Goal: Task Accomplishment & Management: Manage account settings

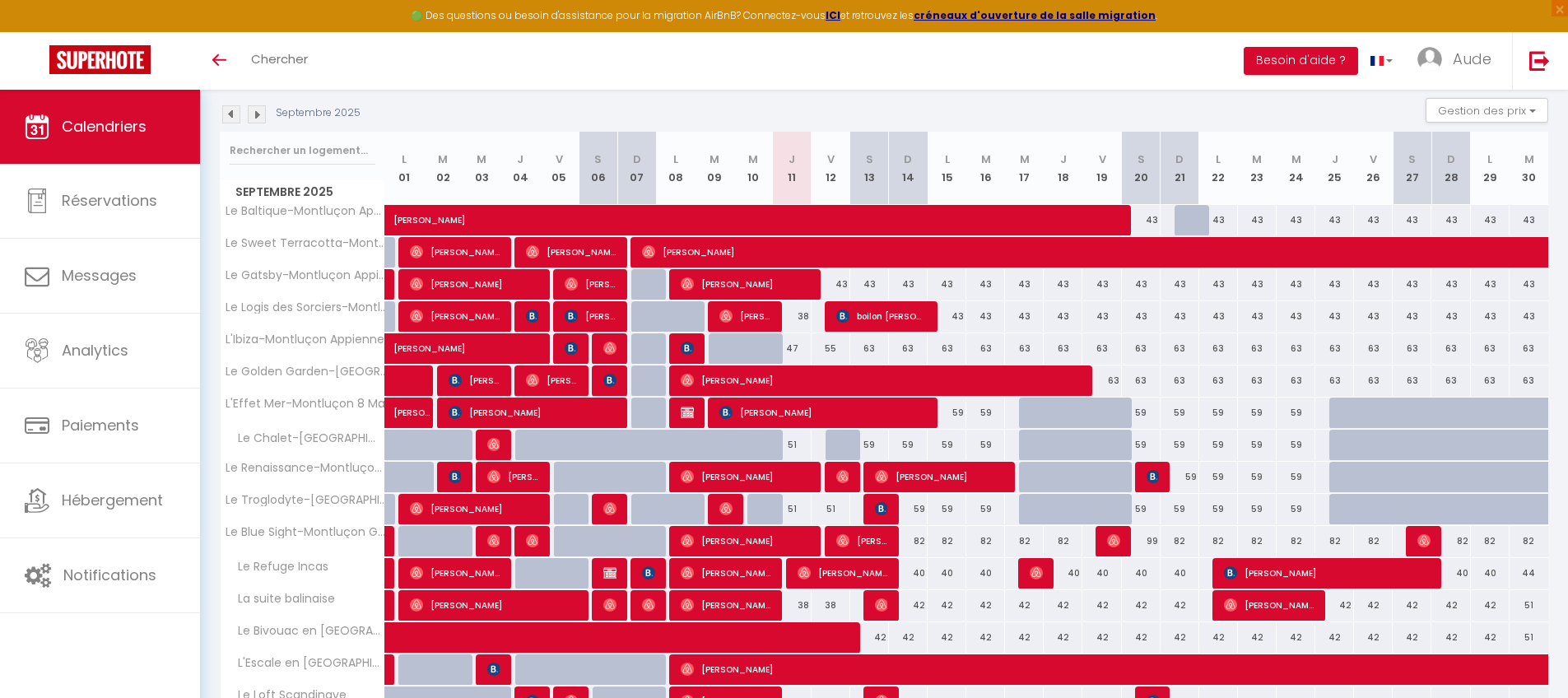
scroll to position [172, 0]
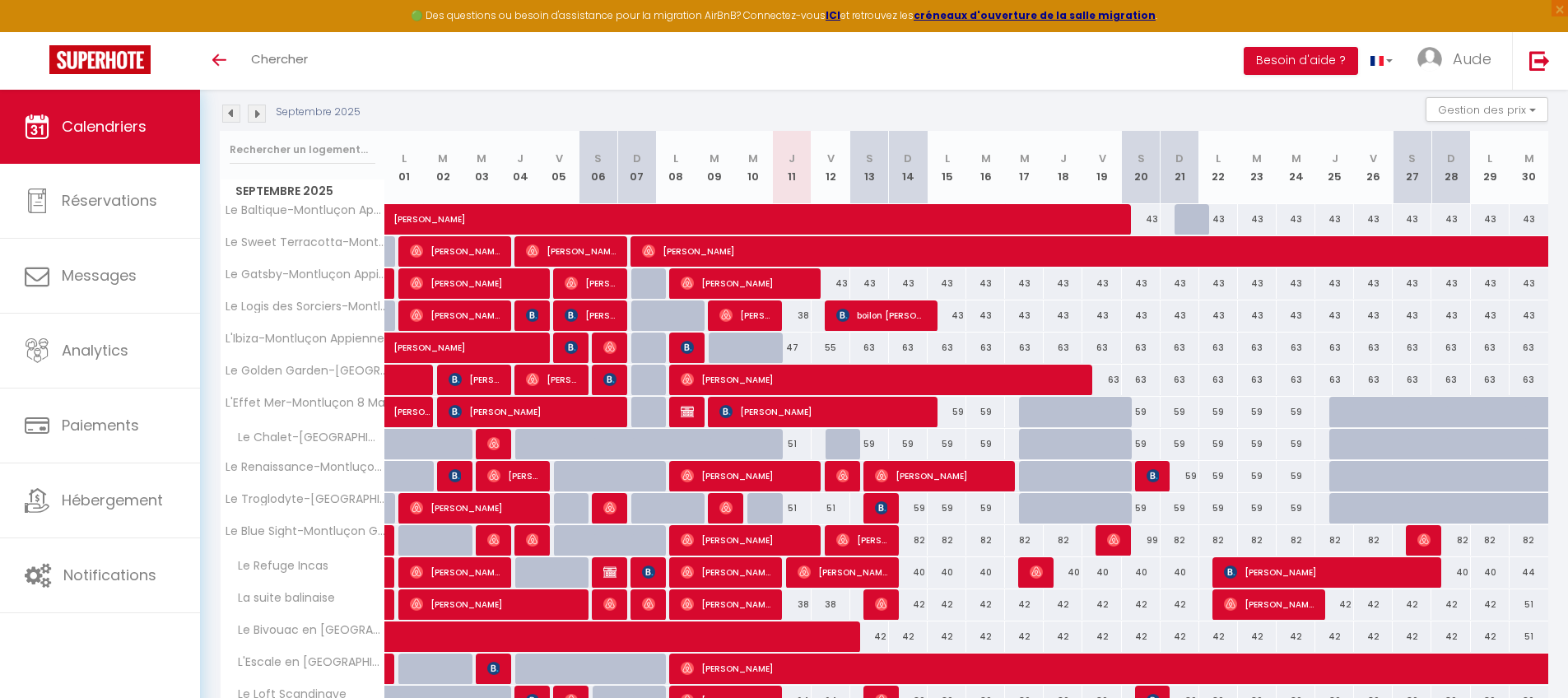
click at [834, 346] on div "55" at bounding box center [830, 347] width 38 height 31
type input "55"
type input "Ven 12 Septembre 2025"
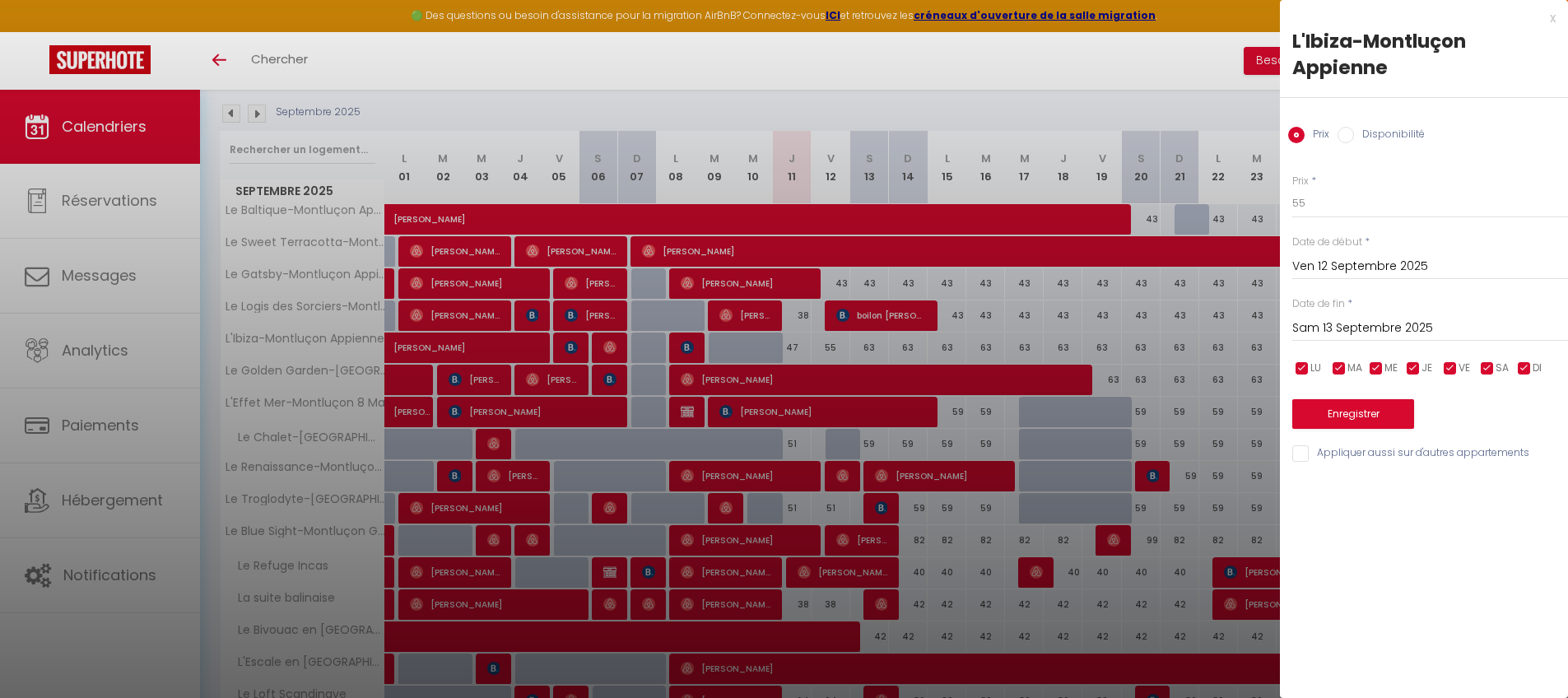
click at [1197, 324] on input "Sam 13 Septembre 2025" at bounding box center [1431, 328] width 276 height 22
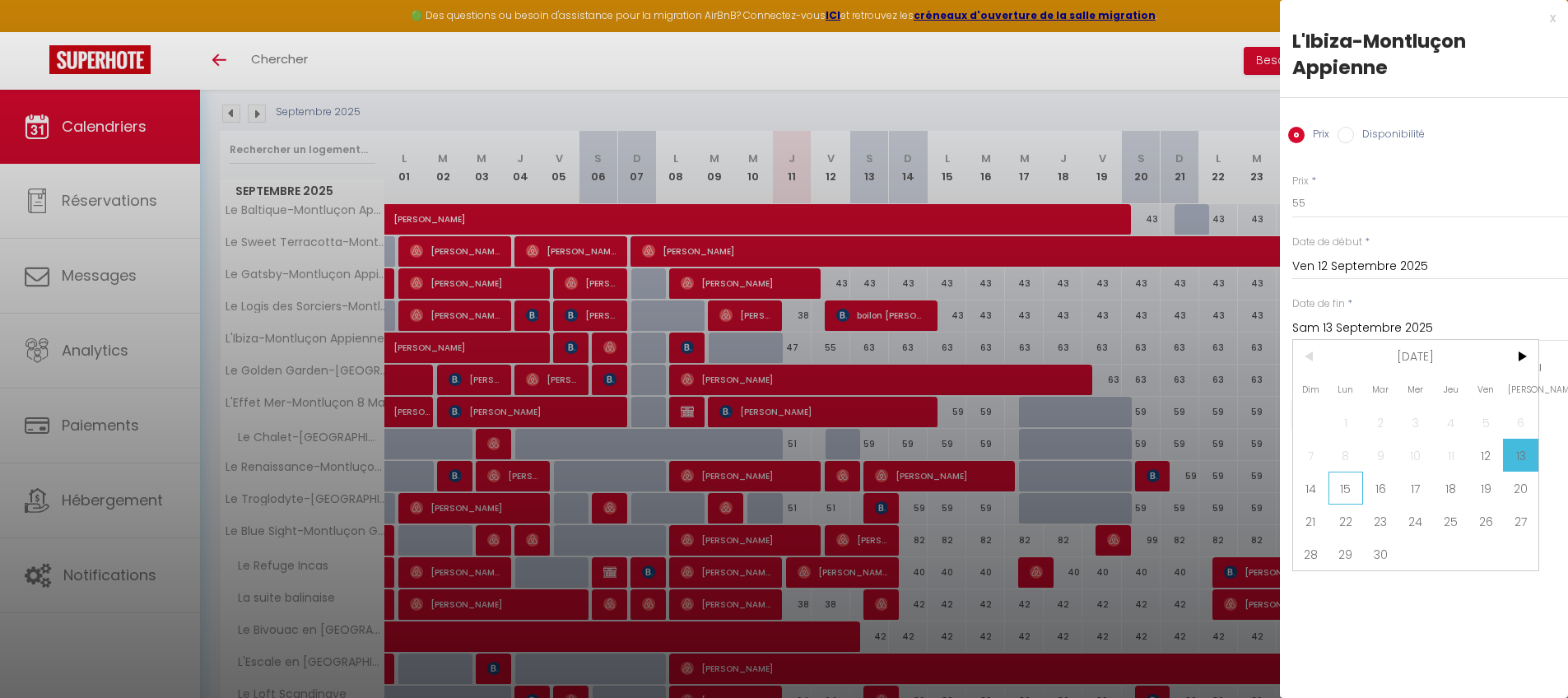
click at [1197, 484] on span "15" at bounding box center [1346, 487] width 36 height 33
type input "Lun 15 Septembre 2025"
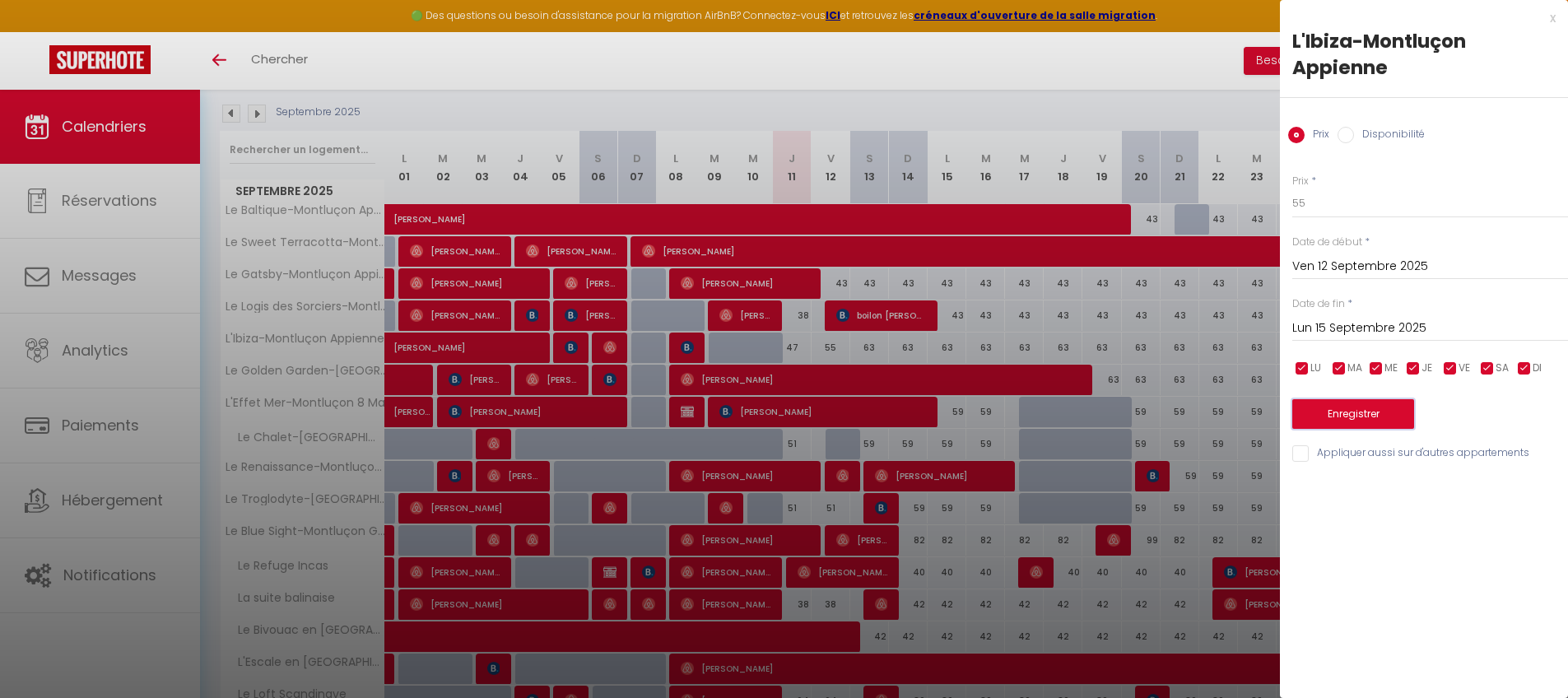
click at [1197, 416] on button "Enregistrer" at bounding box center [1354, 414] width 122 height 30
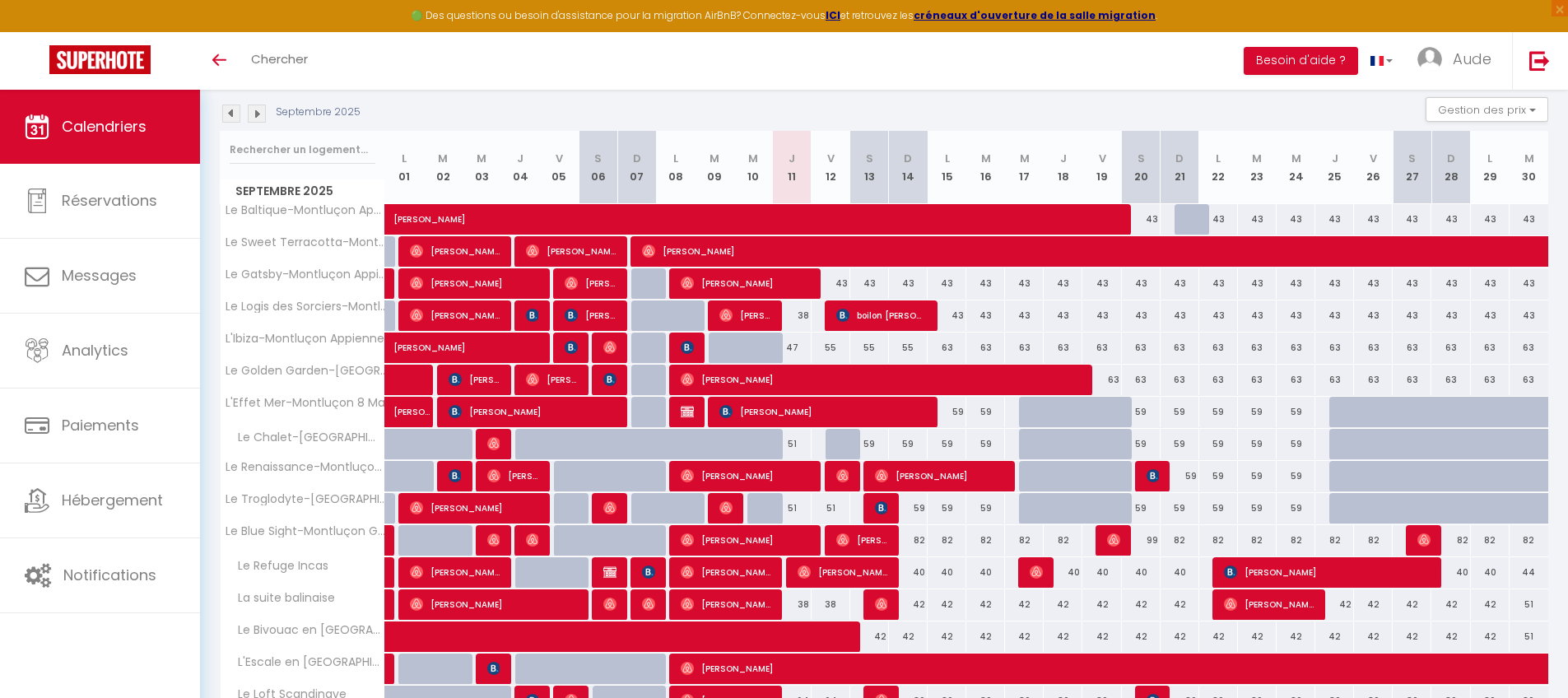
click at [790, 346] on div "47" at bounding box center [792, 347] width 38 height 31
type input "47"
type input "Jeu 11 Septembre 2025"
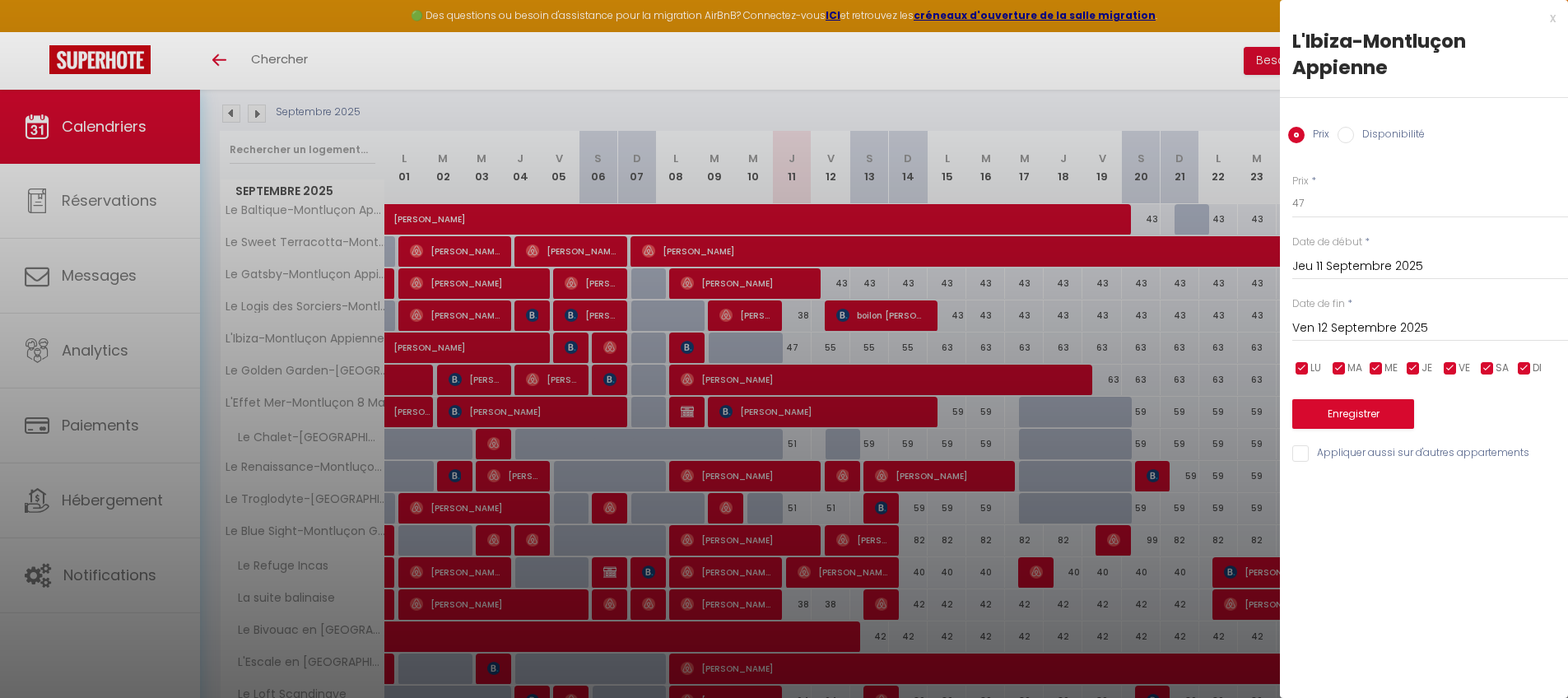
click at [1197, 329] on input "Ven 12 Septembre 2025" at bounding box center [1431, 328] width 276 height 22
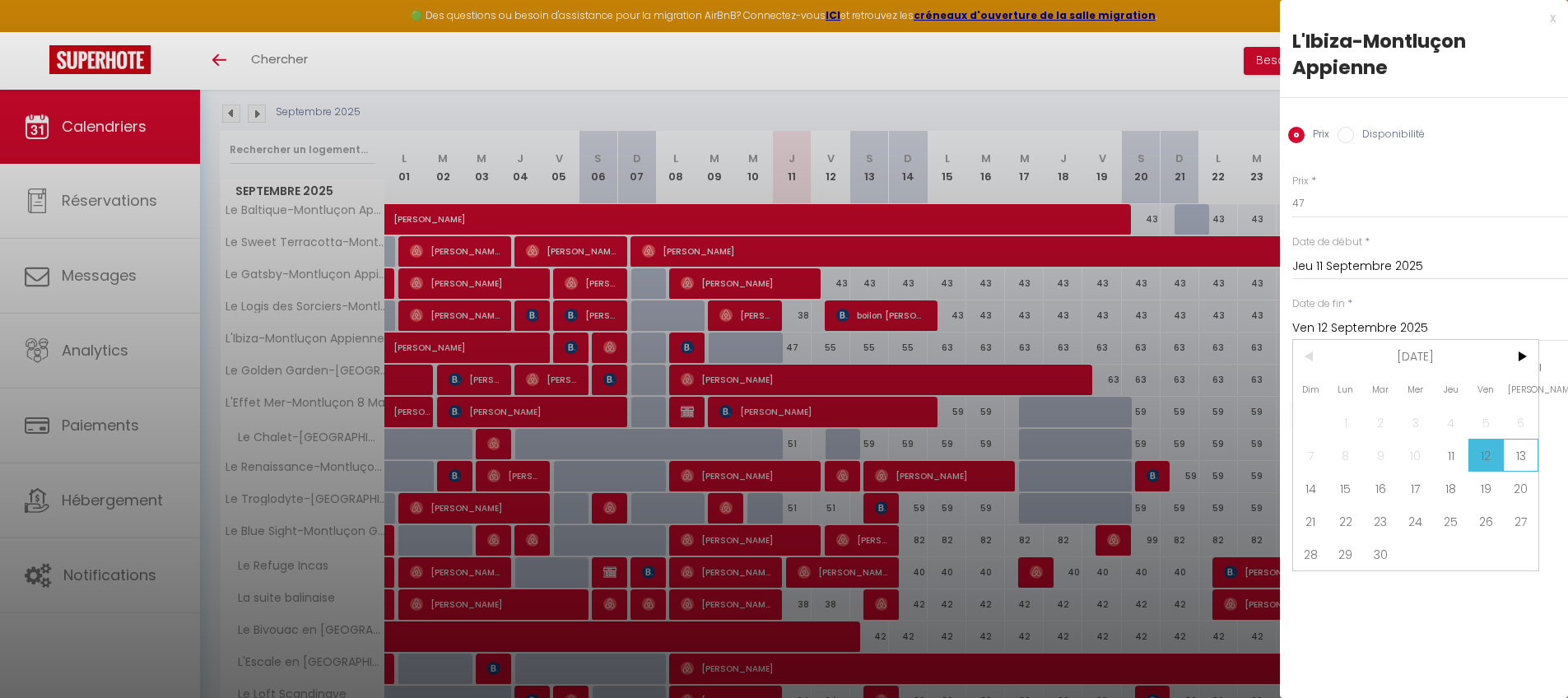
click at [1197, 452] on span "13" at bounding box center [1521, 454] width 36 height 33
type input "Sam 13 Septembre 2025"
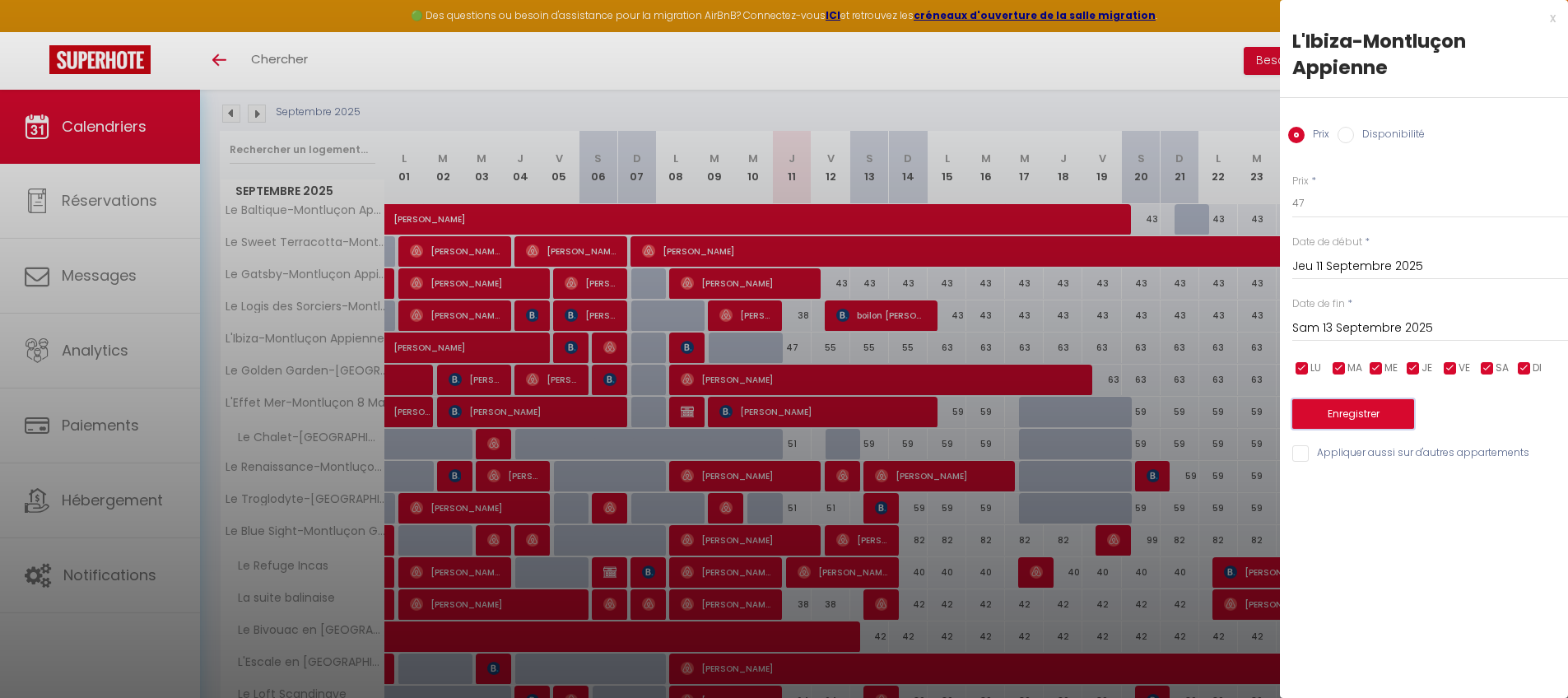
drag, startPoint x: 1344, startPoint y: 406, endPoint x: 1318, endPoint y: 426, distance: 32.8
click at [1197, 406] on button "Enregistrer" at bounding box center [1354, 414] width 122 height 30
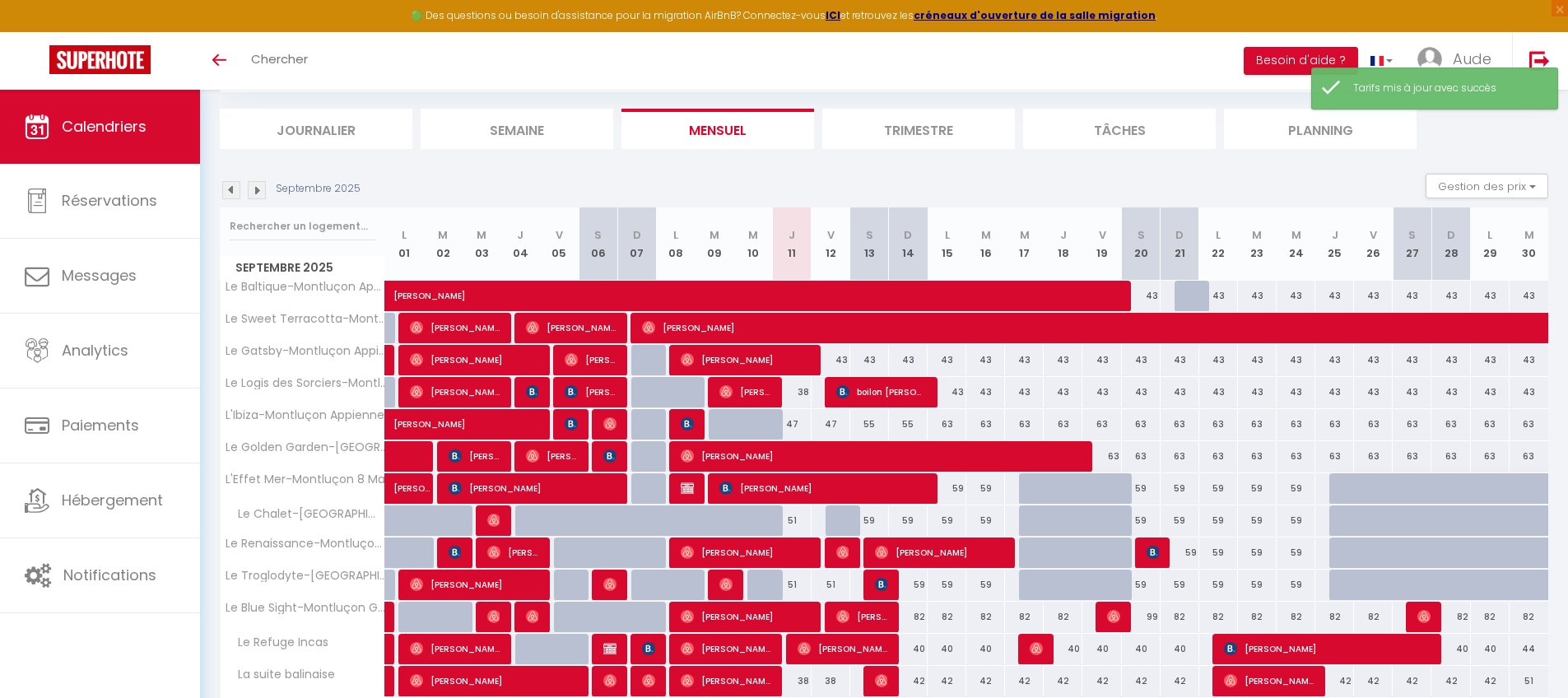
scroll to position [0, 0]
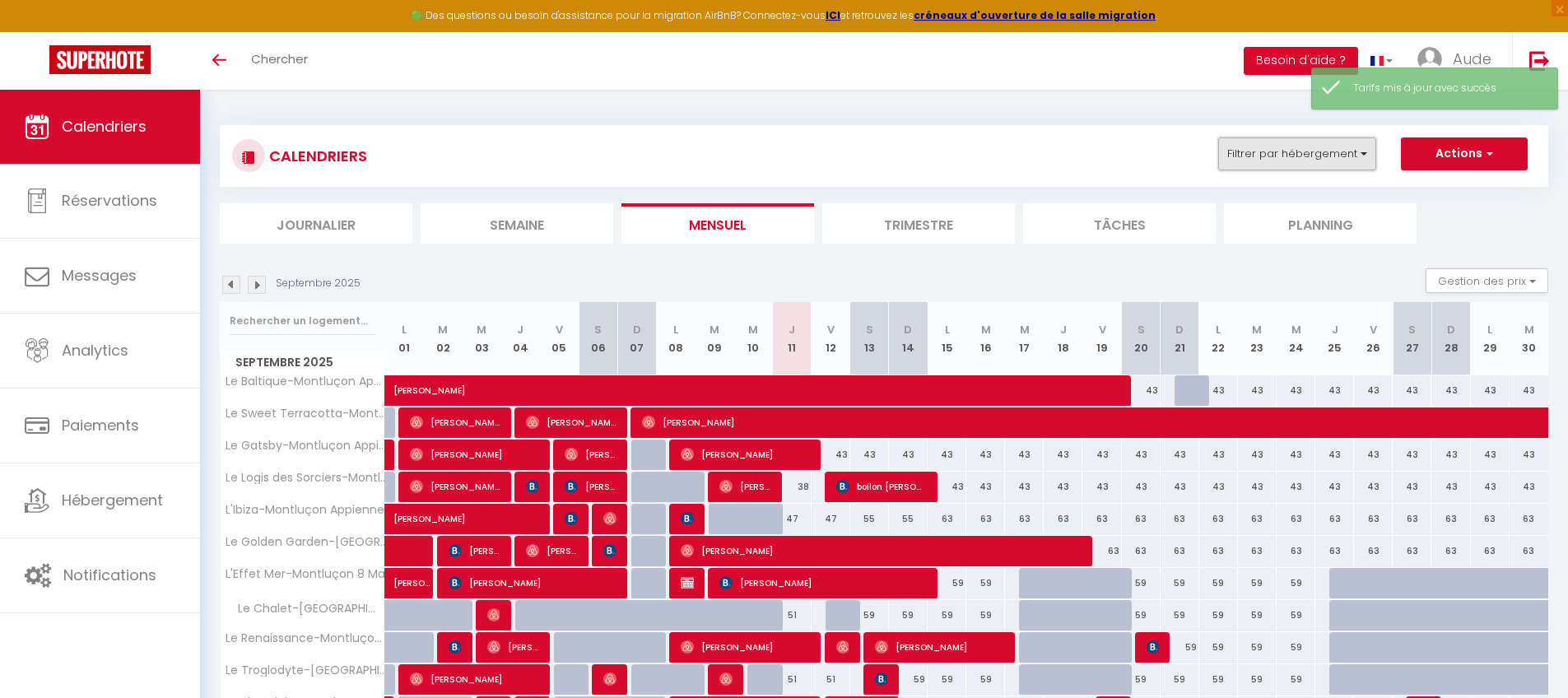
click at [1197, 156] on button "Filtrer par hébergement" at bounding box center [1297, 153] width 158 height 33
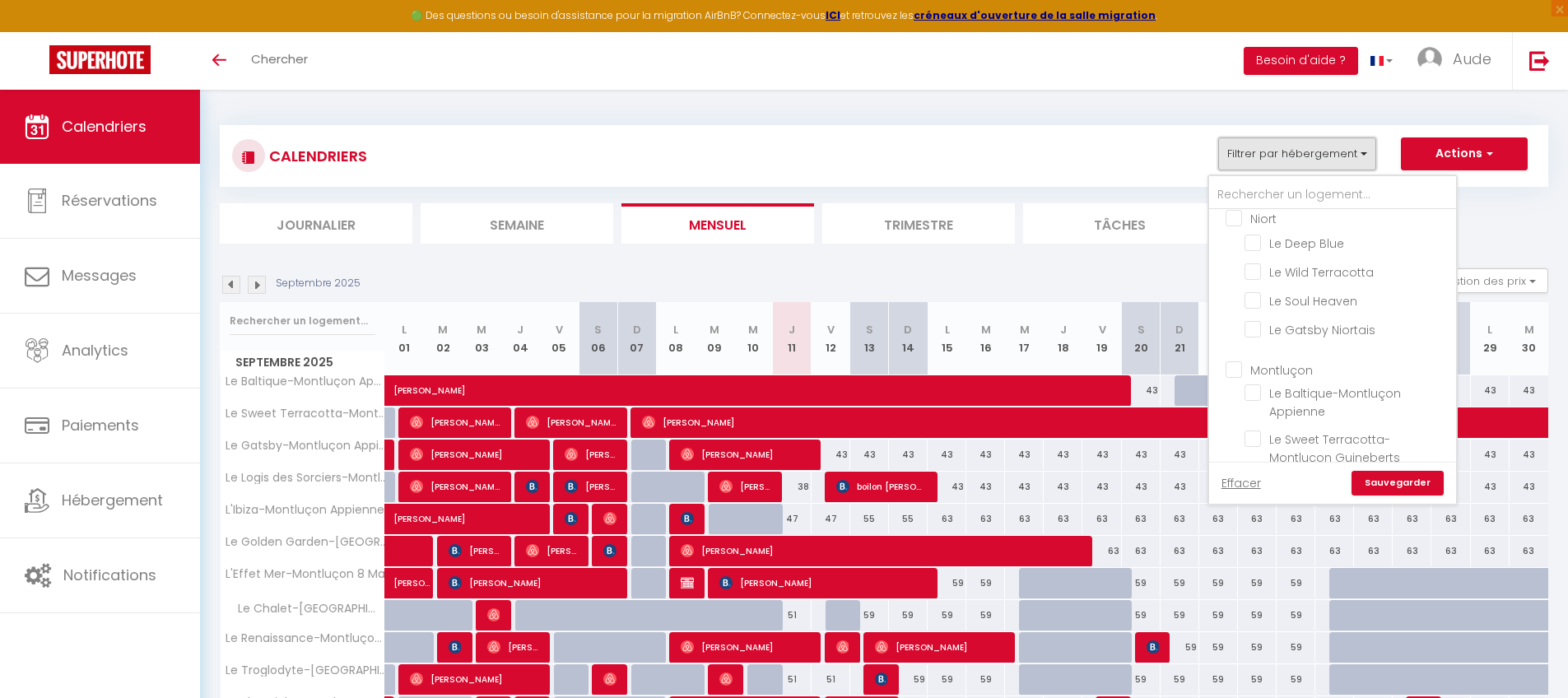
scroll to position [525, 0]
click at [1197, 361] on input "Montluçon" at bounding box center [1349, 369] width 247 height 17
checkbox input "true"
checkbox input "false"
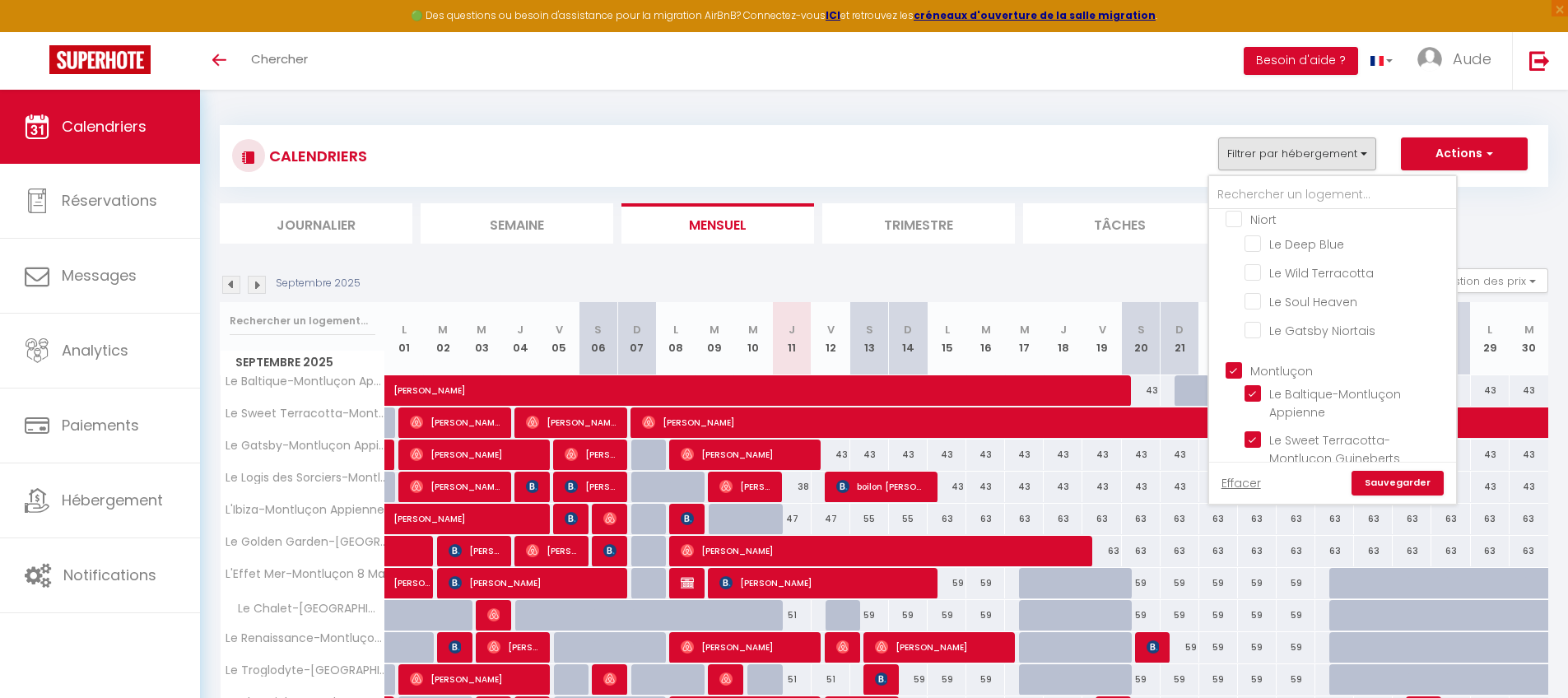
checkbox input "false"
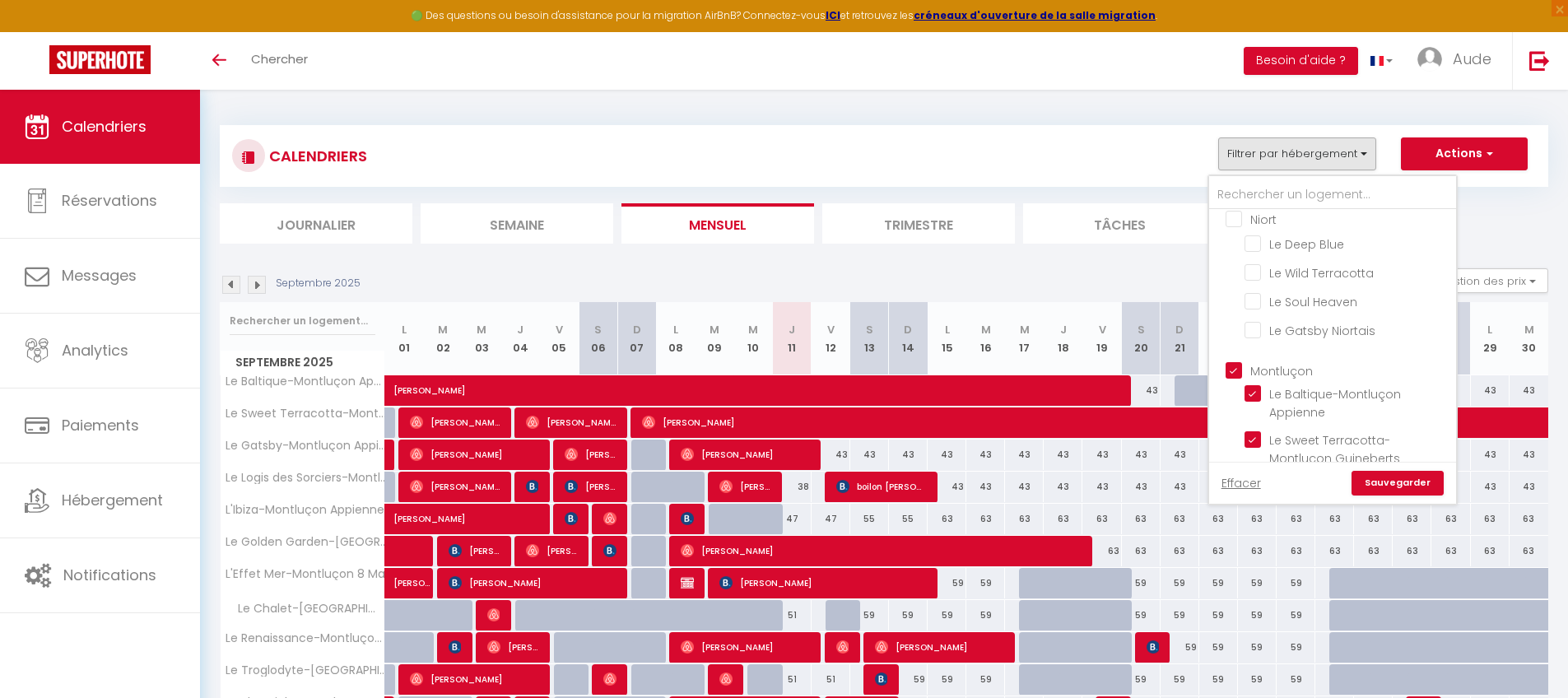
checkbox input "false"
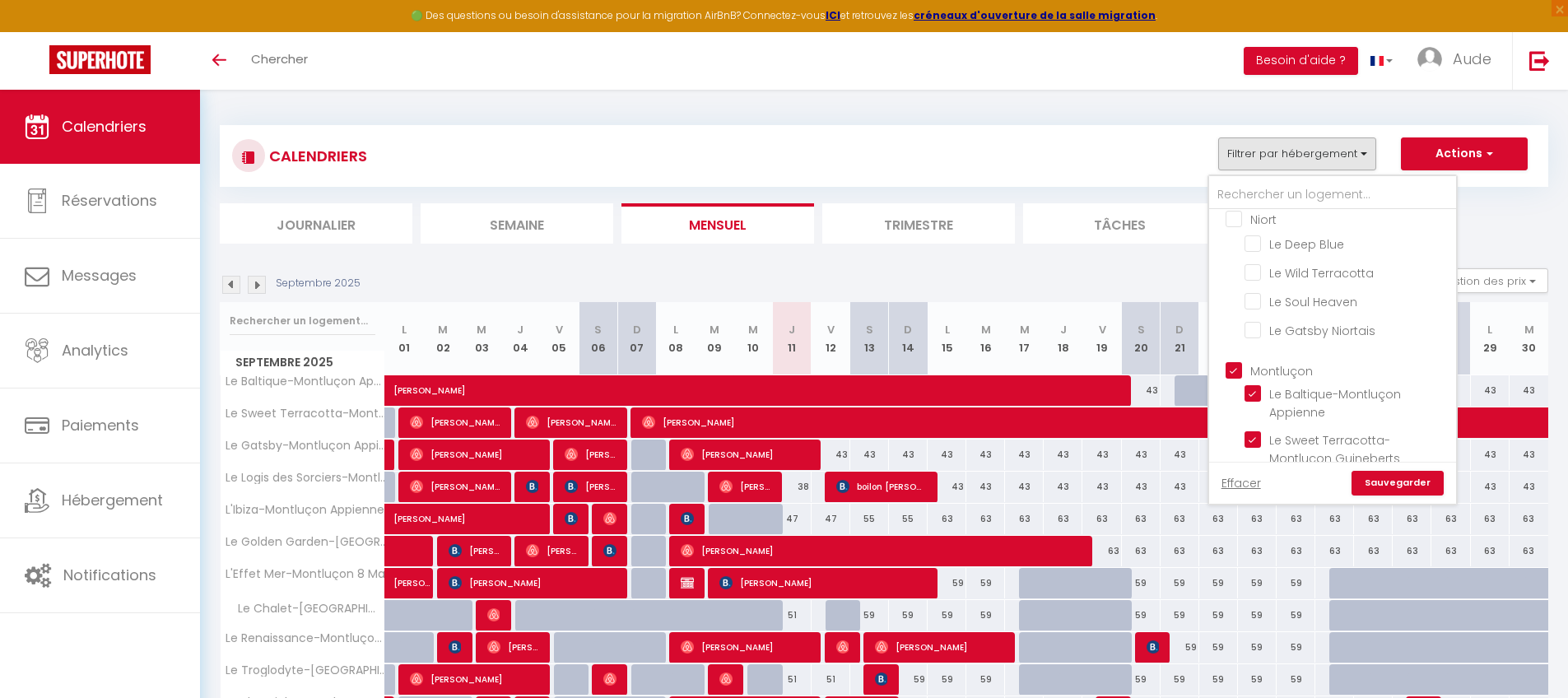
checkbox input "false"
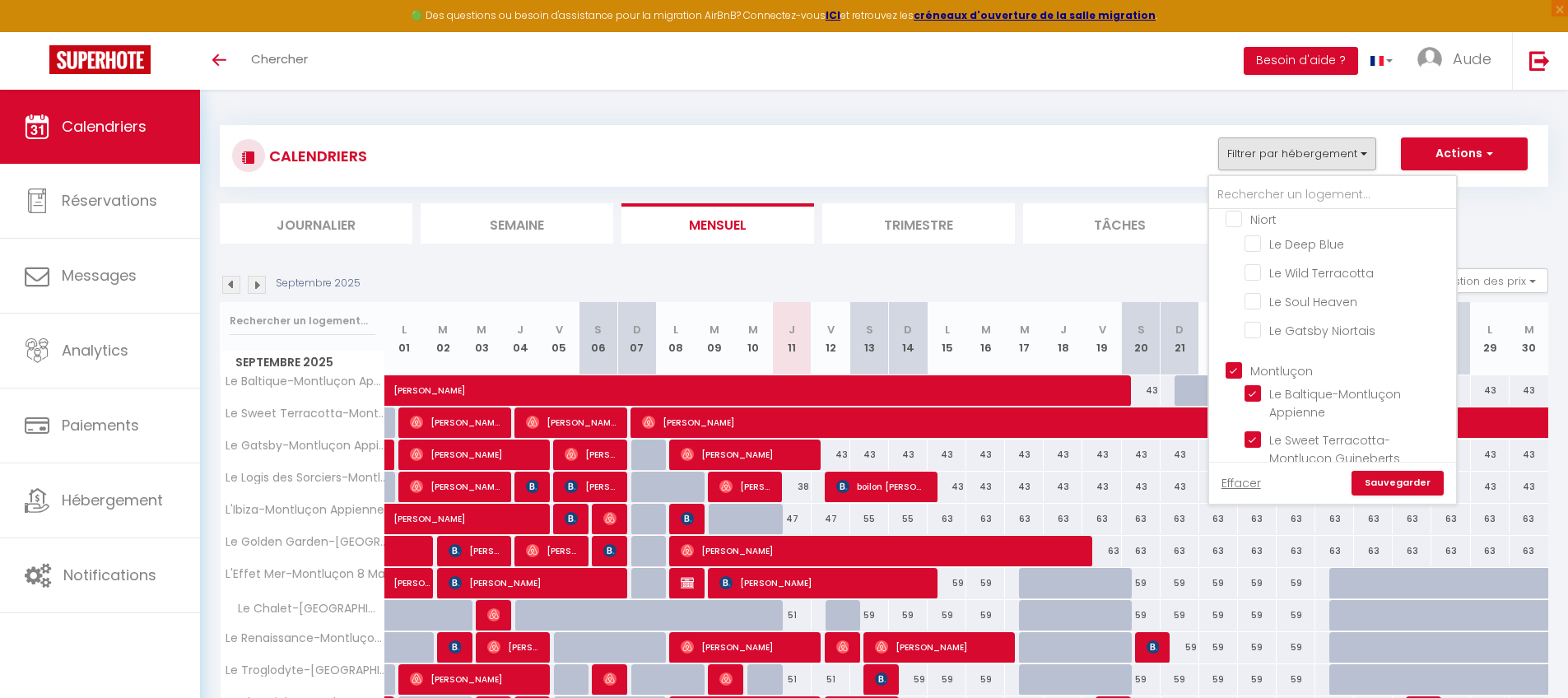
checkbox input "true"
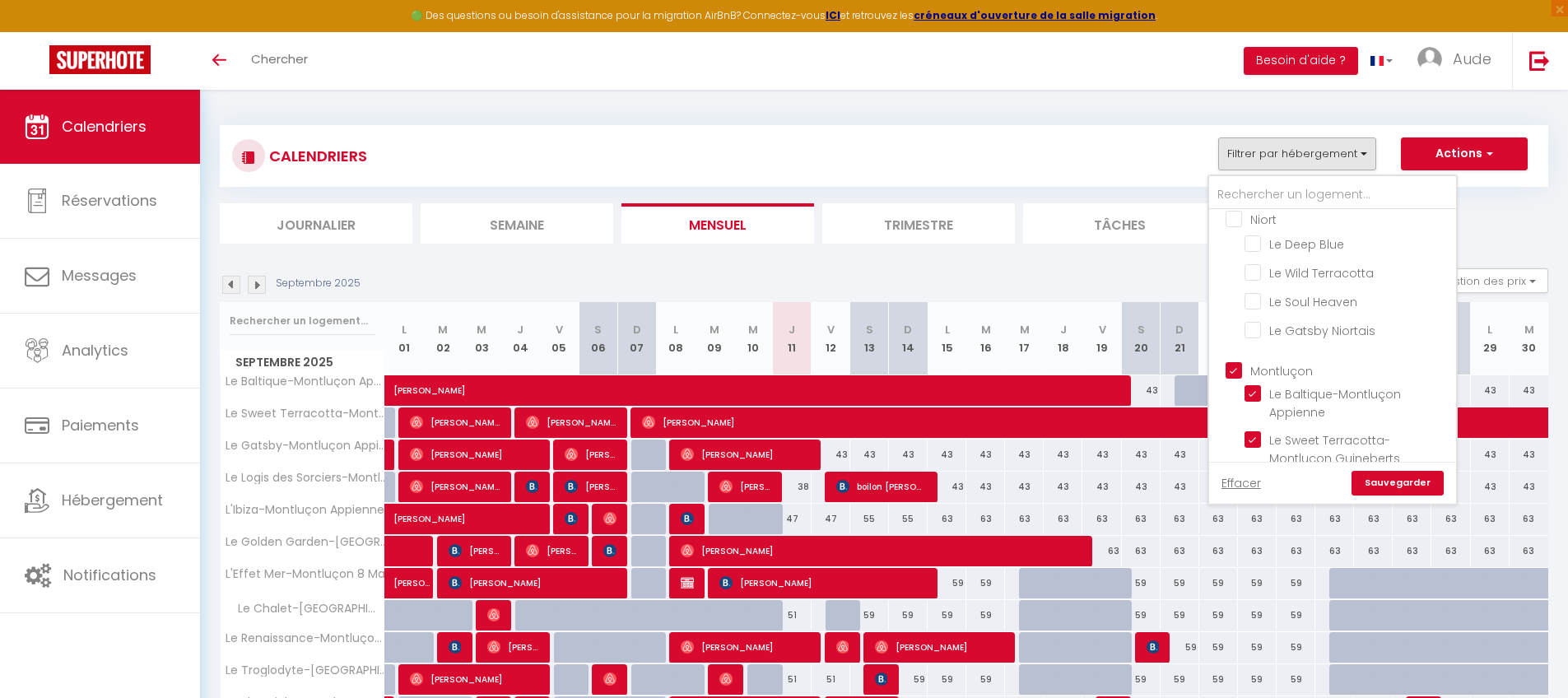
checkbox input "true"
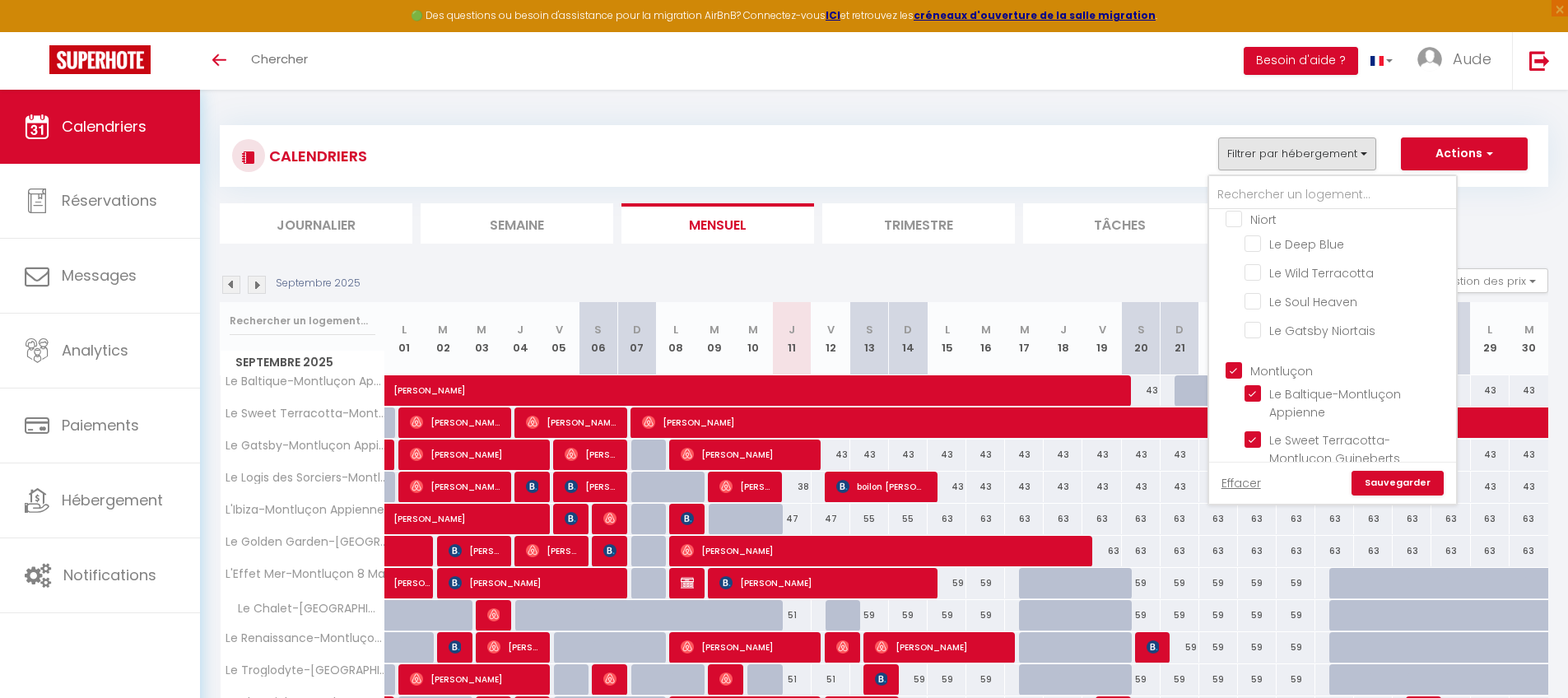
checkbox input "true"
click at [1197, 487] on link "Sauvegarder" at bounding box center [1397, 482] width 92 height 25
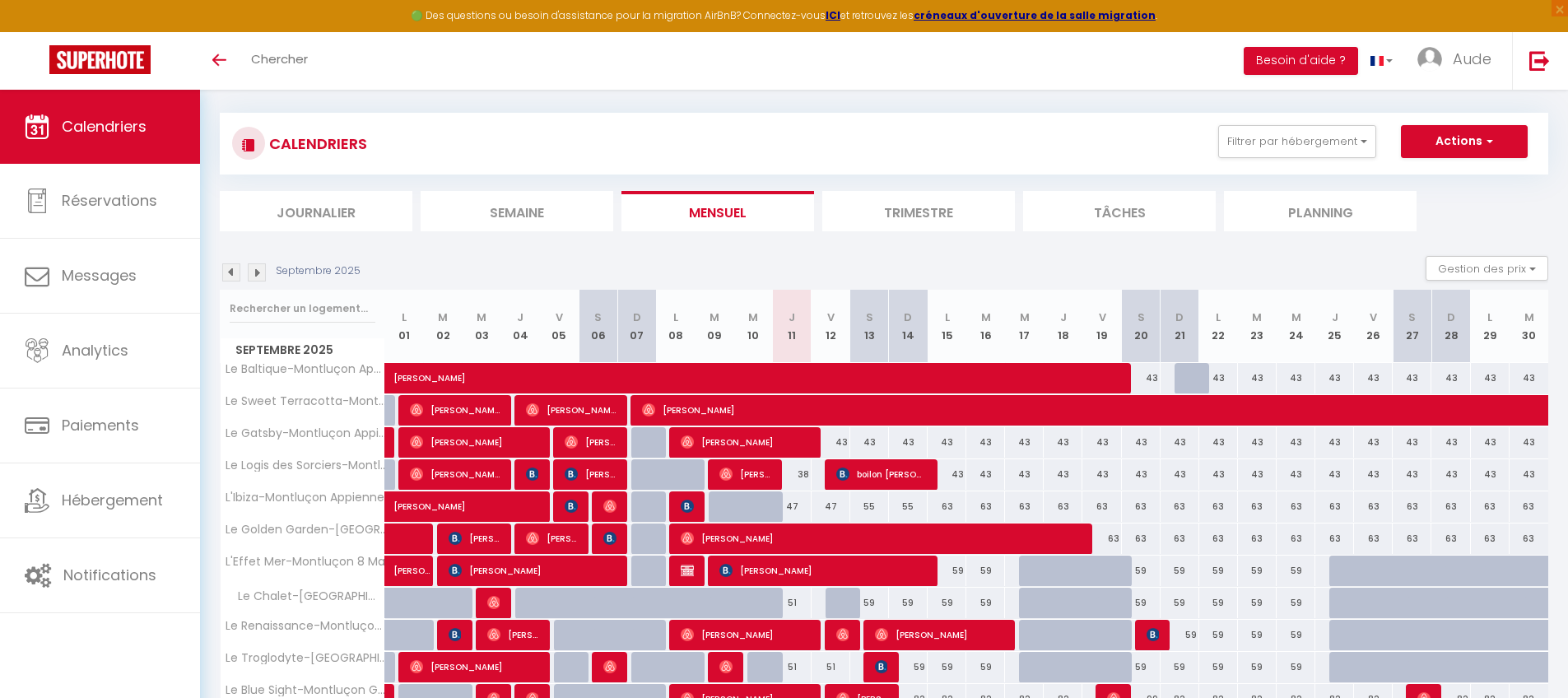
scroll to position [99, 0]
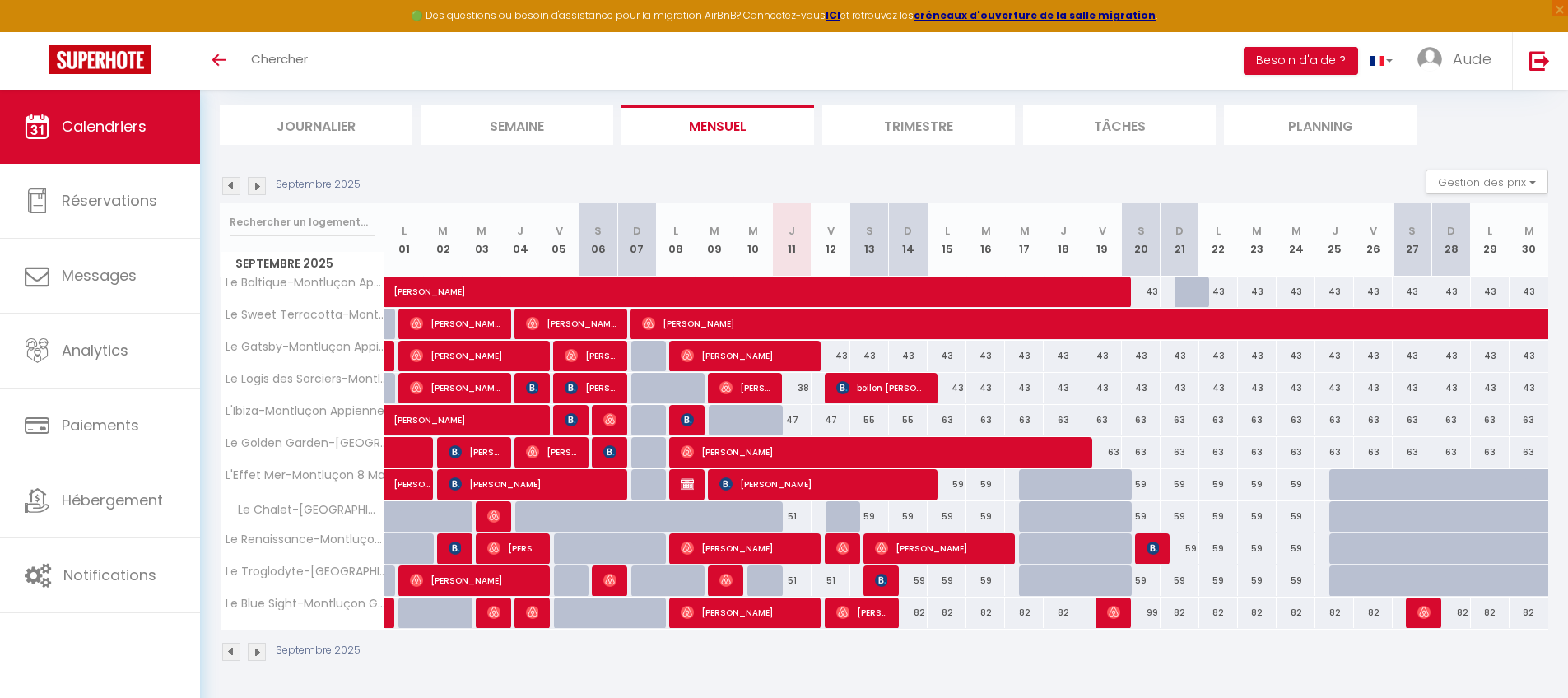
click at [1193, 291] on div at bounding box center [1193, 292] width 38 height 32
type input "43"
type input "Dim 21 Septembre 2025"
type input "Lun 22 Septembre 2025"
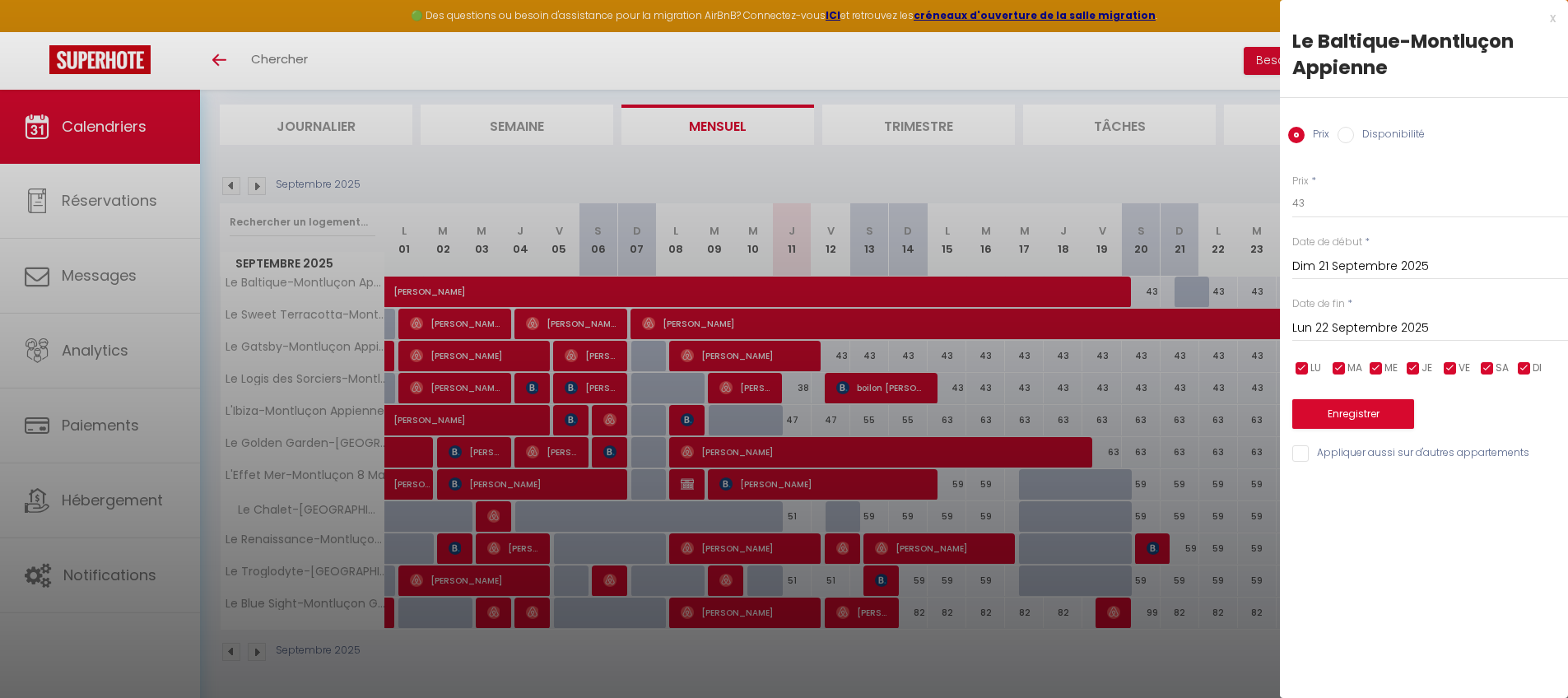
click at [1197, 132] on label "Disponibilité" at bounding box center [1390, 136] width 71 height 18
click at [1197, 132] on input "Disponibilité" at bounding box center [1345, 135] width 17 height 17
radio input "true"
radio input "false"
click at [1197, 416] on button "Enregistrer" at bounding box center [1354, 416] width 122 height 30
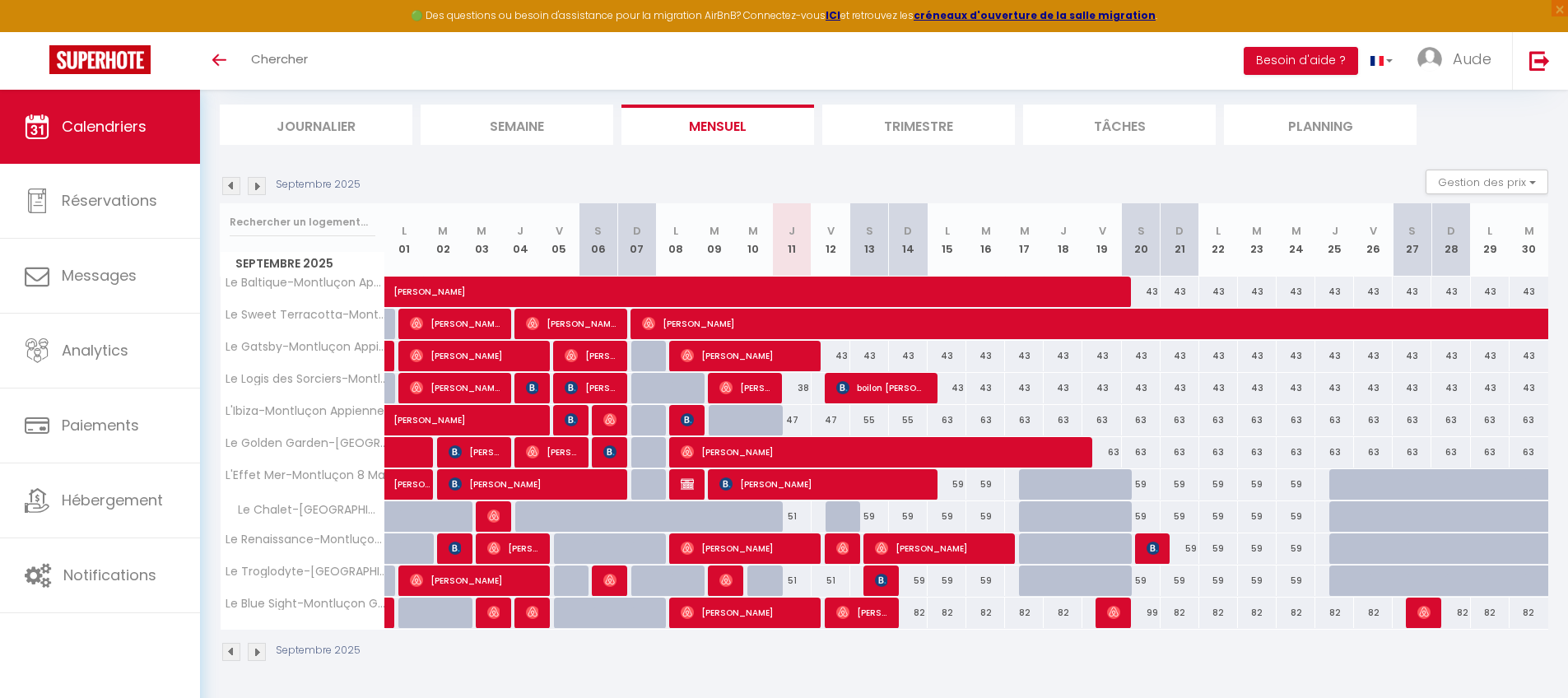
click at [839, 352] on div "43" at bounding box center [830, 356] width 38 height 31
select select "1"
type input "Ven 12 Septembre 2025"
type input "Sam 13 Septembre 2025"
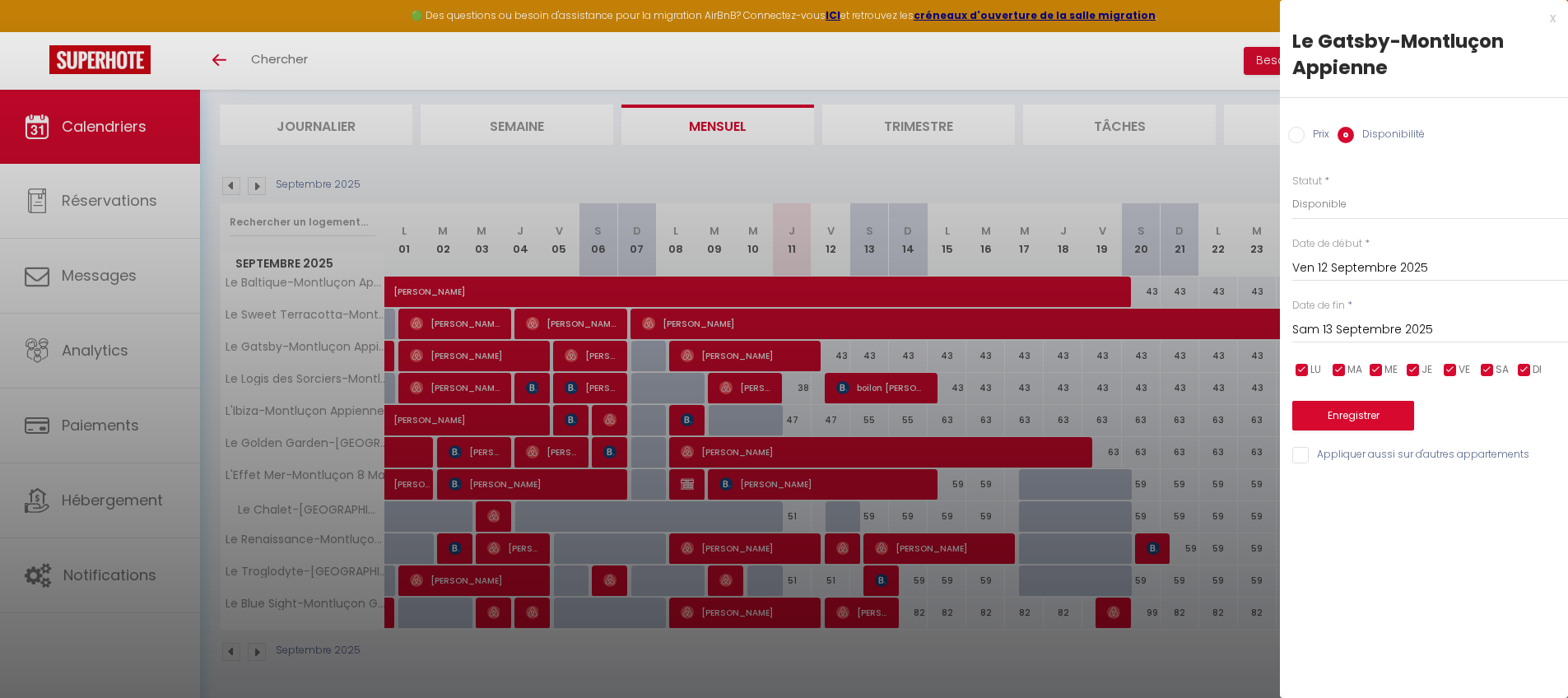
click at [1197, 136] on div "Prix" at bounding box center [1309, 136] width 41 height 18
click at [1197, 136] on input "Prix" at bounding box center [1296, 135] width 17 height 17
radio input "true"
radio input "false"
click at [1197, 202] on input "43" at bounding box center [1431, 203] width 276 height 30
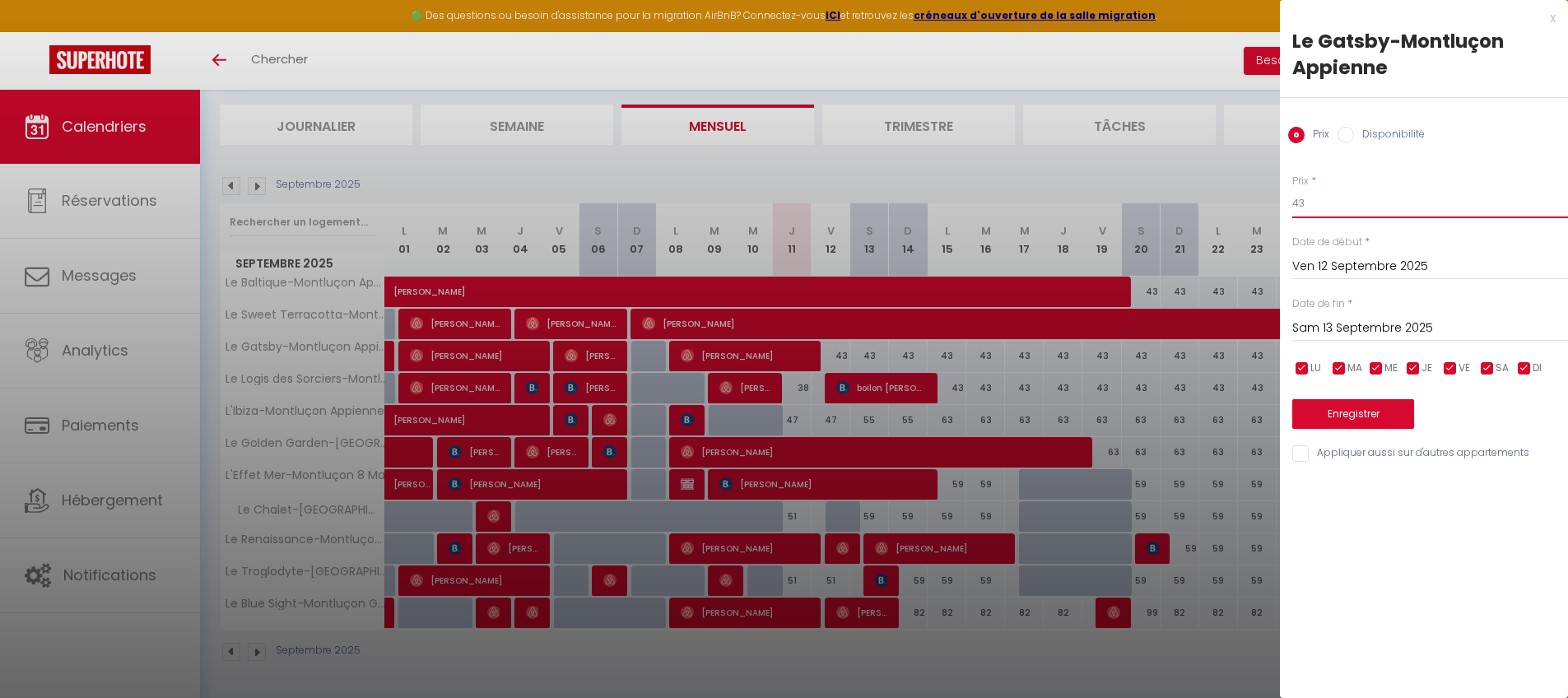
click at [1197, 202] on input "43" at bounding box center [1431, 203] width 276 height 30
type input "38"
click at [1197, 424] on button "Enregistrer" at bounding box center [1354, 414] width 122 height 30
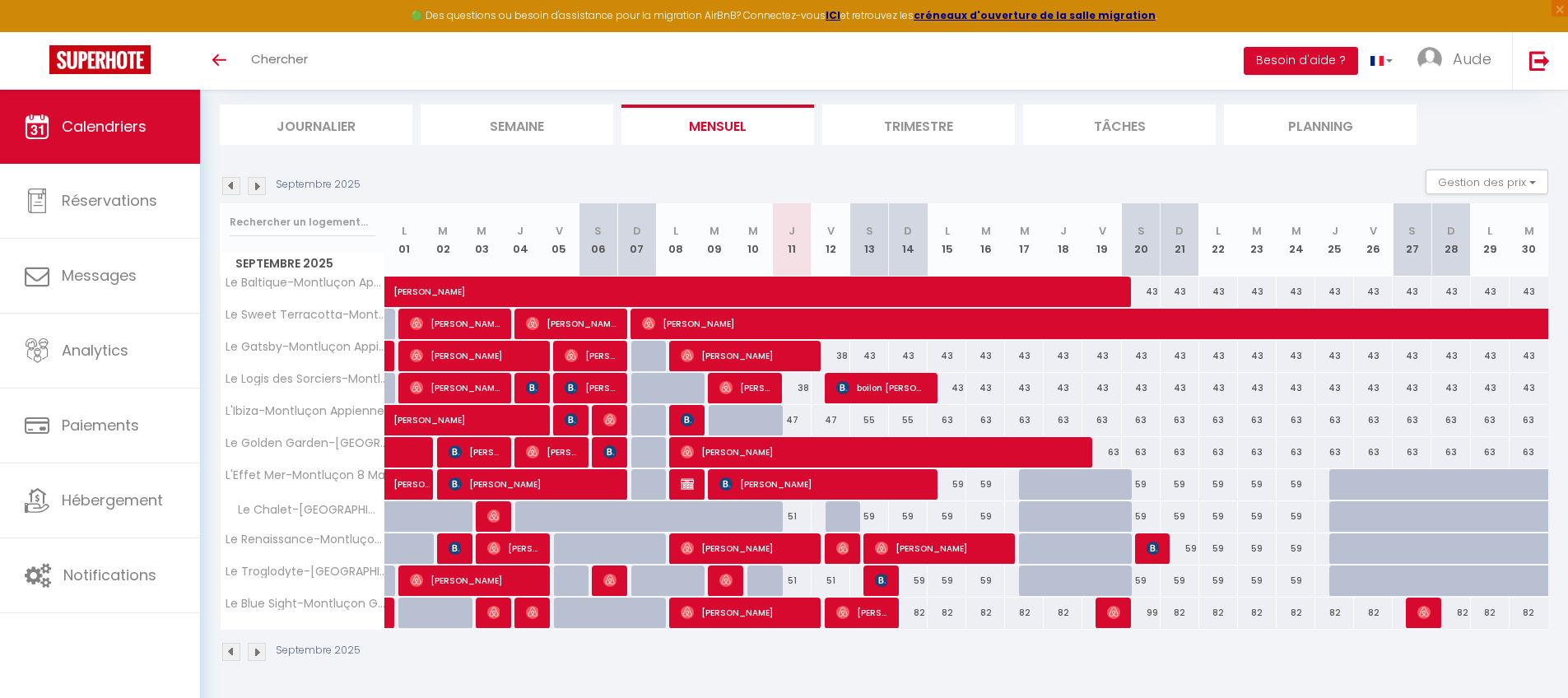
click at [845, 356] on div "38" at bounding box center [830, 356] width 38 height 31
type input "38"
type input "Ven 12 Septembre 2025"
type input "Sam 13 Septembre 2025"
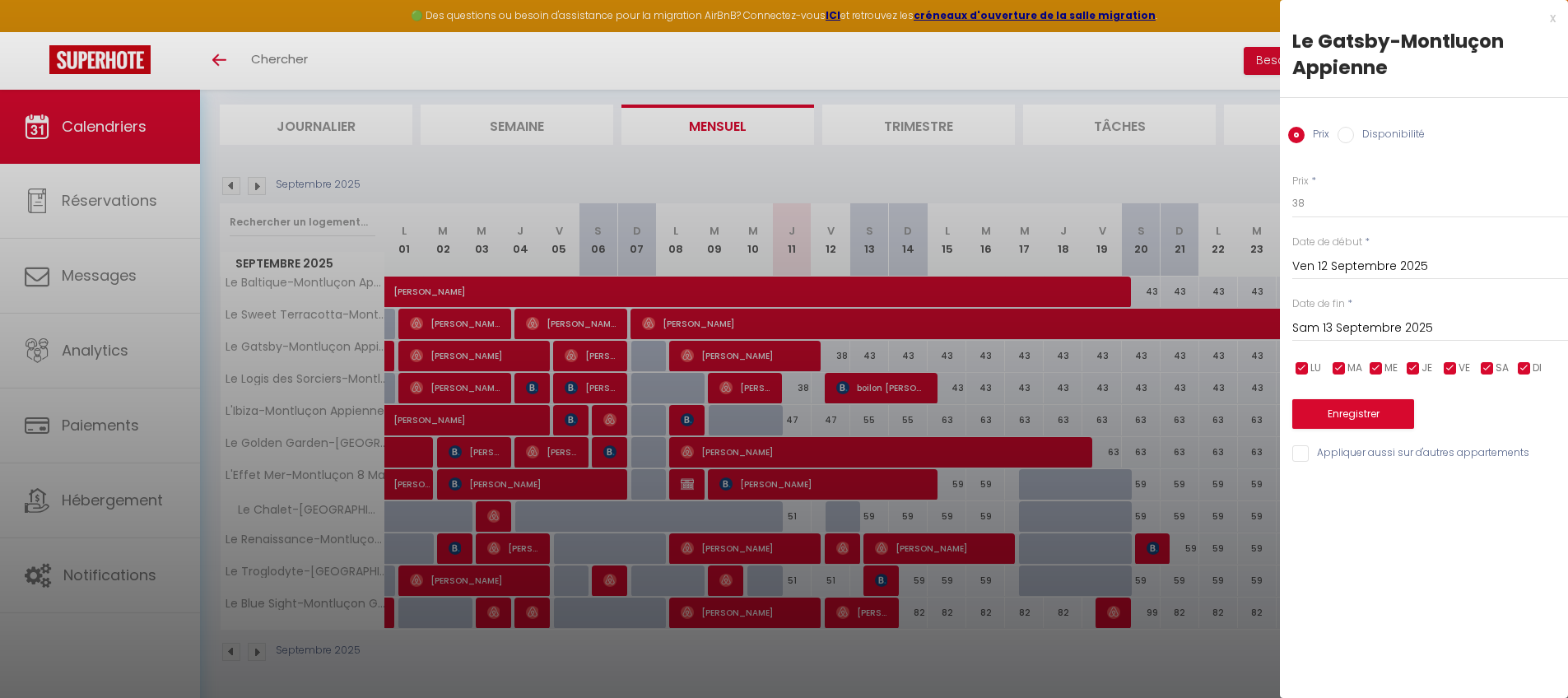
click at [1135, 345] on div at bounding box center [784, 349] width 1568 height 698
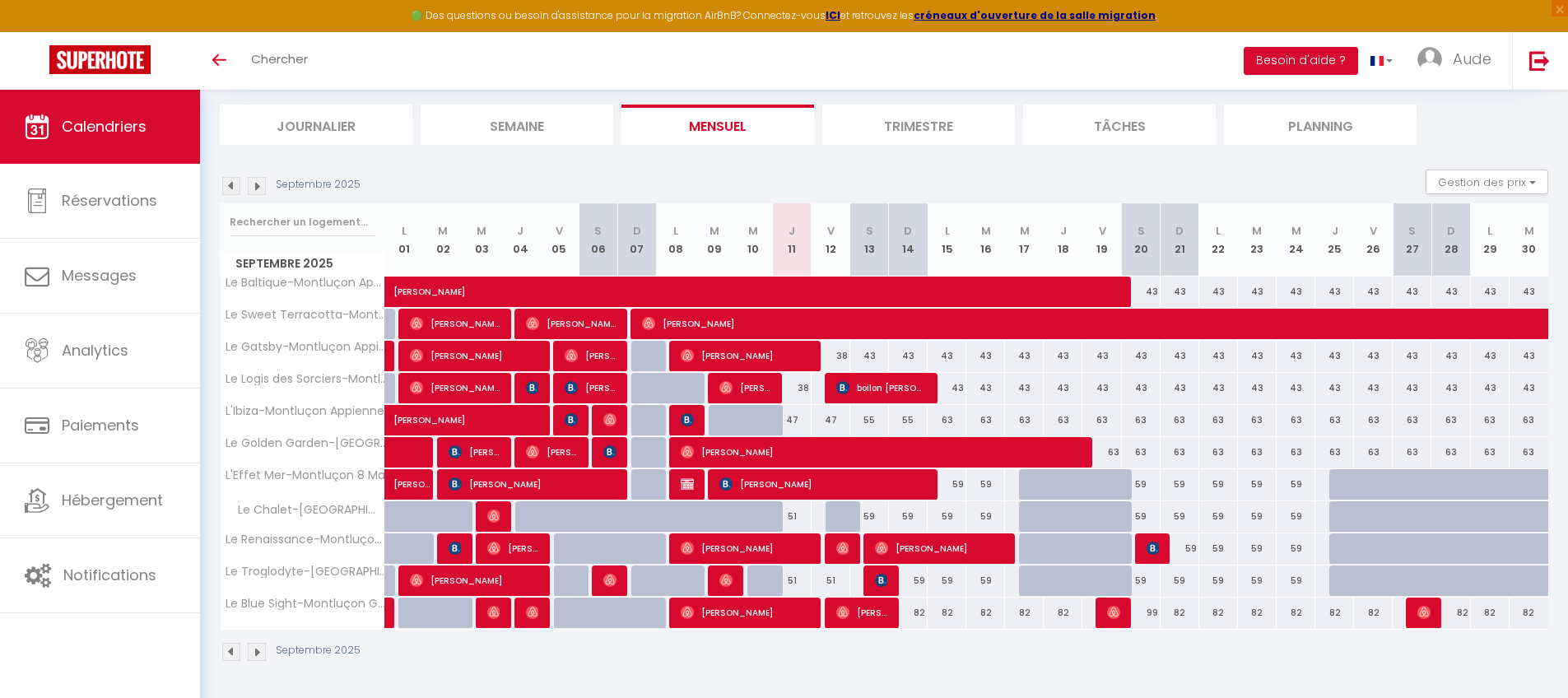
click at [839, 355] on div "38" at bounding box center [830, 356] width 38 height 31
type input "38"
type input "Ven 12 Septembre 2025"
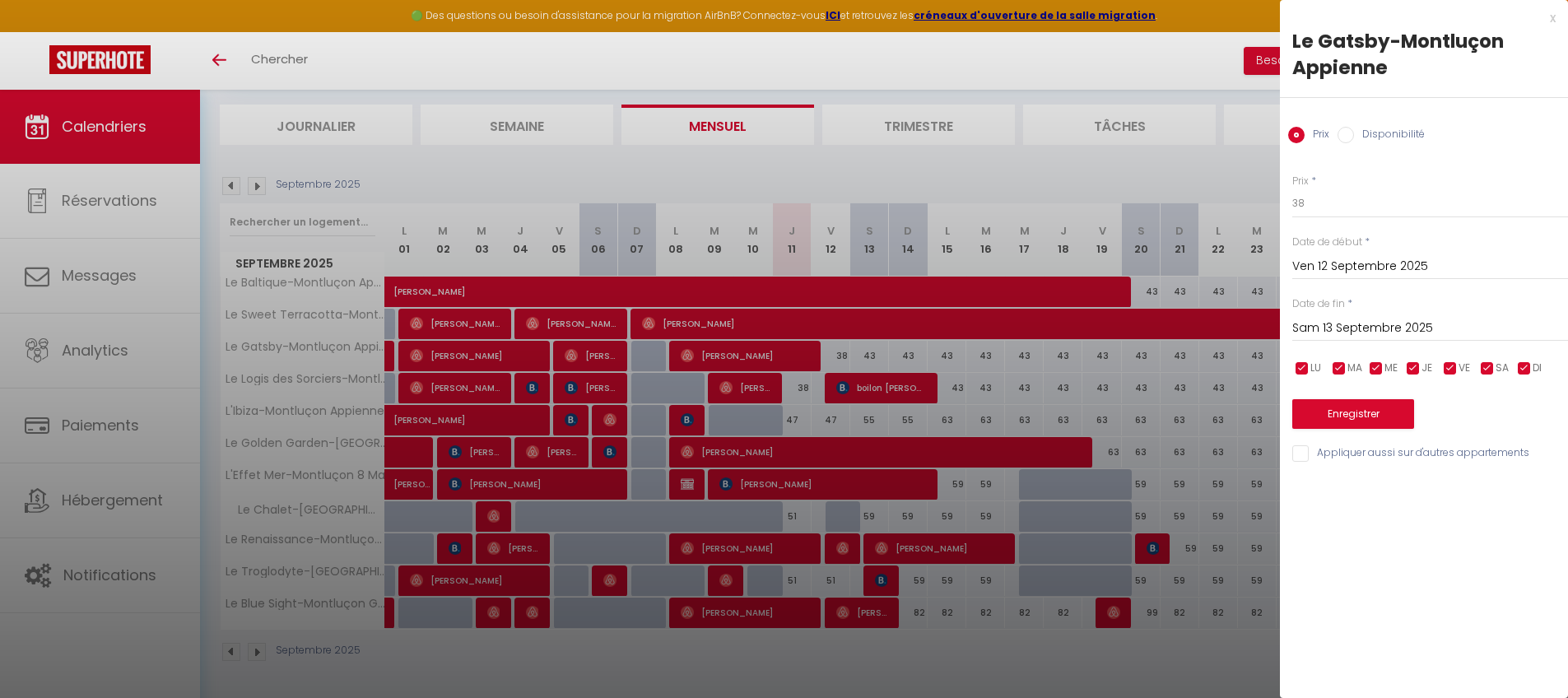
click at [1197, 324] on input "Sam 13 Septembre 2025" at bounding box center [1431, 328] width 276 height 22
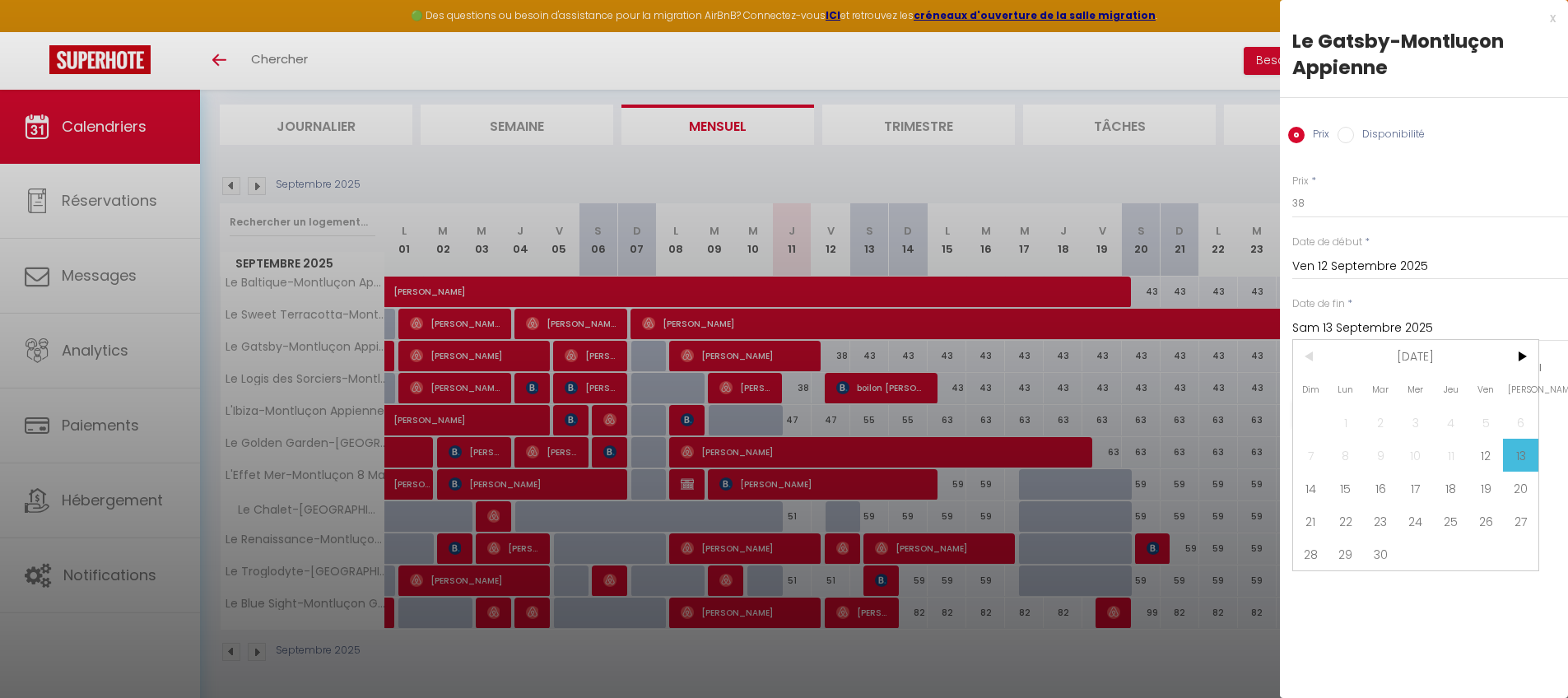
click at [1197, 480] on span "15" at bounding box center [1346, 487] width 36 height 33
type input "Lun 15 Septembre 2025"
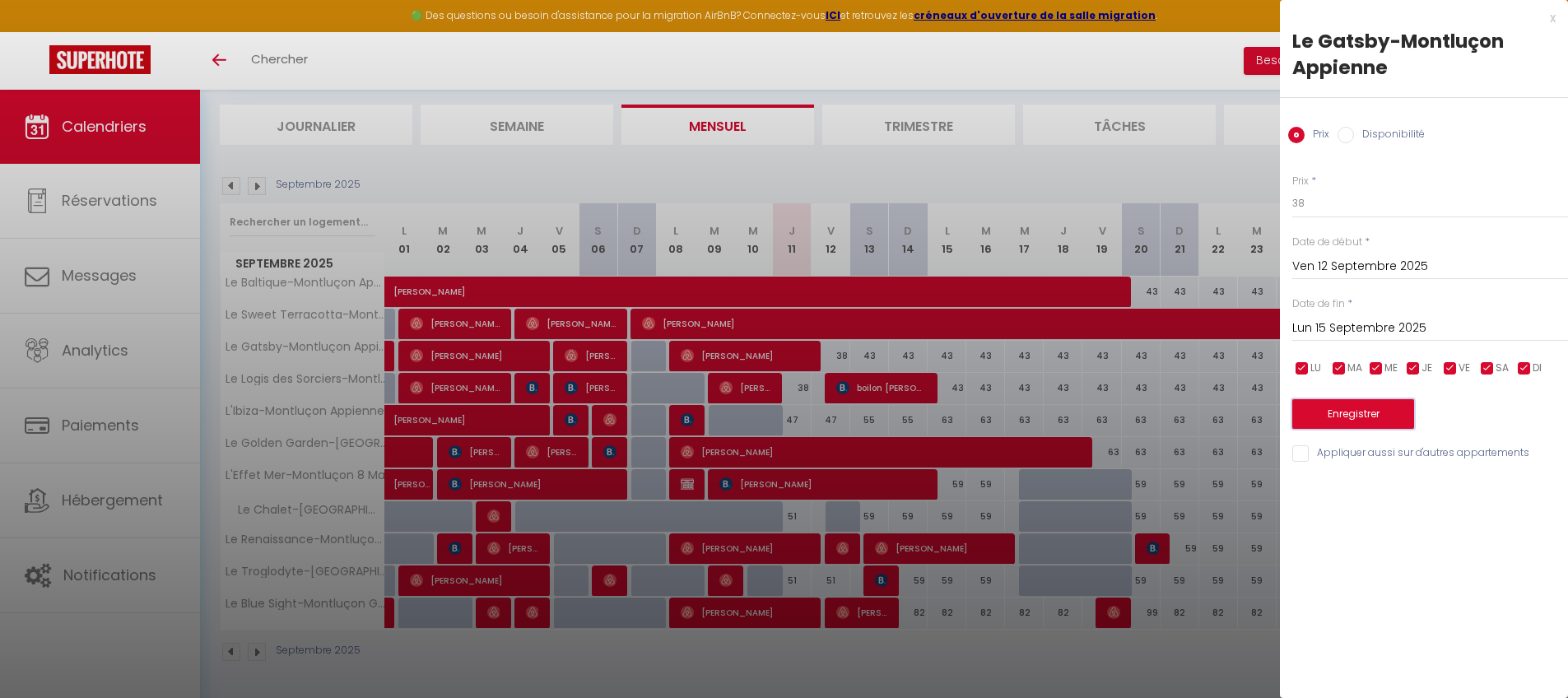
click at [1197, 401] on button "Enregistrer" at bounding box center [1354, 414] width 122 height 30
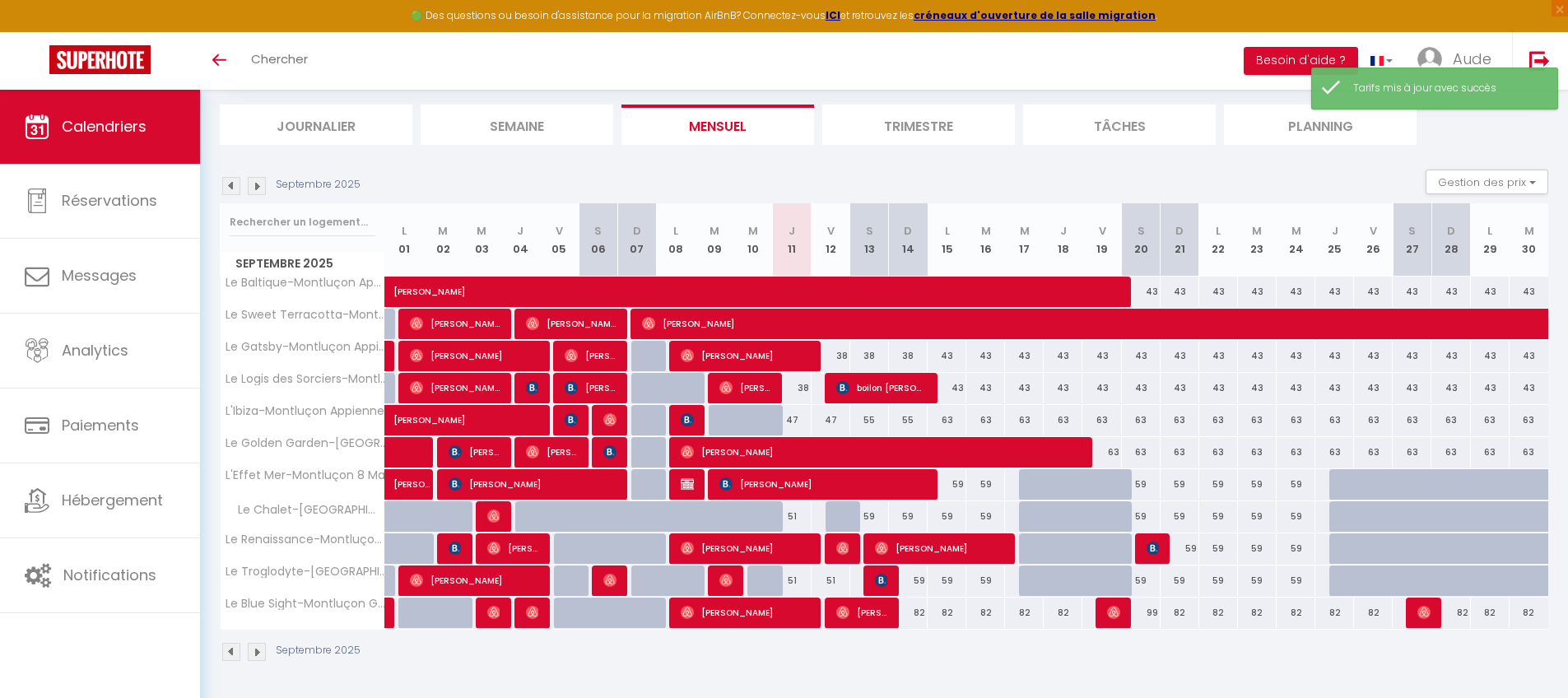
click at [833, 422] on div "47" at bounding box center [830, 420] width 38 height 31
type input "47"
type input "Ven 12 Septembre 2025"
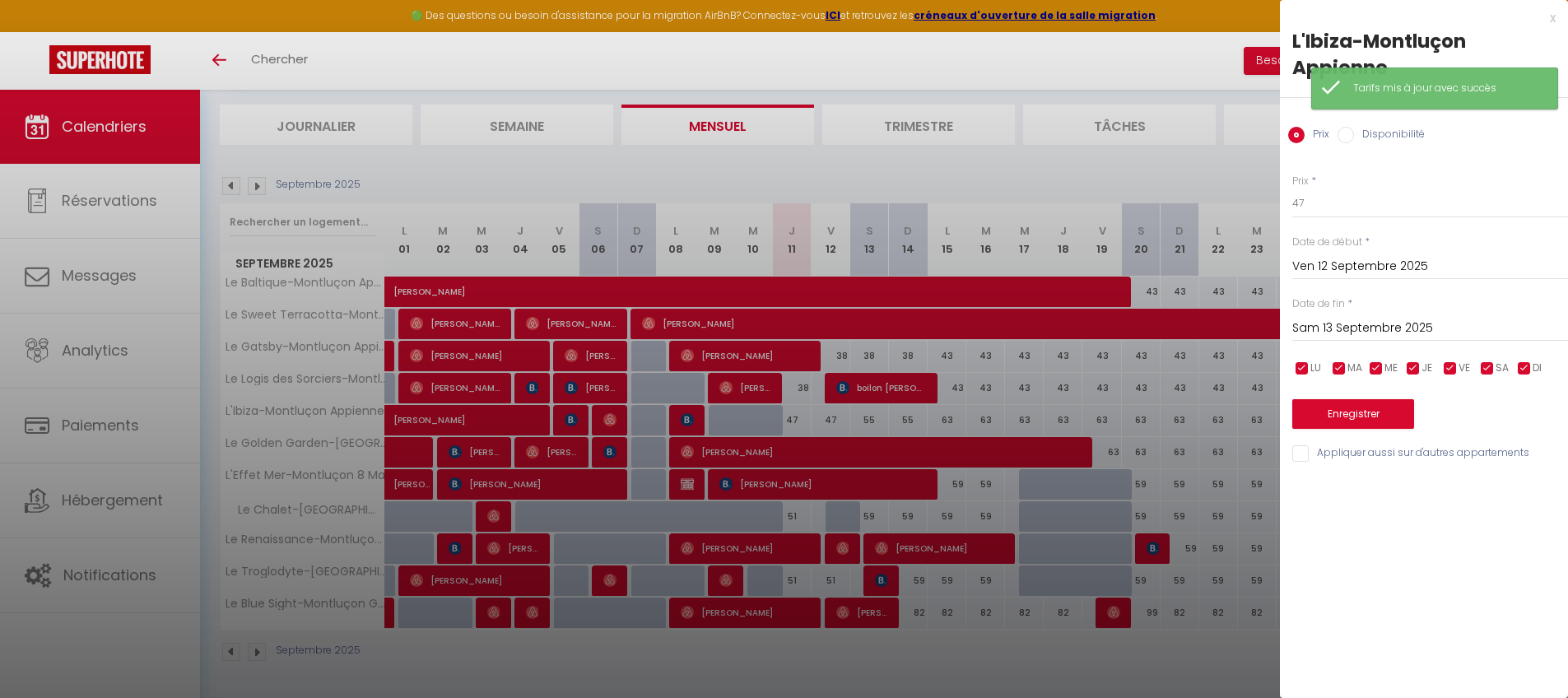
click at [1197, 328] on input "Sam 13 Septembre 2025" at bounding box center [1431, 328] width 276 height 22
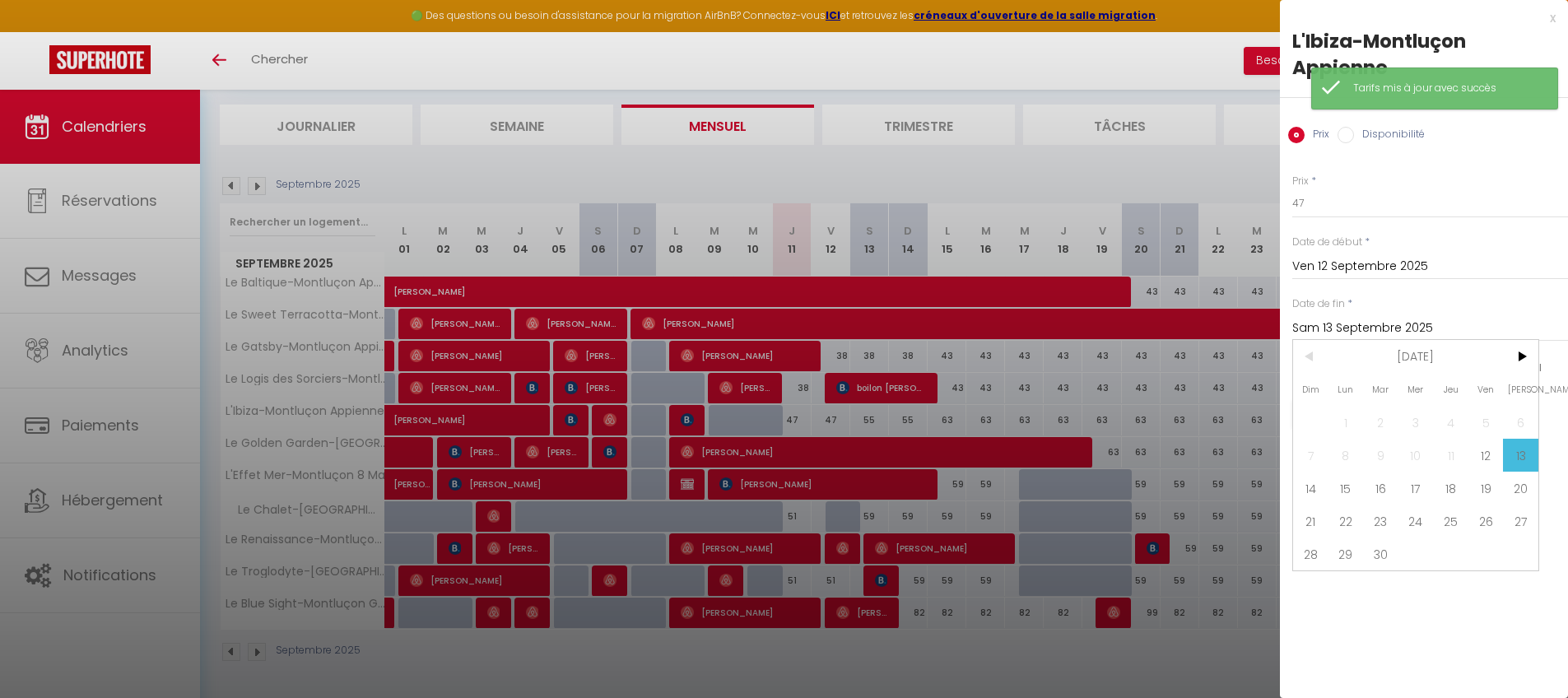
drag, startPoint x: 1347, startPoint y: 487, endPoint x: 1347, endPoint y: 470, distance: 17.0
click at [1197, 487] on span "15" at bounding box center [1346, 487] width 36 height 33
type input "Lun 15 Septembre 2025"
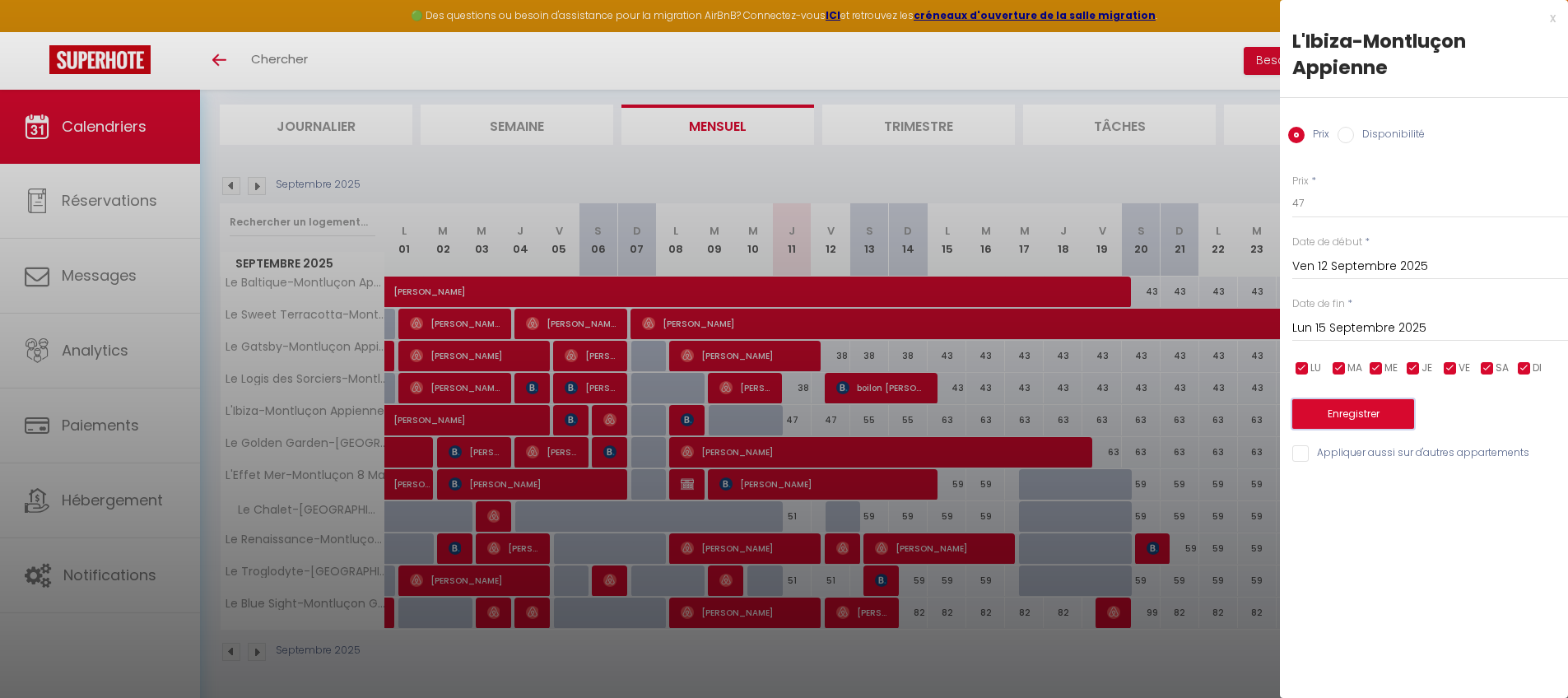
click at [1197, 423] on button "Enregistrer" at bounding box center [1354, 414] width 122 height 30
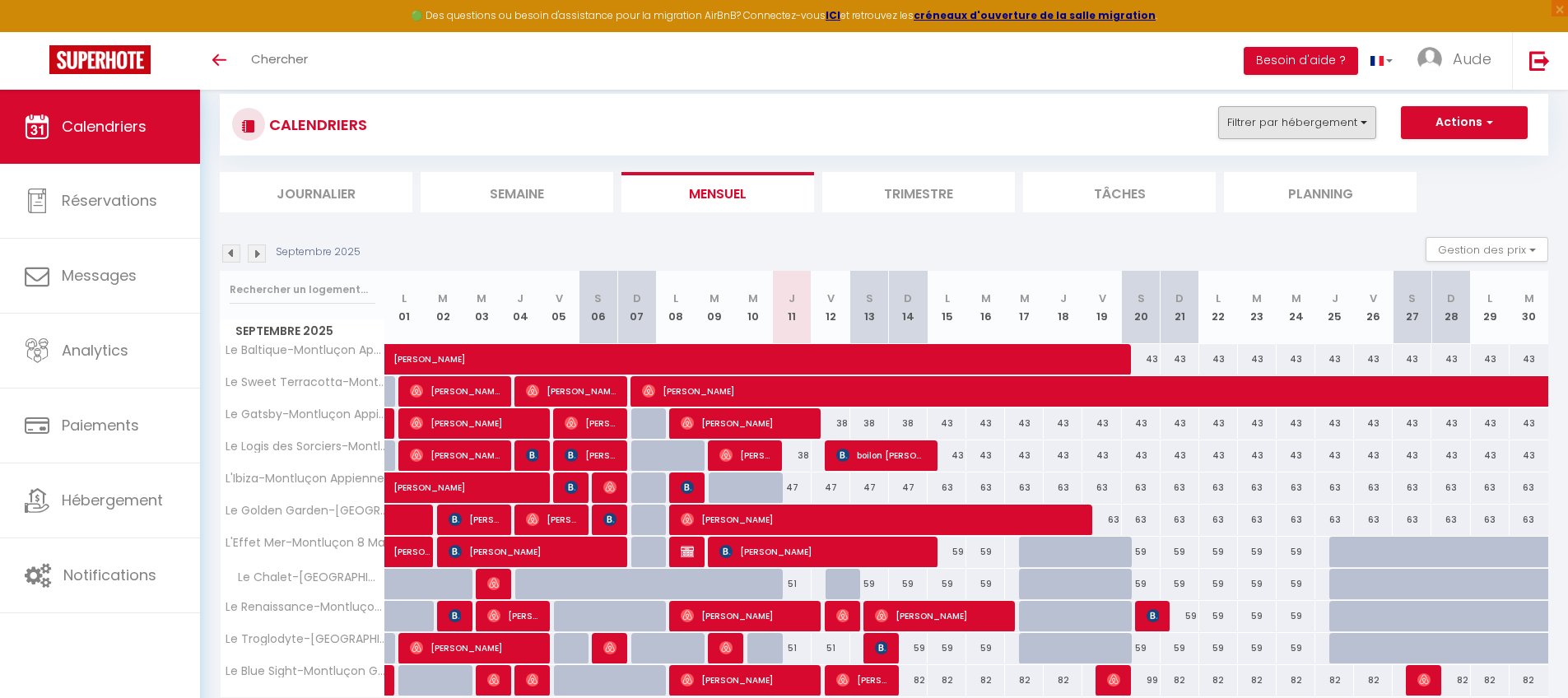
scroll to position [0, 0]
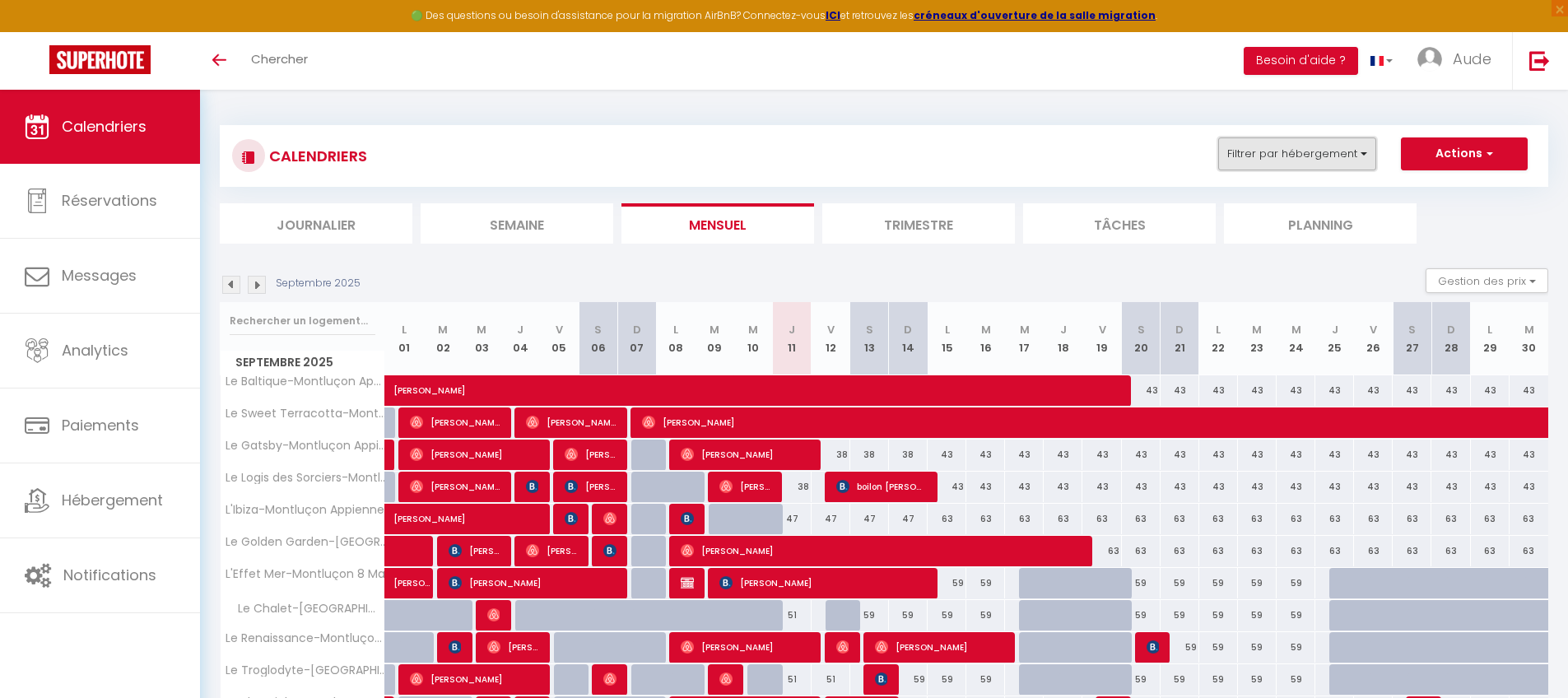
click at [1197, 152] on button "Filtrer par hébergement" at bounding box center [1297, 153] width 158 height 33
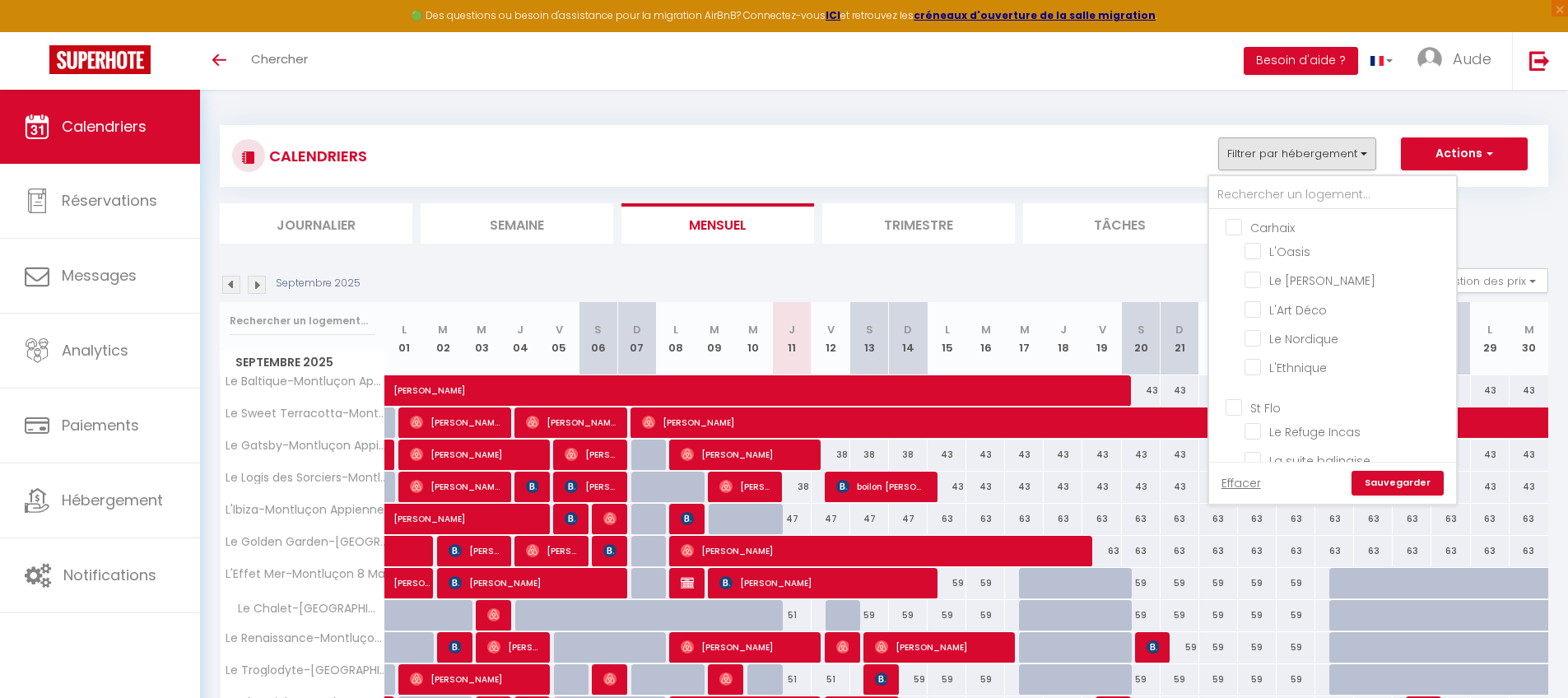
click at [1197, 227] on input "Carhaix" at bounding box center [1349, 226] width 247 height 17
checkbox input "true"
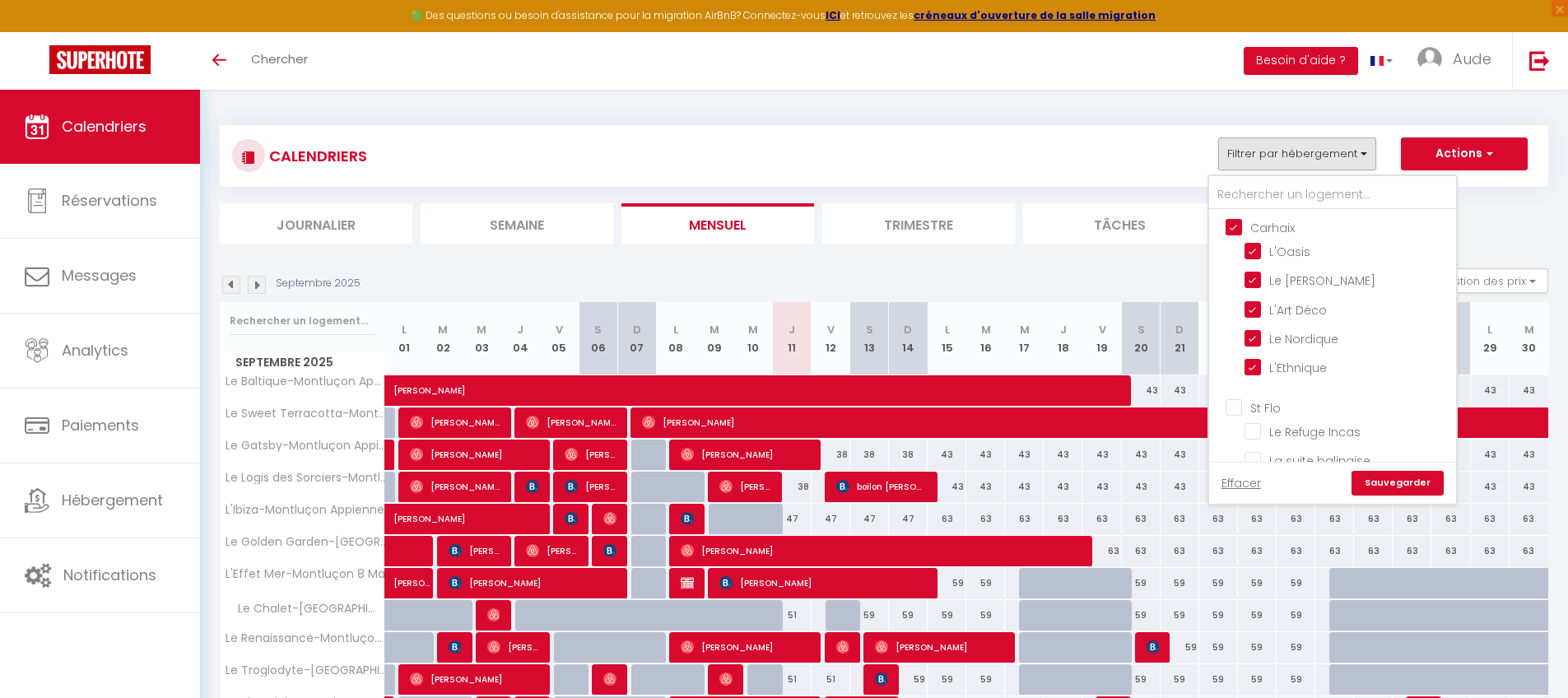
checkbox input "true"
checkbox input "false"
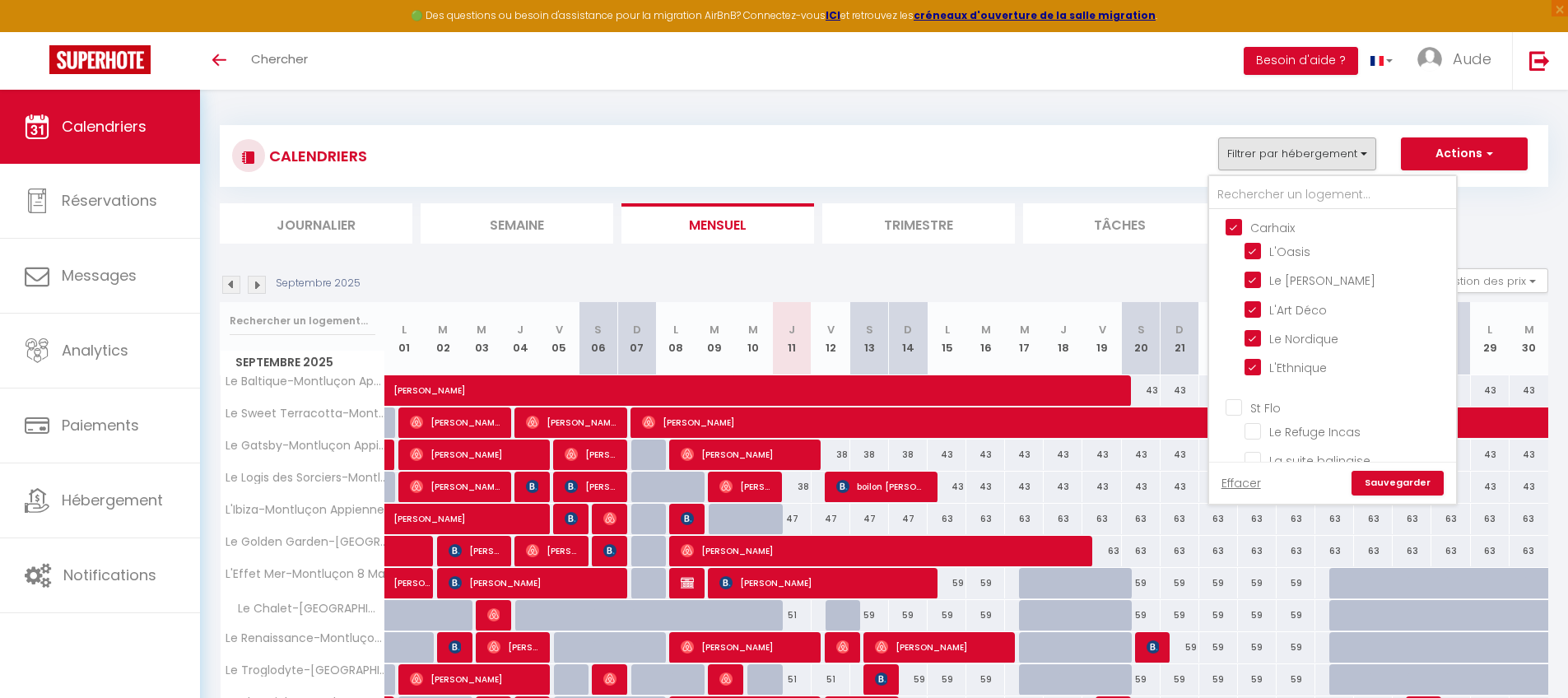
checkbox input "false"
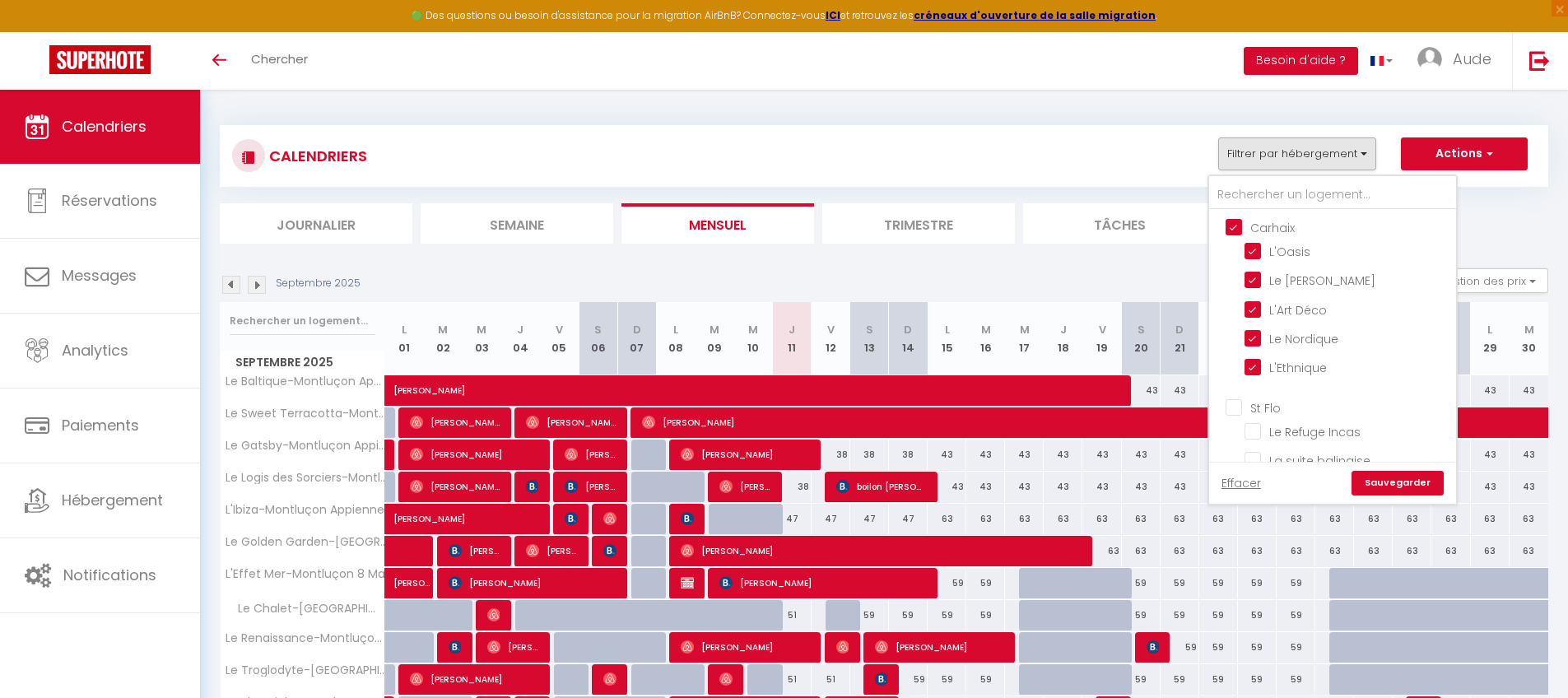
checkbox input "false"
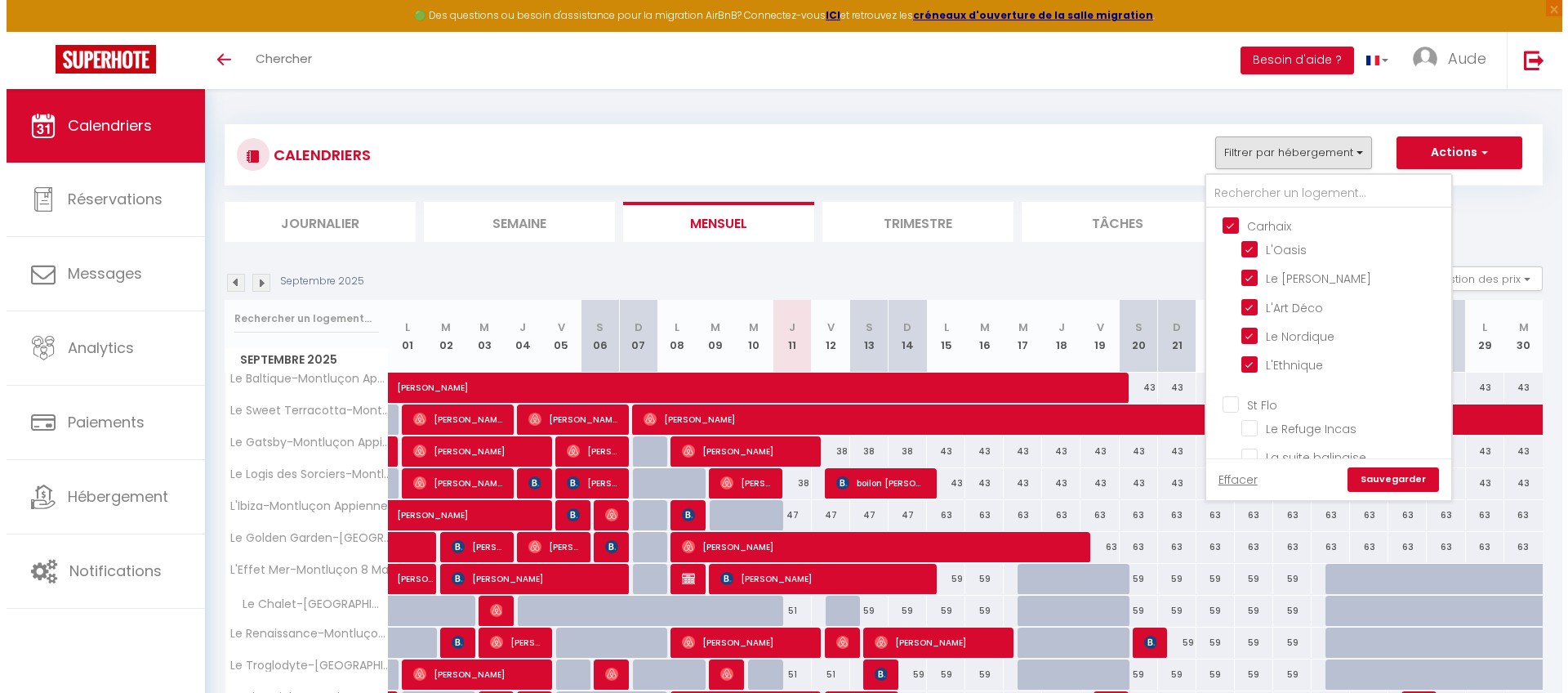
scroll to position [403, 0]
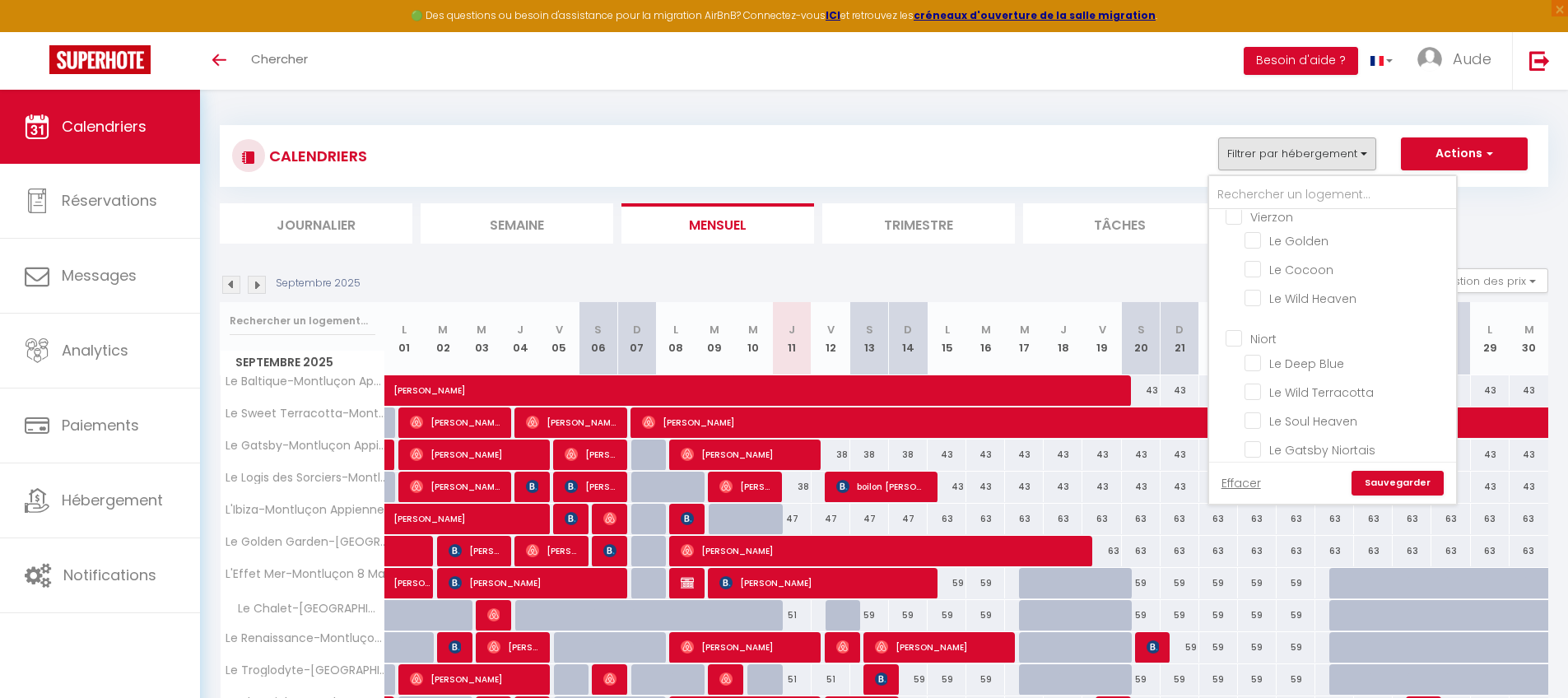
click at [1197, 480] on input "Montluçon" at bounding box center [1349, 488] width 247 height 17
checkbox input "false"
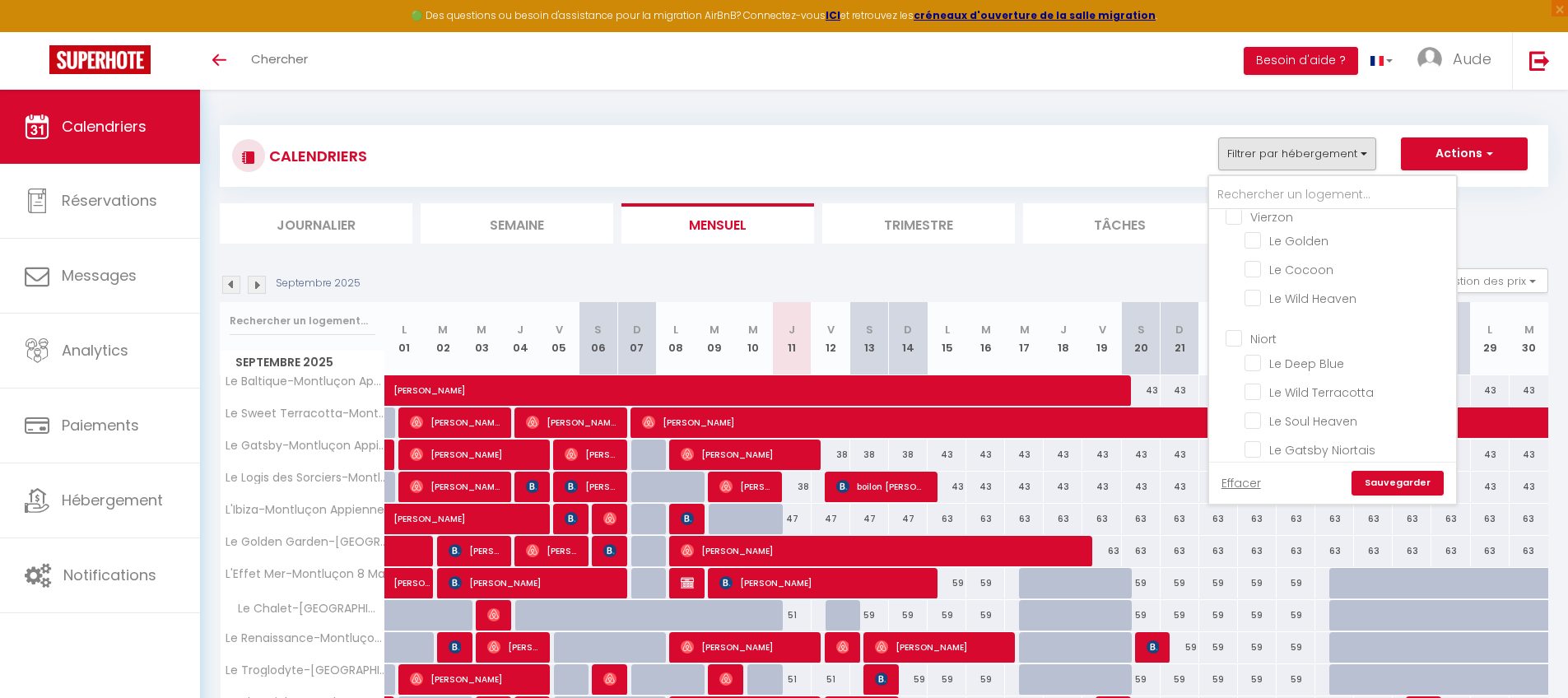
checkbox input "false"
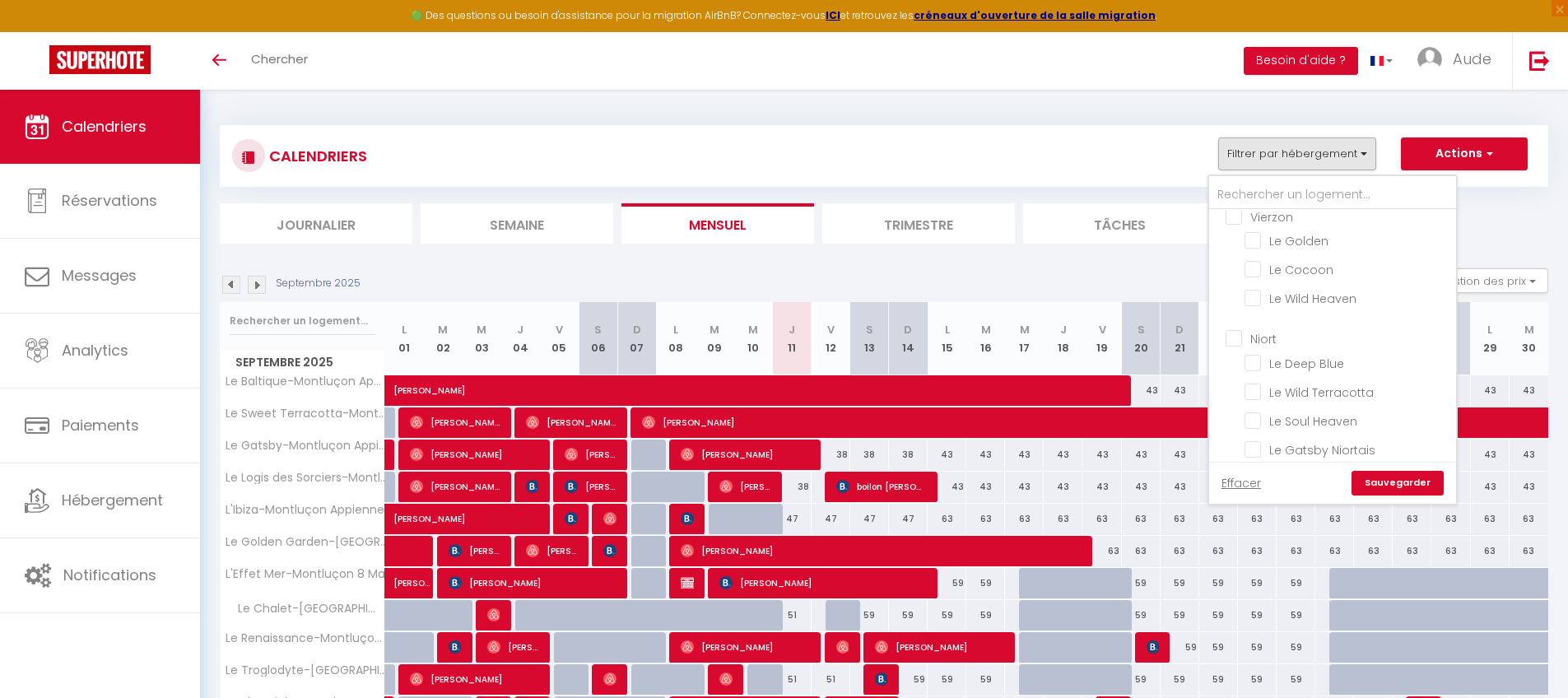
checkbox input "false"
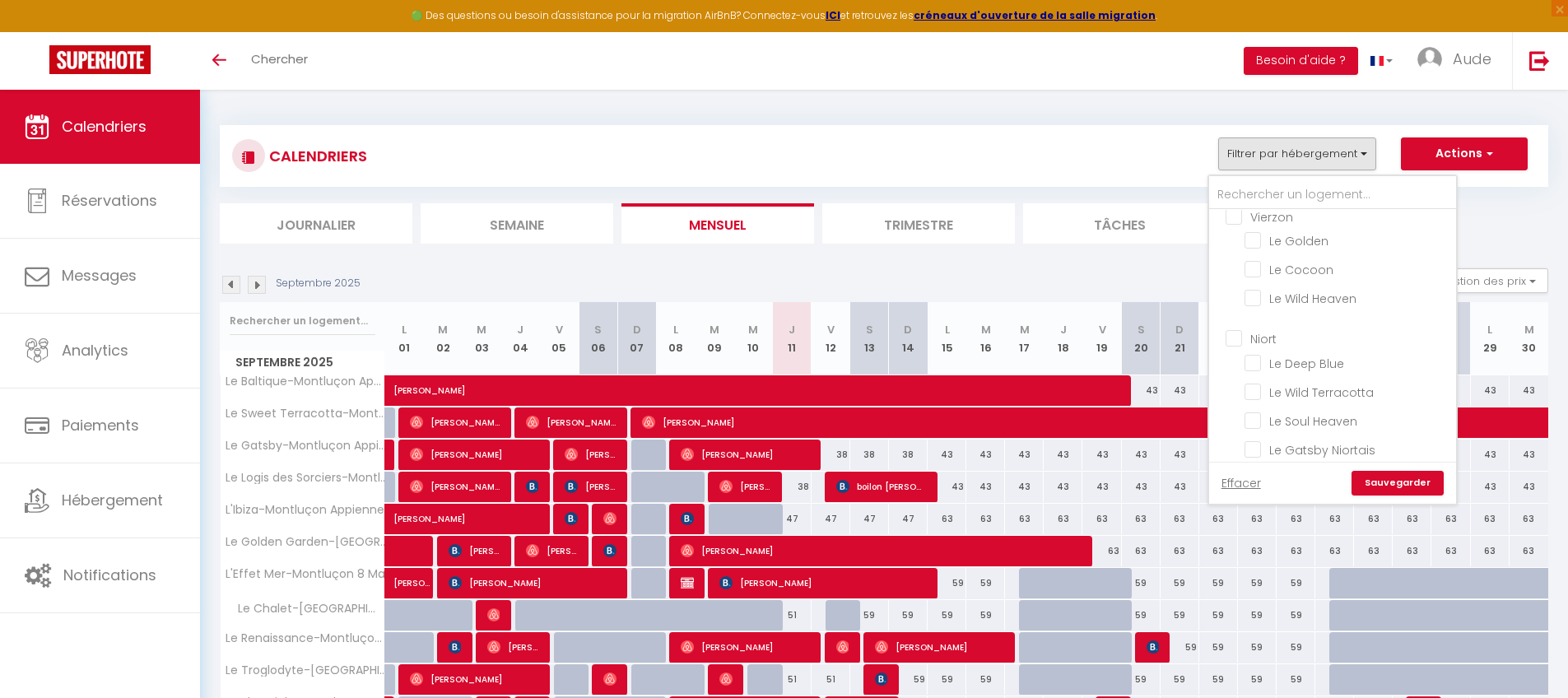
checkbox input "false"
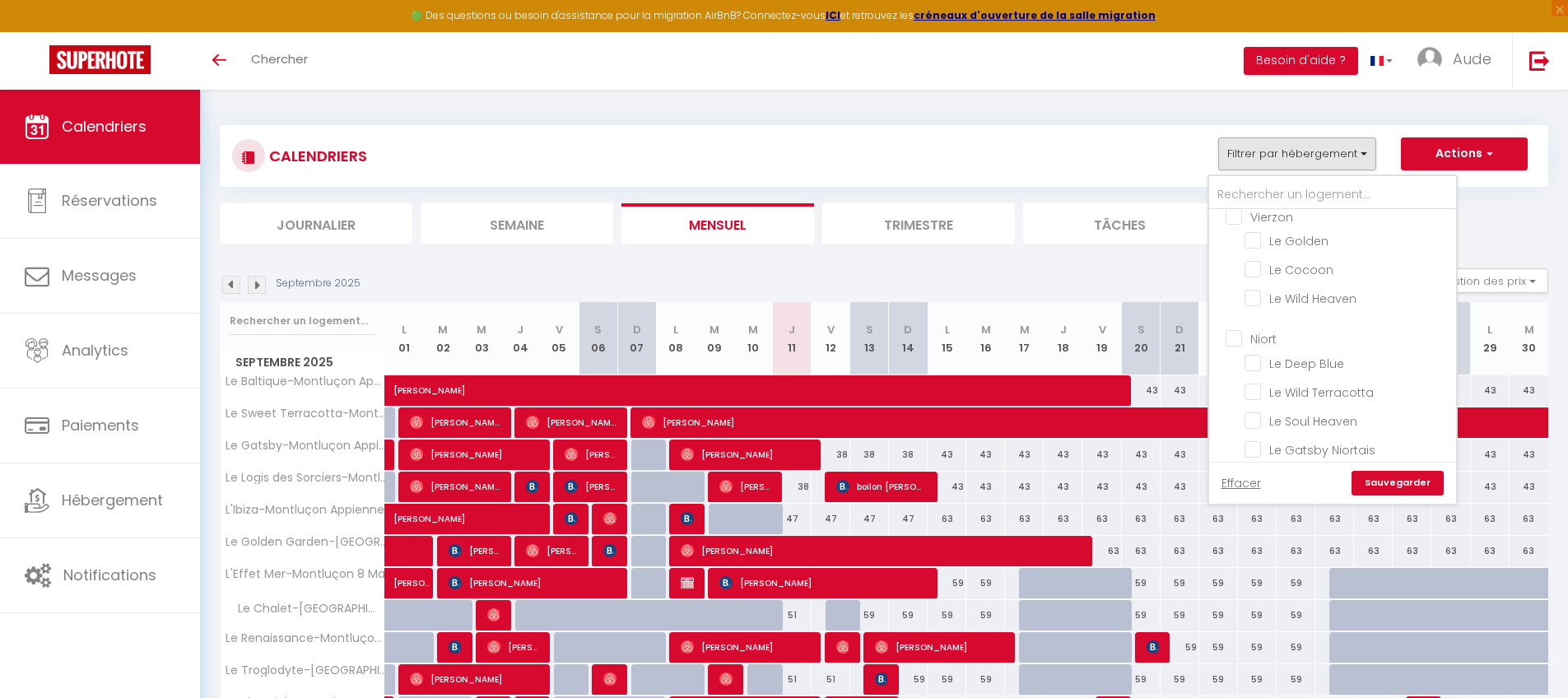
checkbox input "false"
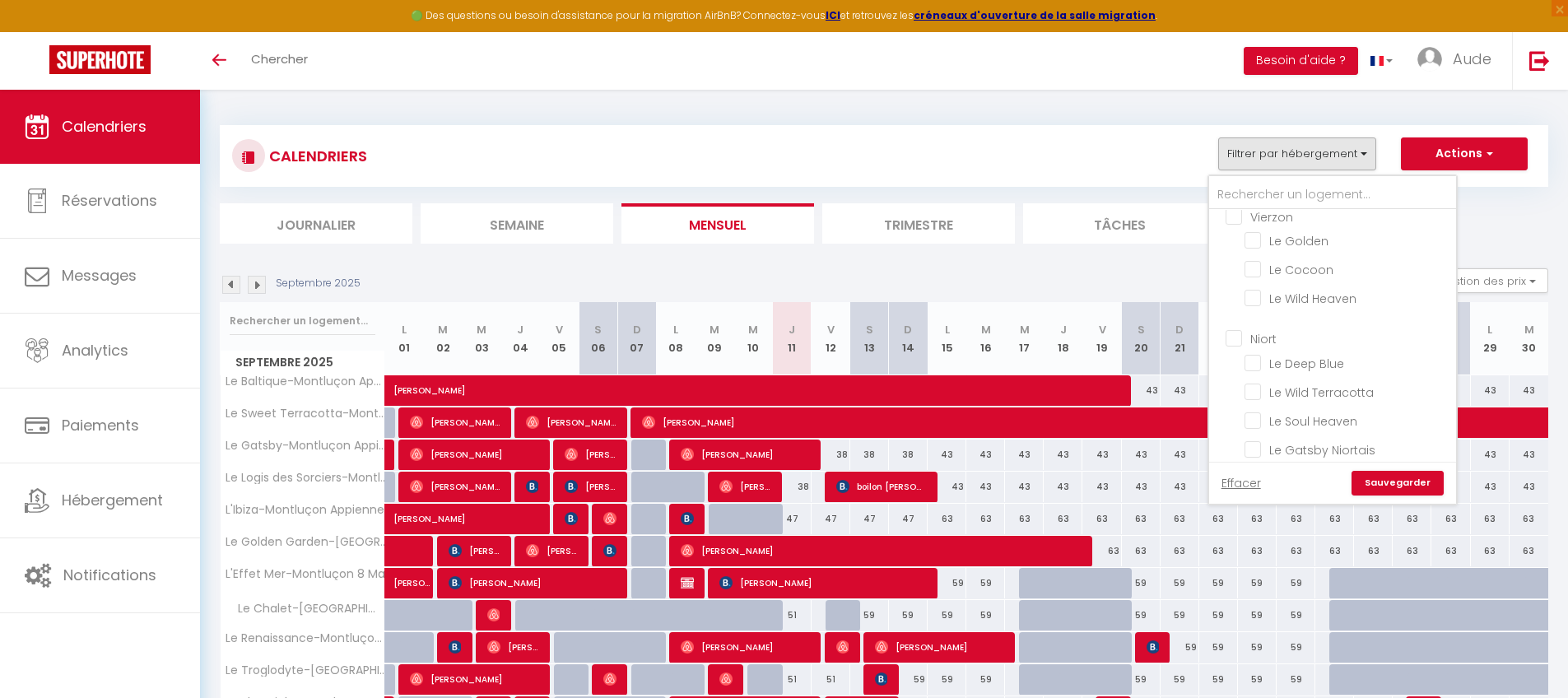
click at [1197, 479] on link "Sauvegarder" at bounding box center [1397, 482] width 92 height 25
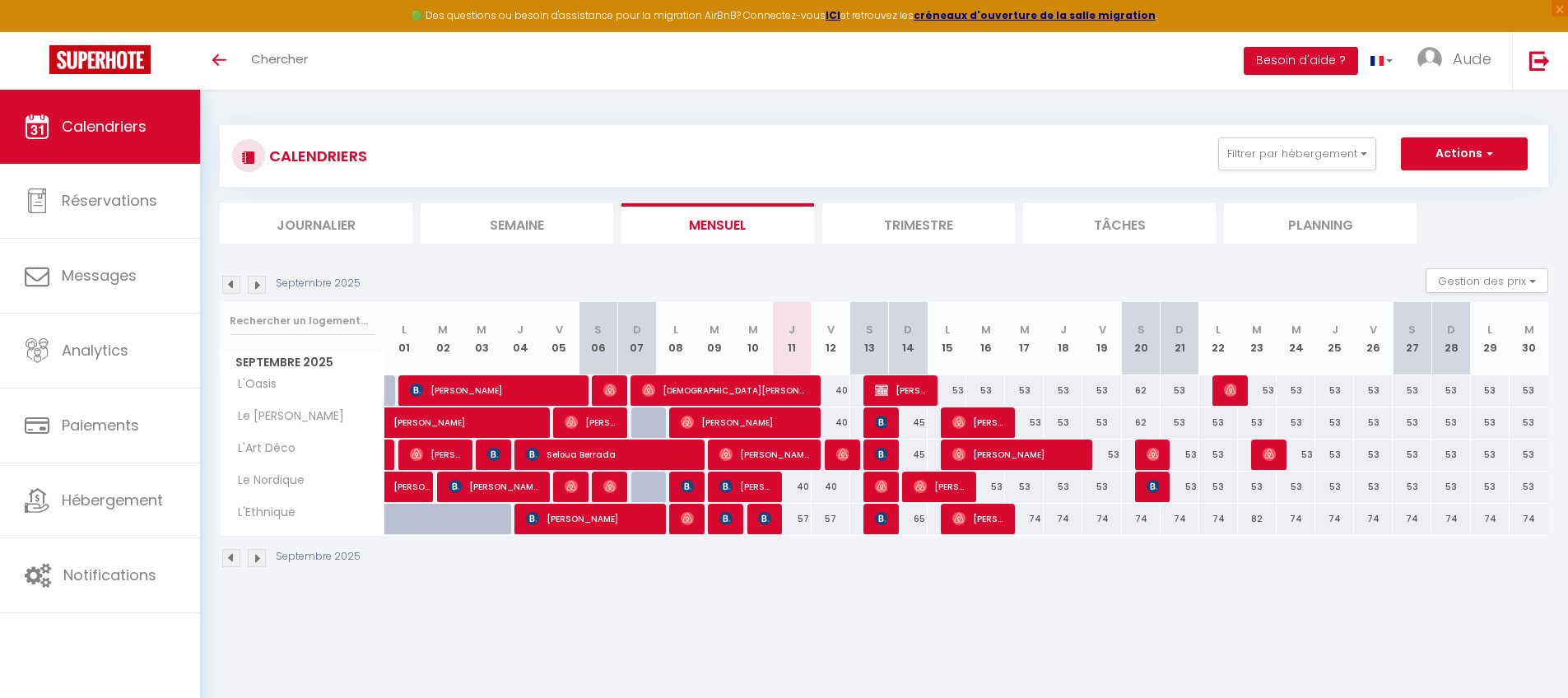
click at [806, 489] on div "40" at bounding box center [792, 486] width 38 height 31
type input "40"
type input "Jeu 11 Septembre 2025"
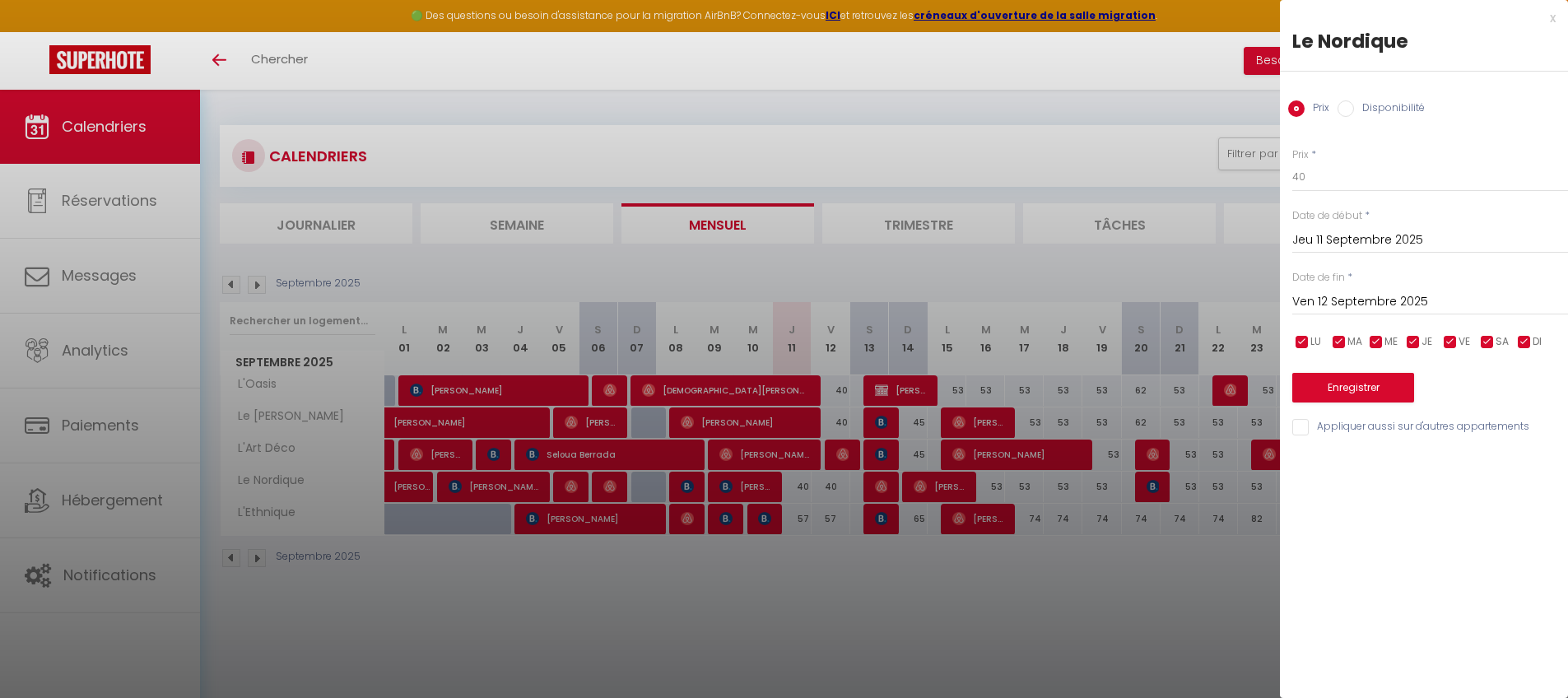
click at [1197, 298] on input "Ven 12 Septembre 2025" at bounding box center [1431, 302] width 276 height 22
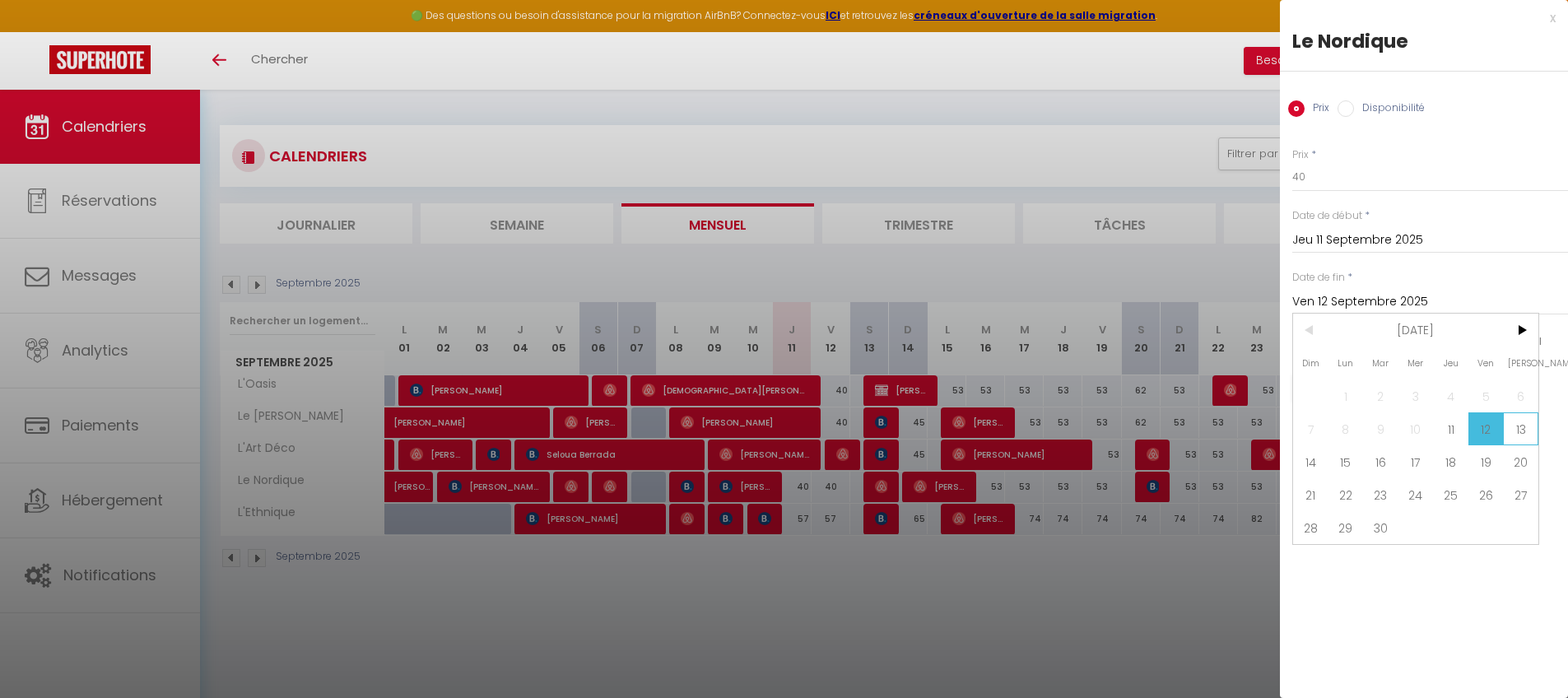
click at [1197, 428] on span "13" at bounding box center [1521, 428] width 36 height 33
type input "Sam 13 Septembre 2025"
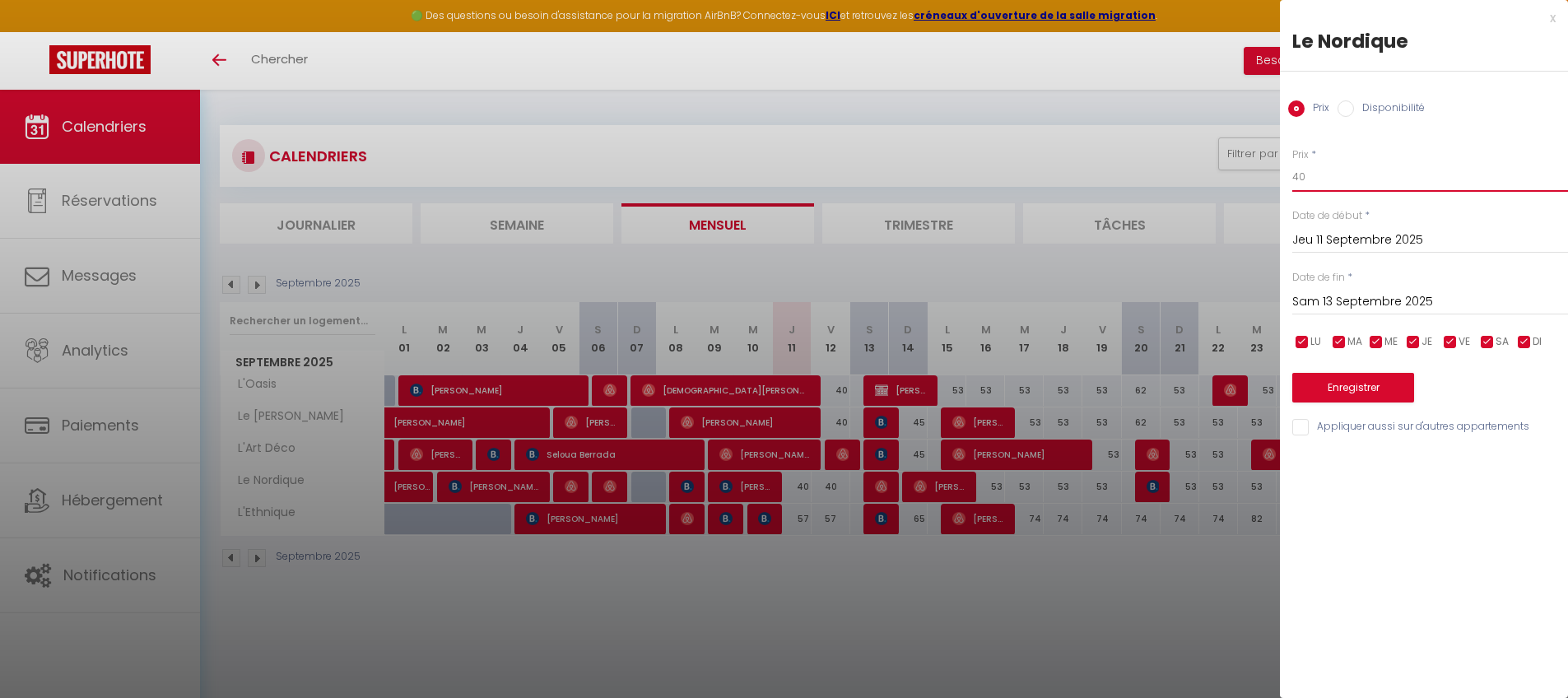
click at [1197, 186] on input "40" at bounding box center [1431, 176] width 276 height 30
type input "4"
type input "38"
click at [1197, 429] on input "Appliquer aussi sur d'autres appartements" at bounding box center [1431, 427] width 276 height 17
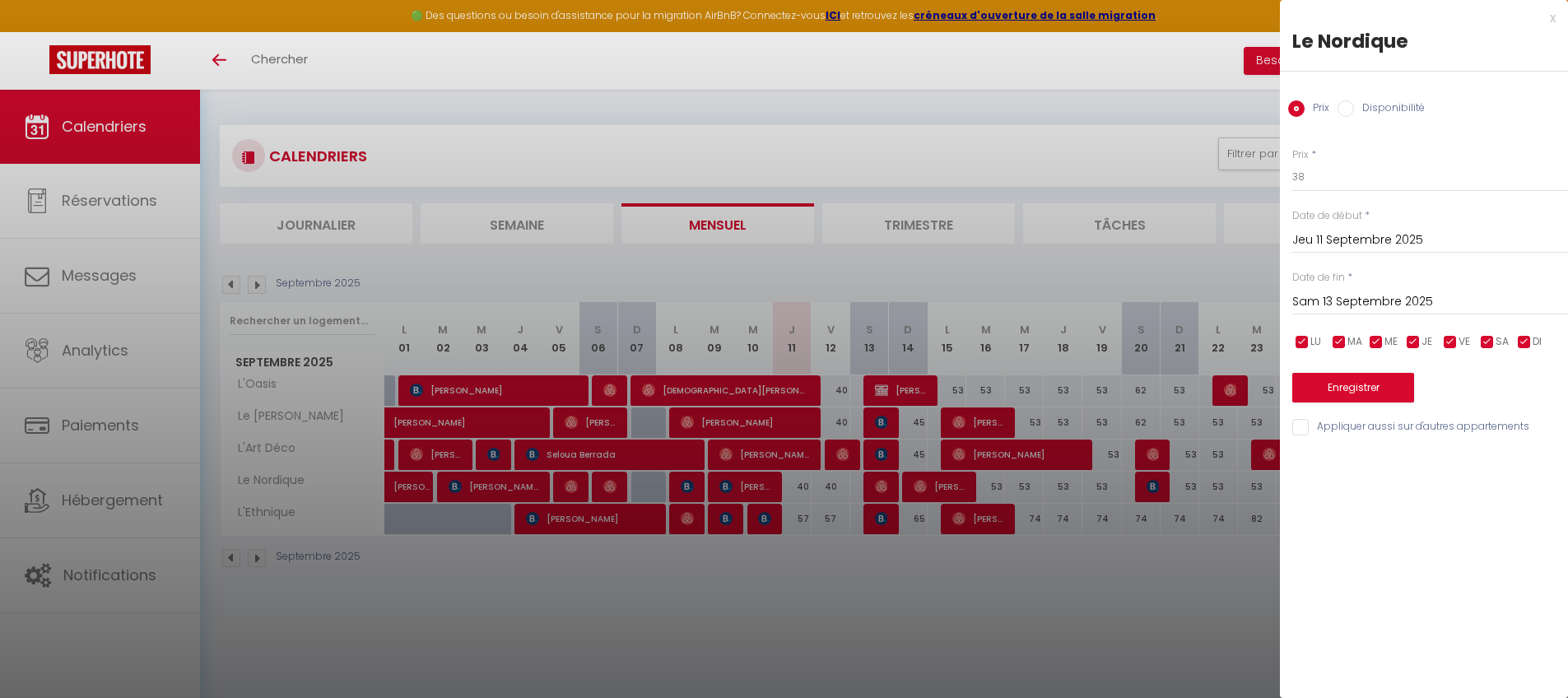
checkbox input "true"
click at [1197, 380] on button "Enregistrer" at bounding box center [1354, 387] width 122 height 30
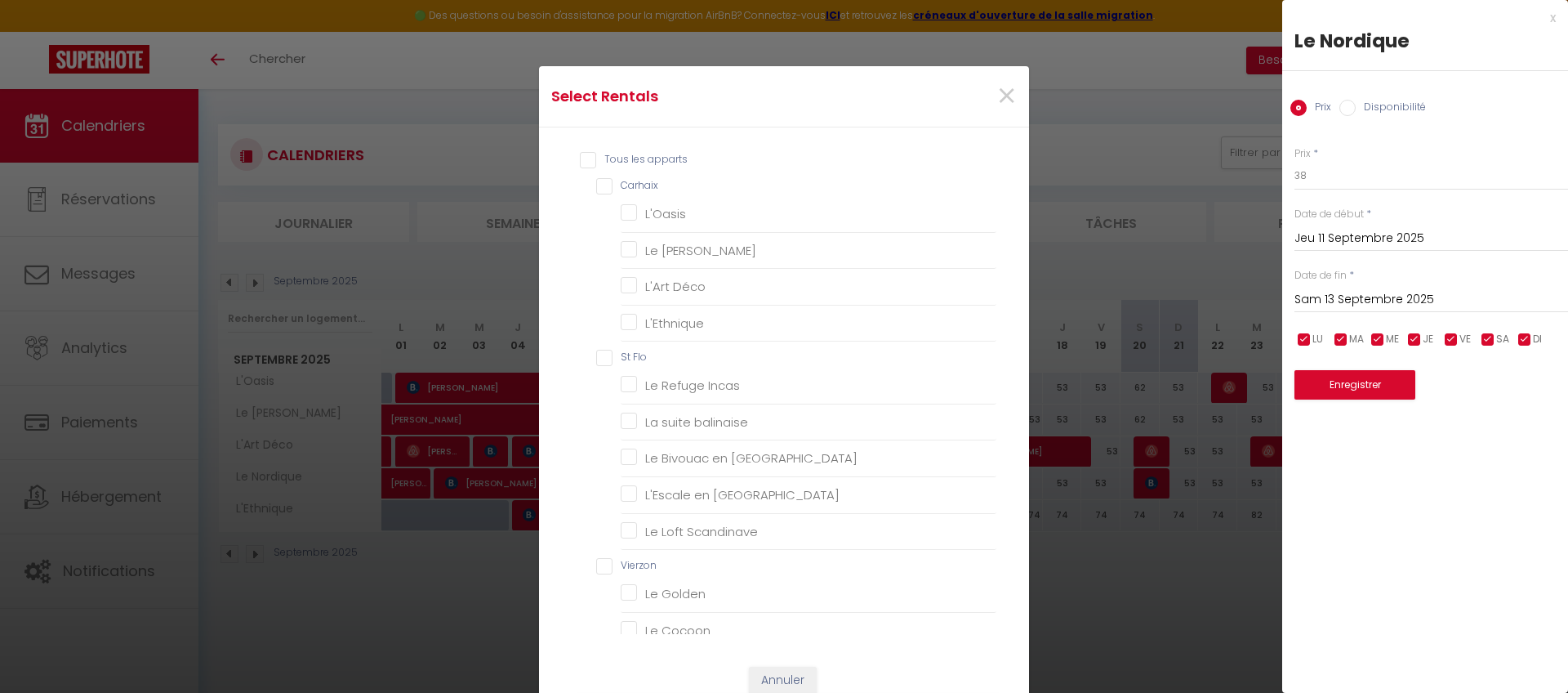
click at [597, 185] on input "Carhaix" at bounding box center [795, 186] width 400 height 17
checkbox input "true"
checkbox Rossa "true"
checkbox Déco "true"
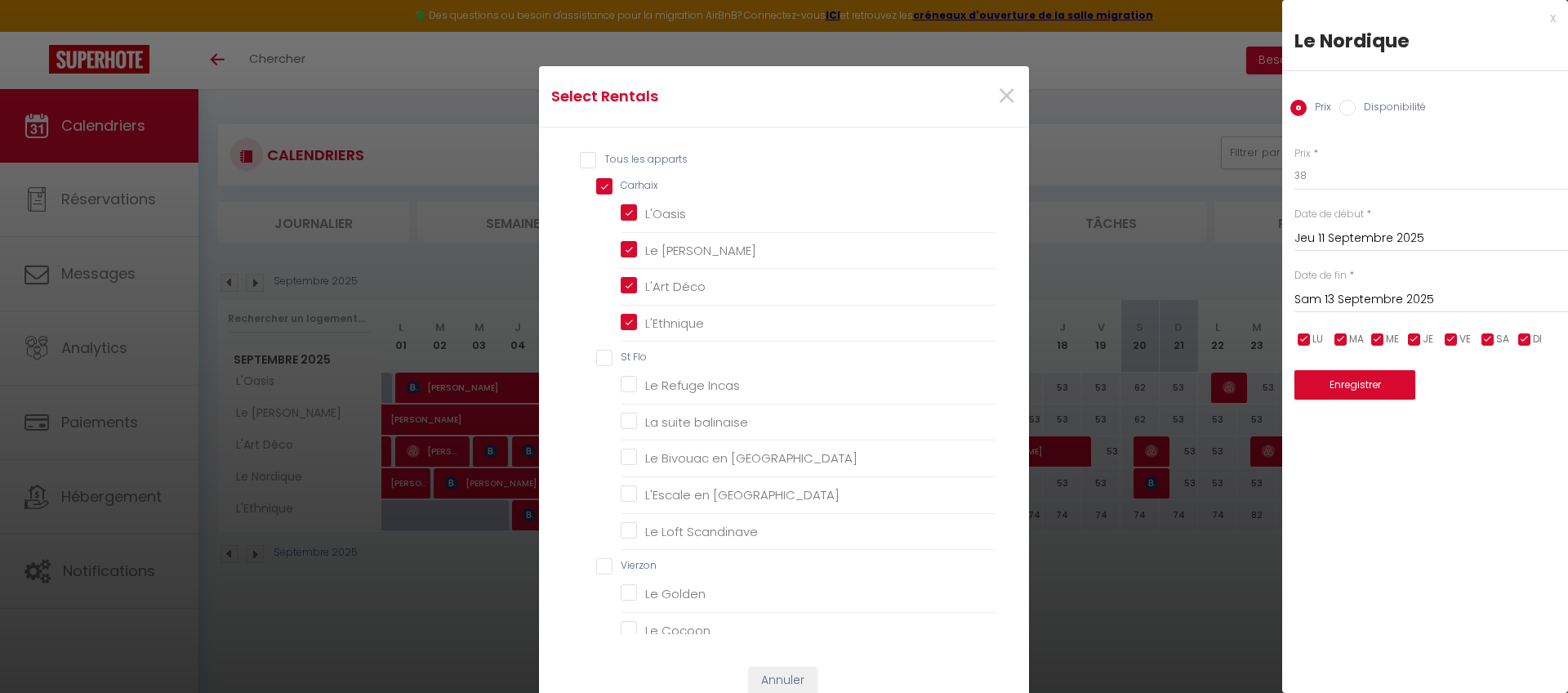
checkbox input "true"
checkbox Flo "false"
checkbox Incas "false"
checkbox balinaise "false"
checkbox Orient "false"
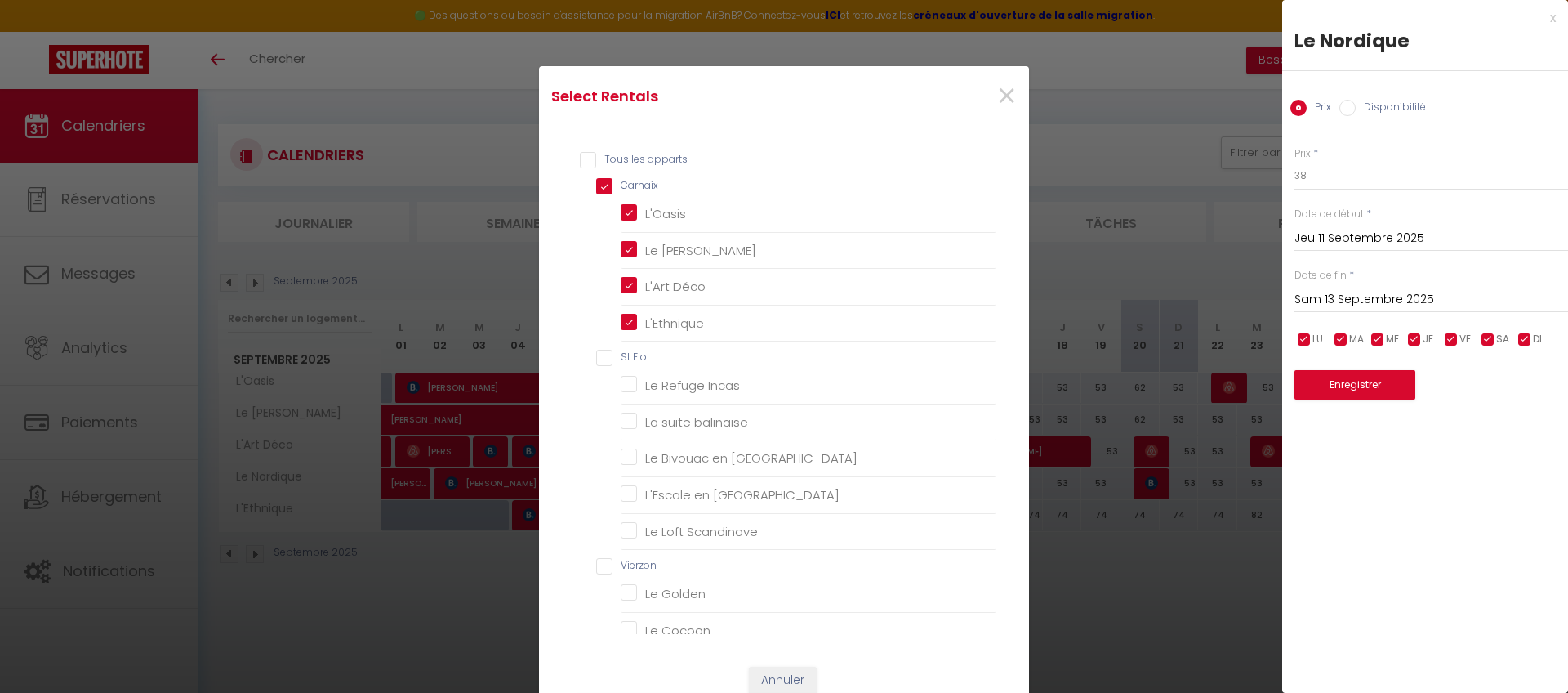
checkbox Amérique "false"
checkbox Scandinave "false"
checkbox input "false"
checkbox Golden "false"
checkbox Cocoon "false"
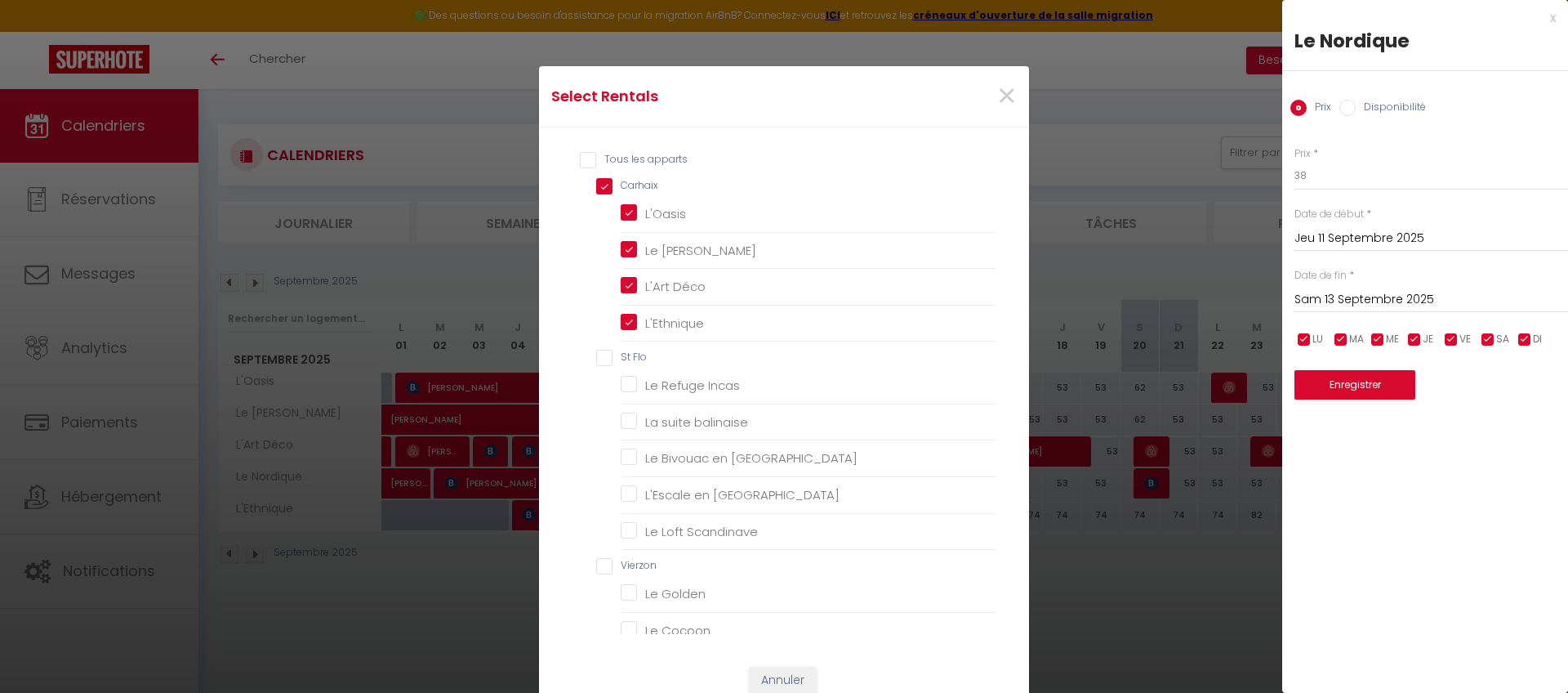
checkbox Heaven "false"
checkbox input "false"
checkbox Blue "false"
checkbox Terracotta "false"
checkbox Heaven "false"
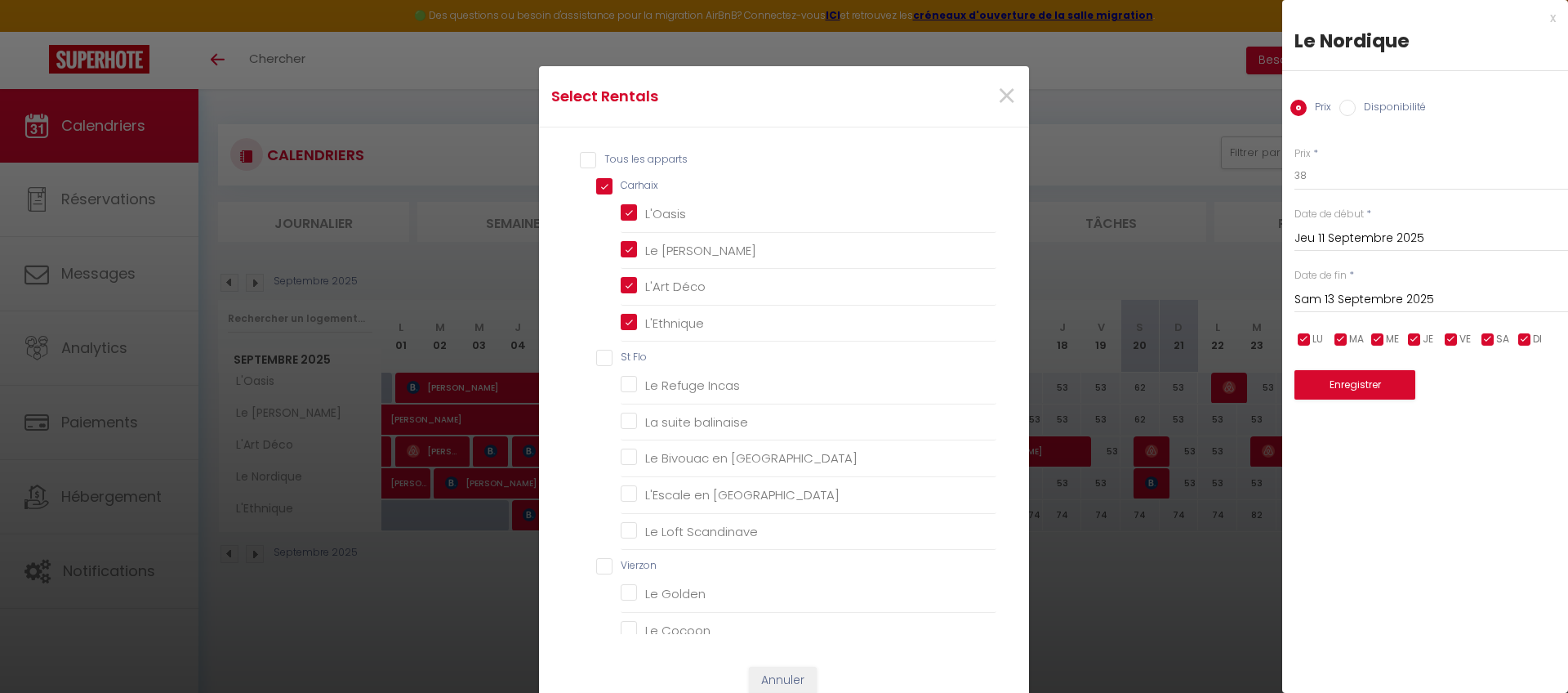
checkbox Niortais "false"
checkbox input "false"
checkbox Appienne "false"
checkbox Guineberts "false"
checkbox Appienne "false"
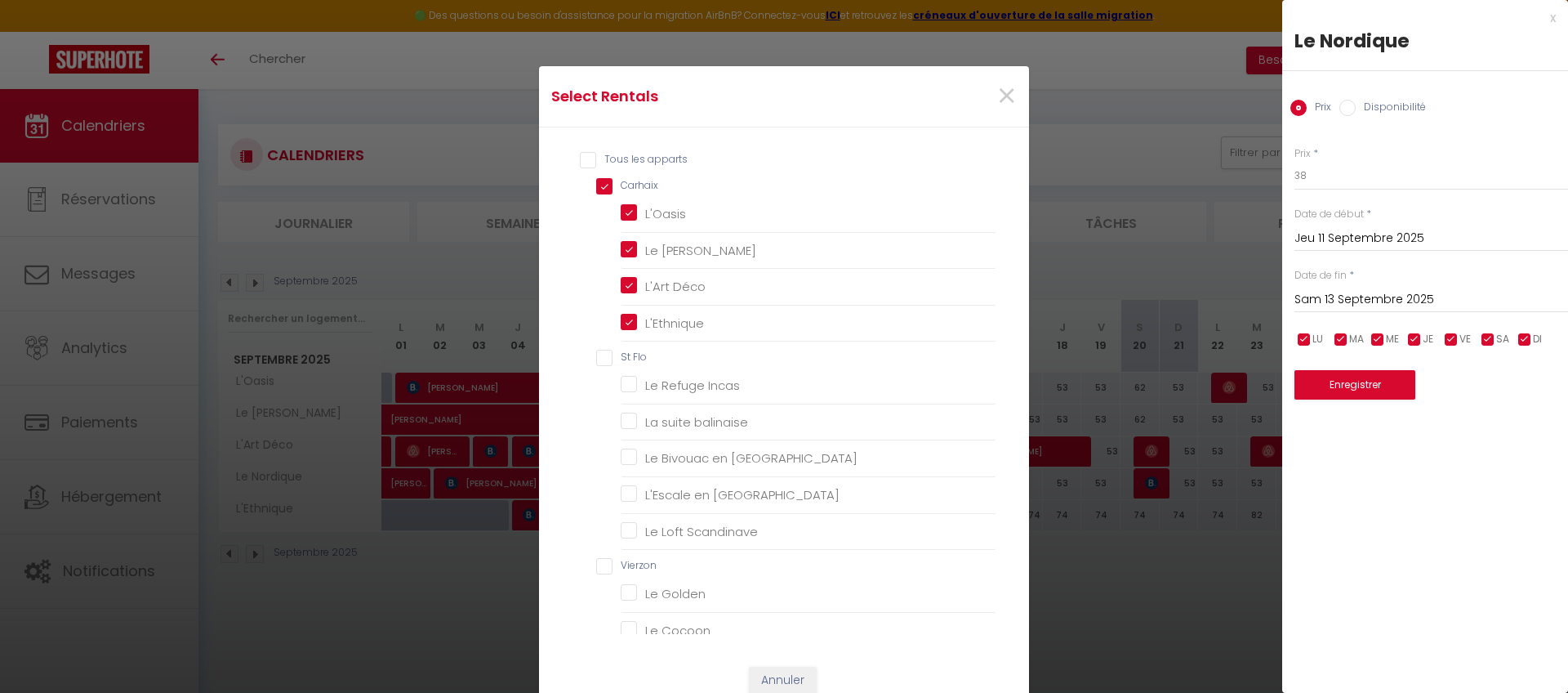
checkbox Appienne "false"
checkbox Guineberts "false"
checkbox Mai "false"
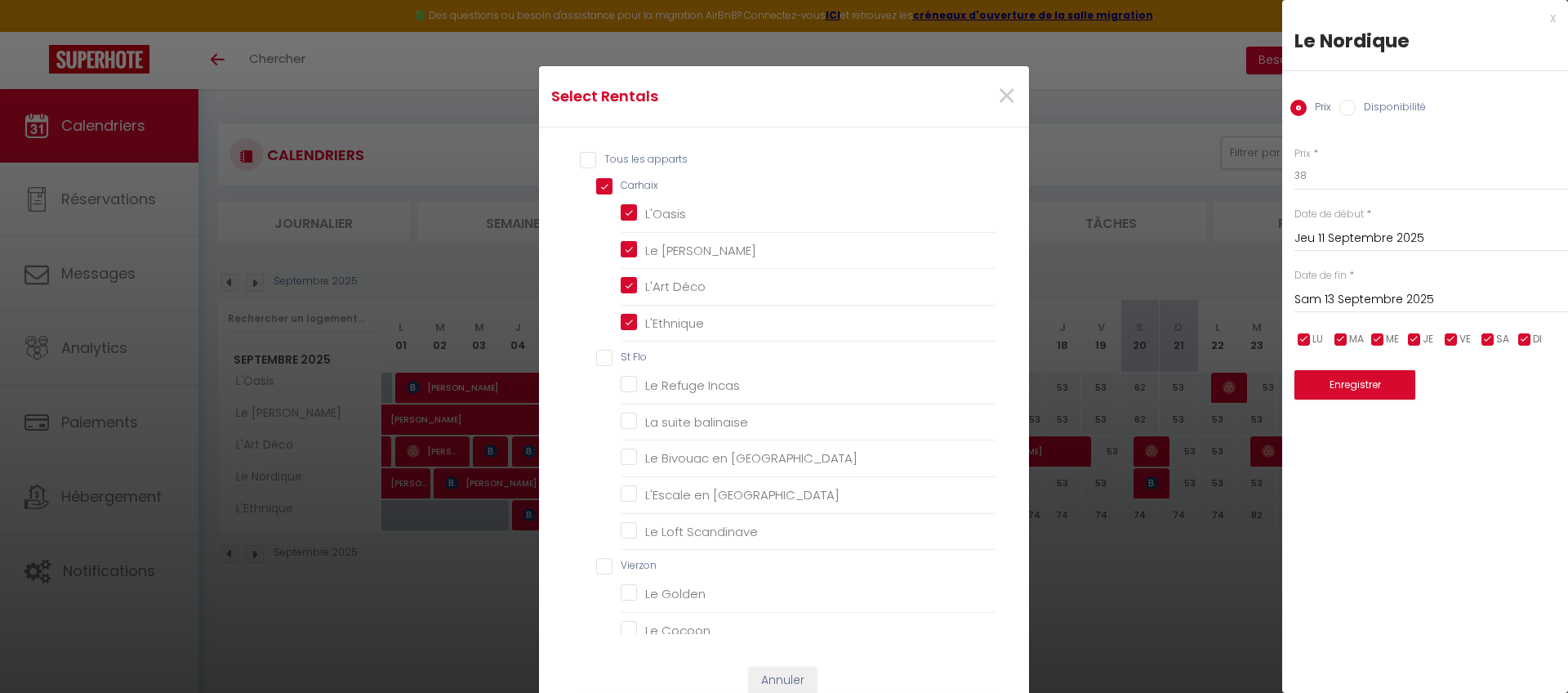
checkbox Mai "false"
checkbox Guineberts "false"
click at [625, 322] on input "L'Ethnique" at bounding box center [808, 322] width 376 height 17
checkbox input "false"
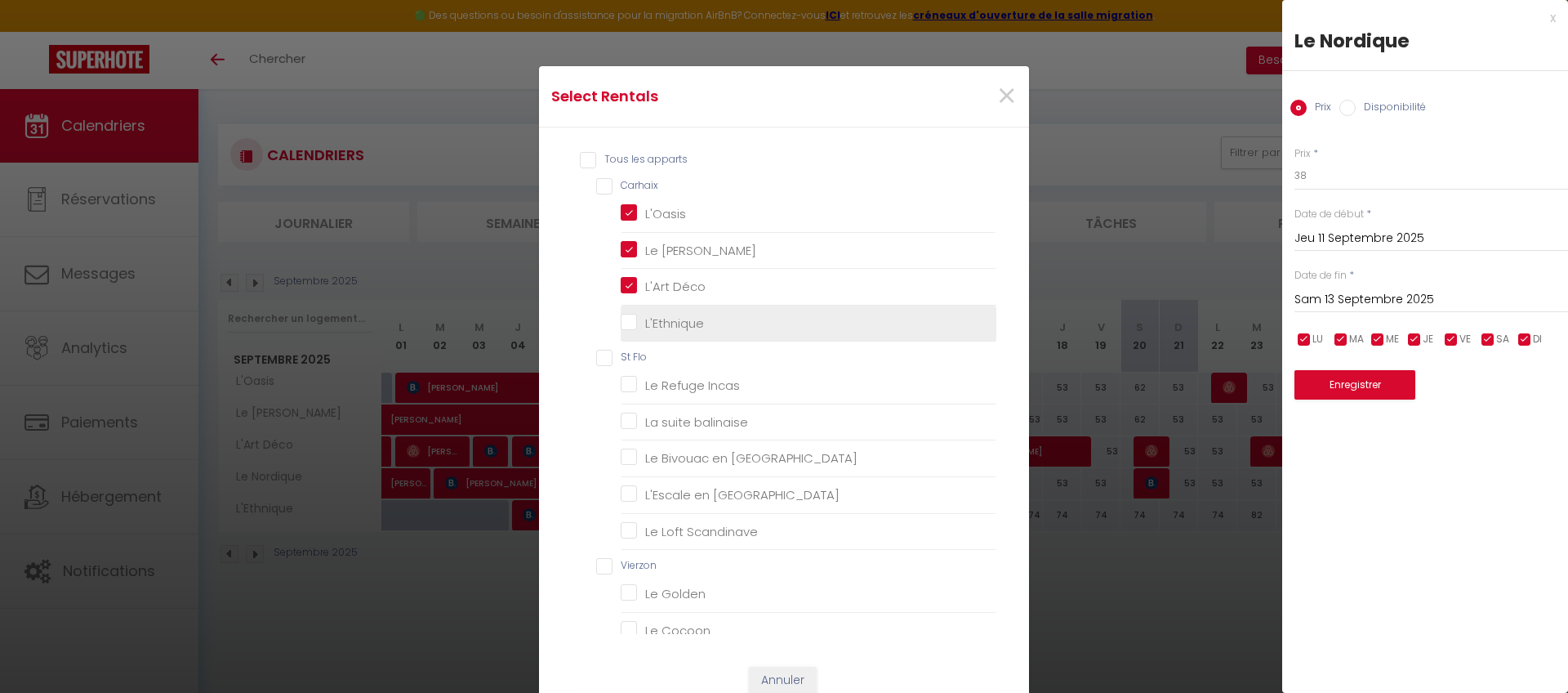
checkbox input "false"
checkbox Incas "false"
checkbox balinaise "false"
checkbox Orient "false"
checkbox Amérique "false"
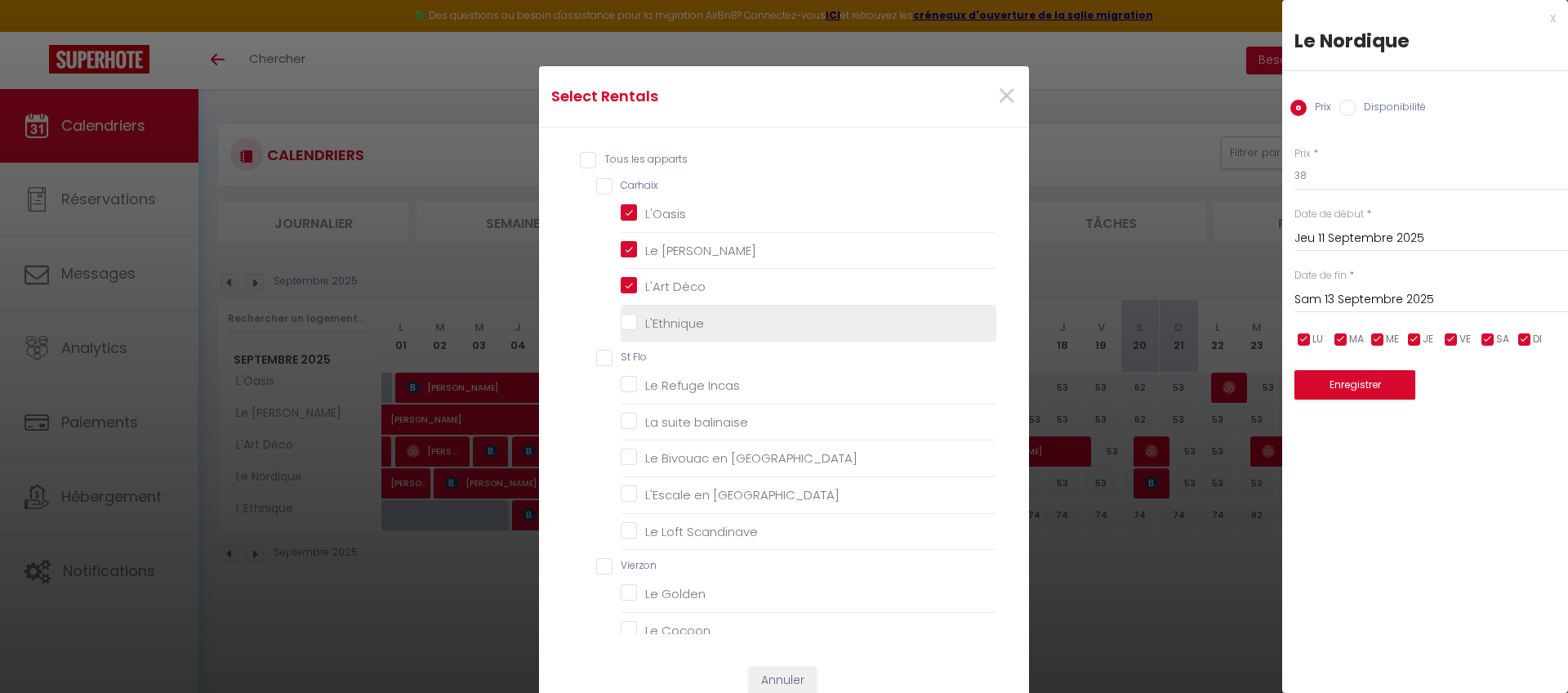
checkbox Scandinave "false"
checkbox Golden "false"
checkbox Cocoon "false"
checkbox Heaven "false"
checkbox Blue "false"
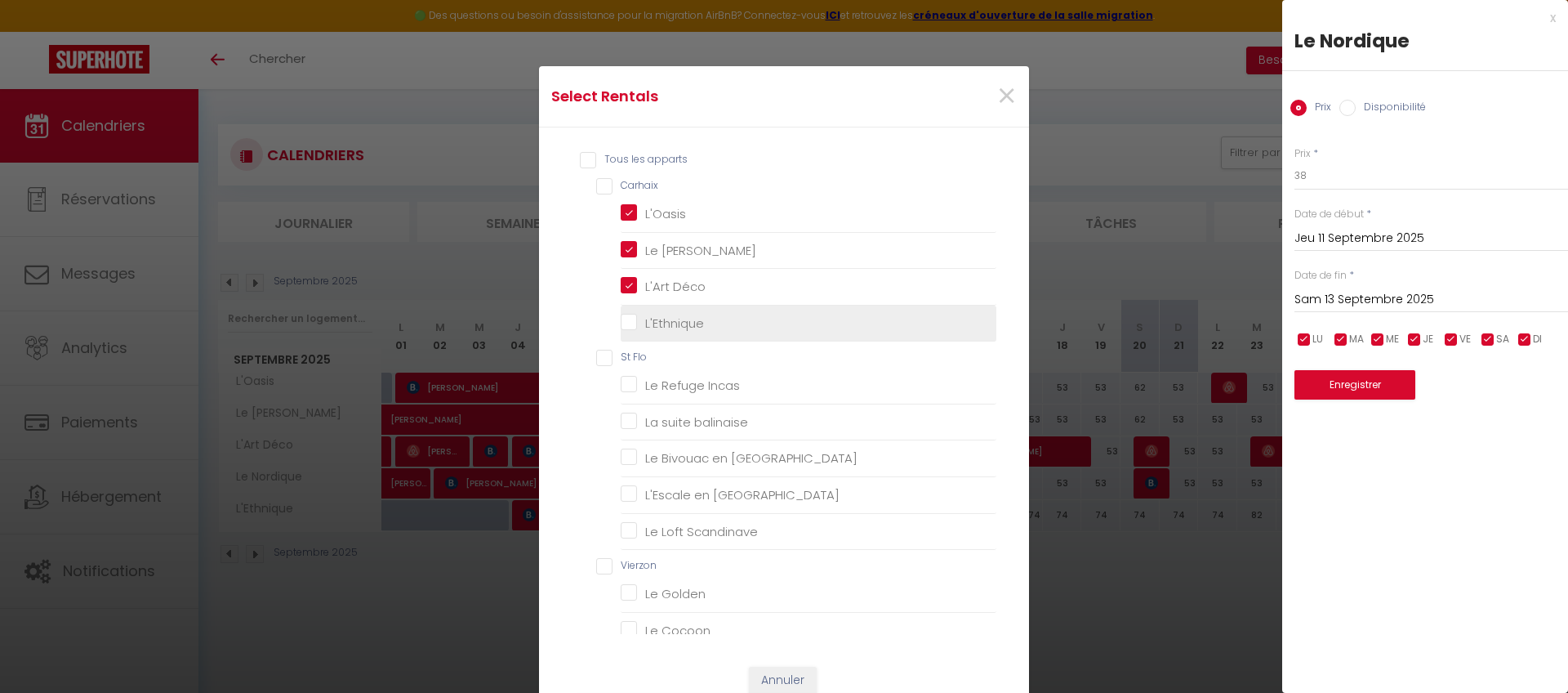
checkbox Terracotta "false"
checkbox Heaven "false"
checkbox Niortais "false"
checkbox Appienne "false"
checkbox Guineberts "false"
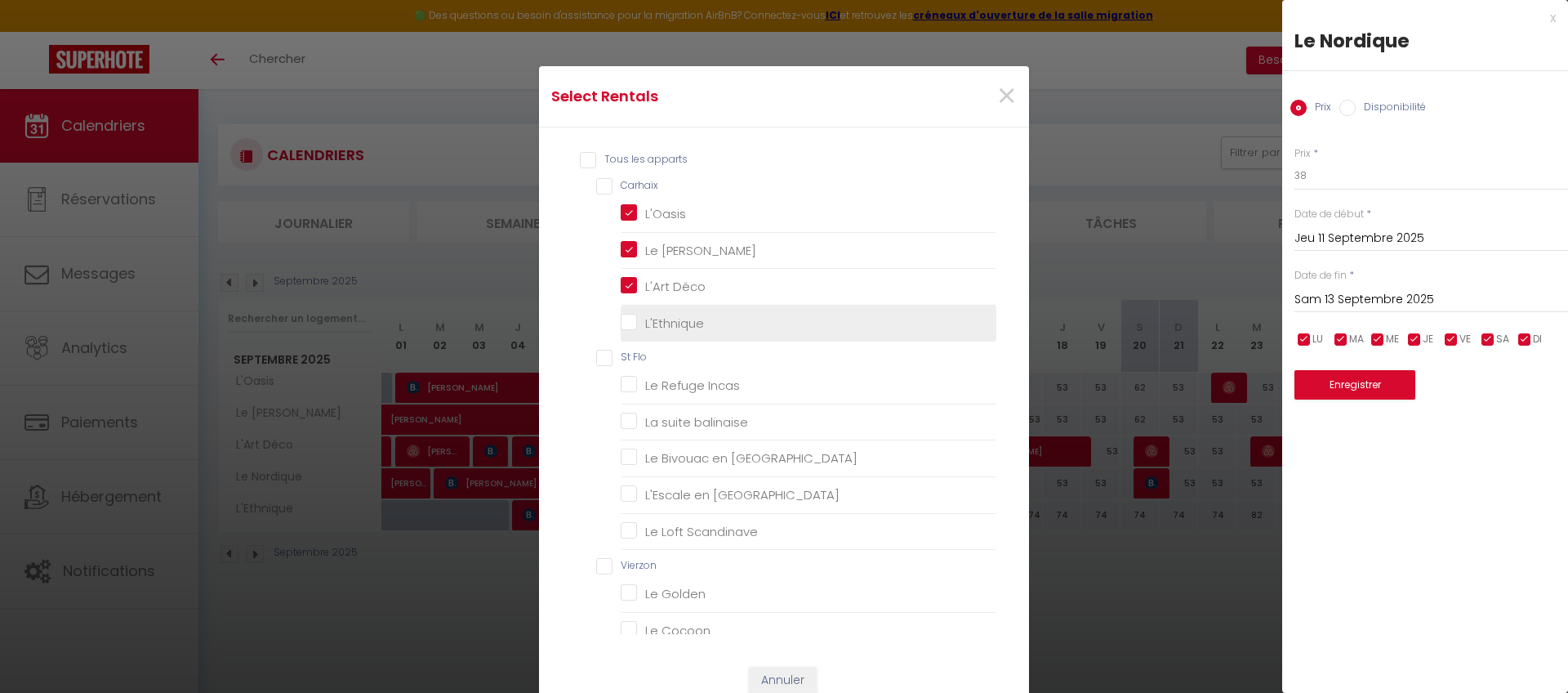
checkbox Appienne "false"
checkbox Guineberts "false"
checkbox Mai "false"
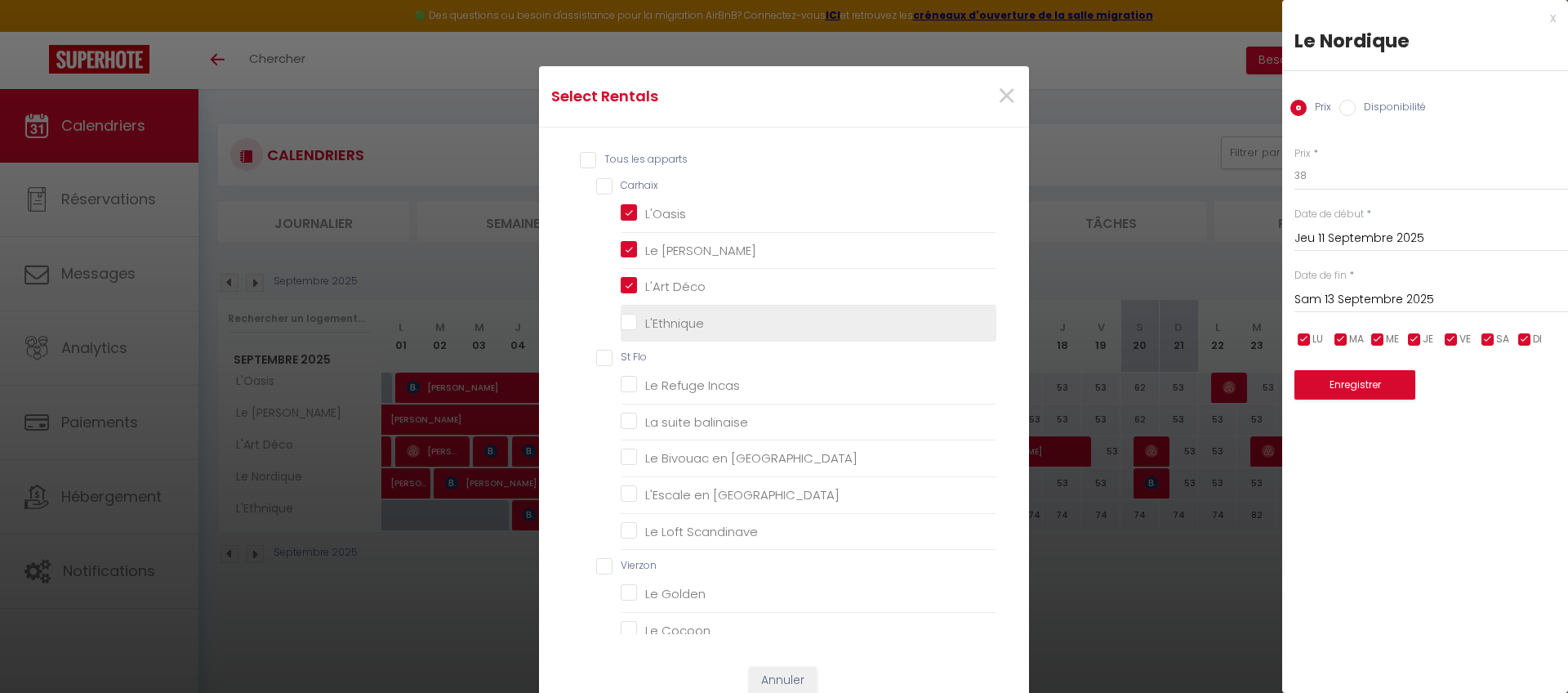
checkbox Mai "false"
checkbox Guineberts "false"
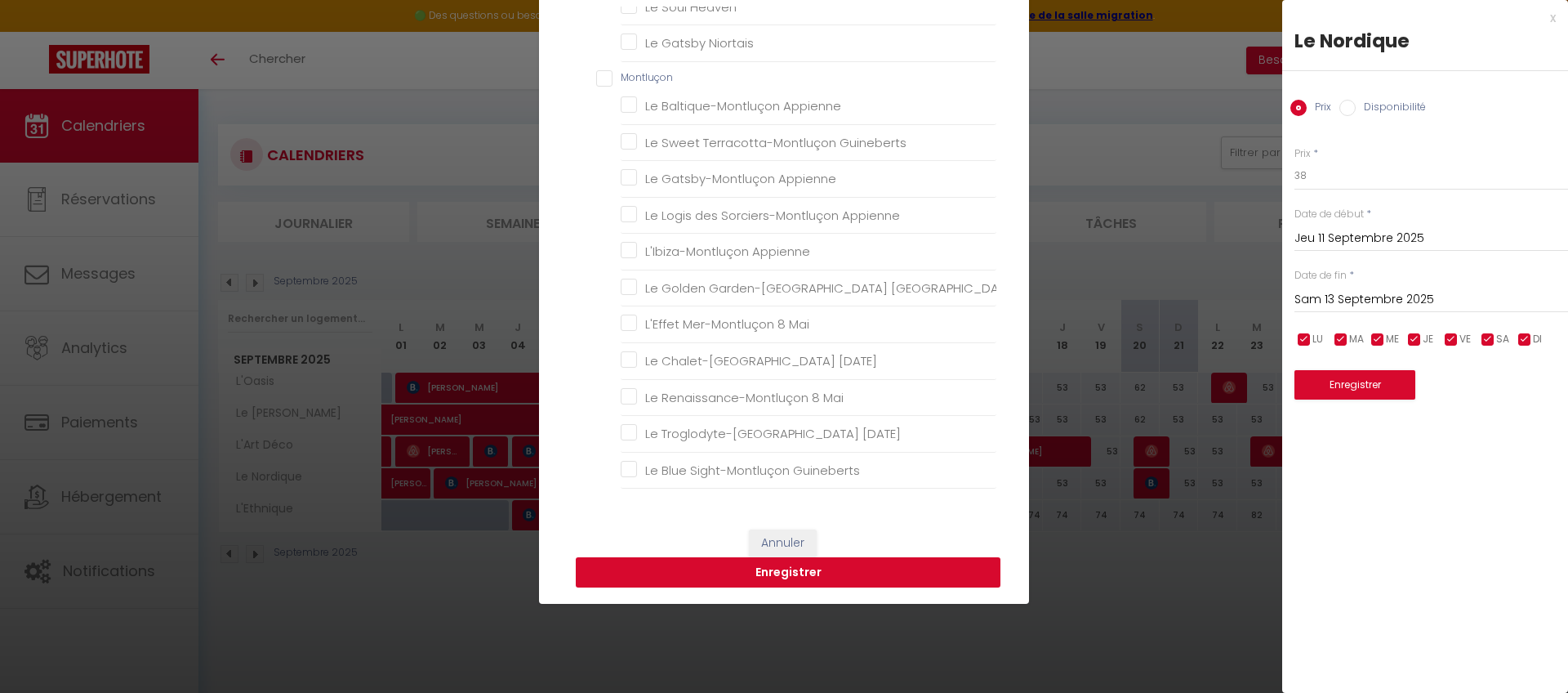
scroll to position [138, 0]
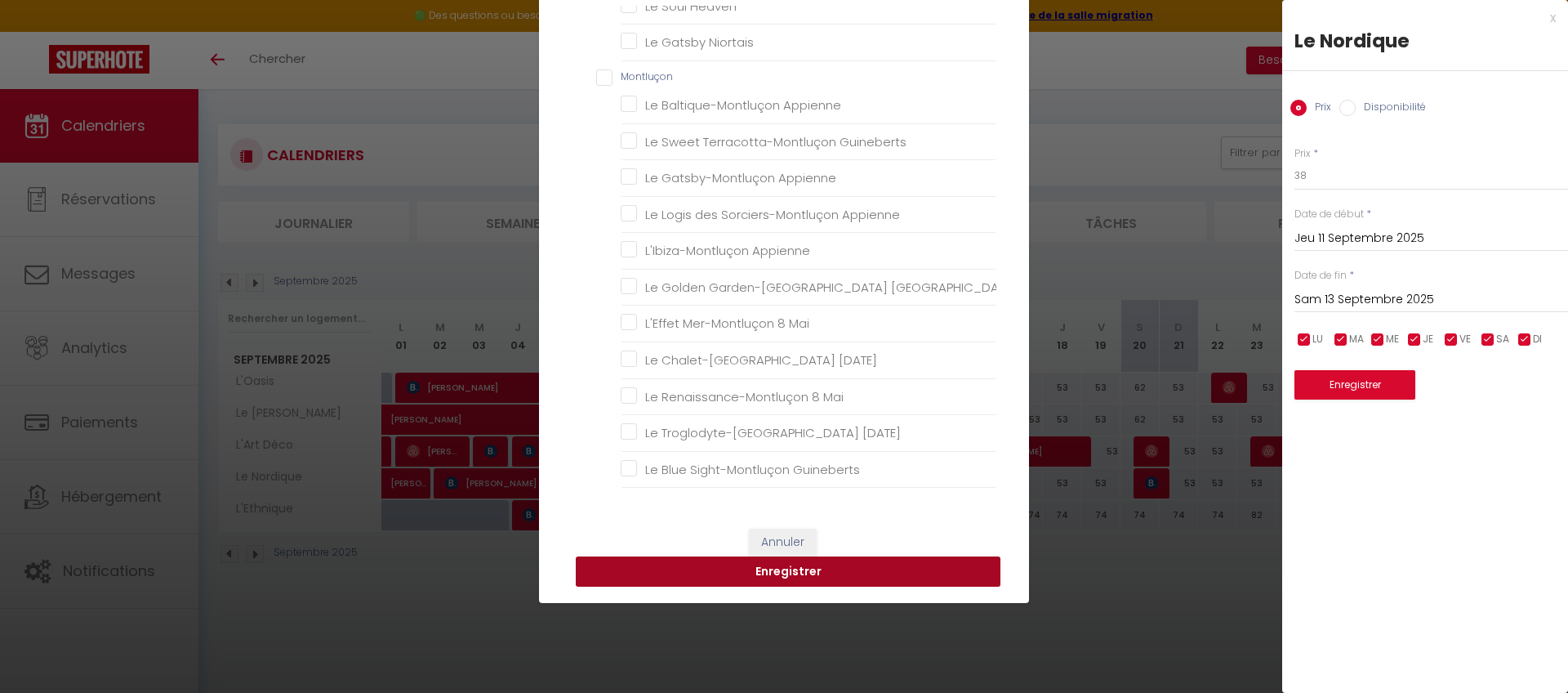
drag, startPoint x: 792, startPoint y: 570, endPoint x: 810, endPoint y: 566, distance: 18.4
click at [793, 570] on button "Enregistrer" at bounding box center [787, 572] width 425 height 31
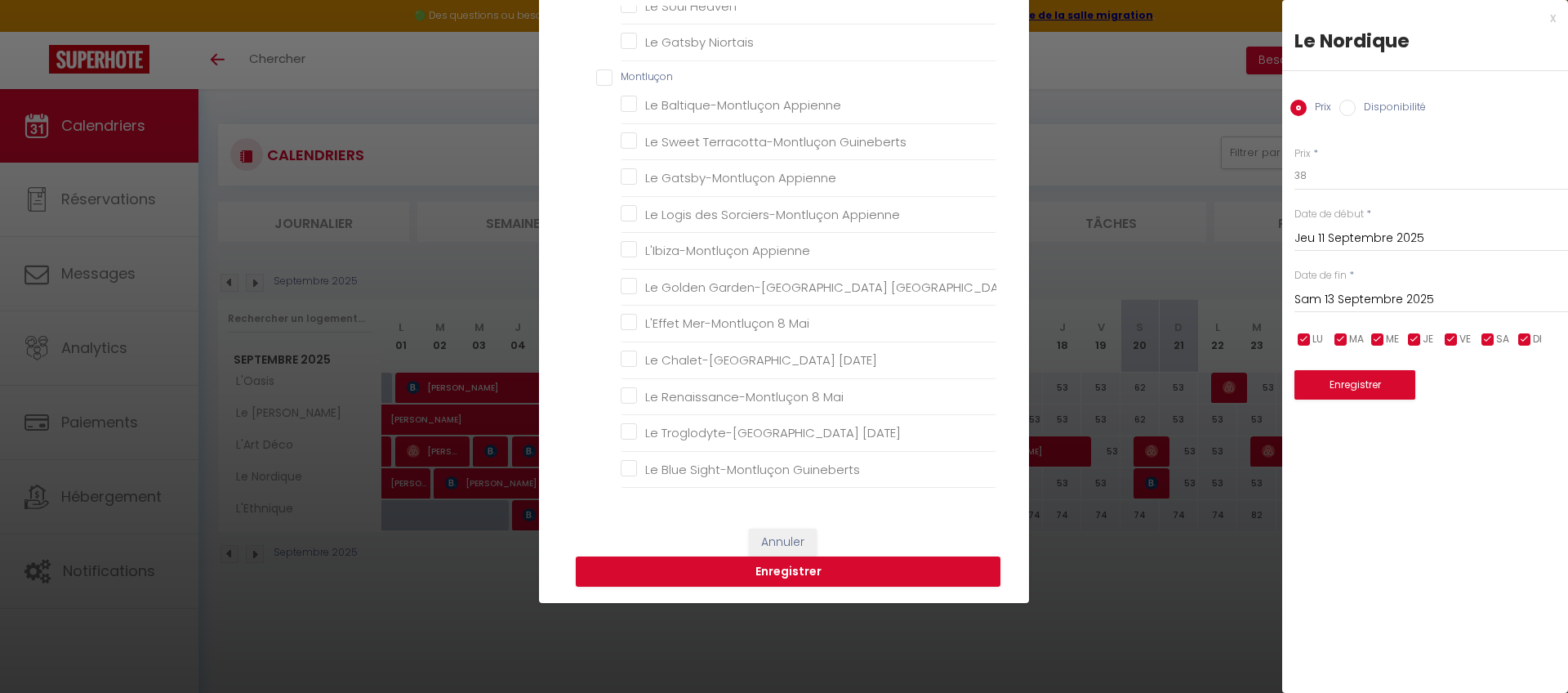
scroll to position [0, 0]
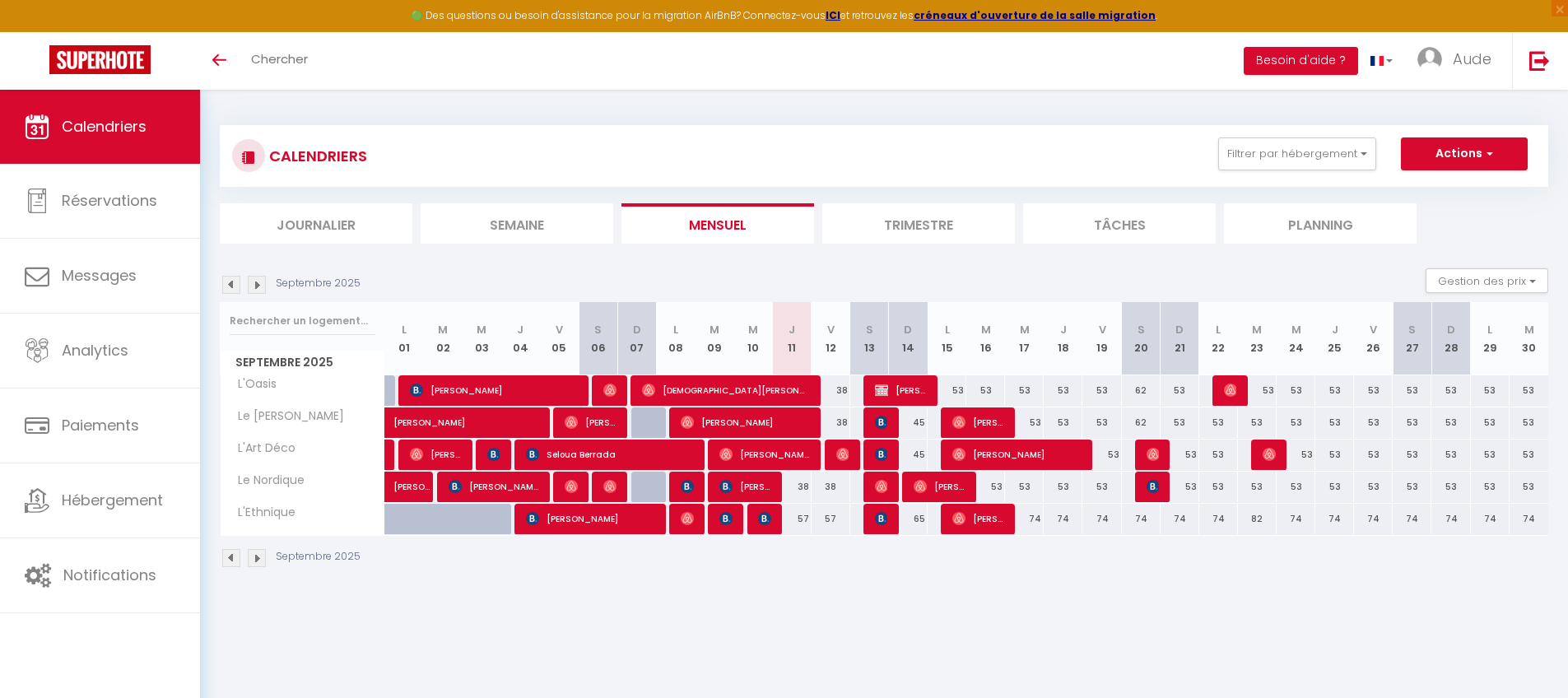
click at [805, 521] on div "57" at bounding box center [792, 519] width 38 height 31
type input "57"
type input "Jeu 11 Septembre 2025"
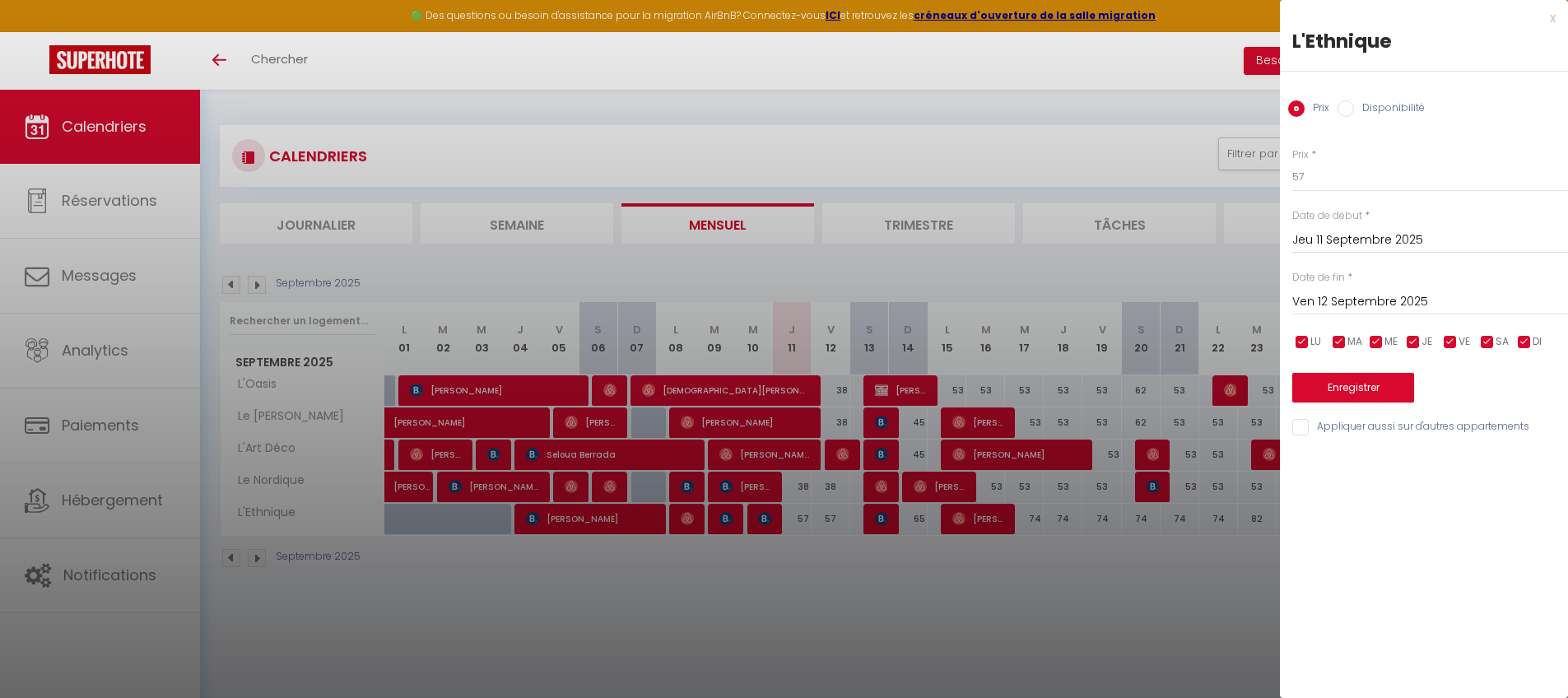
click at [1197, 297] on input "Ven 12 Septembre 2025" at bounding box center [1431, 302] width 276 height 22
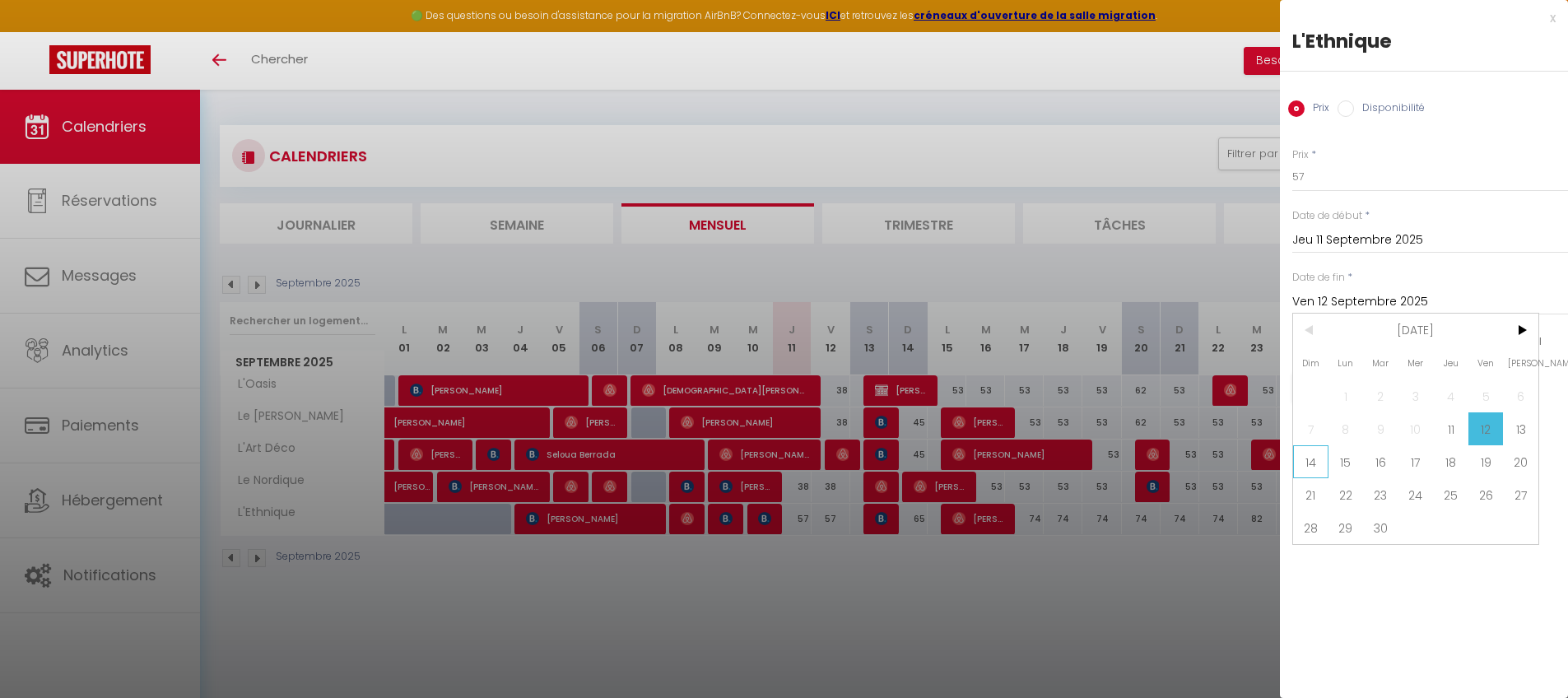
click at [1197, 461] on span "14" at bounding box center [1311, 461] width 36 height 33
type input "Dim 14 Septembre 2025"
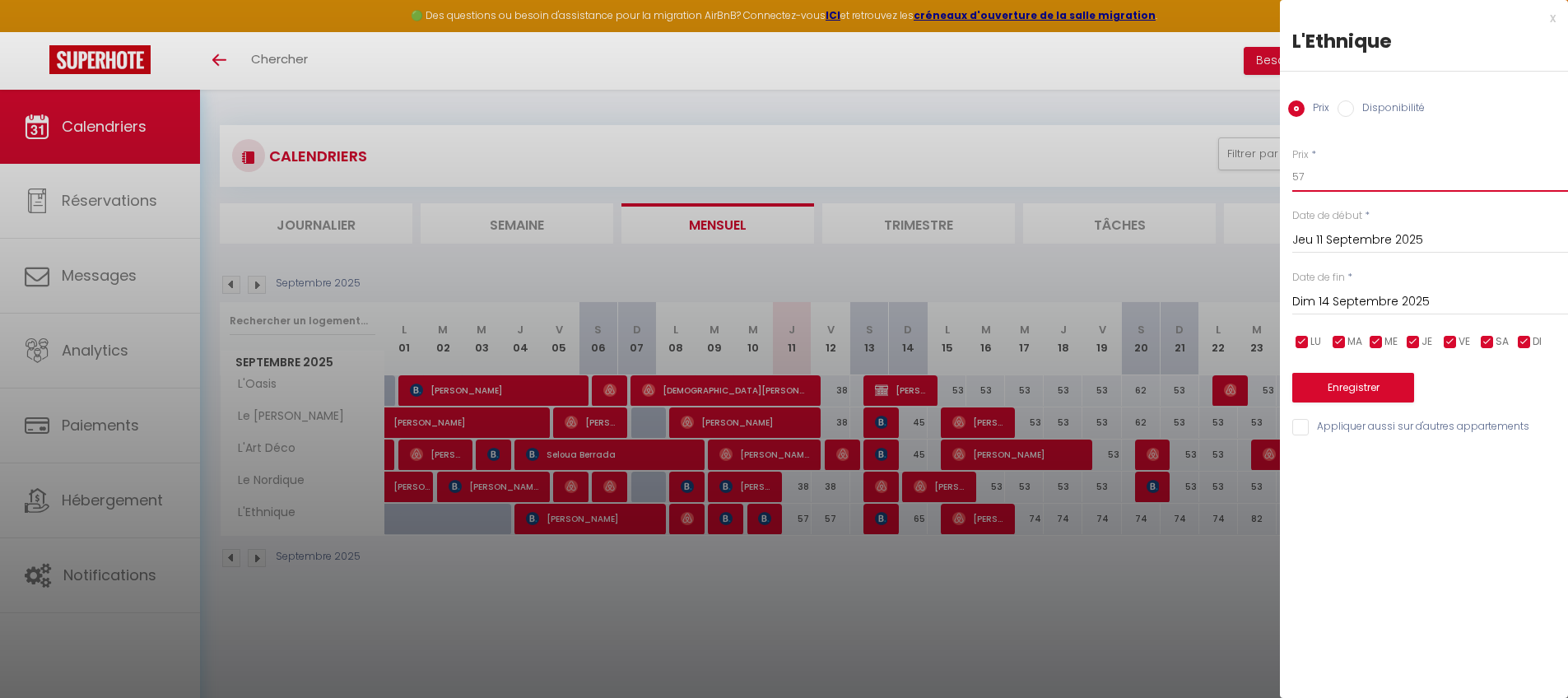
click at [1197, 183] on input "57" at bounding box center [1431, 176] width 276 height 30
type input "49"
click at [1197, 385] on button "Enregistrer" at bounding box center [1354, 387] width 122 height 30
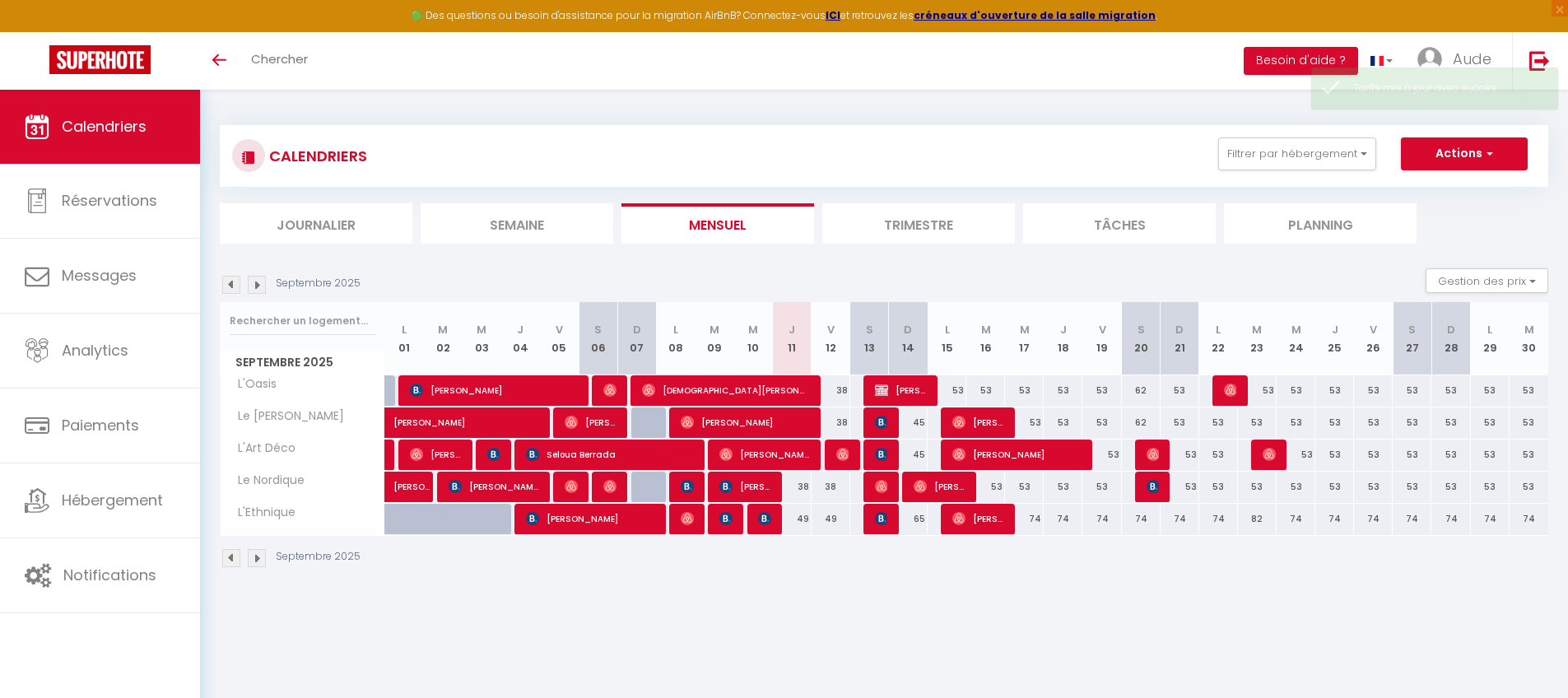
click at [920, 517] on div "65" at bounding box center [908, 519] width 38 height 31
type input "65"
type input "Dim 14 Septembre 2025"
type input "Lun 15 Septembre 2025"
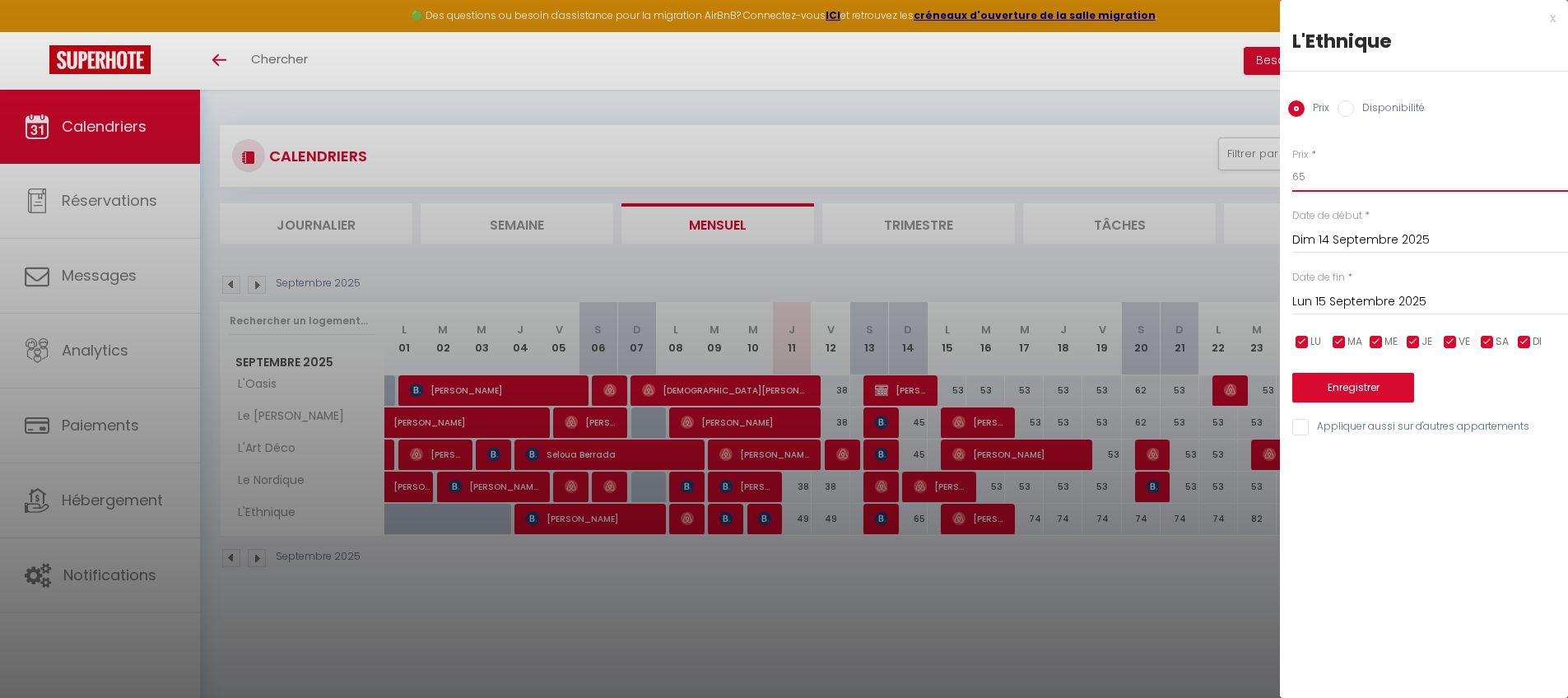
click at [1197, 169] on input "65" at bounding box center [1431, 176] width 276 height 30
type input "57"
click at [1197, 395] on button "Enregistrer" at bounding box center [1354, 387] width 122 height 30
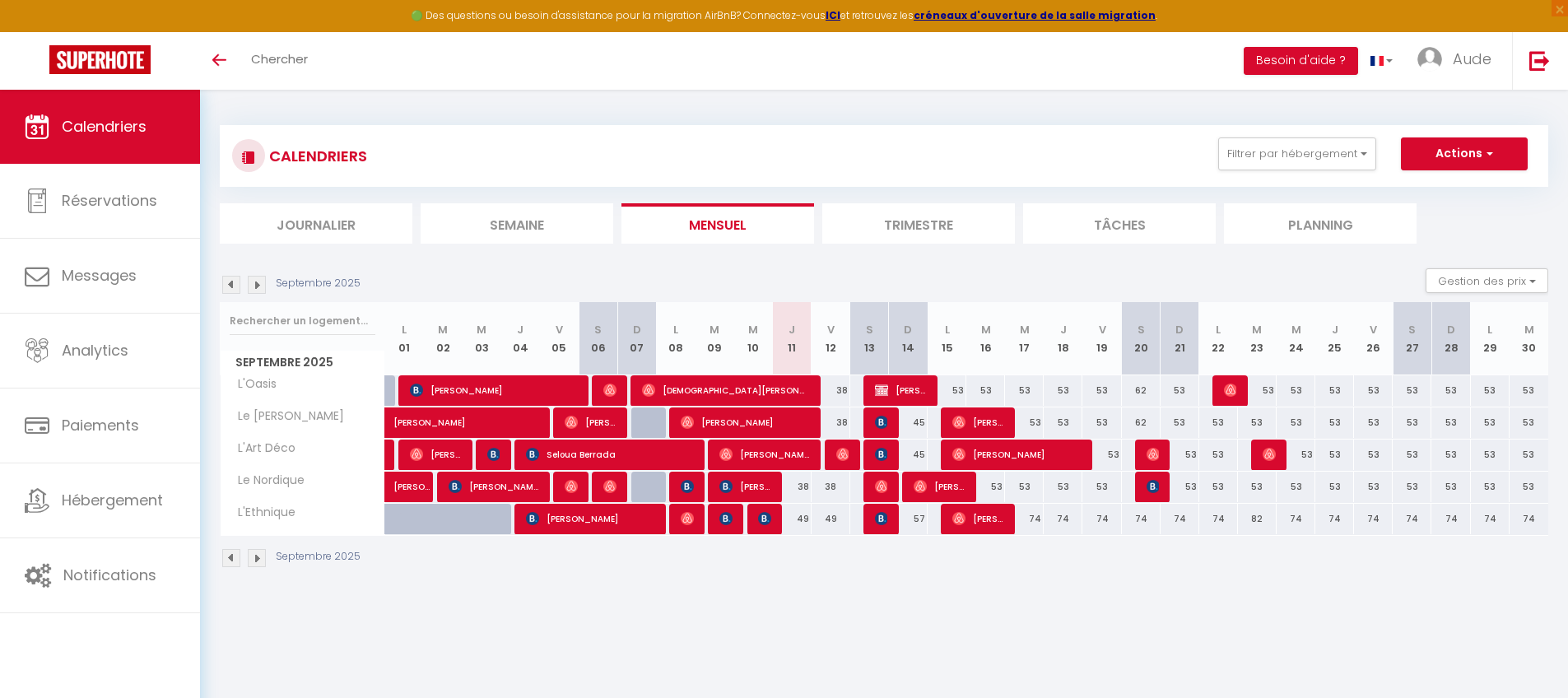
click at [962, 387] on div "53" at bounding box center [947, 390] width 38 height 31
type input "53"
type input "Lun 15 Septembre 2025"
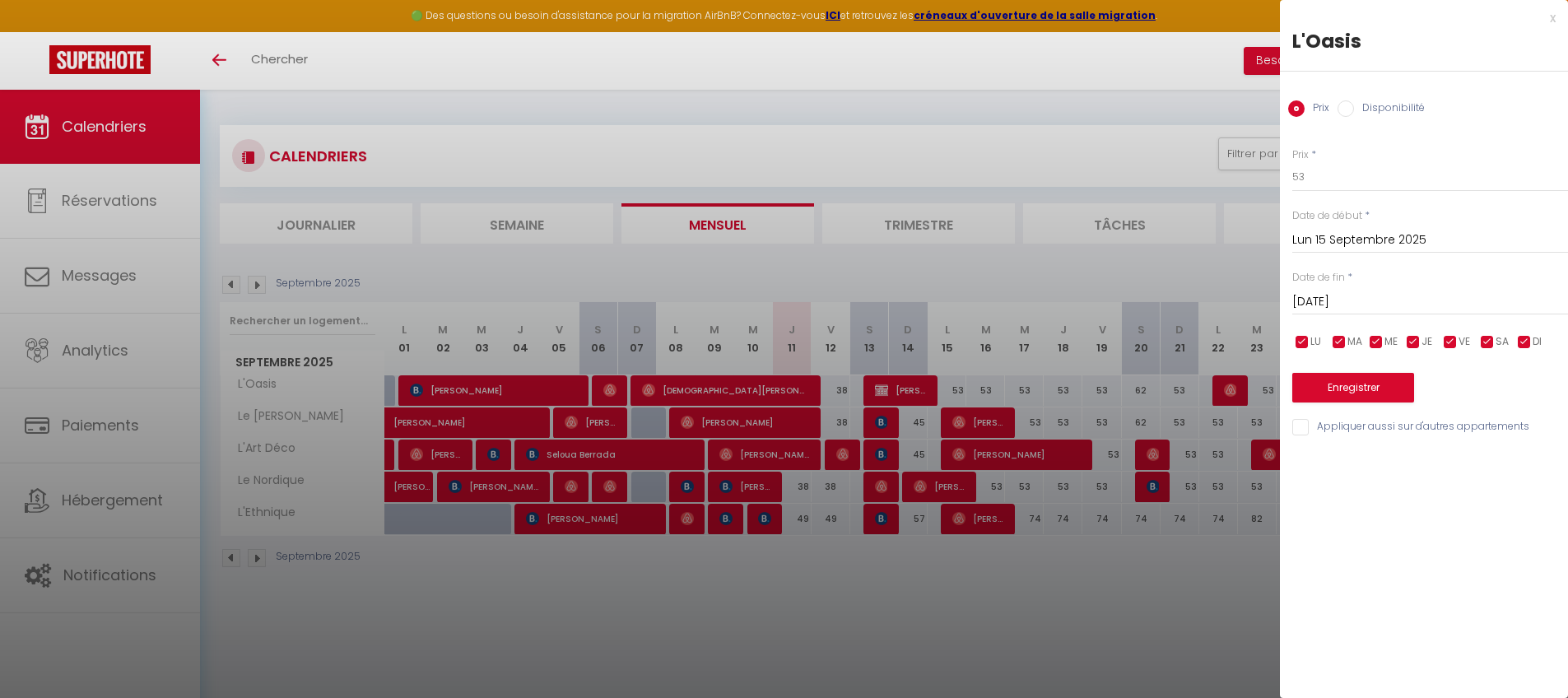
click at [1197, 303] on input "[DATE]" at bounding box center [1431, 302] width 276 height 22
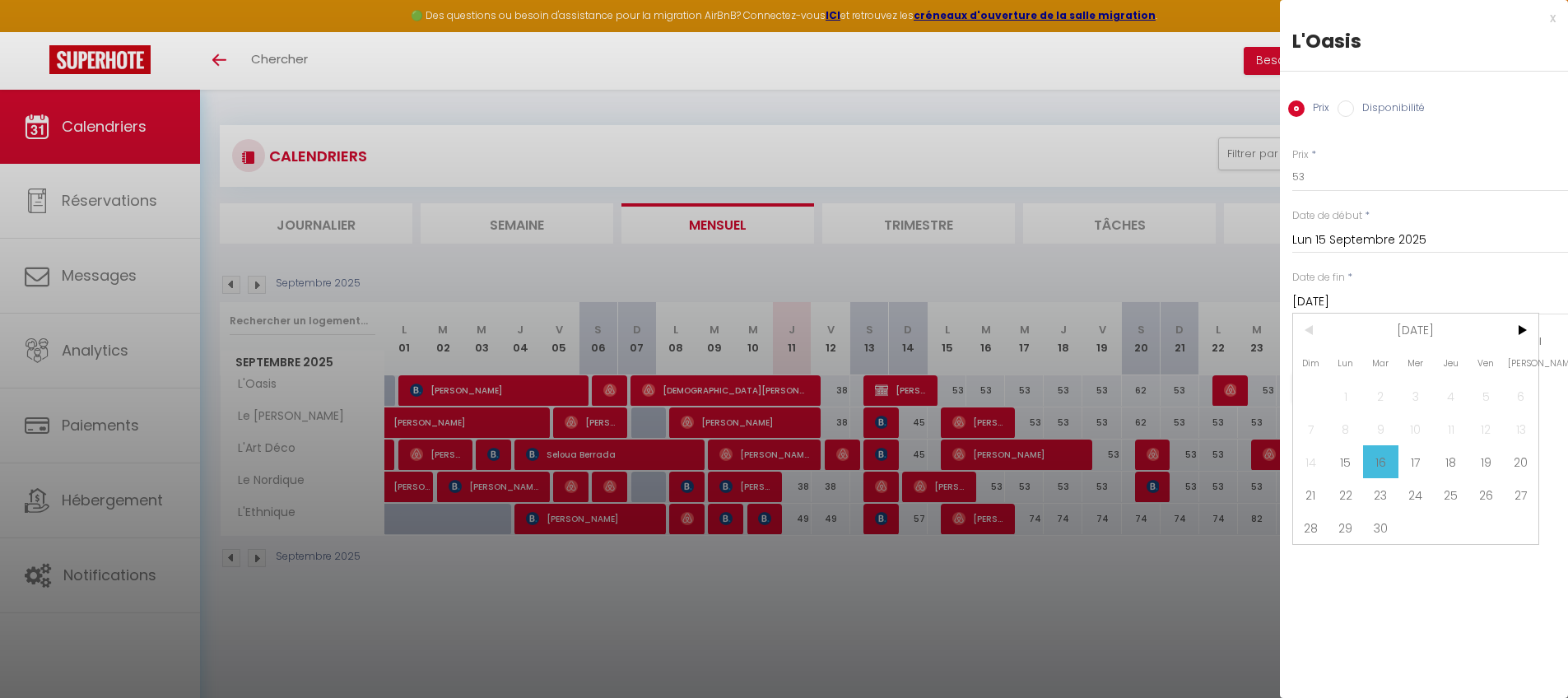
drag, startPoint x: 1389, startPoint y: 517, endPoint x: 1398, endPoint y: 460, distance: 57.7
click at [1197, 517] on span "30" at bounding box center [1381, 526] width 36 height 33
type input "[DATE]"
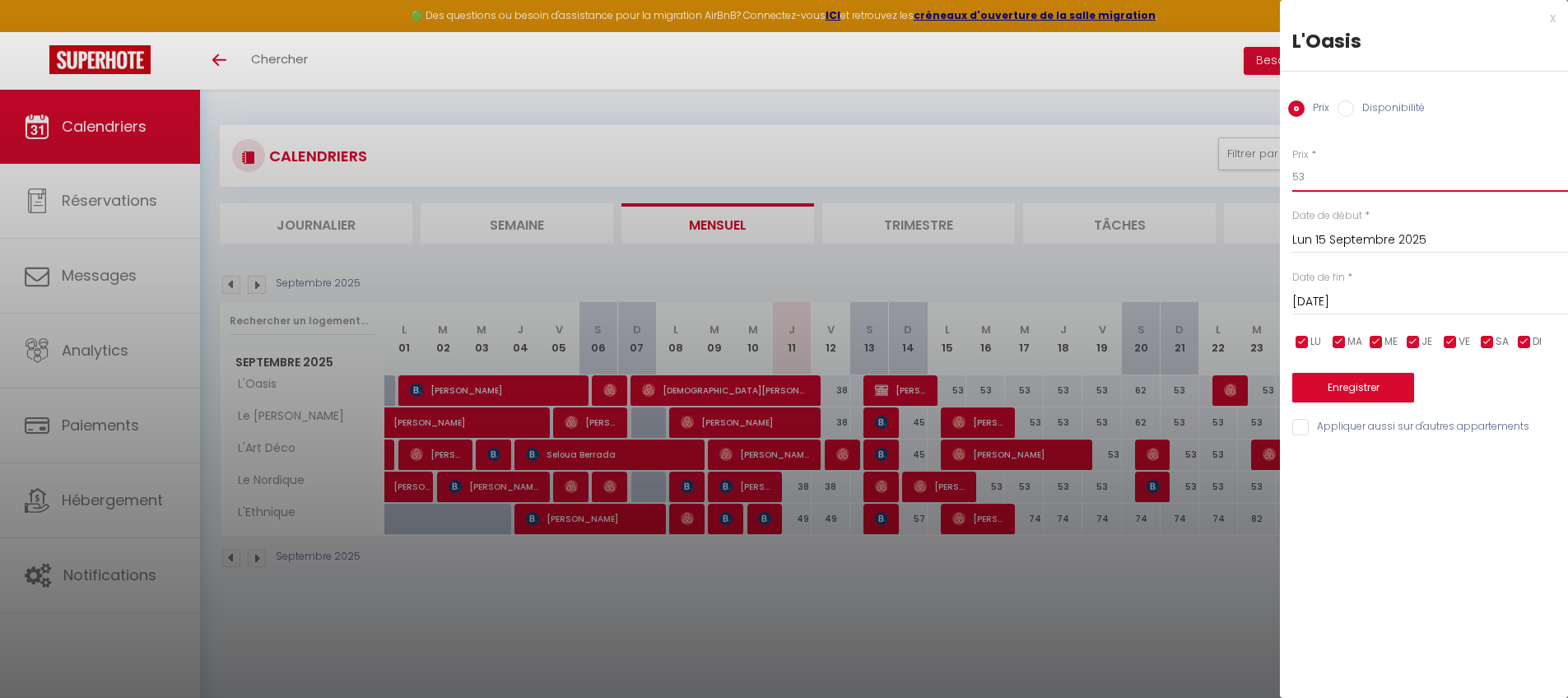
click at [1197, 167] on input "53" at bounding box center [1431, 176] width 276 height 30
type input "49"
click at [1197, 426] on input "Appliquer aussi sur d'autres appartements" at bounding box center [1431, 427] width 276 height 17
checkbox input "true"
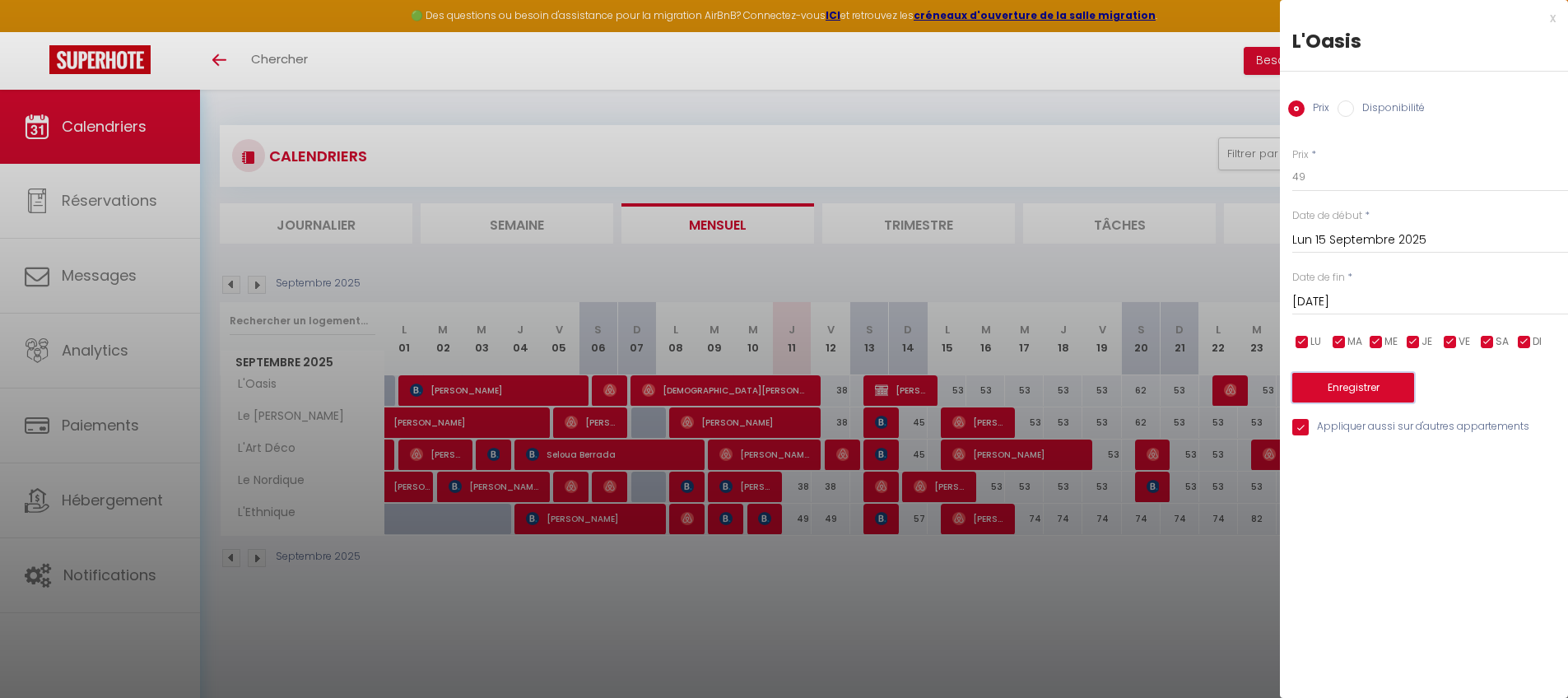
click at [1197, 373] on button "Enregistrer" at bounding box center [1354, 387] width 122 height 30
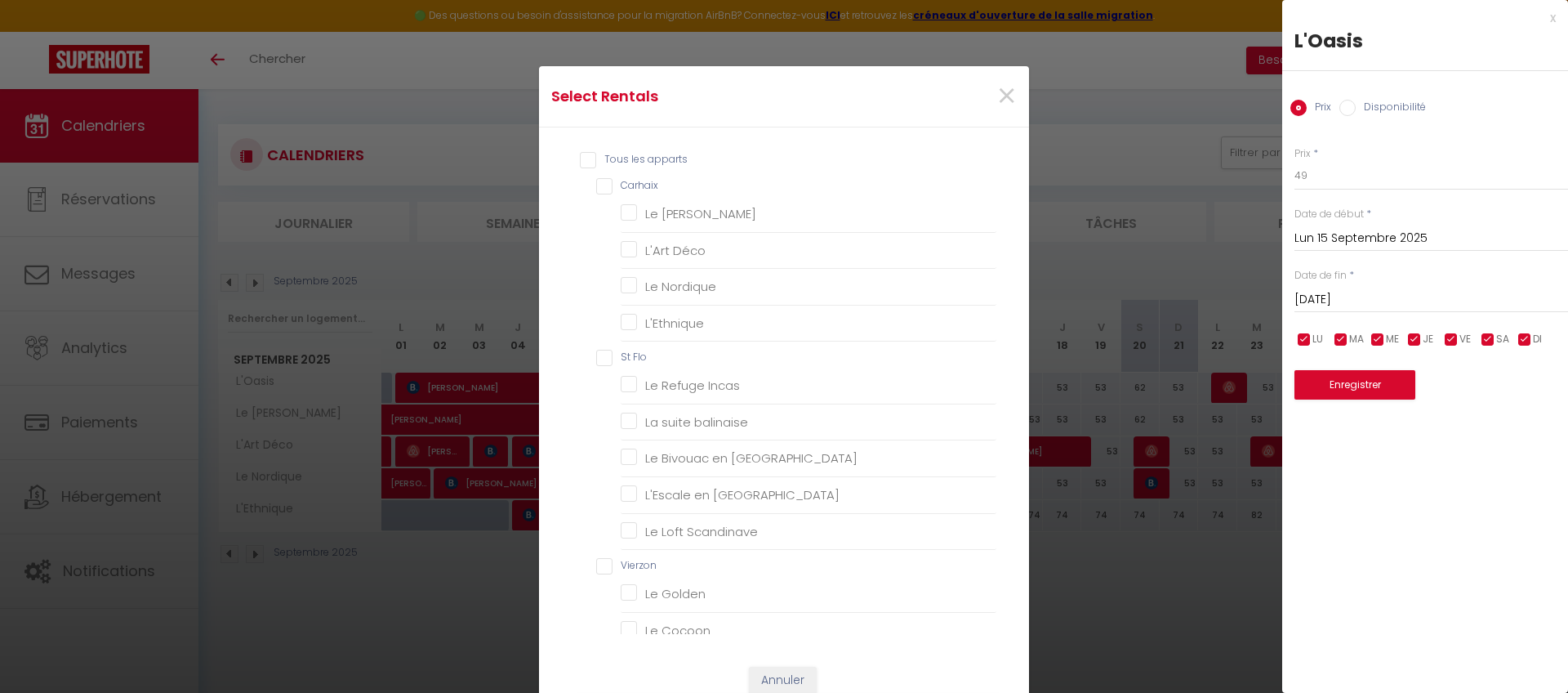
click at [598, 185] on input "Carhaix" at bounding box center [795, 186] width 400 height 17
checkbox input "true"
checkbox Rossa "true"
checkbox Déco "true"
checkbox Nordique "true"
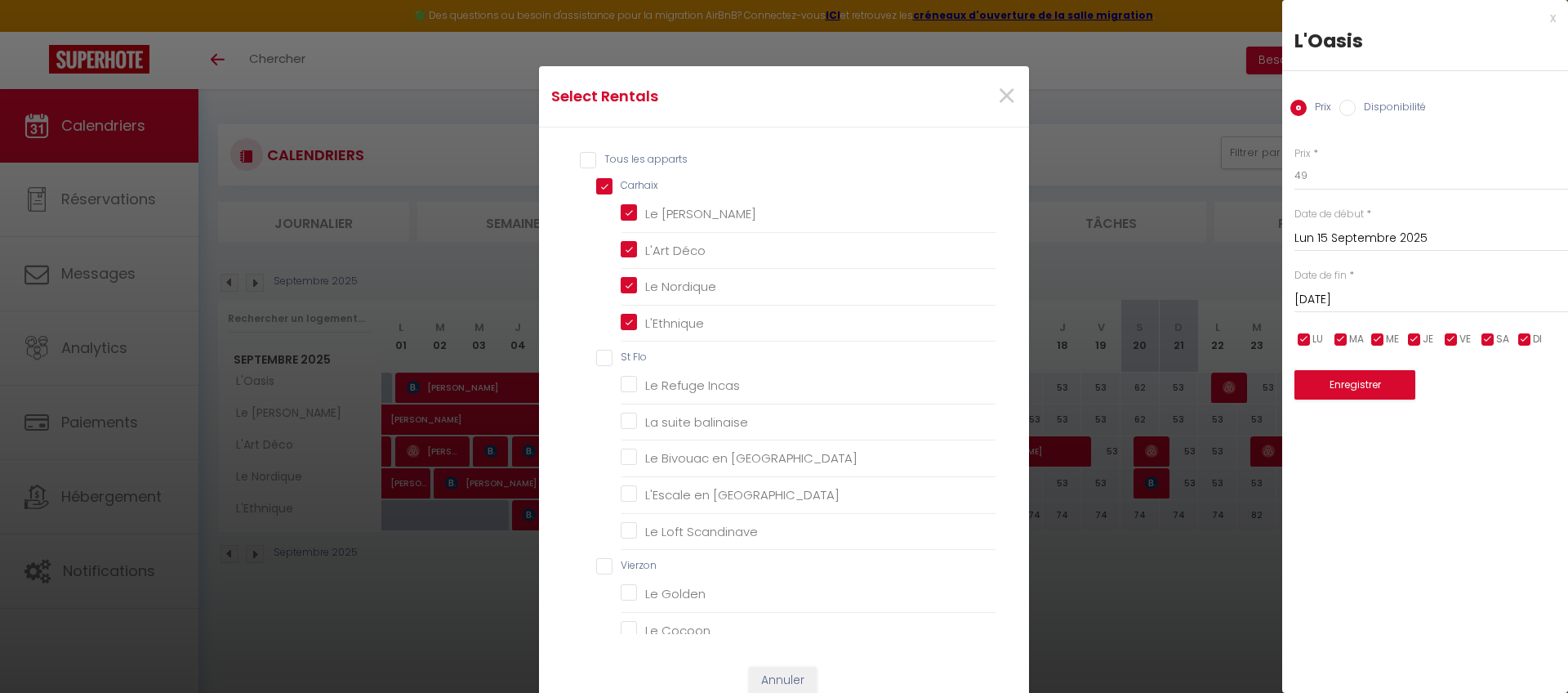
checkbox input "true"
checkbox Flo "false"
checkbox Incas "false"
checkbox balinaise "false"
checkbox Orient "false"
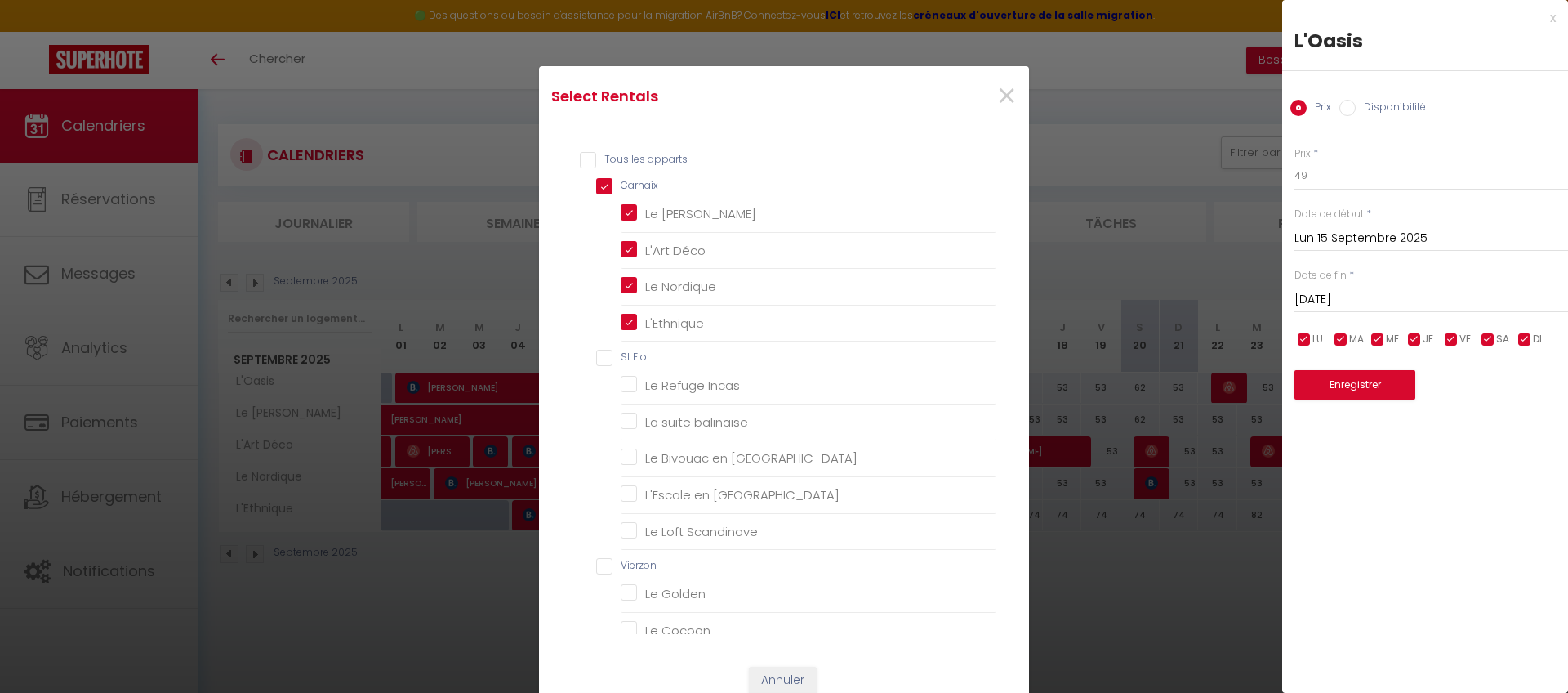
checkbox Amérique "false"
checkbox Scandinave "false"
checkbox input "false"
checkbox Golden "false"
checkbox Cocoon "false"
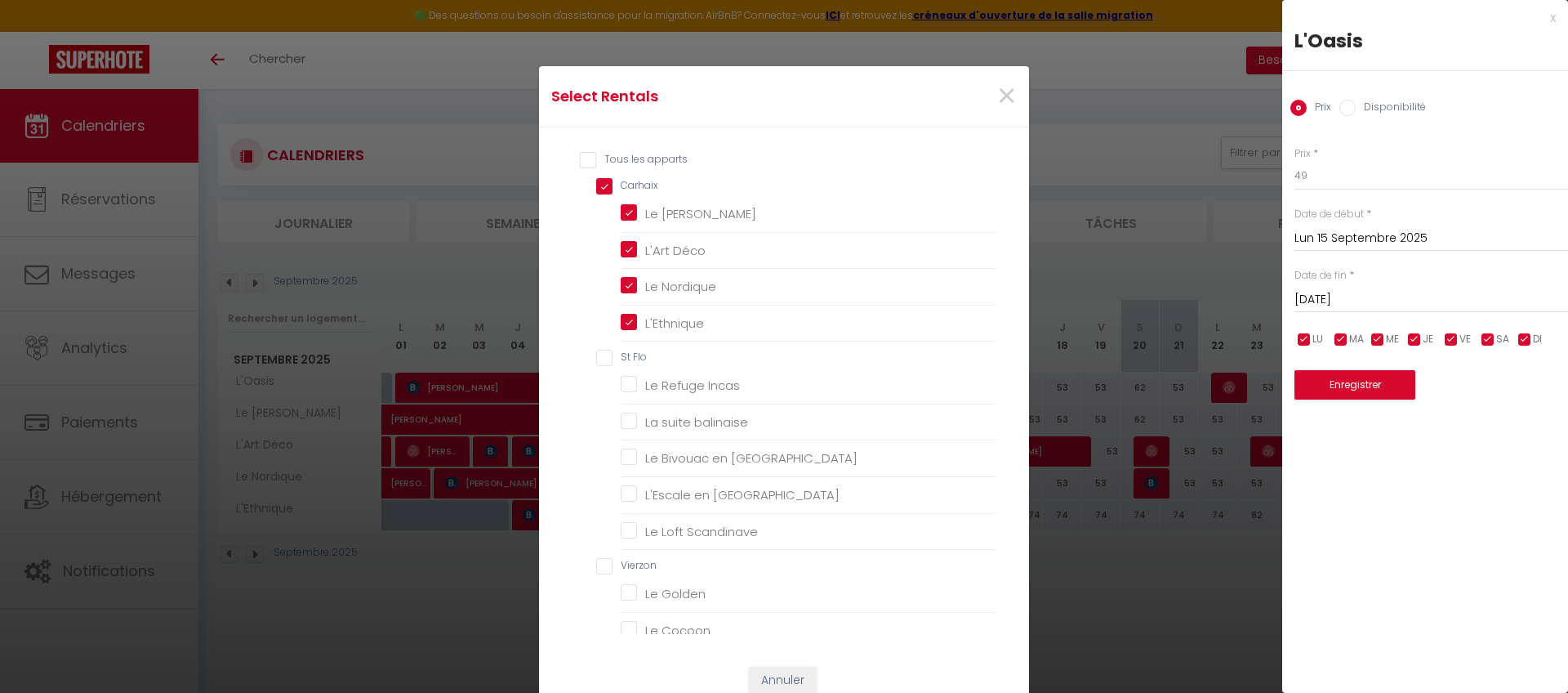
checkbox Heaven "false"
checkbox input "false"
checkbox Blue "false"
checkbox Terracotta "false"
checkbox Heaven "false"
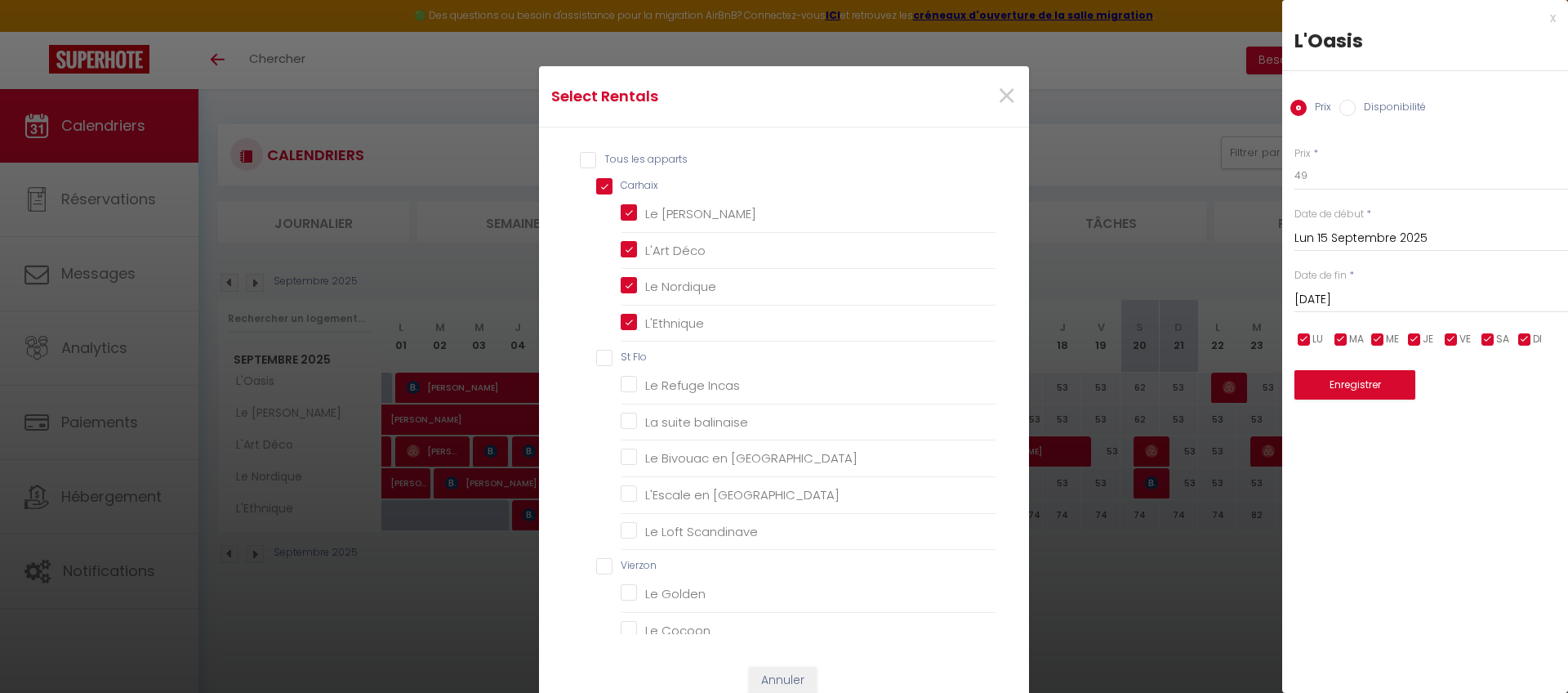
checkbox Niortais "false"
checkbox input "false"
checkbox Appienne "false"
checkbox Guineberts "false"
checkbox Appienne "false"
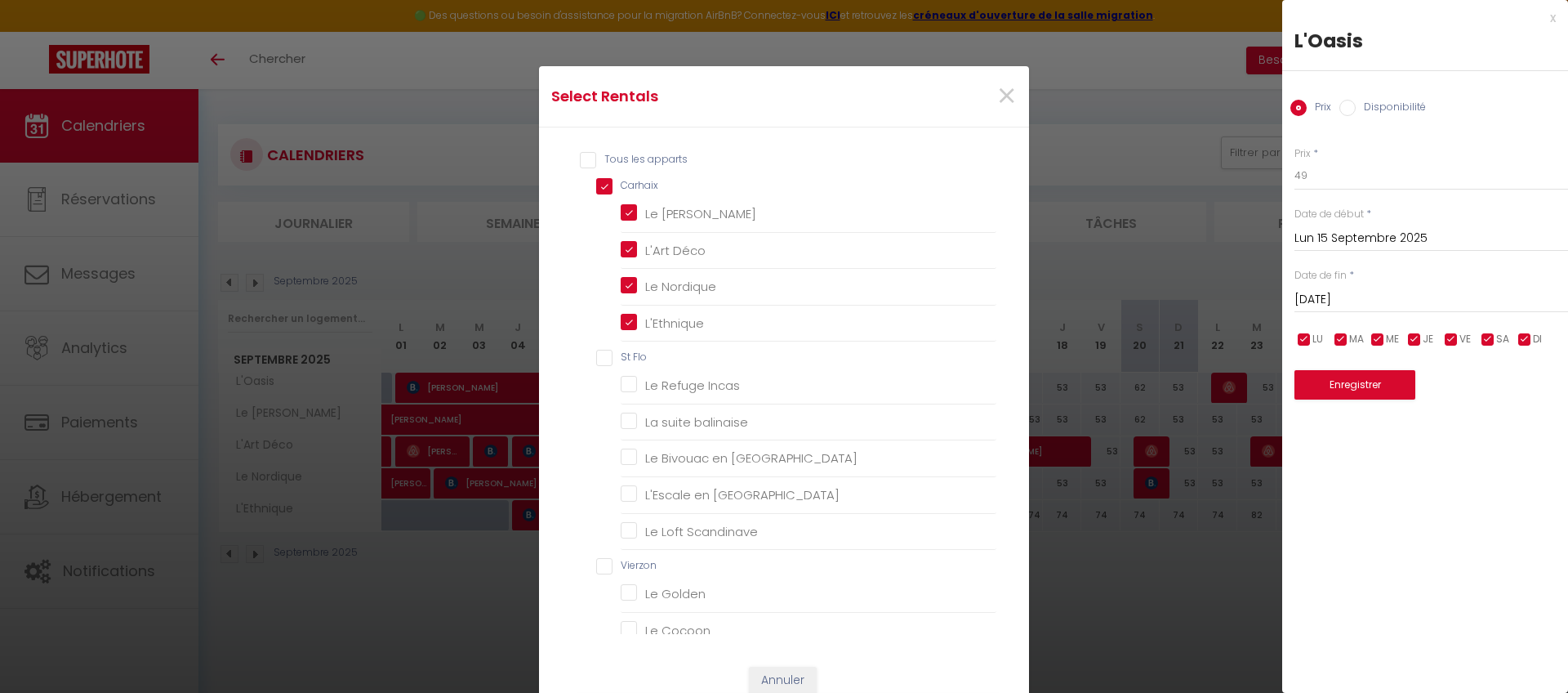
checkbox Appienne "false"
checkbox Guineberts "false"
click at [620, 324] on input "L'Ethnique" at bounding box center [808, 322] width 376 height 17
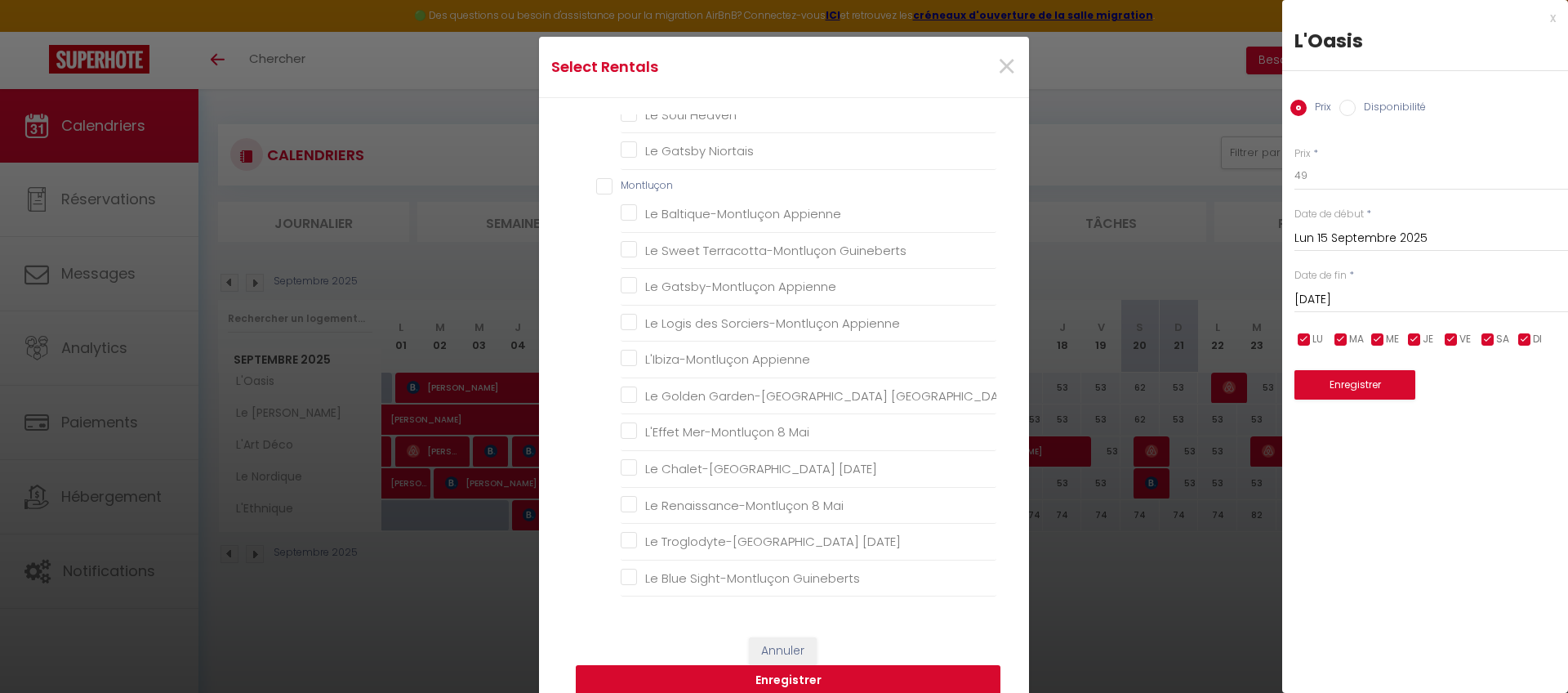
scroll to position [114, 0]
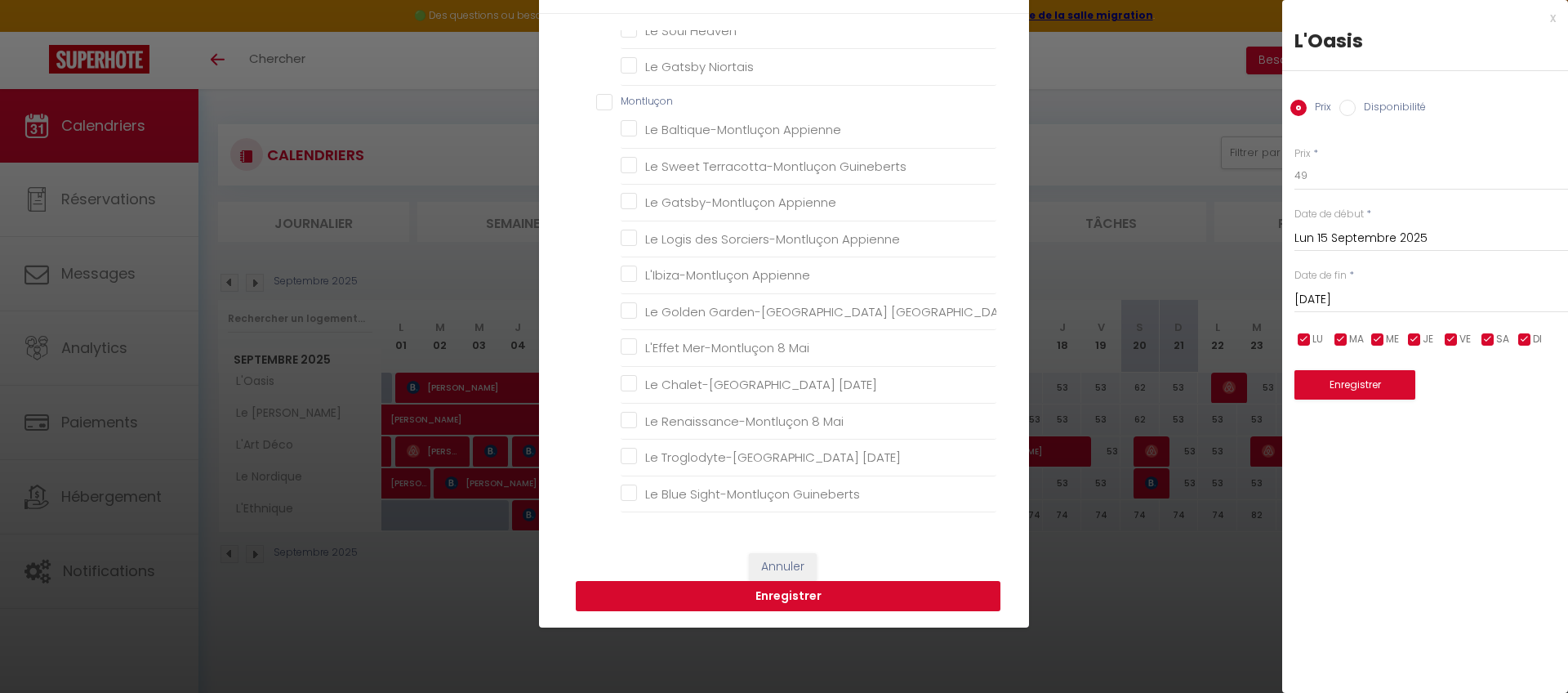
click at [798, 581] on button "Enregistrer" at bounding box center [787, 596] width 425 height 31
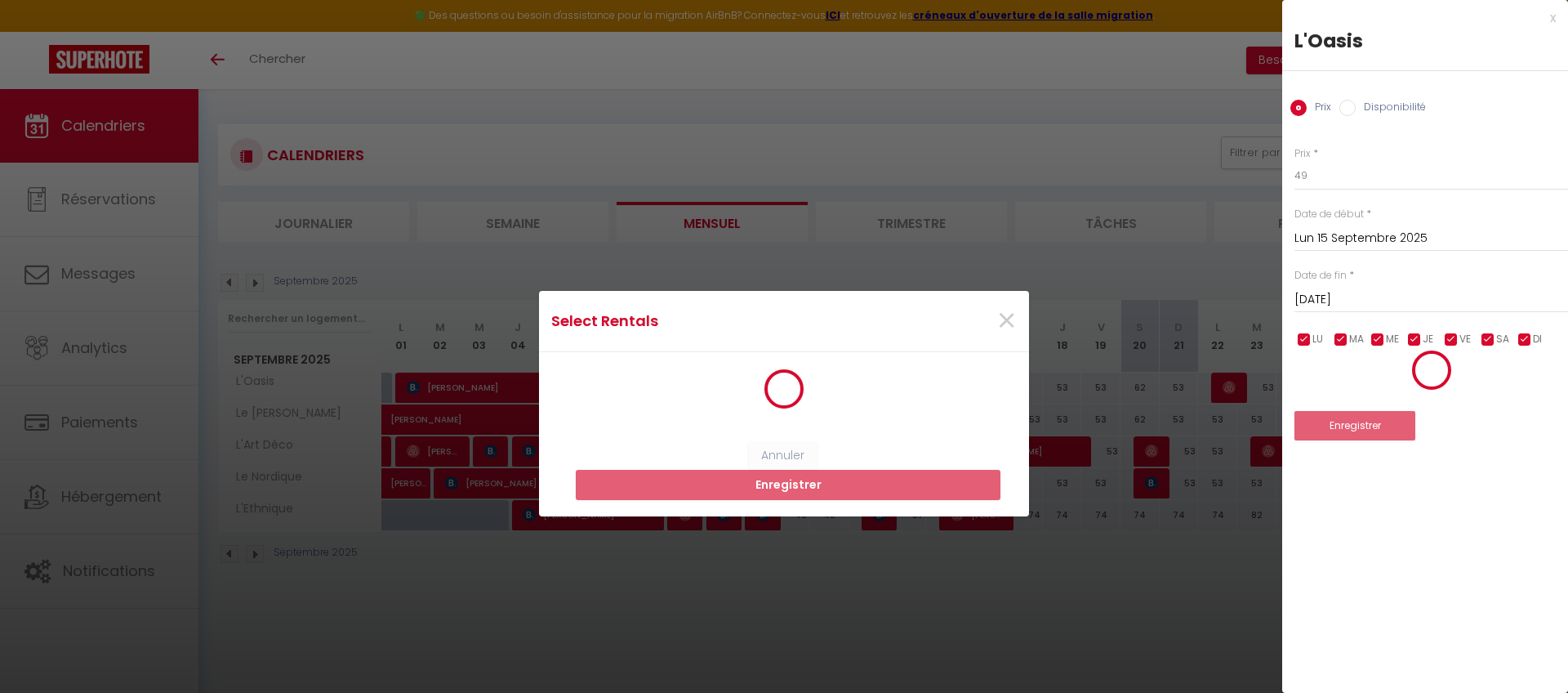
scroll to position [0, 0]
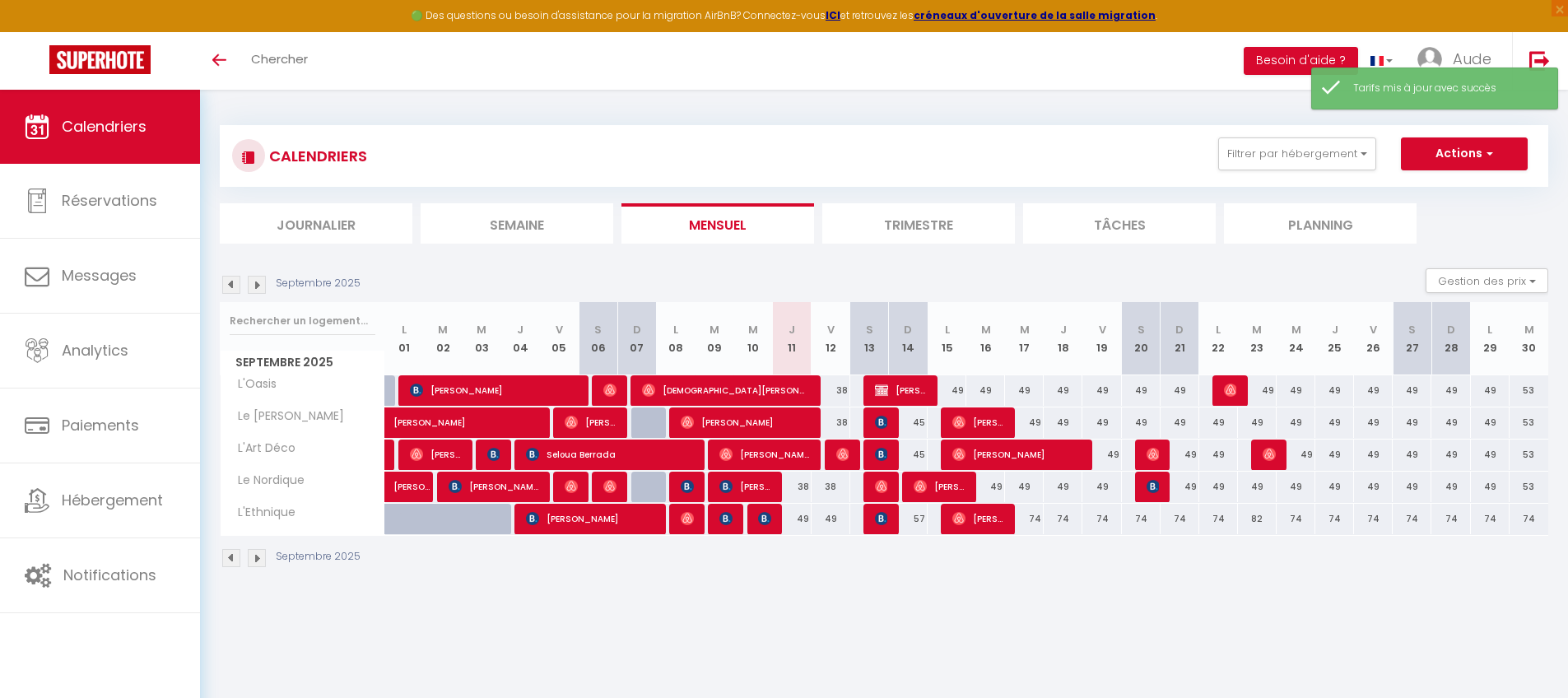
click at [1038, 520] on div "74" at bounding box center [1024, 519] width 38 height 31
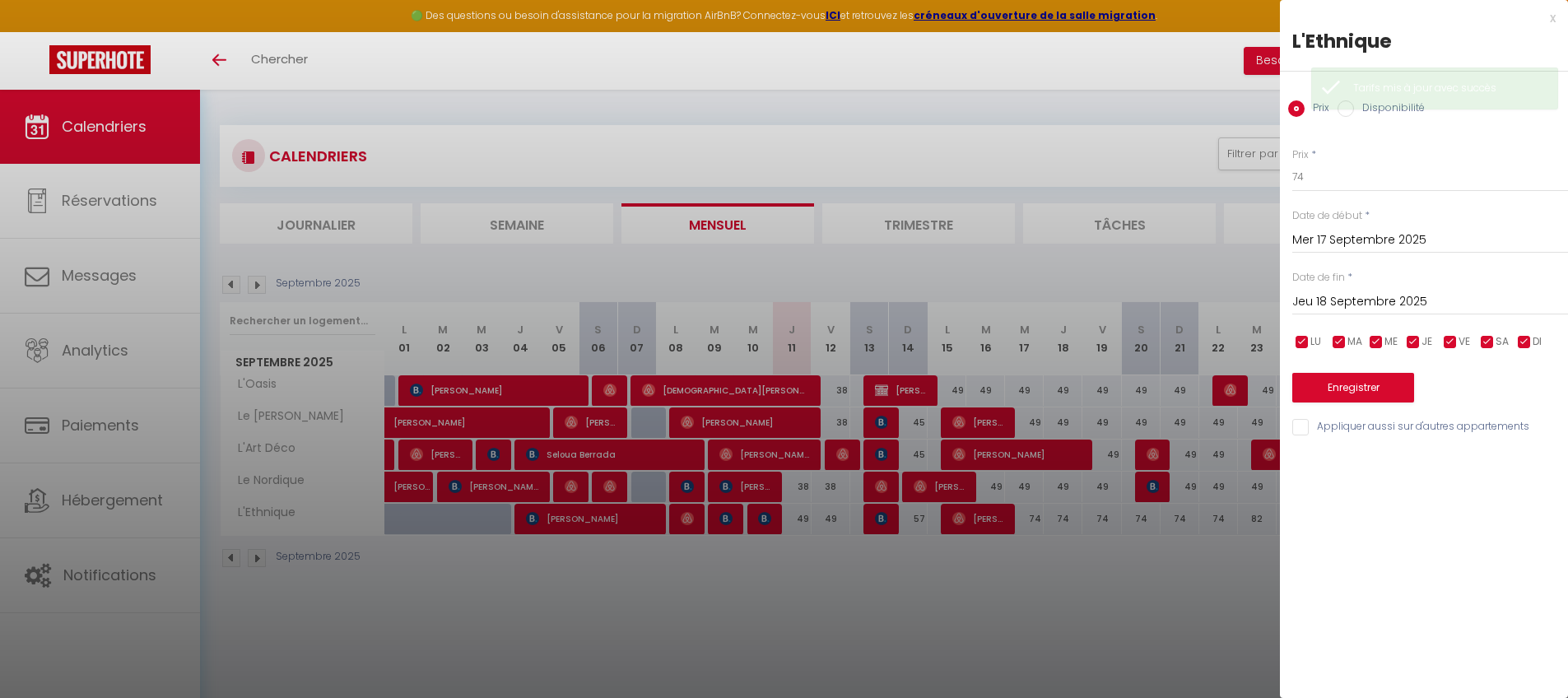
click at [1197, 296] on input "Jeu 18 Septembre 2025" at bounding box center [1431, 302] width 276 height 22
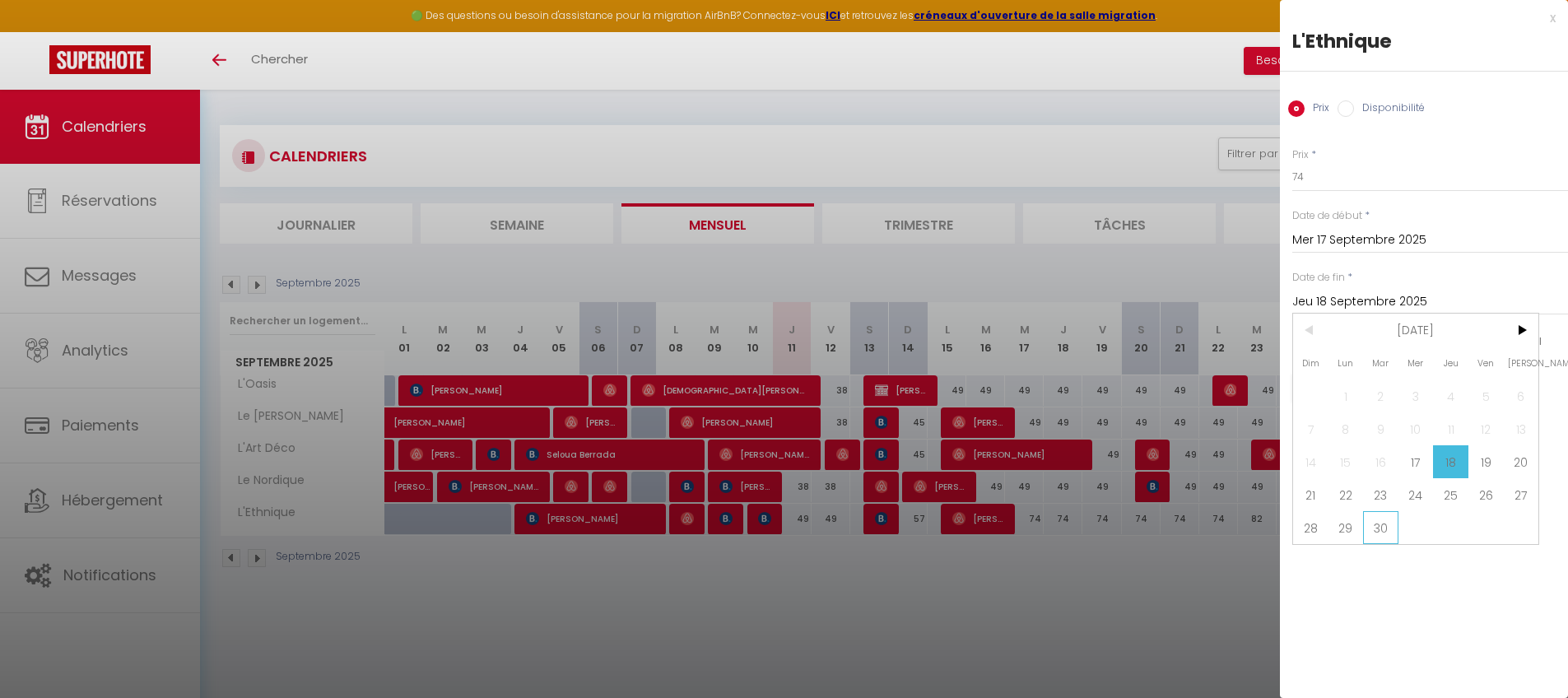
click at [1197, 530] on span "30" at bounding box center [1381, 526] width 36 height 33
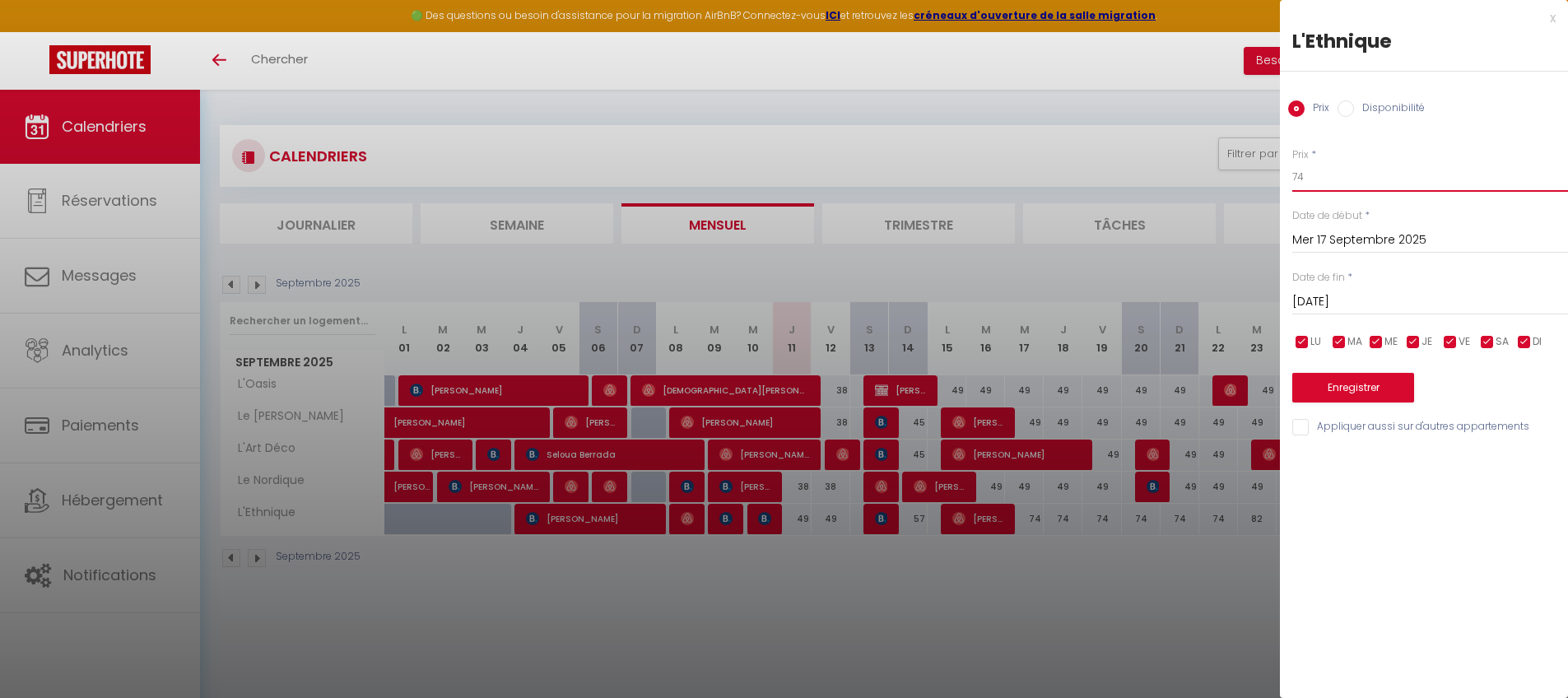
click at [1197, 180] on input "74" at bounding box center [1431, 176] width 276 height 30
click at [1197, 388] on button "Enregistrer" at bounding box center [1354, 387] width 122 height 30
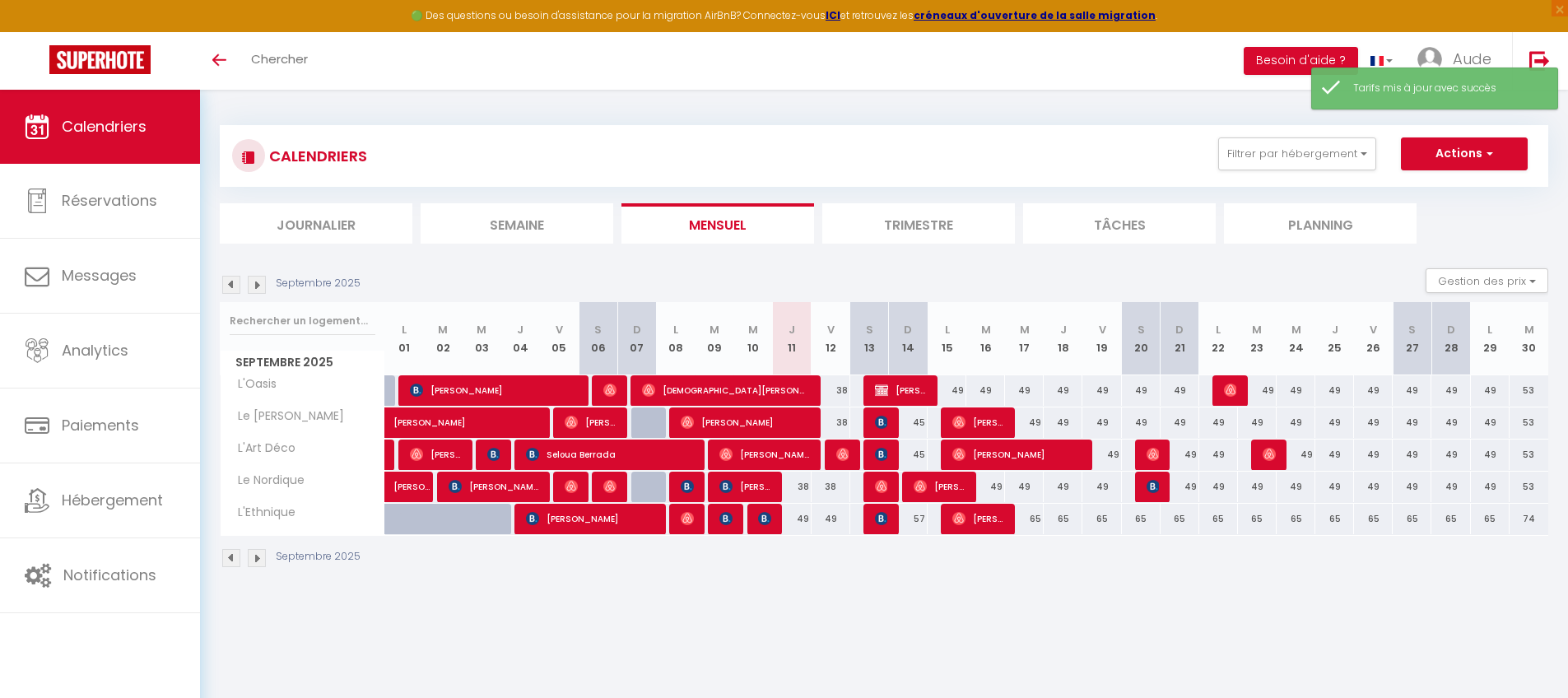
click at [258, 282] on img at bounding box center [256, 285] width 18 height 18
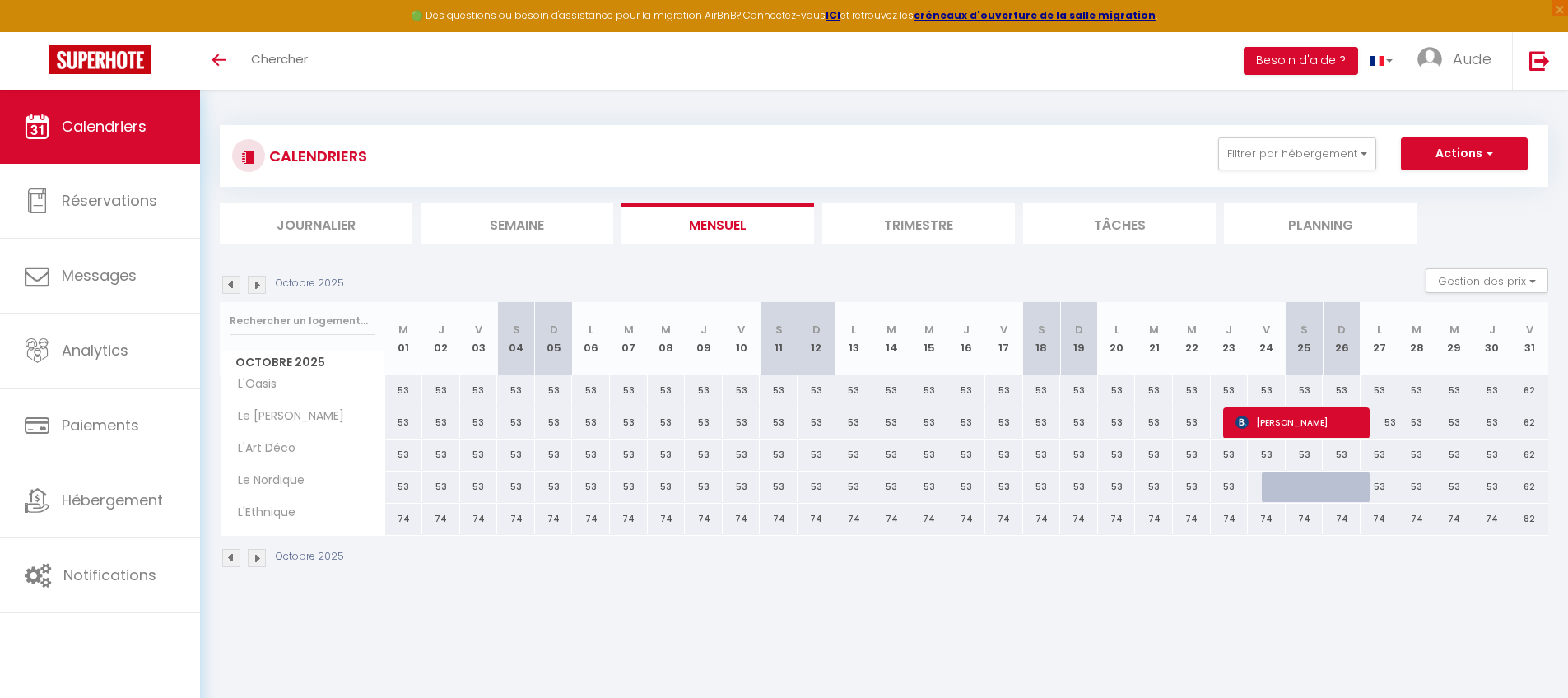
click at [259, 283] on img at bounding box center [256, 285] width 18 height 18
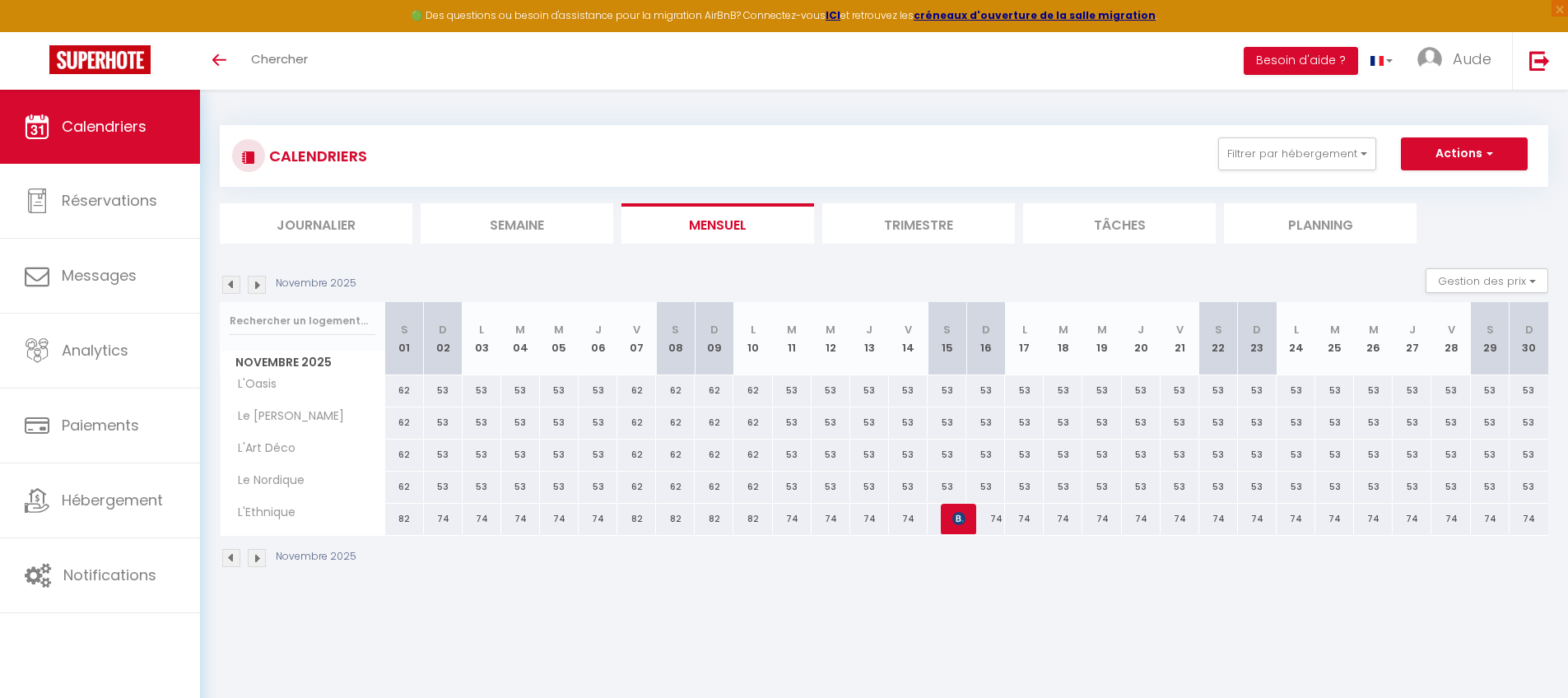
click at [259, 283] on img at bounding box center [256, 285] width 18 height 18
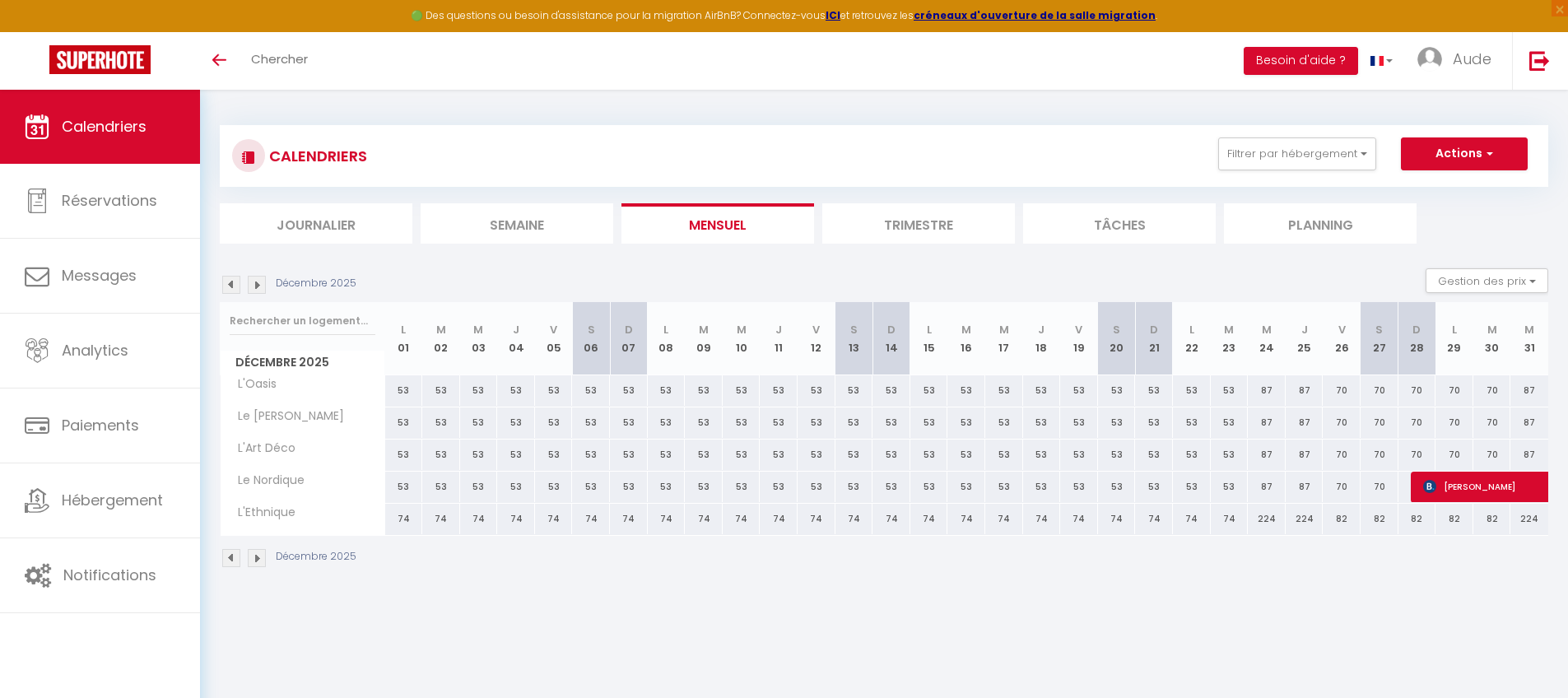
click at [259, 283] on img at bounding box center [256, 285] width 18 height 18
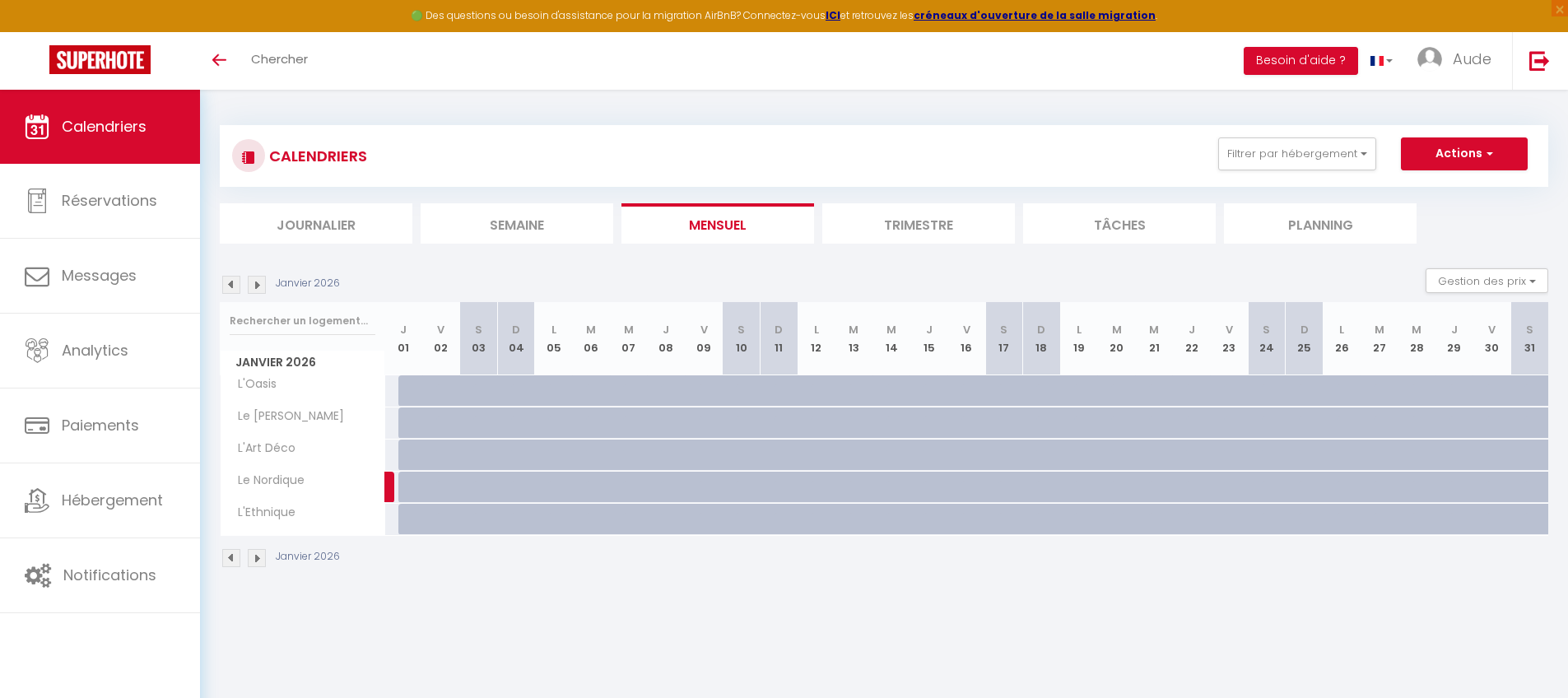
click at [237, 287] on img at bounding box center [231, 285] width 18 height 18
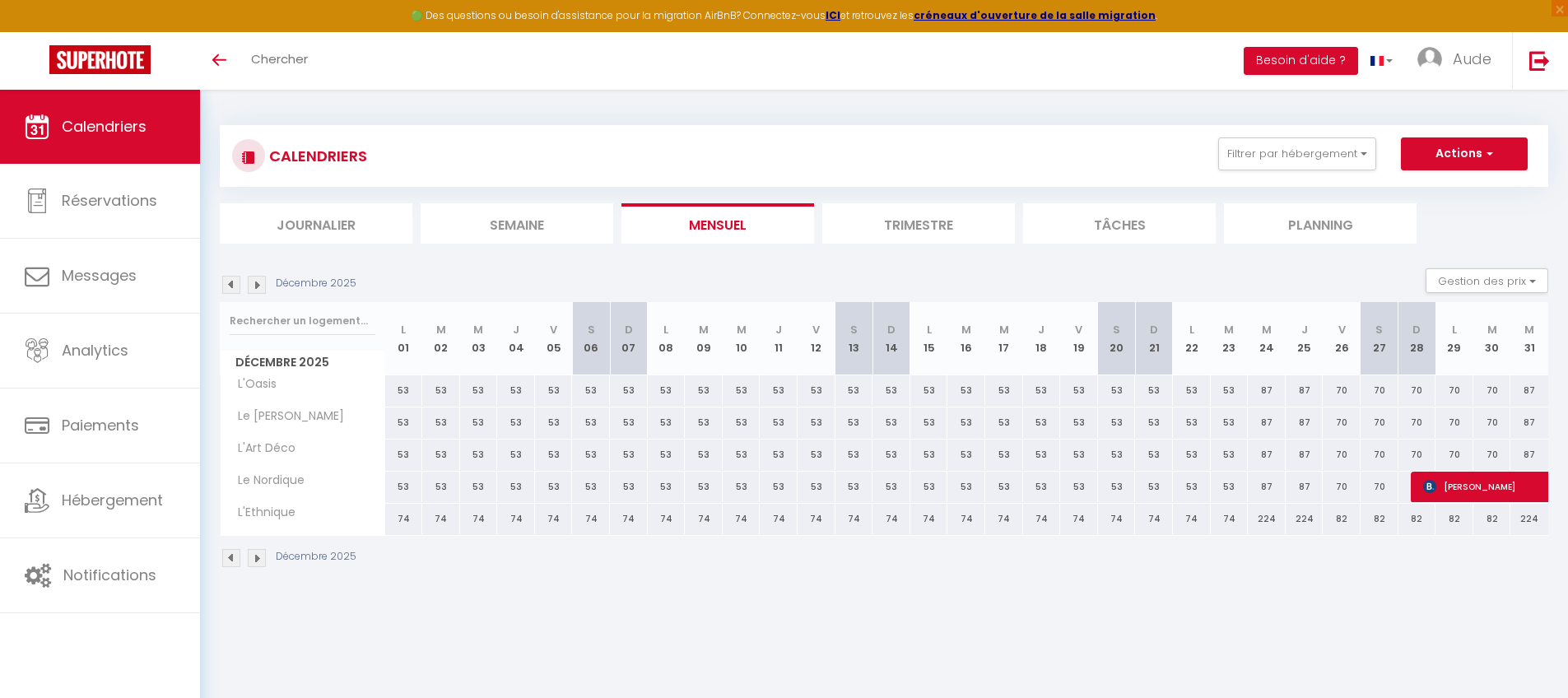
click at [237, 287] on img at bounding box center [231, 285] width 18 height 18
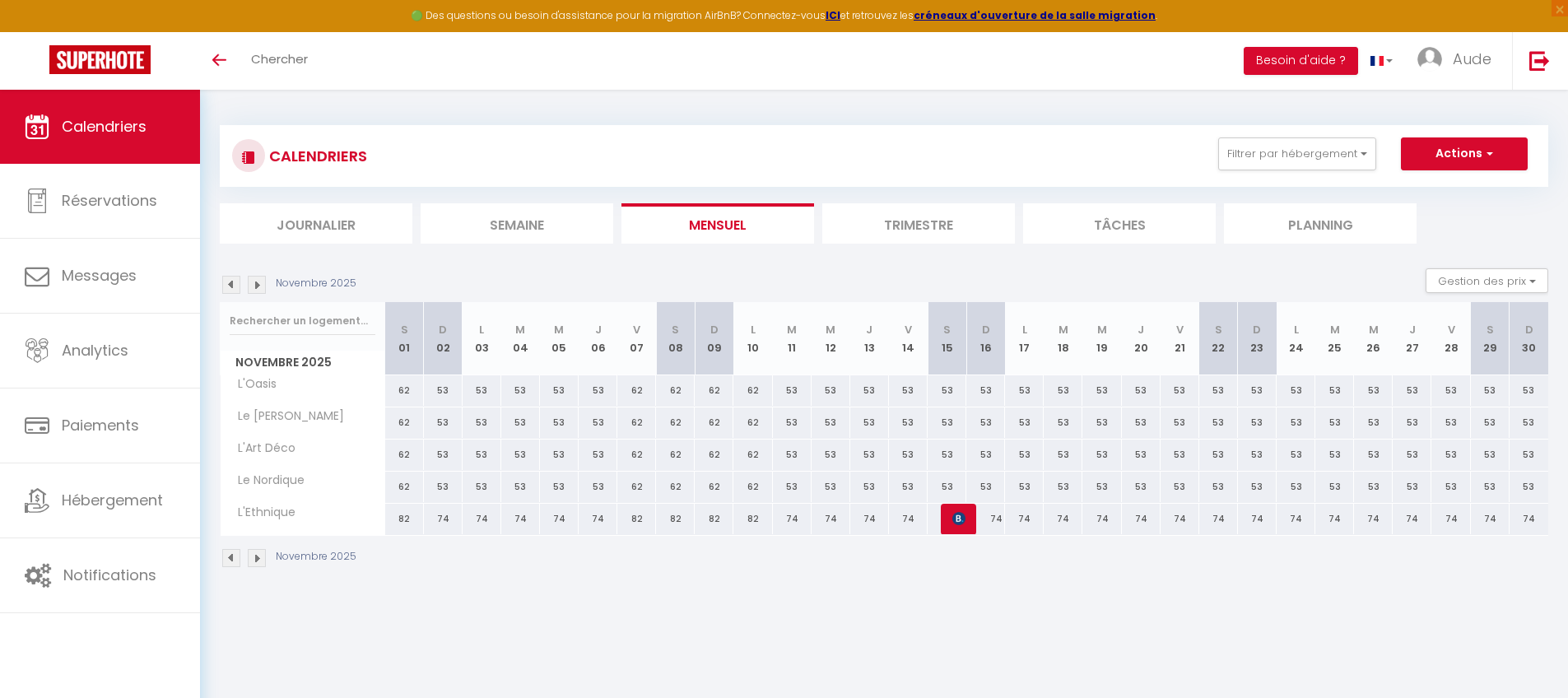
click at [237, 287] on img at bounding box center [231, 285] width 18 height 18
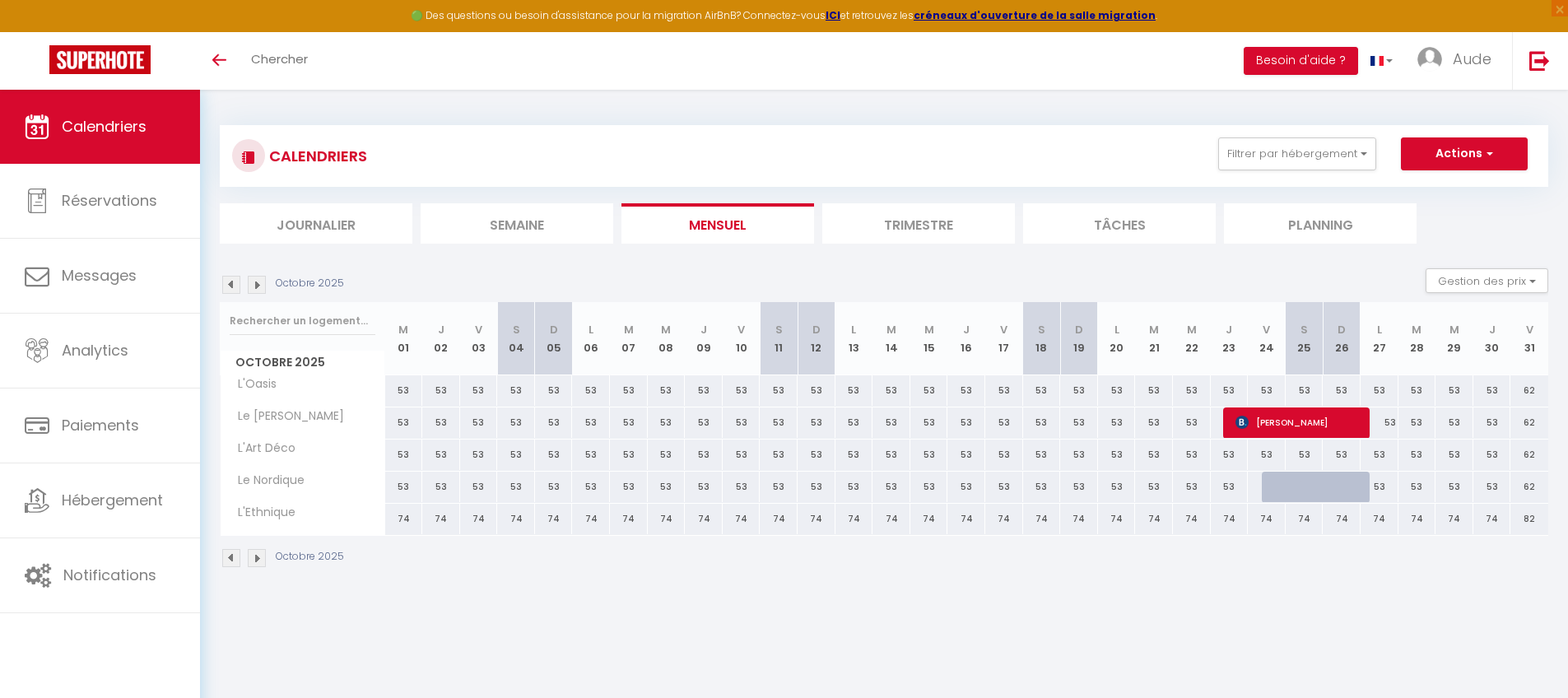
click at [229, 291] on img at bounding box center [231, 285] width 18 height 18
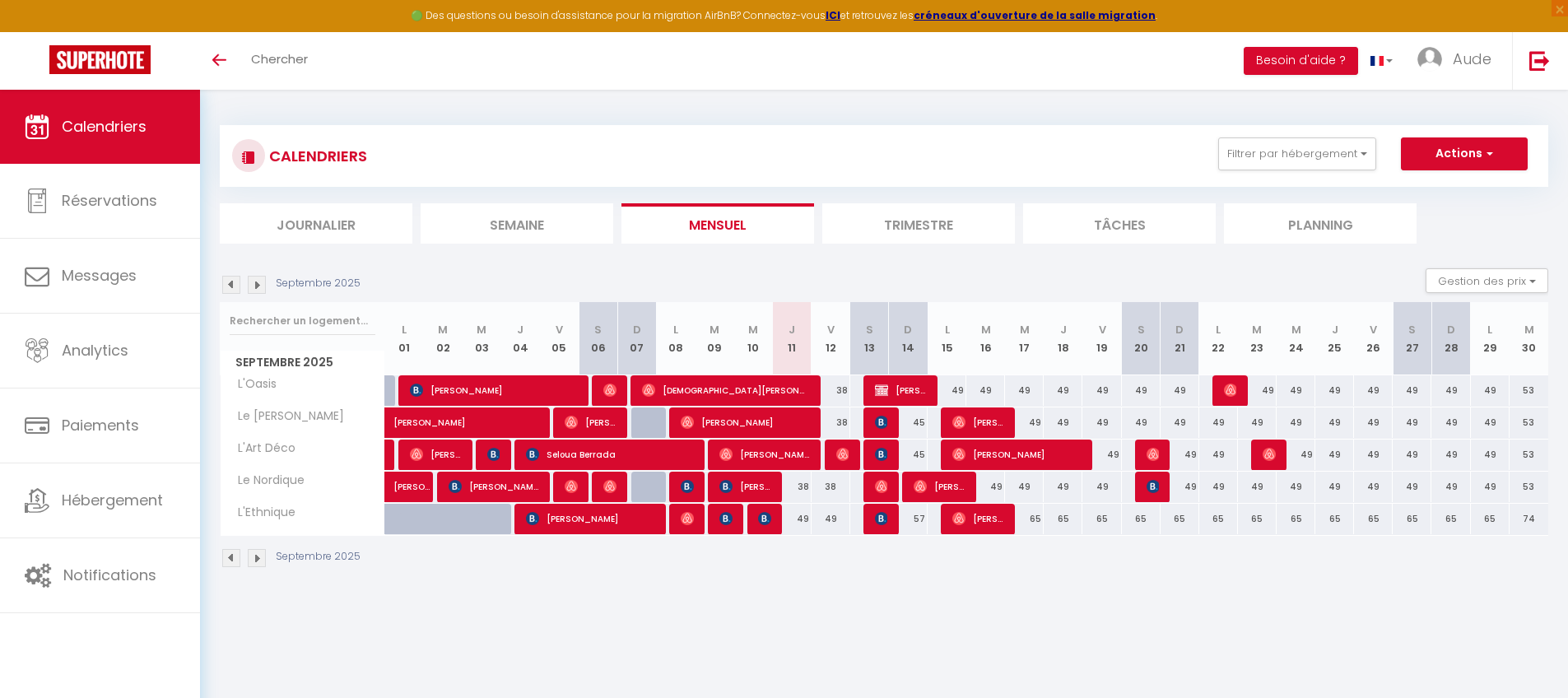
click at [254, 290] on img at bounding box center [256, 285] width 18 height 18
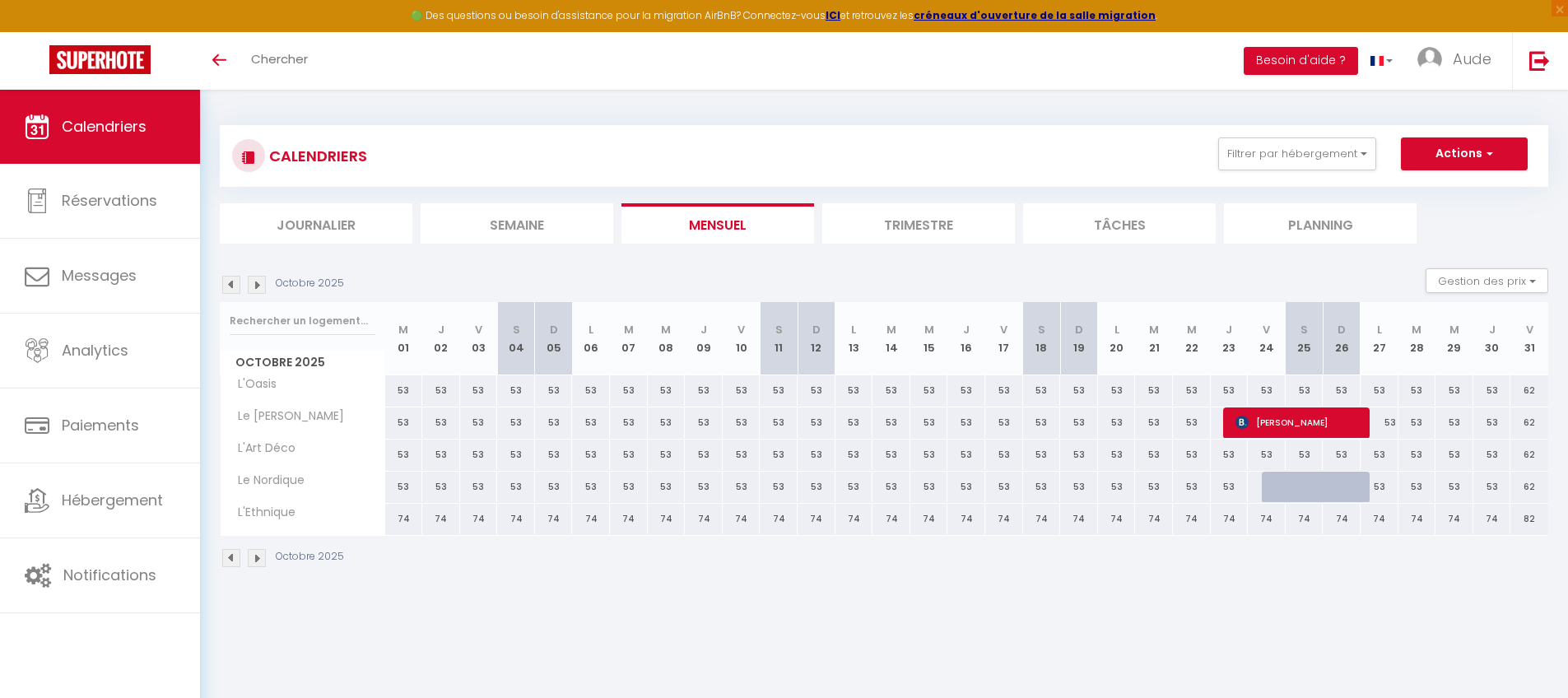
click at [239, 291] on img at bounding box center [231, 285] width 18 height 18
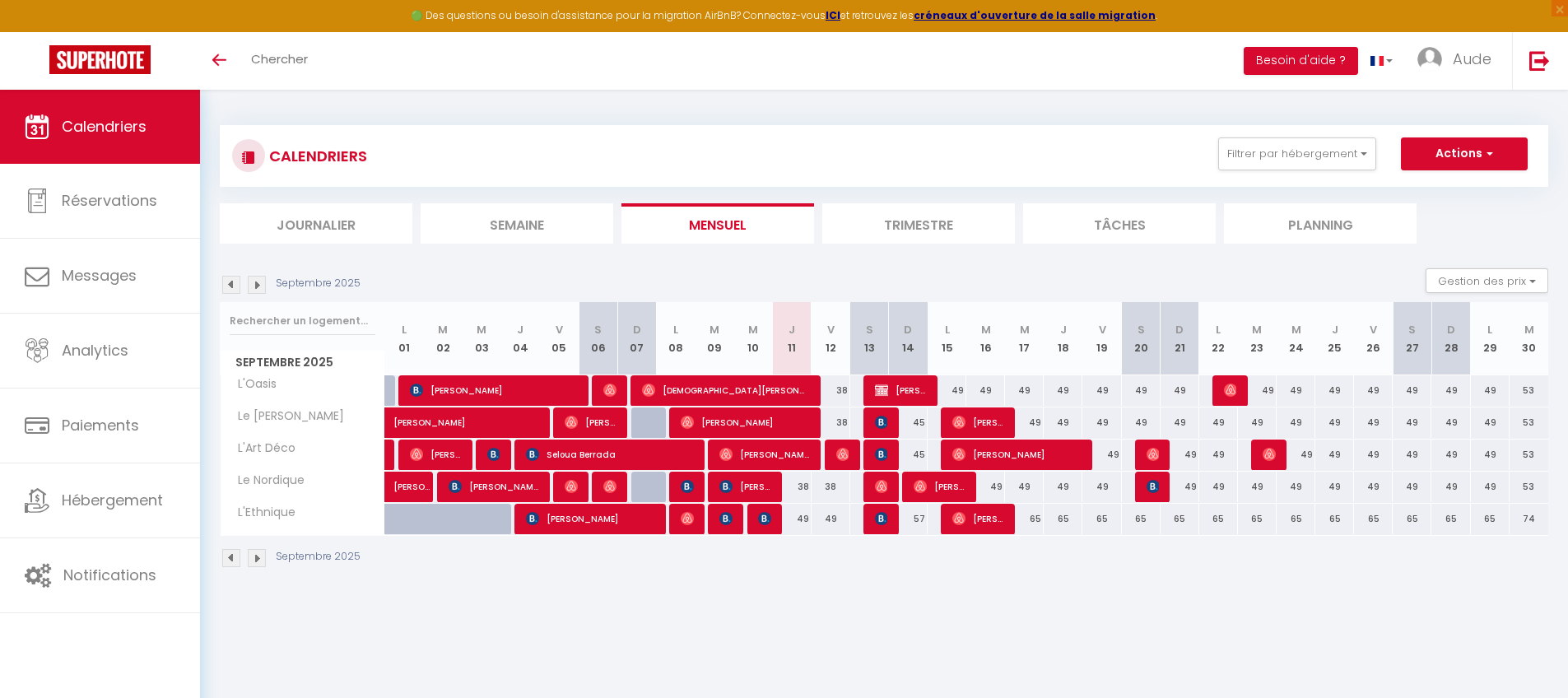
click at [254, 286] on img at bounding box center [256, 285] width 18 height 18
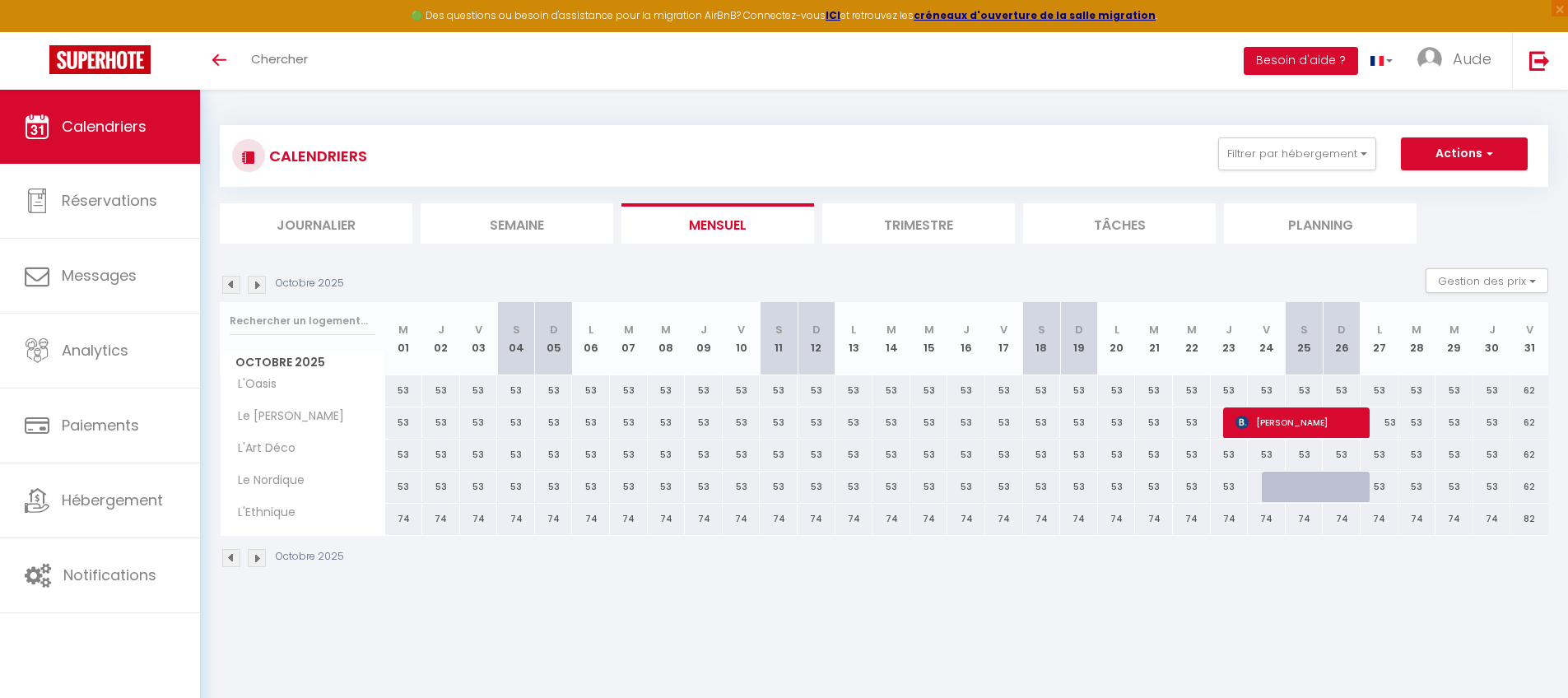
click at [254, 286] on img at bounding box center [256, 285] width 18 height 18
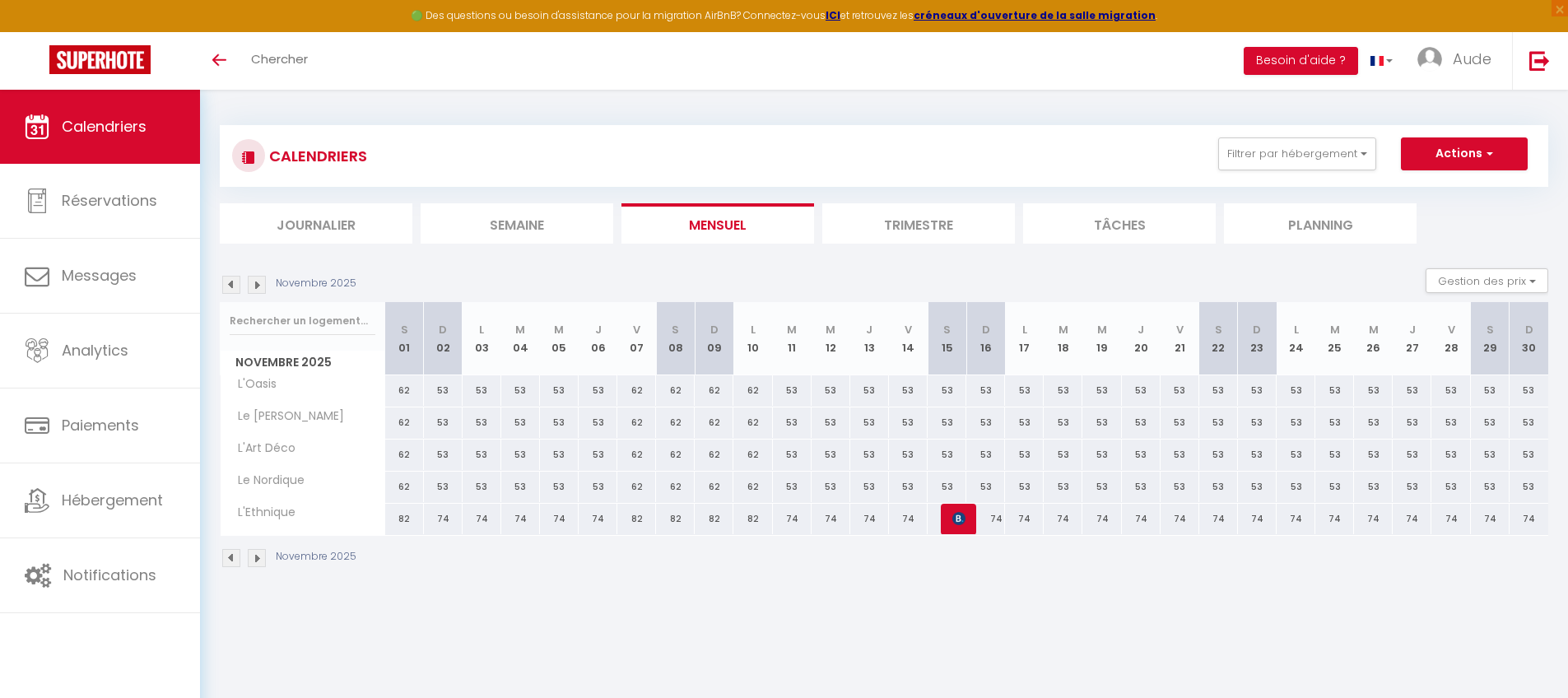
click at [254, 286] on img at bounding box center [256, 285] width 18 height 18
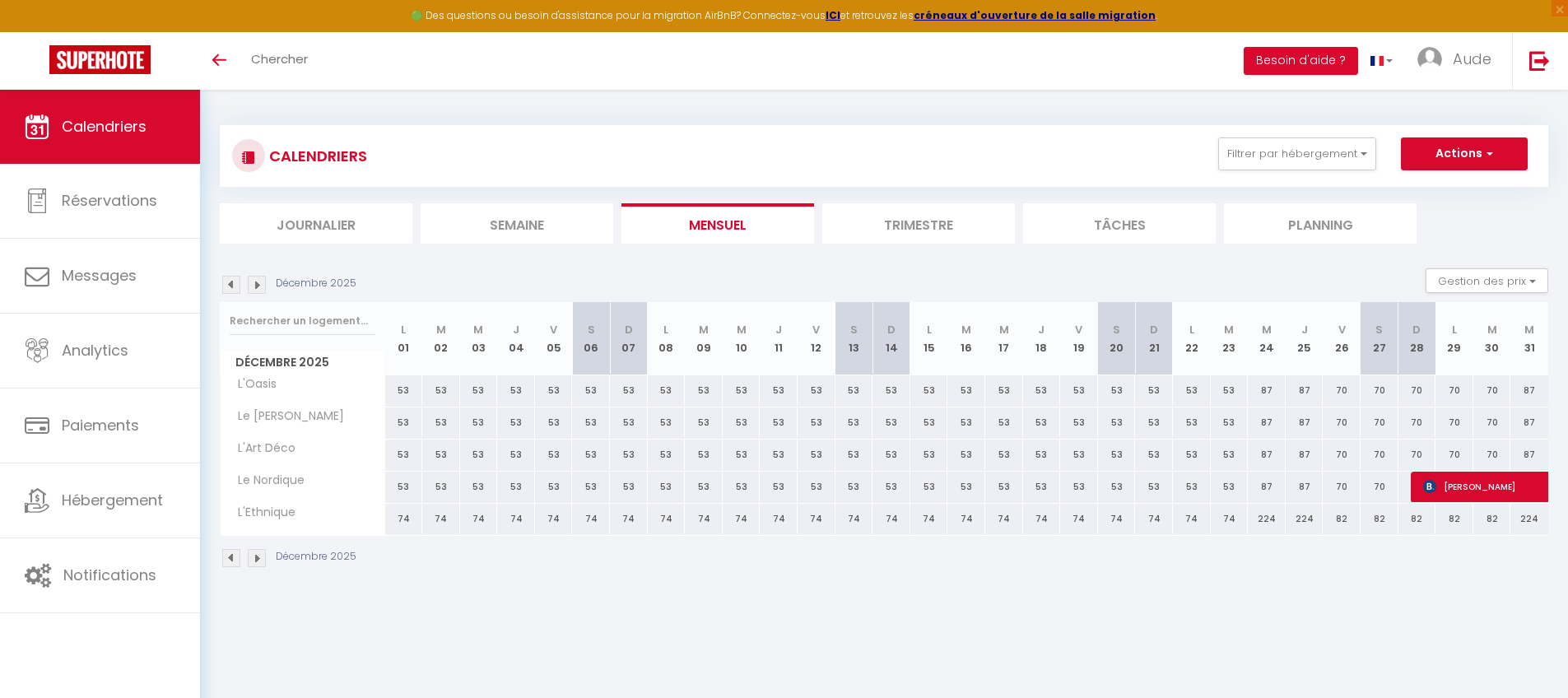
click at [228, 285] on img at bounding box center [231, 285] width 18 height 18
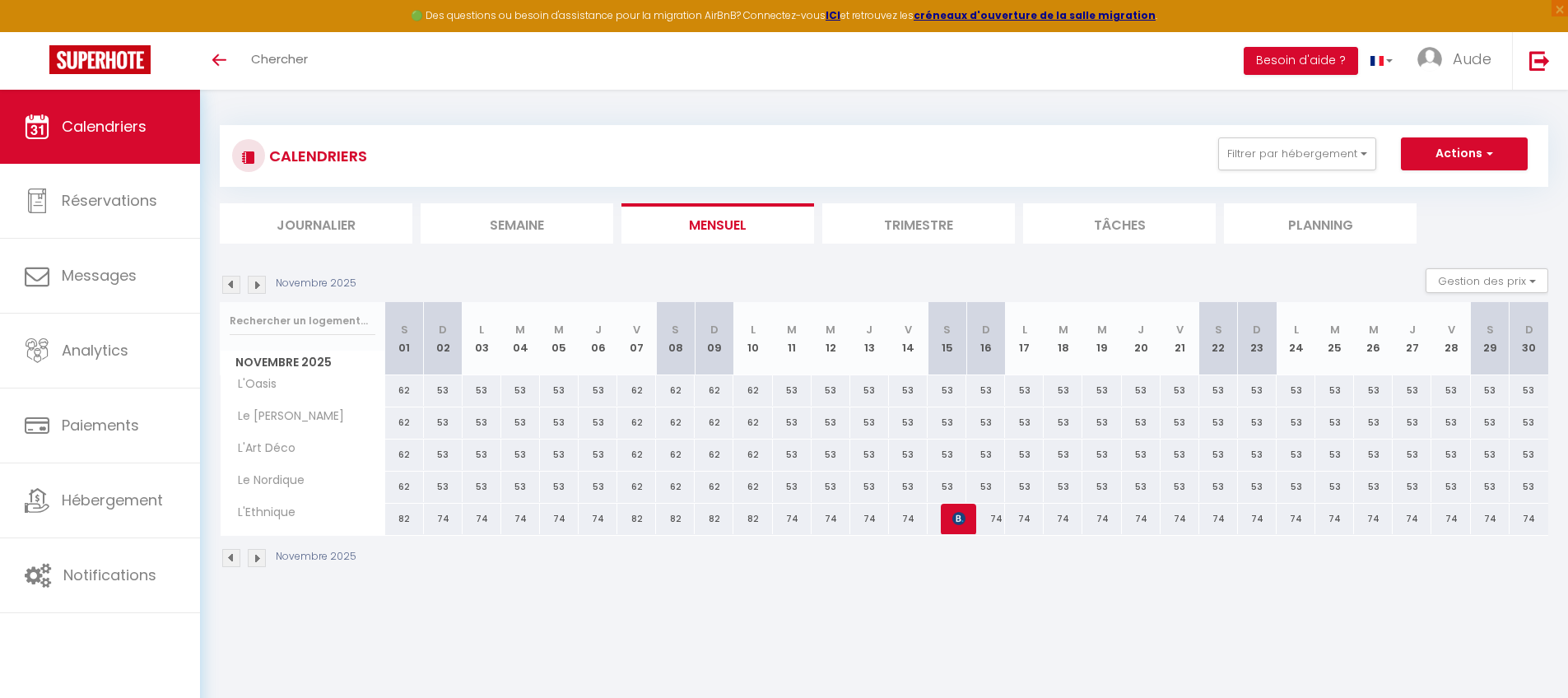
click at [227, 285] on img at bounding box center [231, 285] width 18 height 18
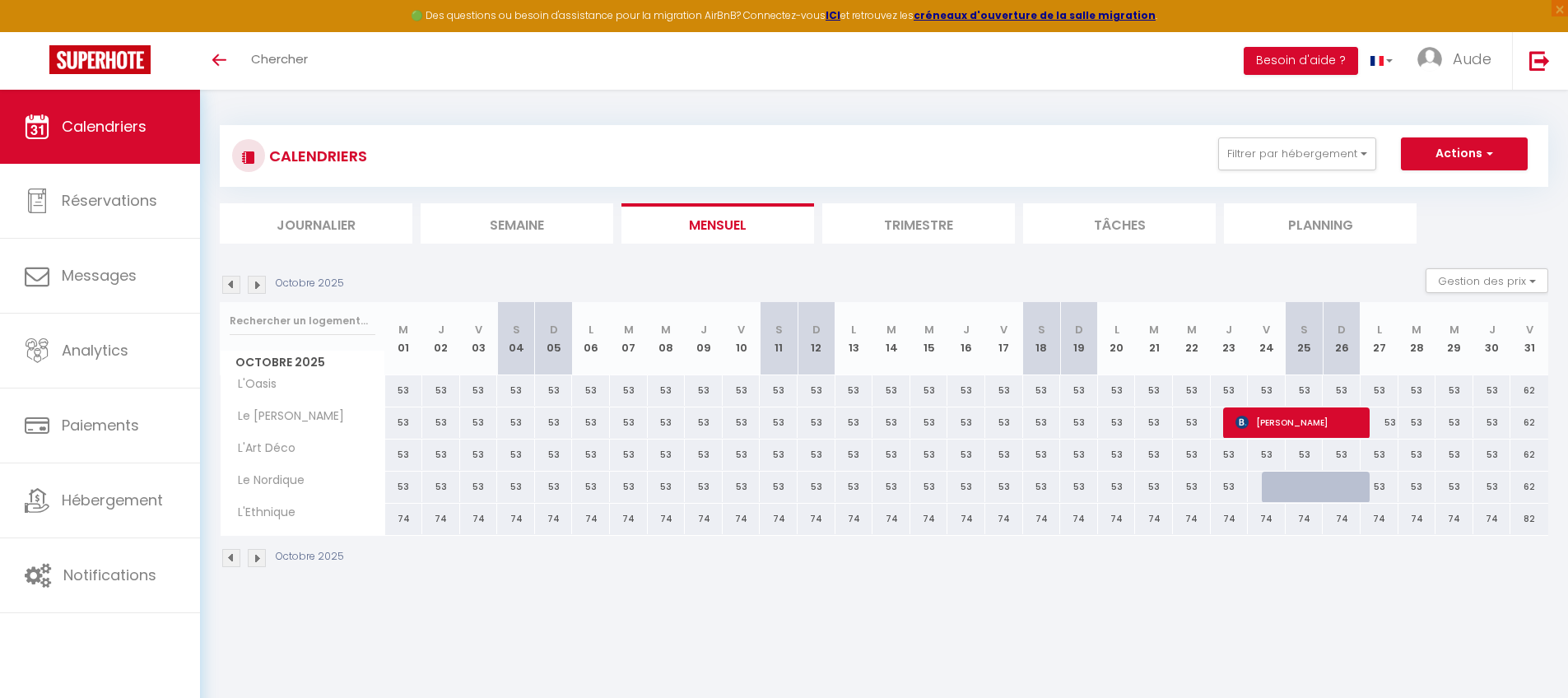
click at [227, 285] on img at bounding box center [231, 285] width 18 height 18
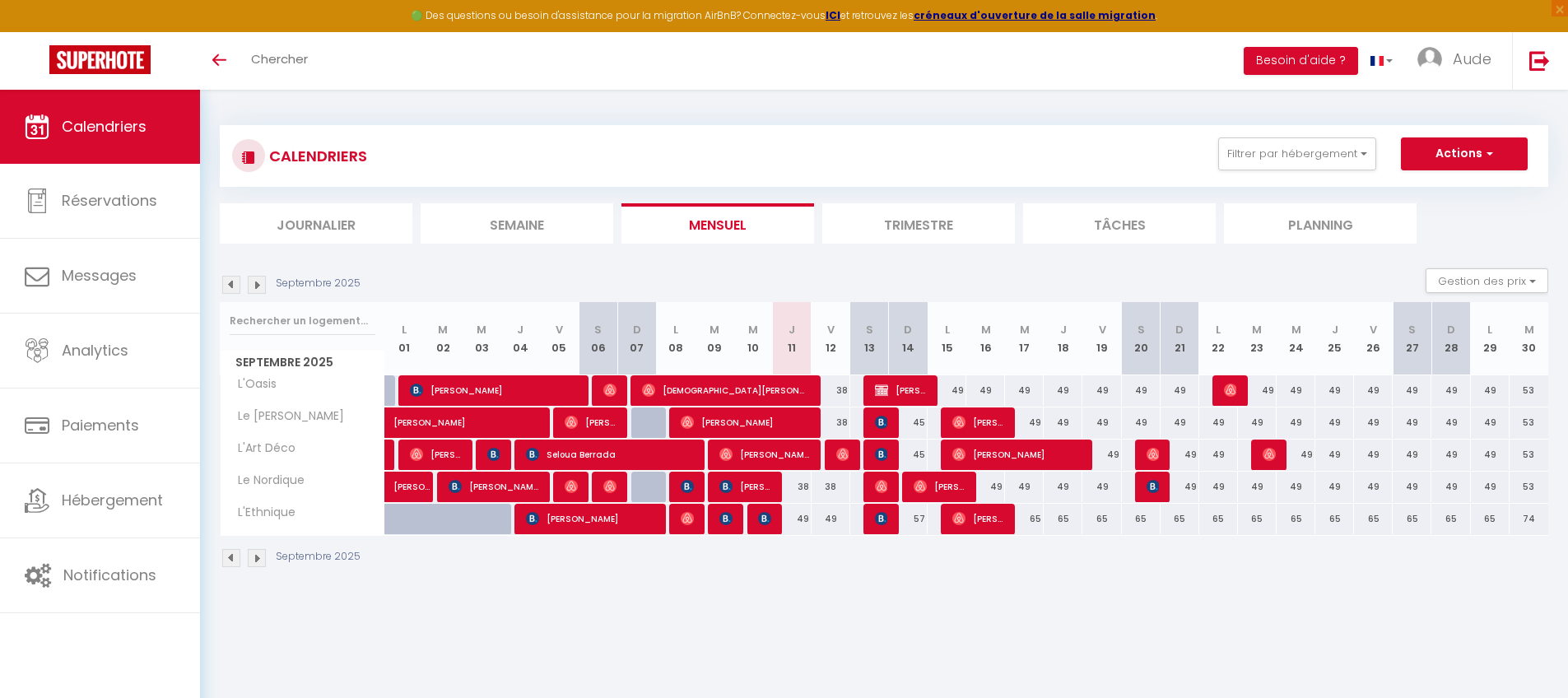
click at [1197, 391] on div "49" at bounding box center [1490, 390] width 38 height 31
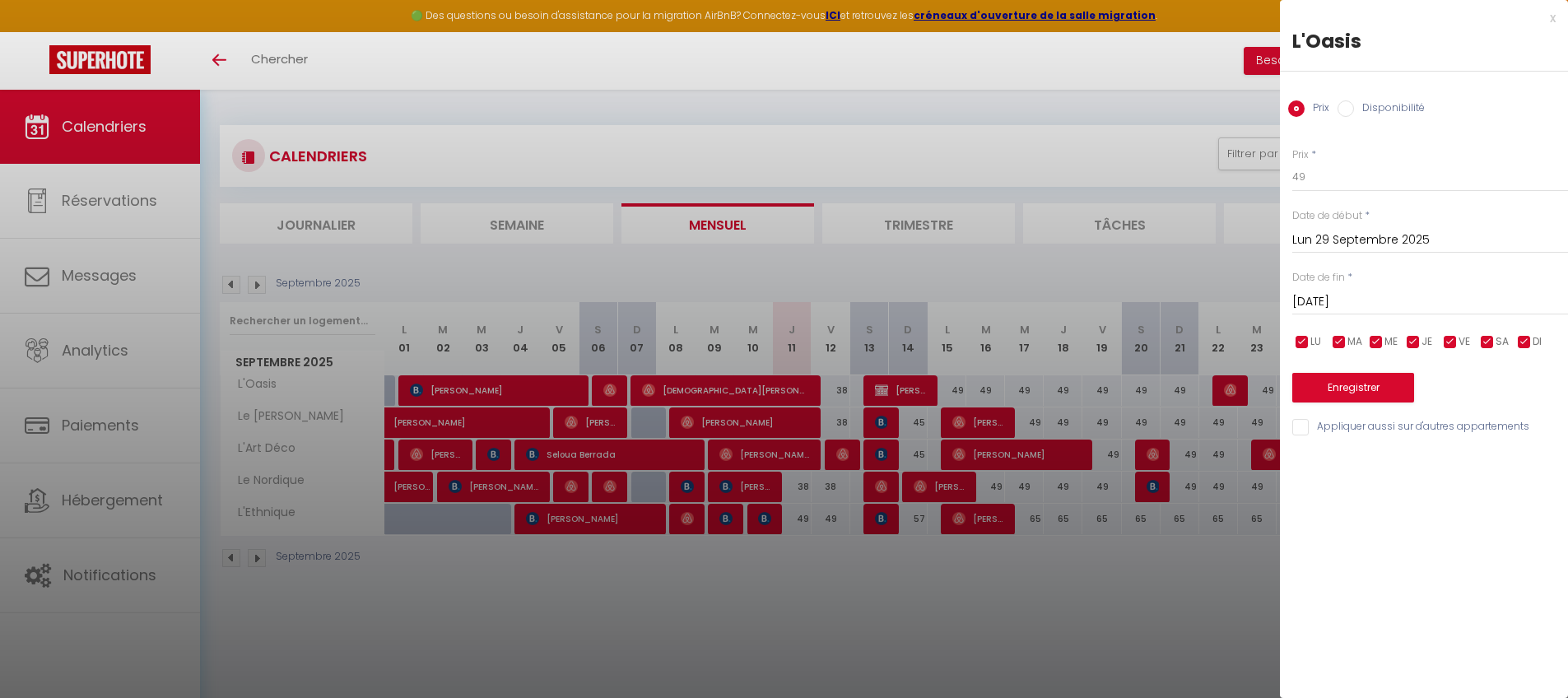
click at [1197, 305] on input "[DATE]" at bounding box center [1431, 302] width 276 height 22
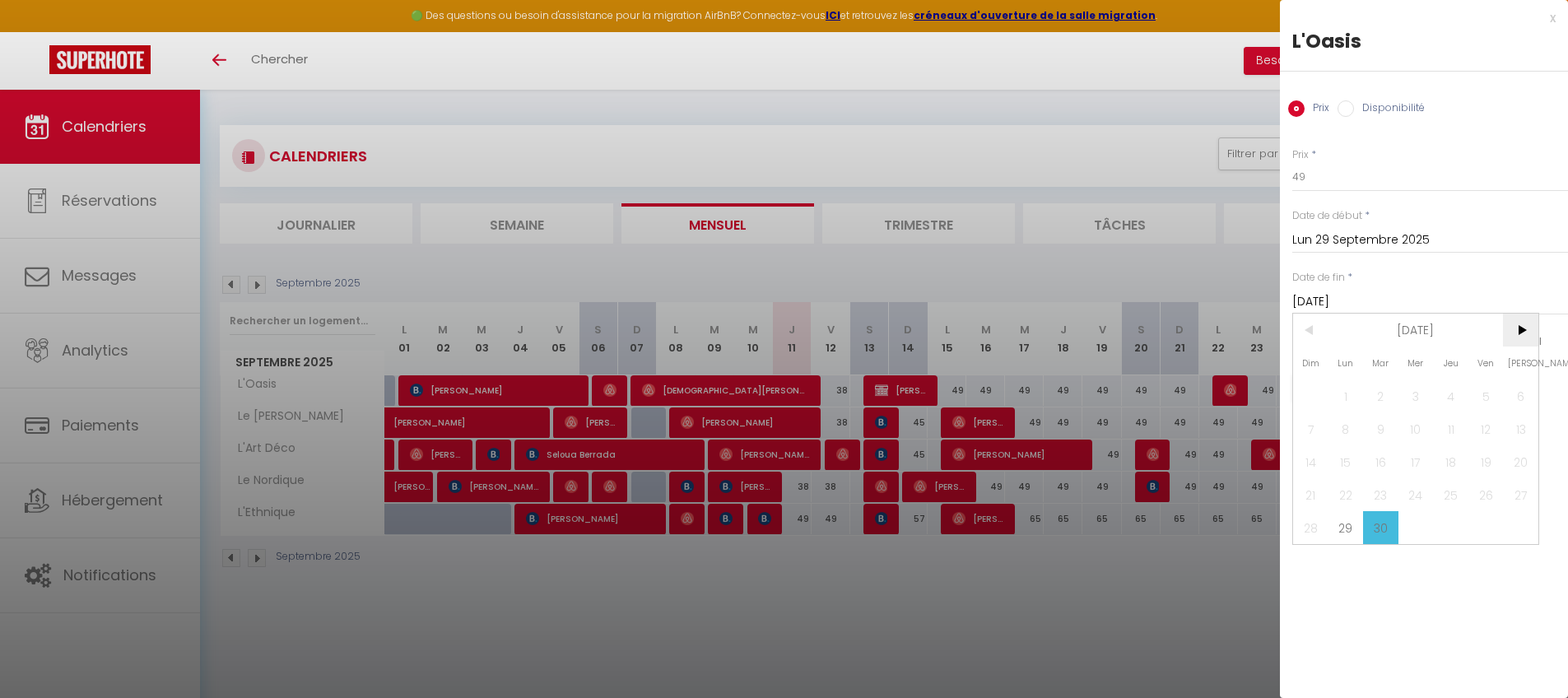
click at [1197, 327] on span ">" at bounding box center [1521, 329] width 36 height 33
click at [1197, 331] on span "<" at bounding box center [1311, 329] width 36 height 33
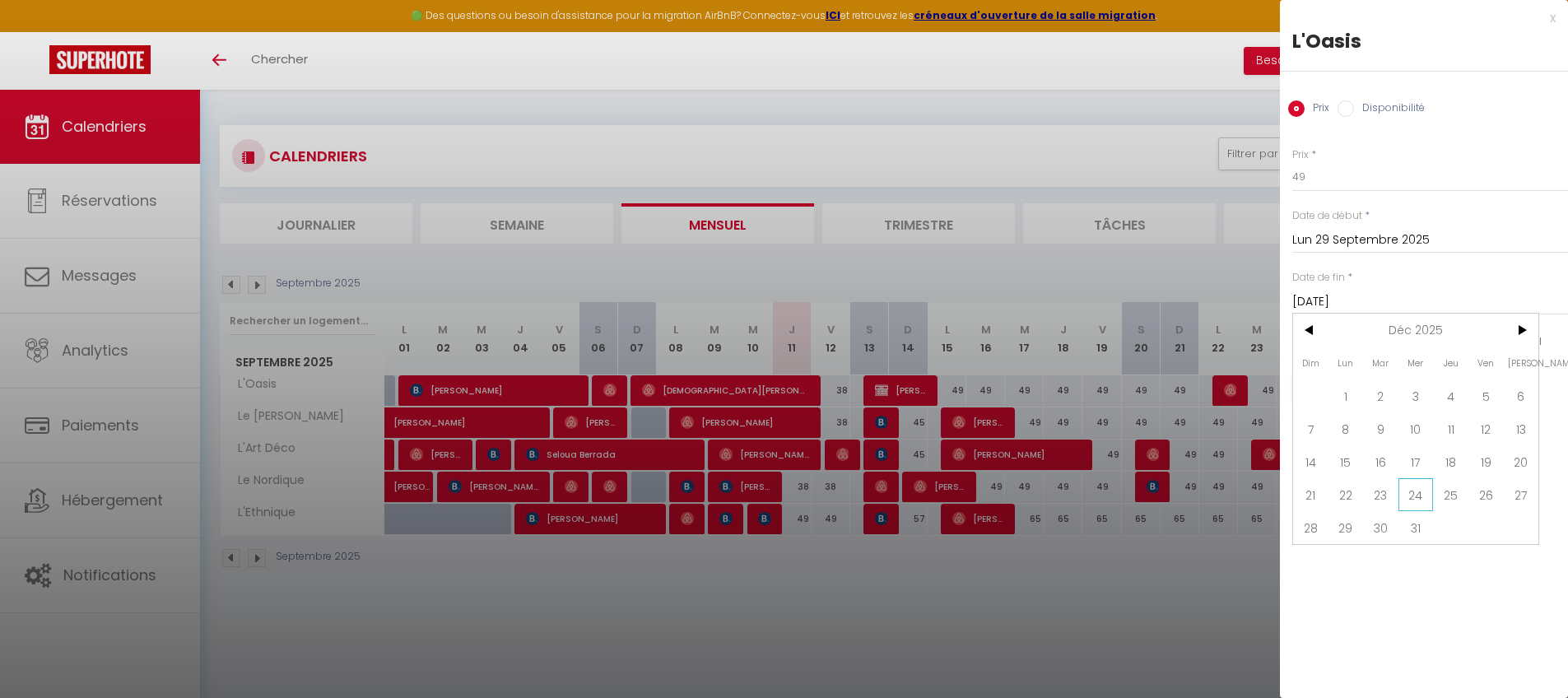
click at [1197, 496] on span "24" at bounding box center [1416, 494] width 36 height 33
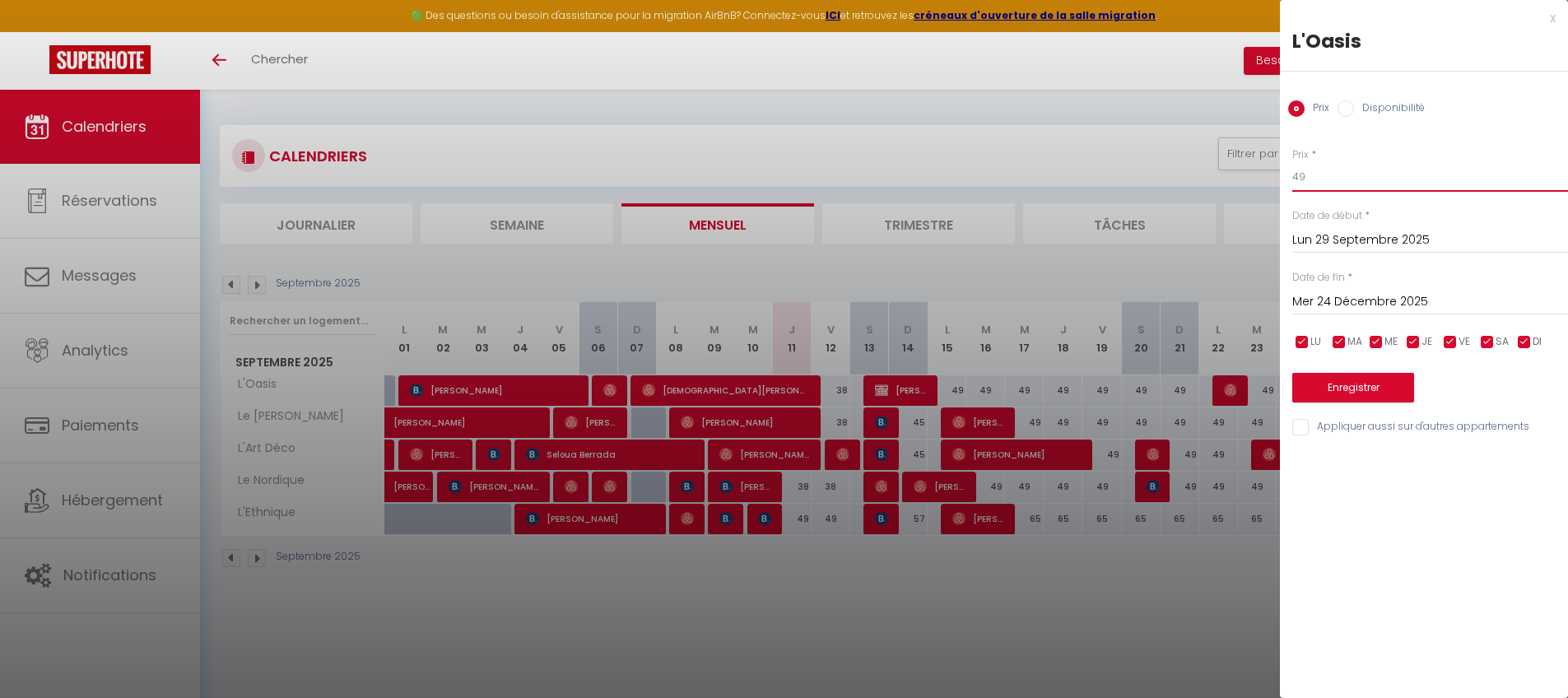
click at [1197, 180] on input "49" at bounding box center [1431, 176] width 276 height 30
click at [1197, 425] on input "Appliquer aussi sur d'autres appartements" at bounding box center [1431, 427] width 276 height 17
click at [1197, 390] on button "Enregistrer" at bounding box center [1354, 387] width 122 height 30
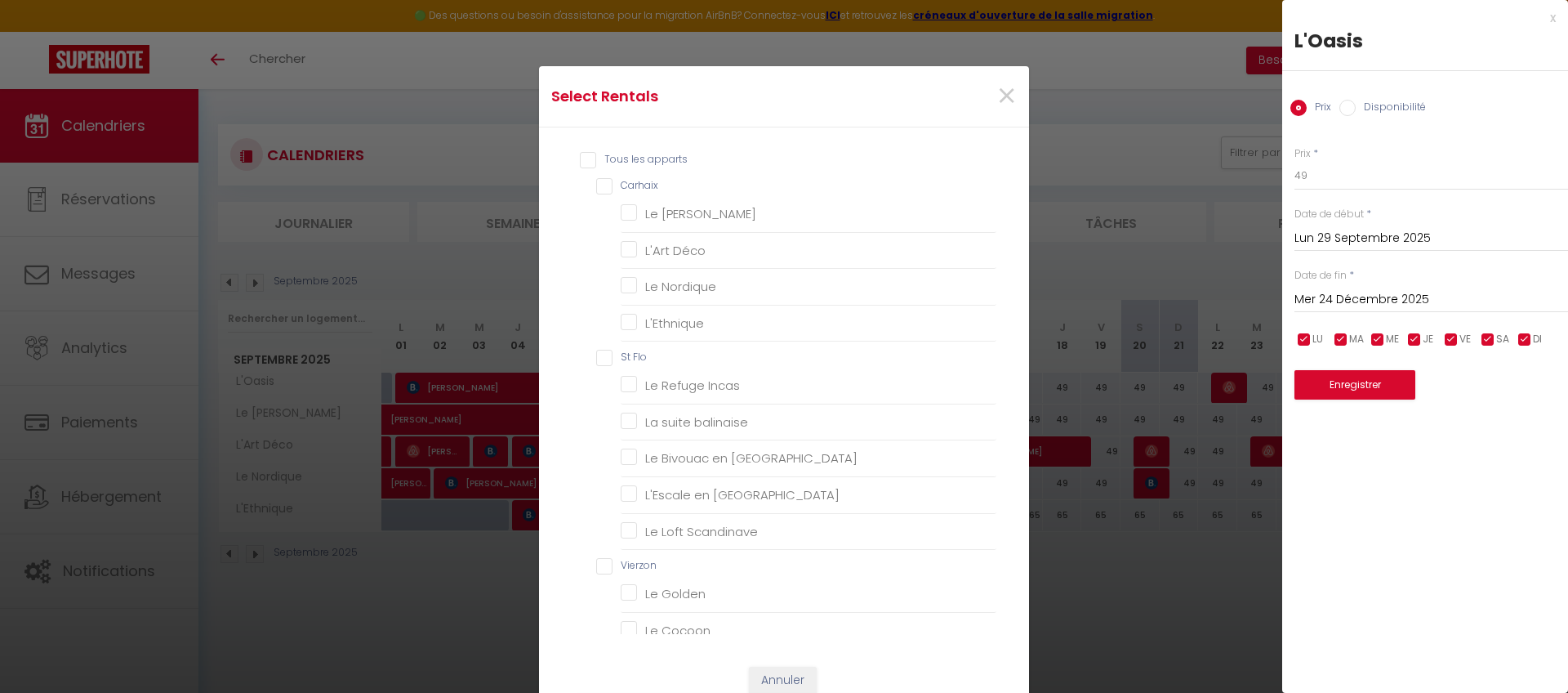
click at [606, 186] on input "Carhaix" at bounding box center [795, 186] width 400 height 17
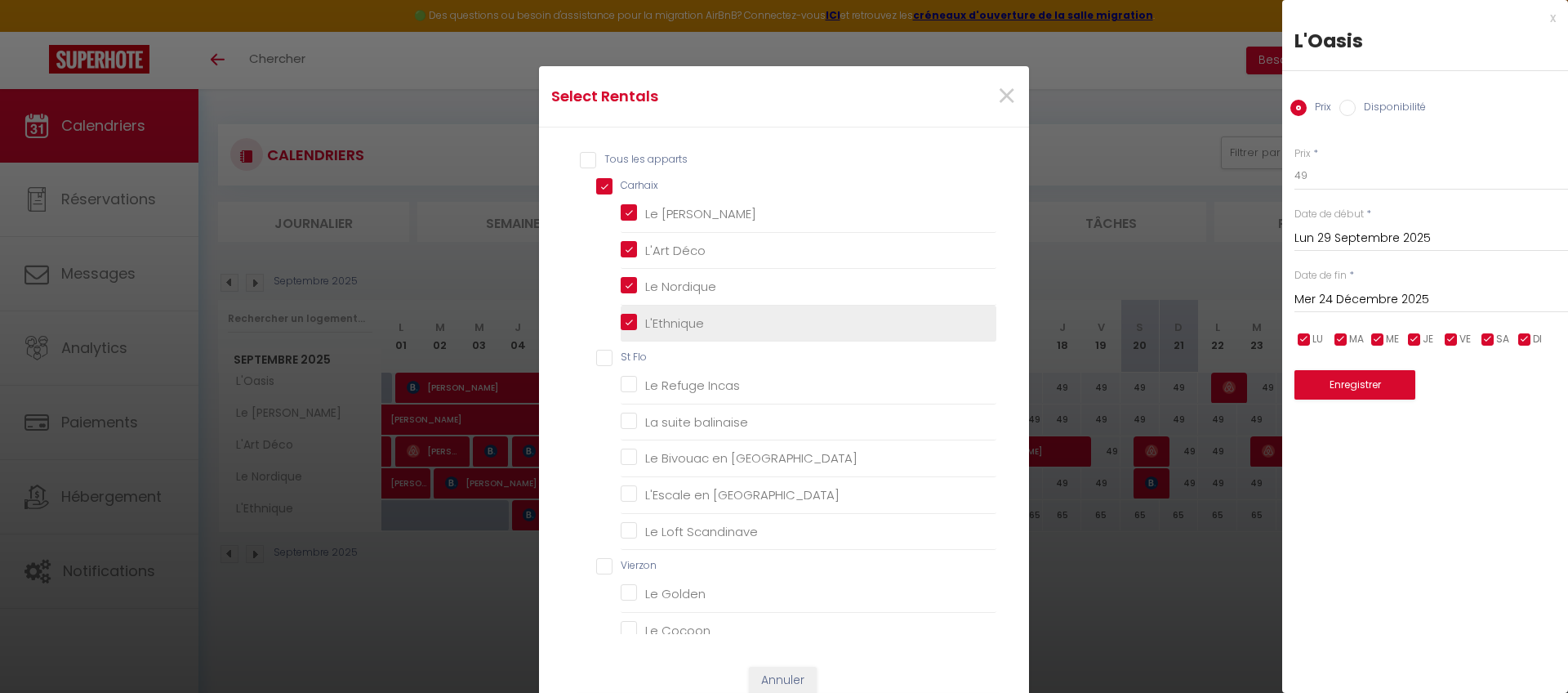
click at [653, 324] on input "L'Ethnique" at bounding box center [808, 322] width 376 height 17
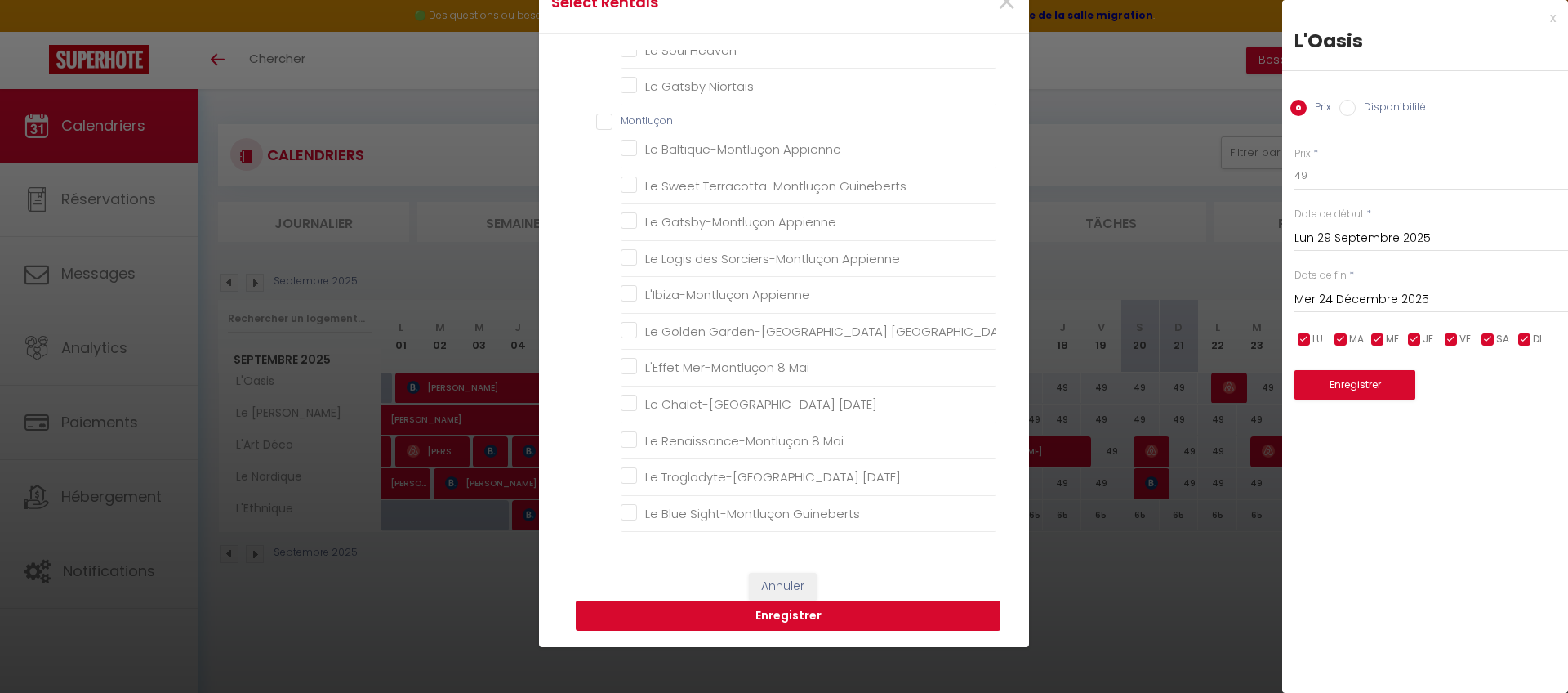
scroll to position [95, 0]
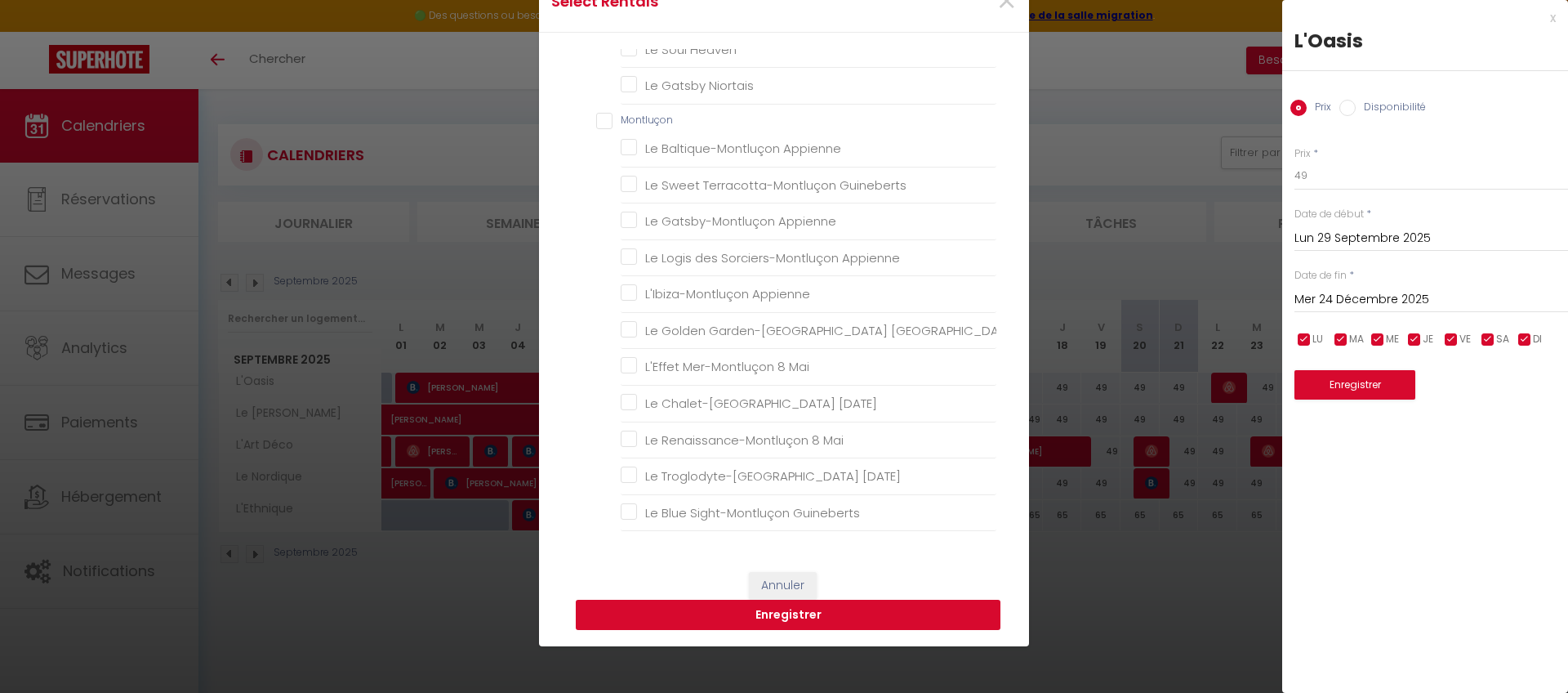
click at [758, 581] on button "Enregistrer" at bounding box center [787, 616] width 425 height 31
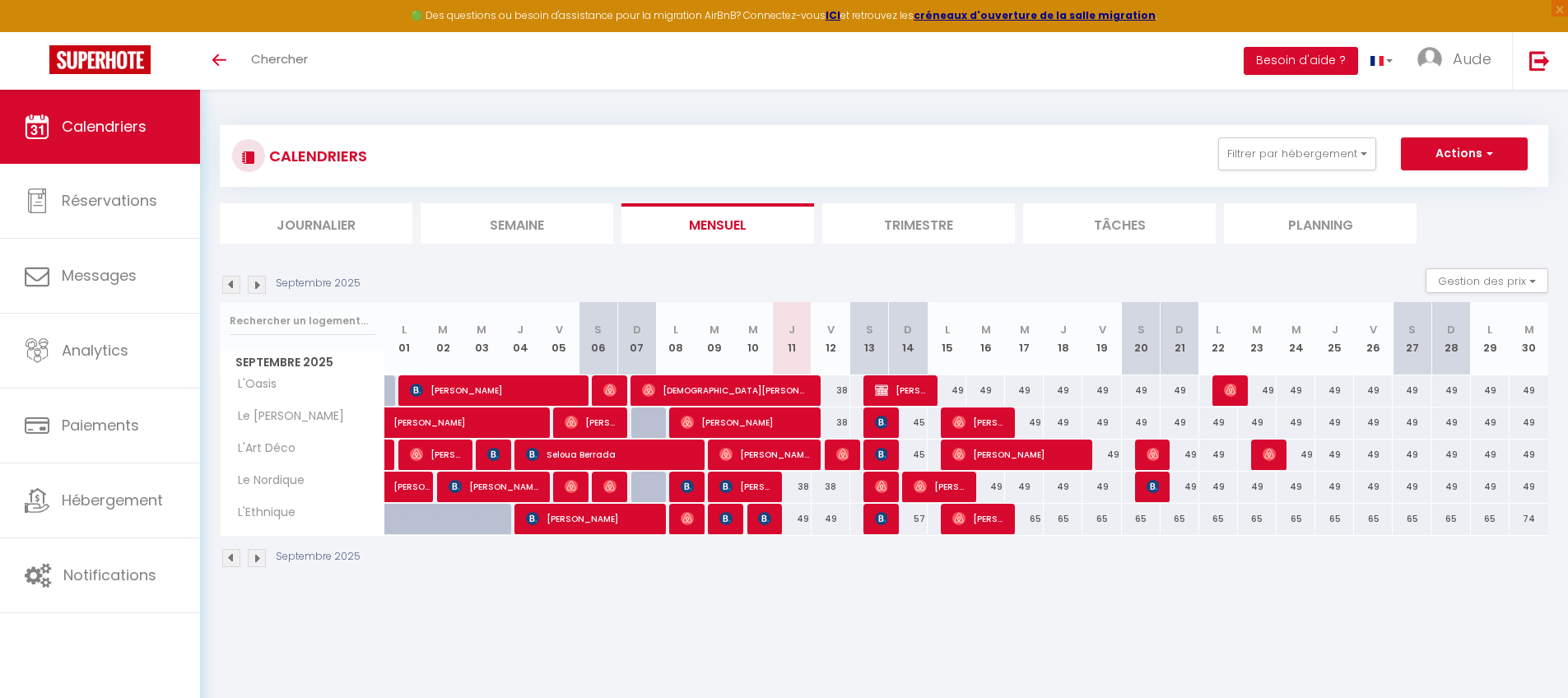
click at [249, 283] on img at bounding box center [256, 285] width 18 height 18
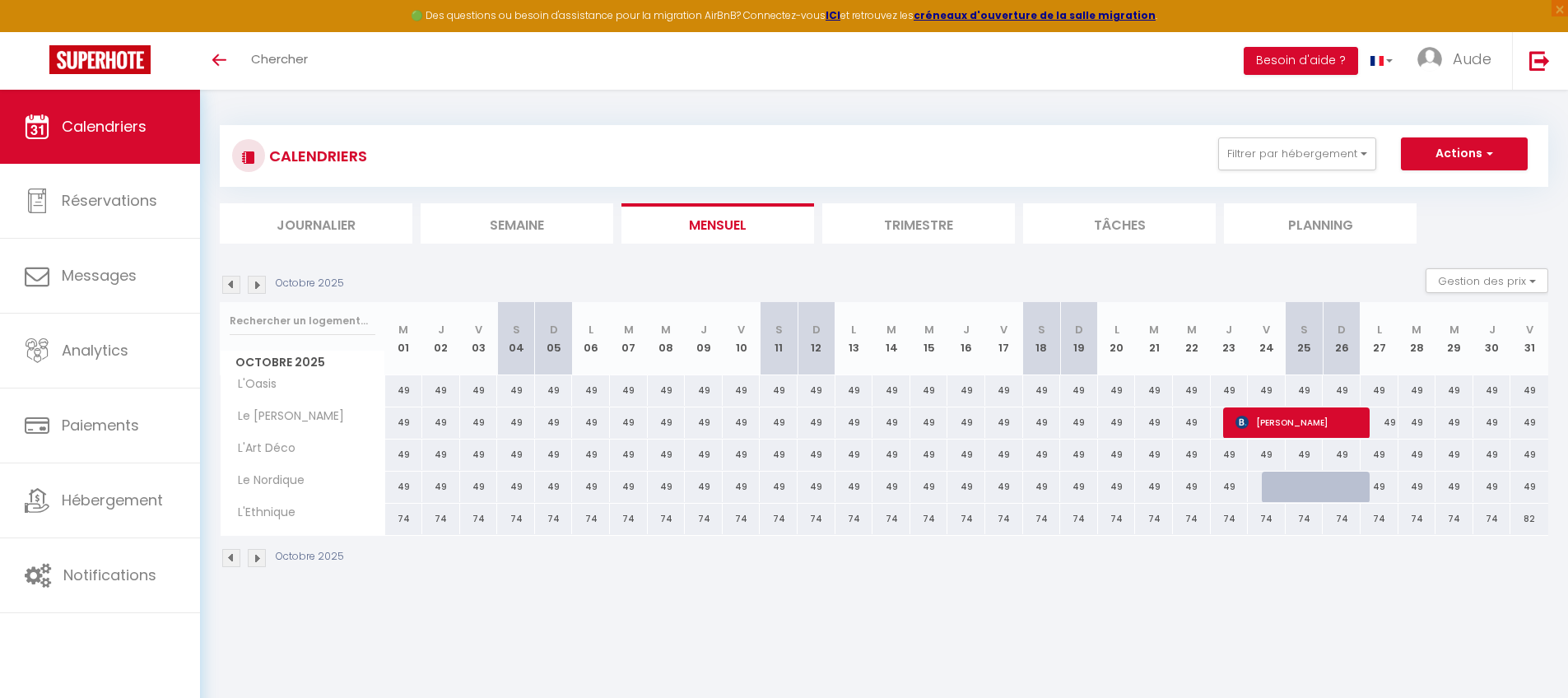
click at [233, 286] on img at bounding box center [231, 285] width 18 height 18
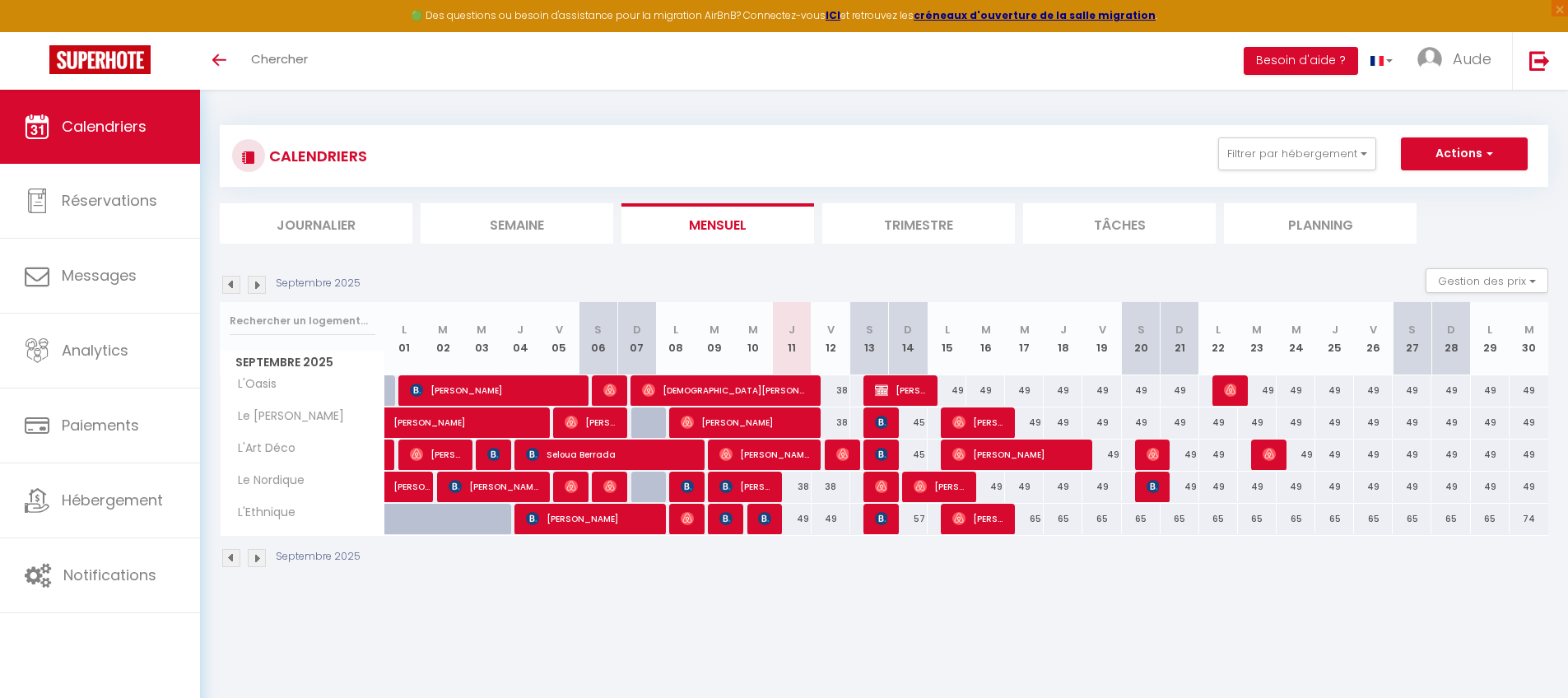
click at [252, 288] on img at bounding box center [256, 285] width 18 height 18
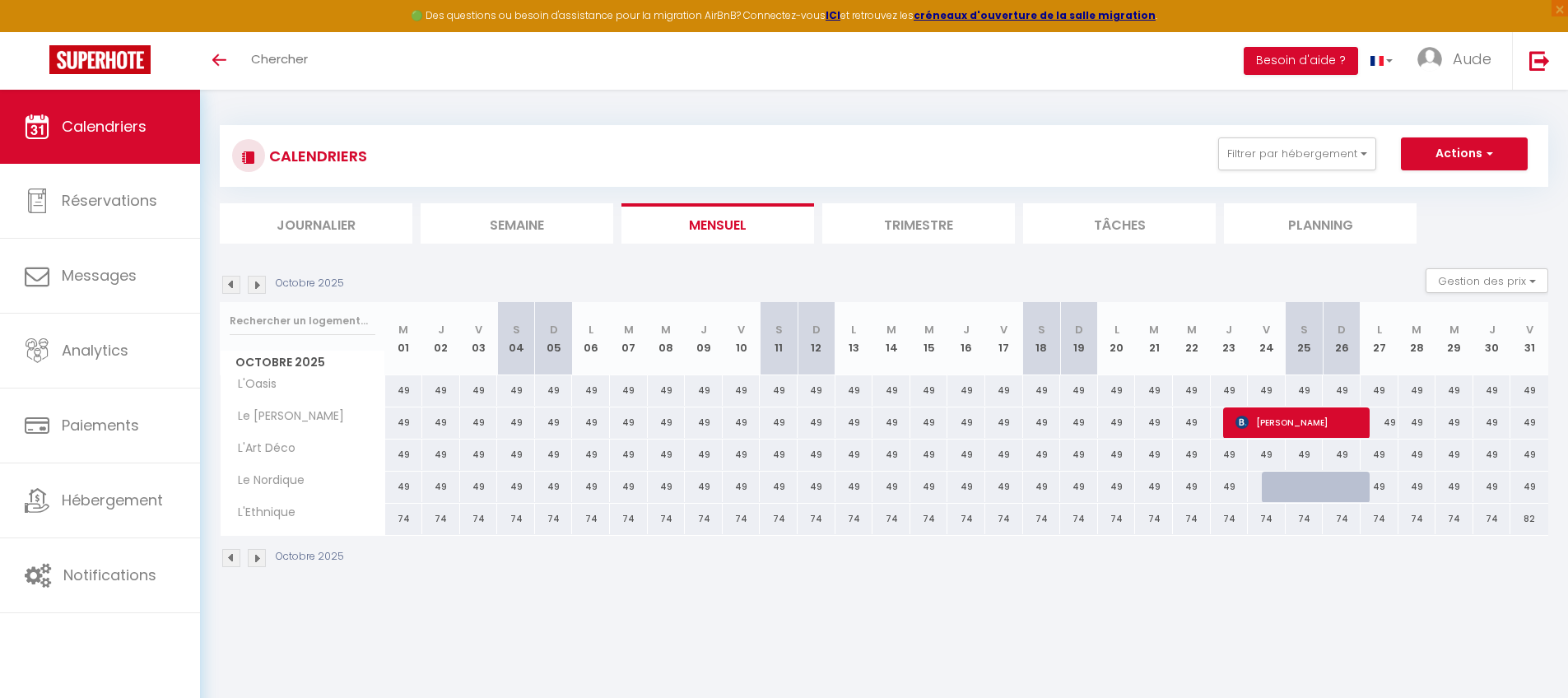
click at [252, 288] on img at bounding box center [256, 285] width 18 height 18
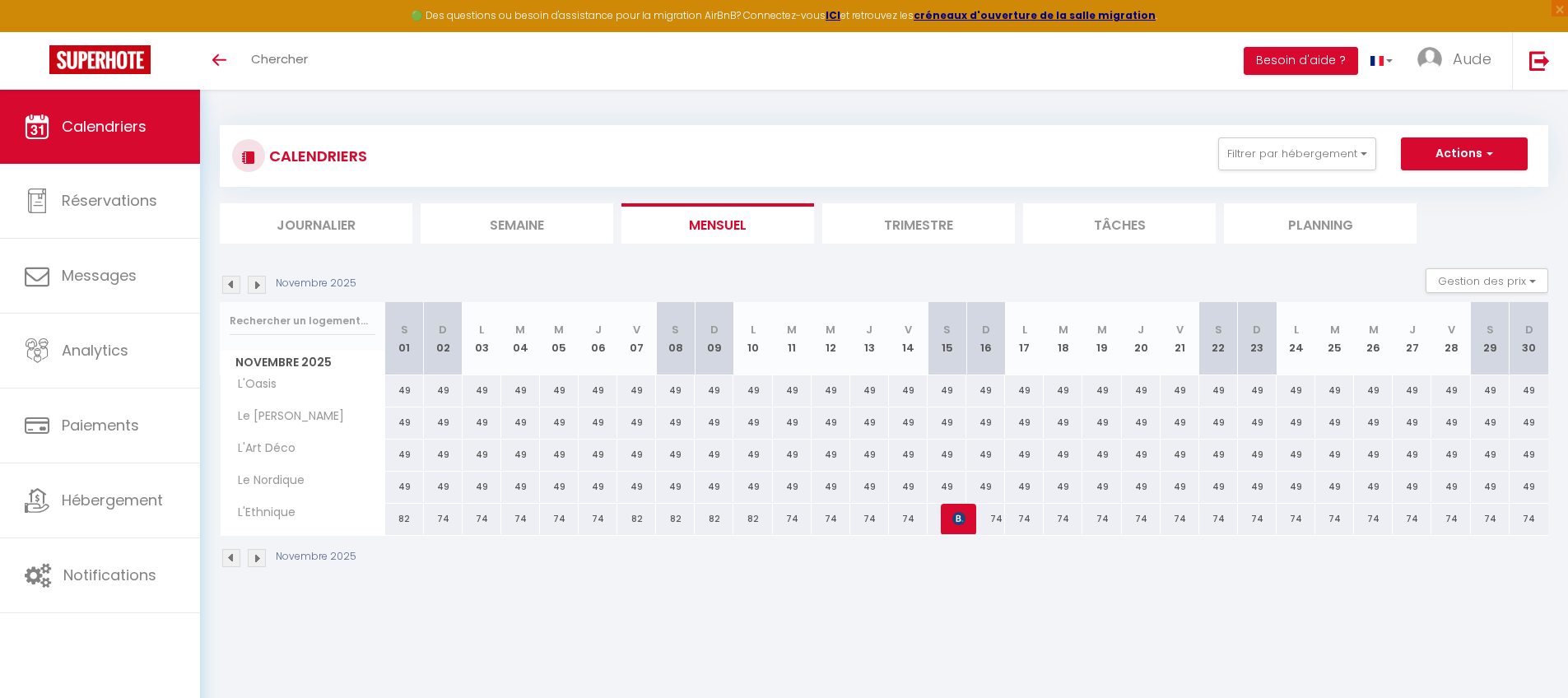
click at [252, 288] on img at bounding box center [256, 285] width 18 height 18
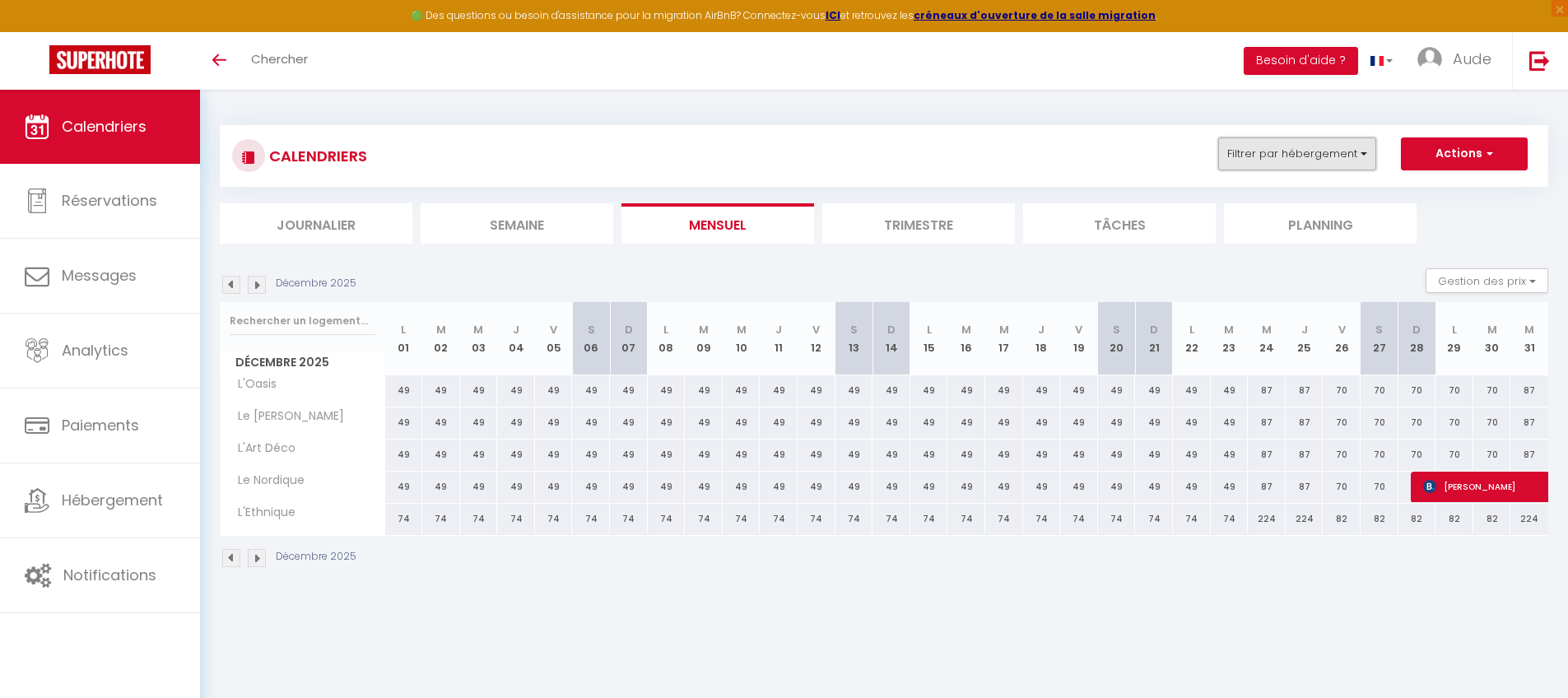
click at [1197, 154] on button "Filtrer par hébergement" at bounding box center [1297, 153] width 158 height 33
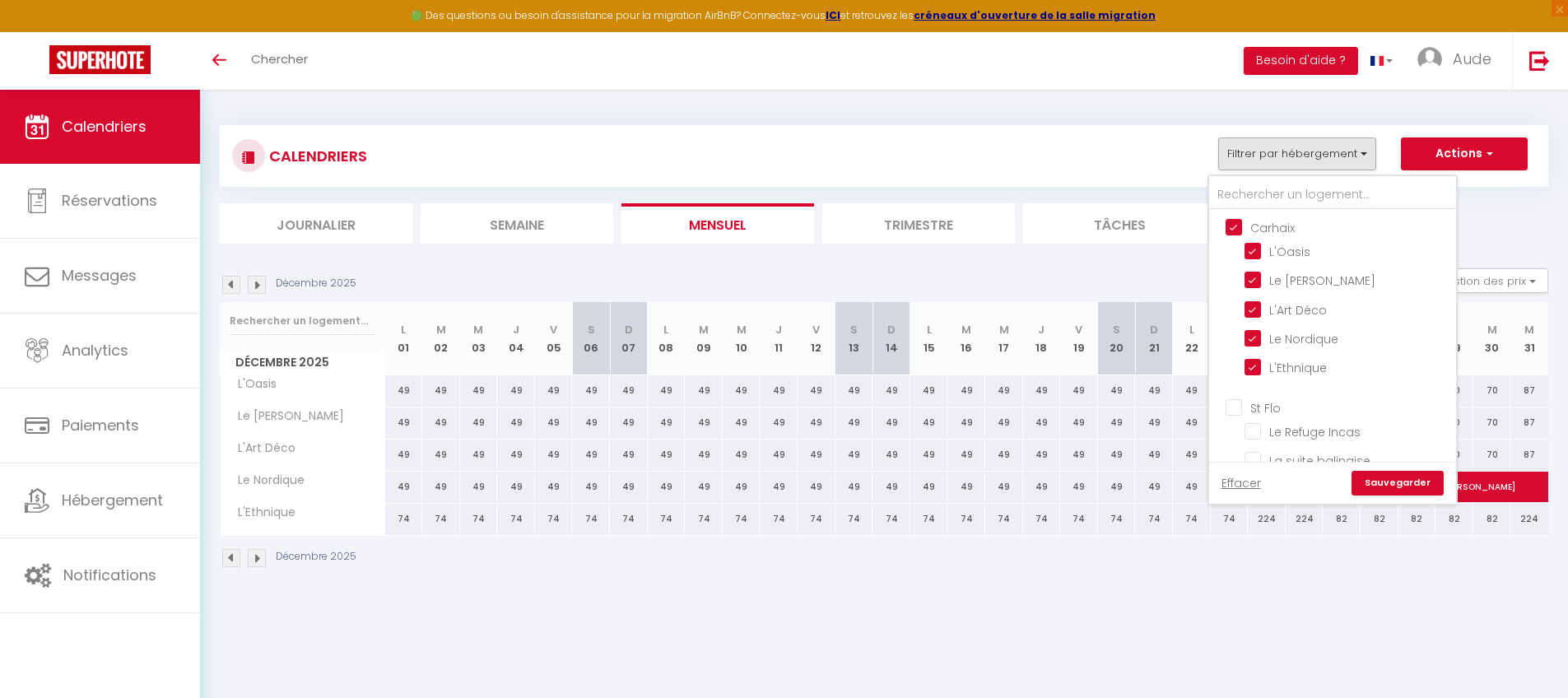
click at [1197, 226] on input "Carhaix" at bounding box center [1349, 226] width 247 height 17
click at [1197, 405] on input "St Flo" at bounding box center [1349, 406] width 247 height 17
click at [1197, 486] on link "Sauvegarder" at bounding box center [1397, 482] width 92 height 25
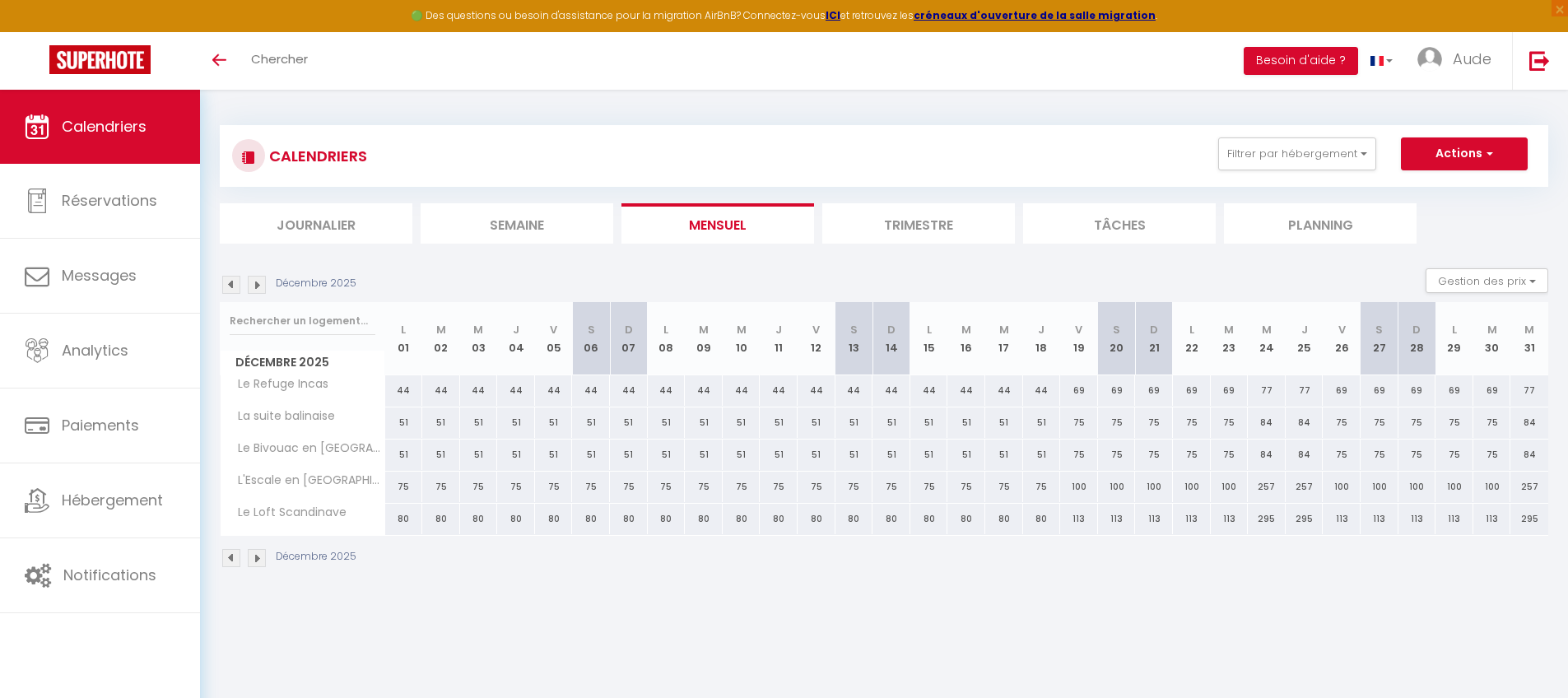
click at [237, 285] on img at bounding box center [231, 285] width 18 height 18
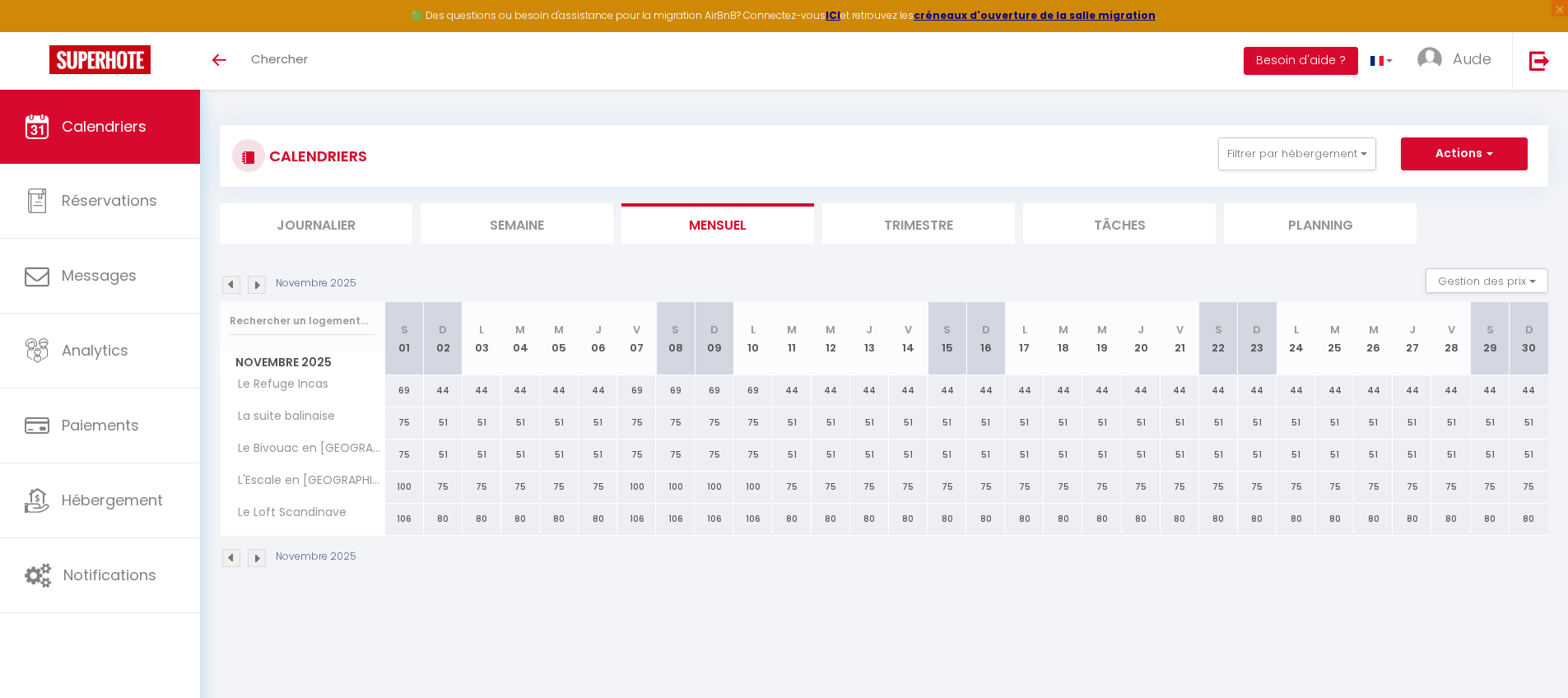
click at [237, 285] on img at bounding box center [231, 285] width 18 height 18
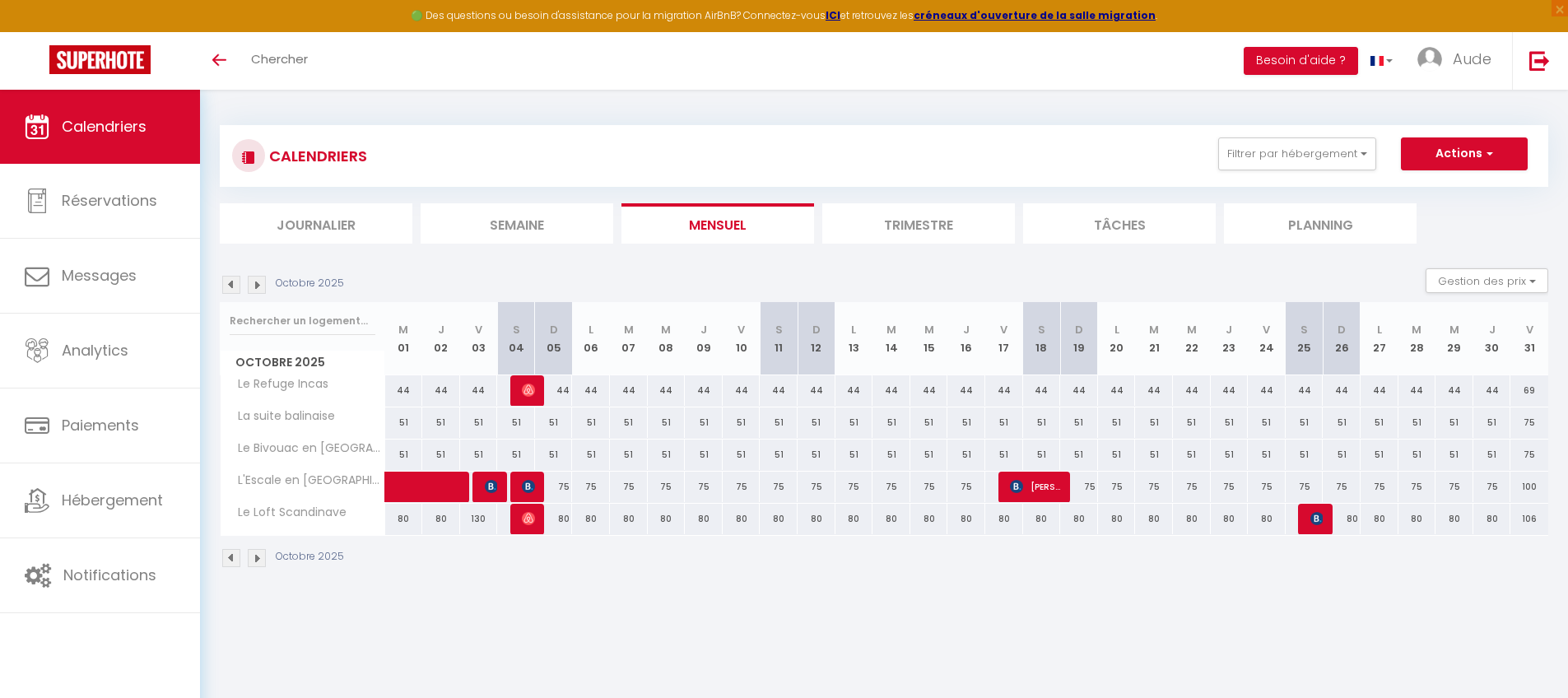
click at [237, 285] on img at bounding box center [231, 285] width 18 height 18
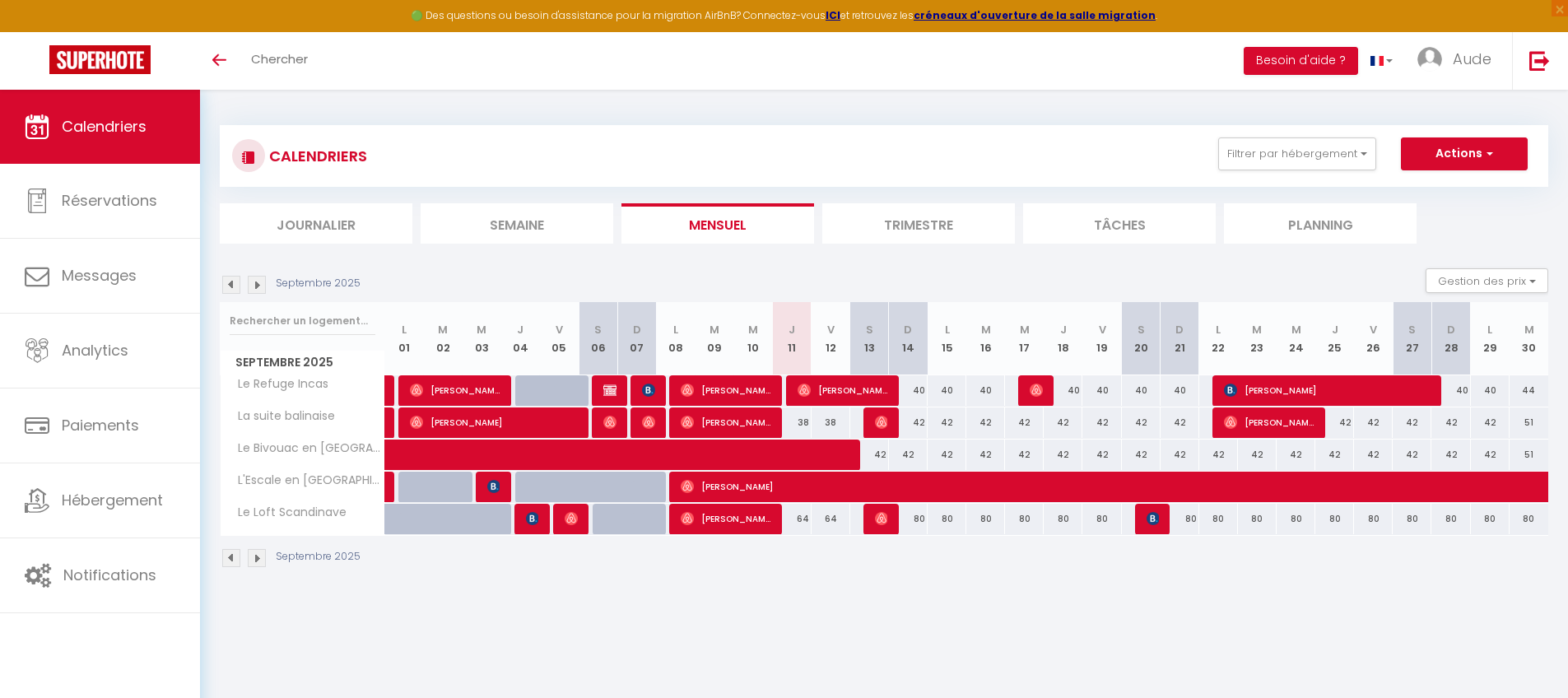
click at [261, 286] on img at bounding box center [256, 285] width 18 height 18
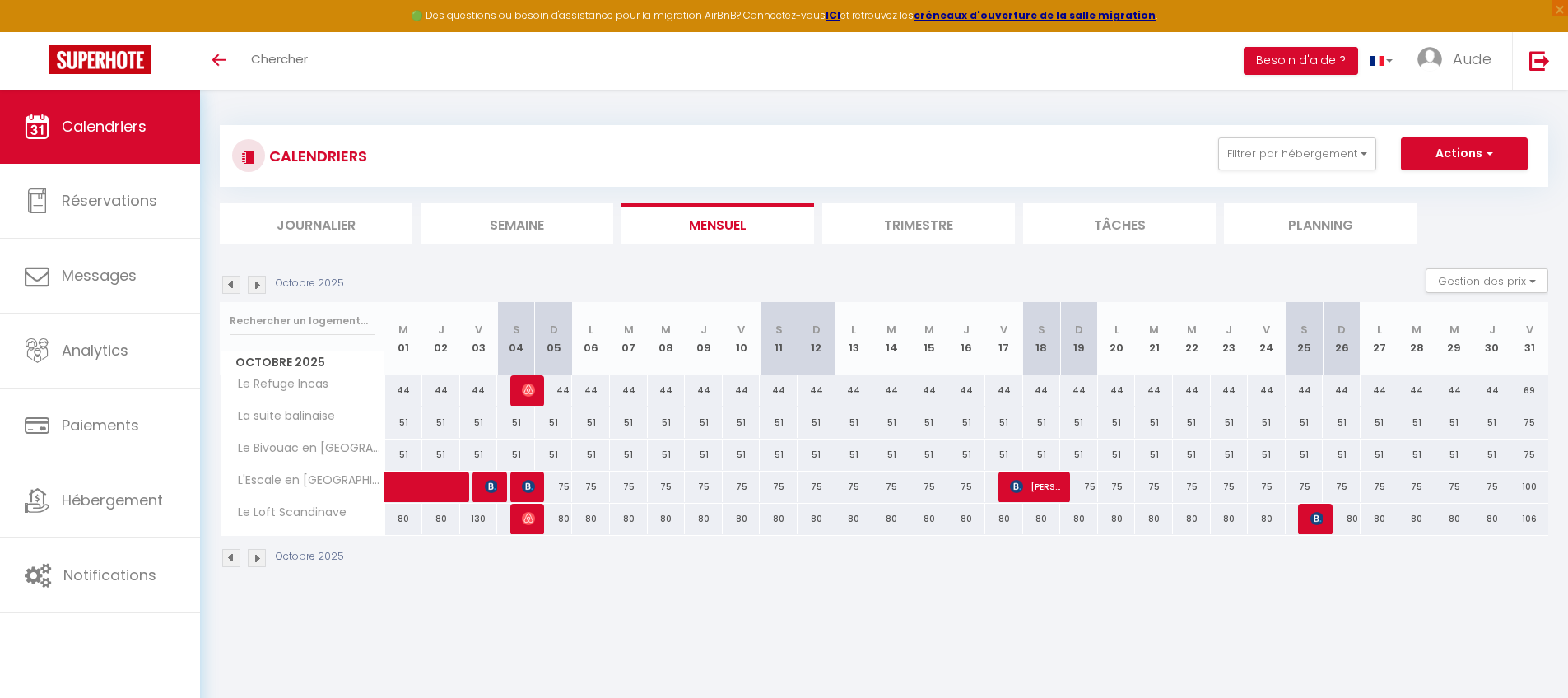
click at [250, 281] on img at bounding box center [256, 285] width 18 height 18
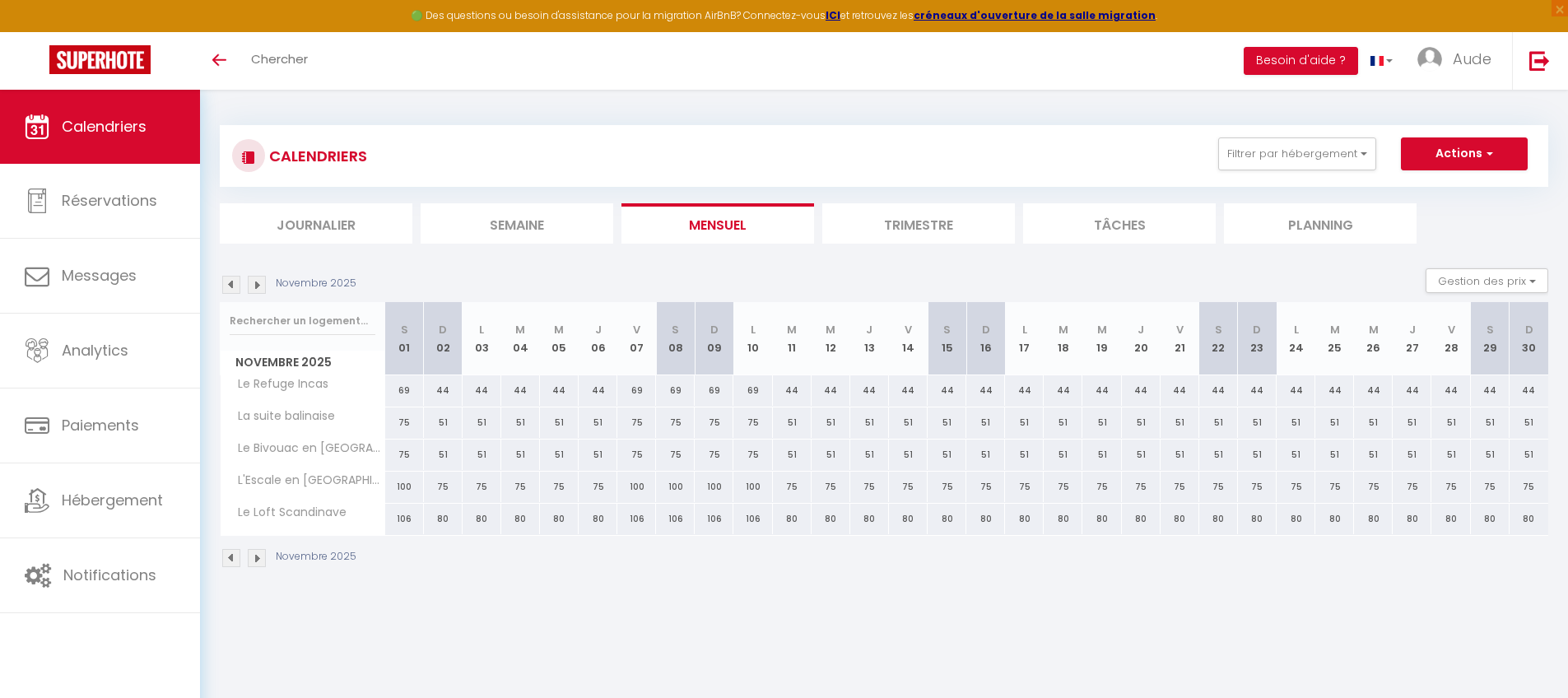
click at [232, 284] on img at bounding box center [231, 285] width 18 height 18
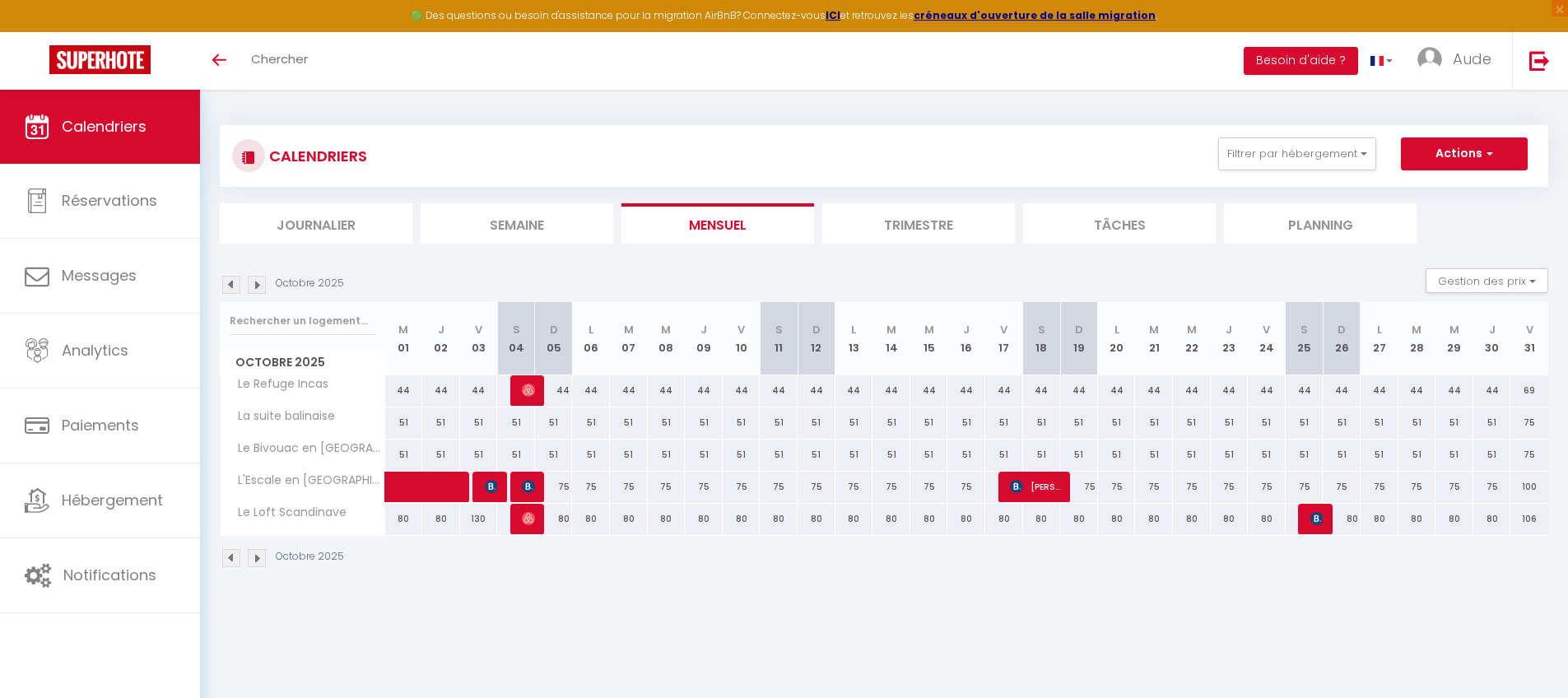
click at [232, 284] on img at bounding box center [231, 285] width 18 height 18
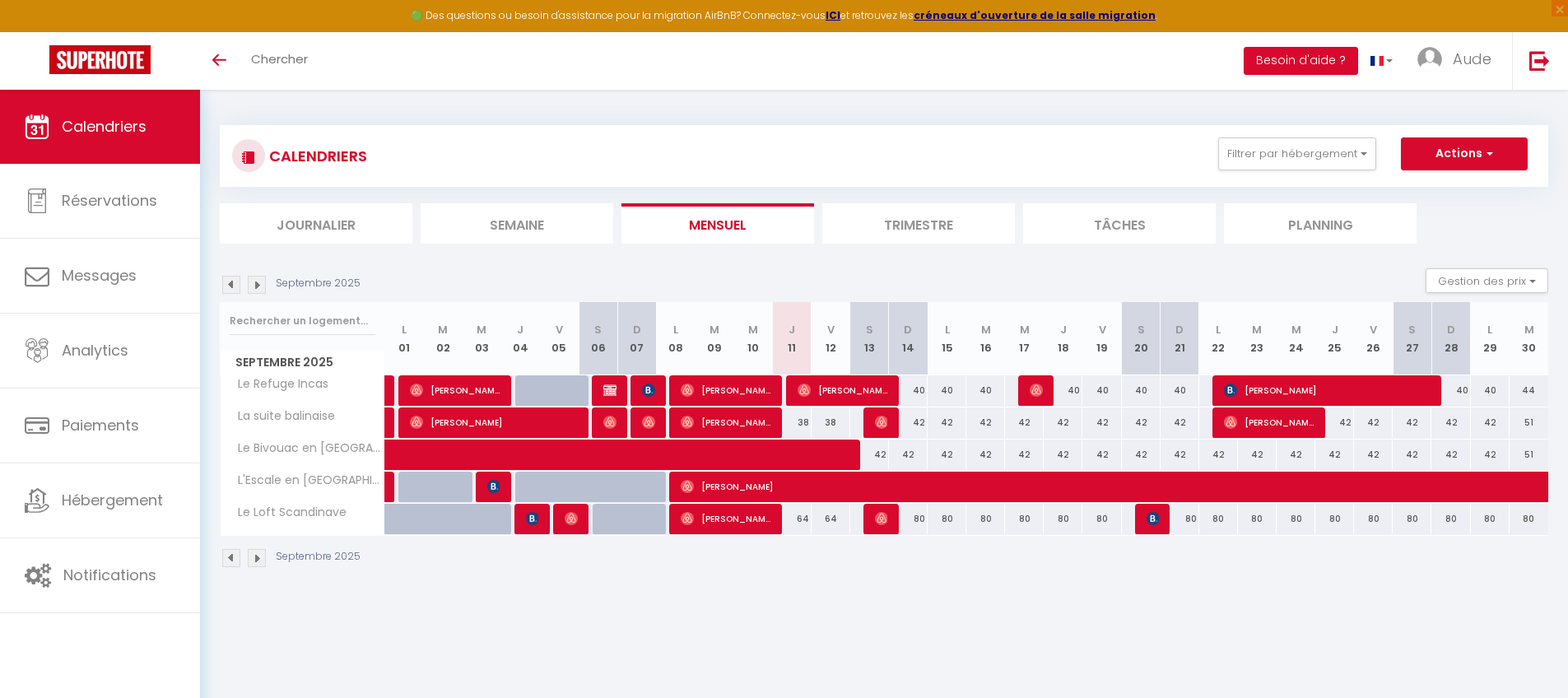
click at [262, 284] on img at bounding box center [256, 285] width 18 height 18
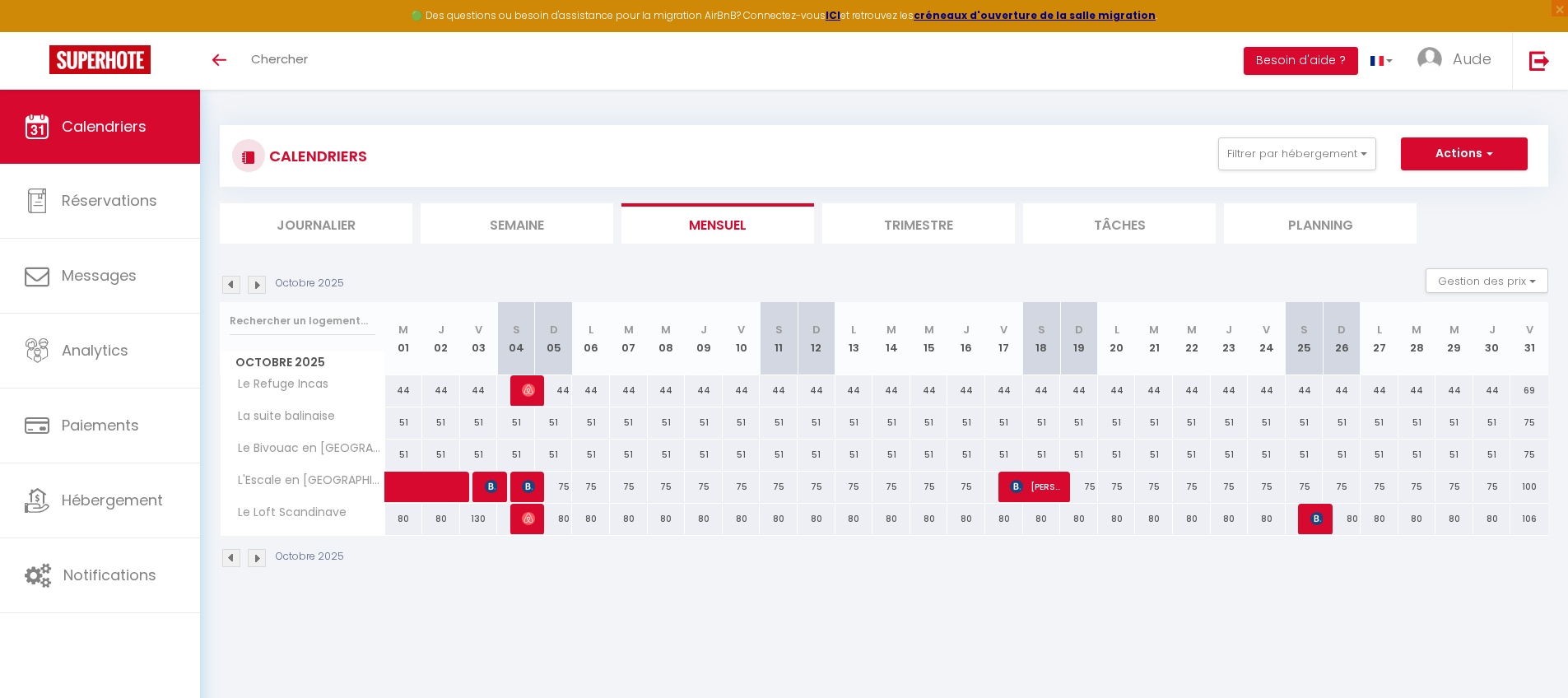
click at [232, 285] on img at bounding box center [231, 285] width 18 height 18
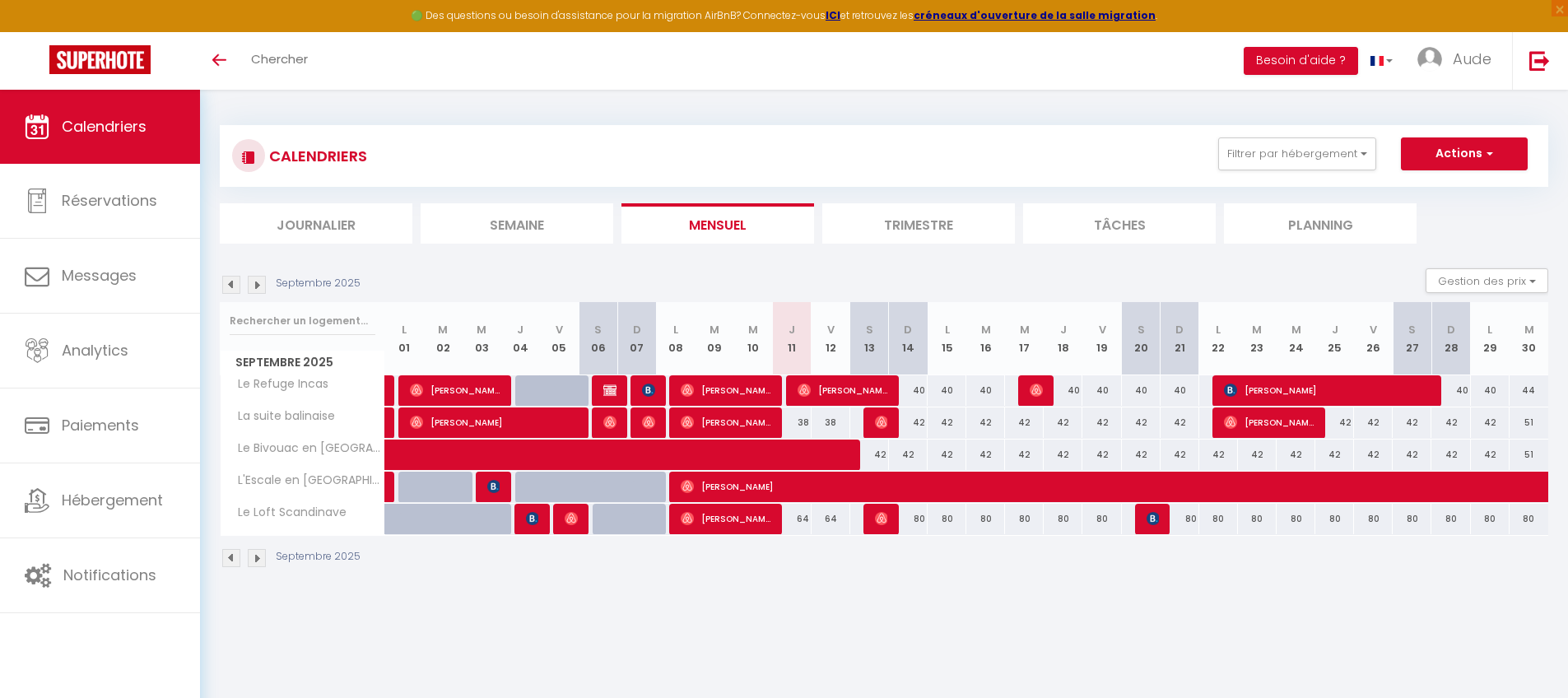
click at [1197, 389] on div "40" at bounding box center [1490, 390] width 38 height 31
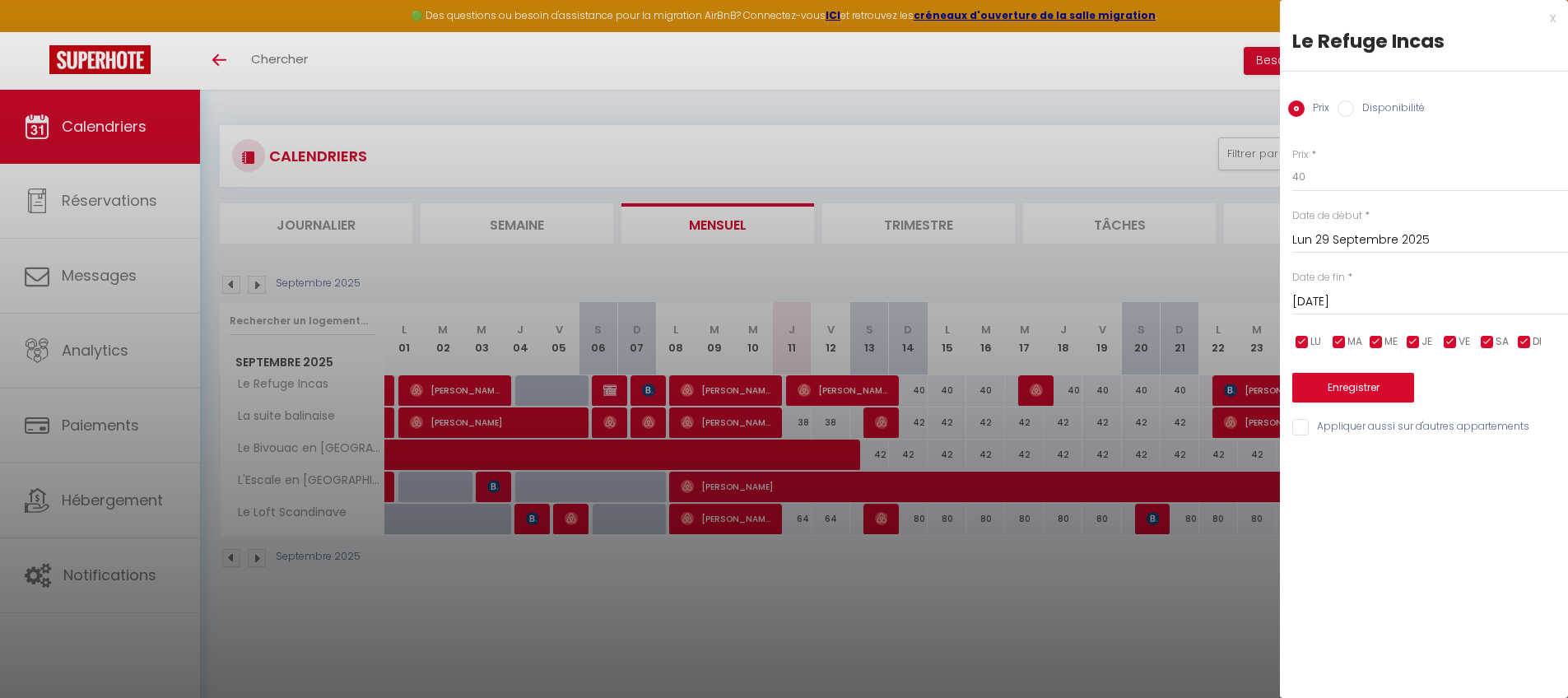
click at [1197, 293] on input "[DATE]" at bounding box center [1431, 302] width 276 height 22
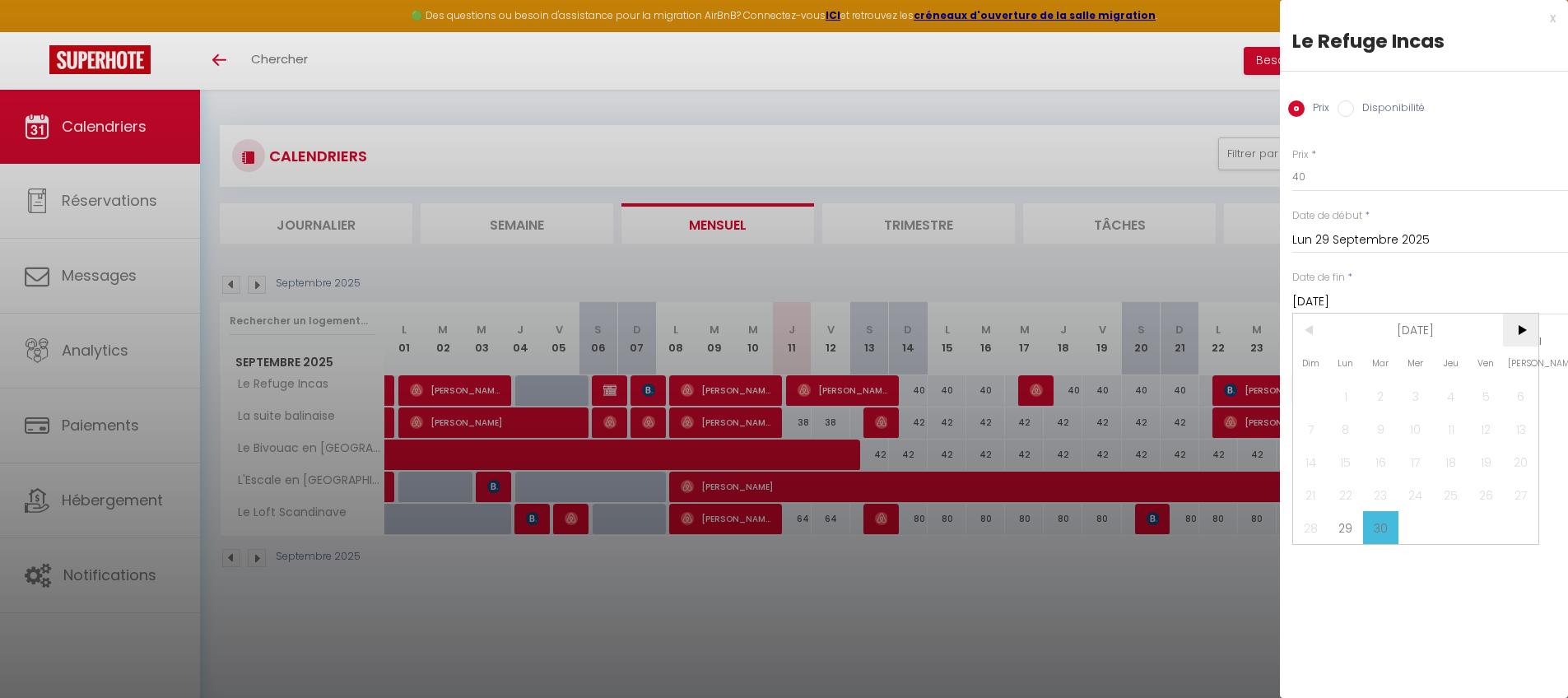
click at [1197, 324] on span ">" at bounding box center [1521, 329] width 36 height 33
drag, startPoint x: 1480, startPoint y: 524, endPoint x: 1477, endPoint y: 514, distance: 10.4
click at [1197, 524] on span "31" at bounding box center [1486, 526] width 36 height 33
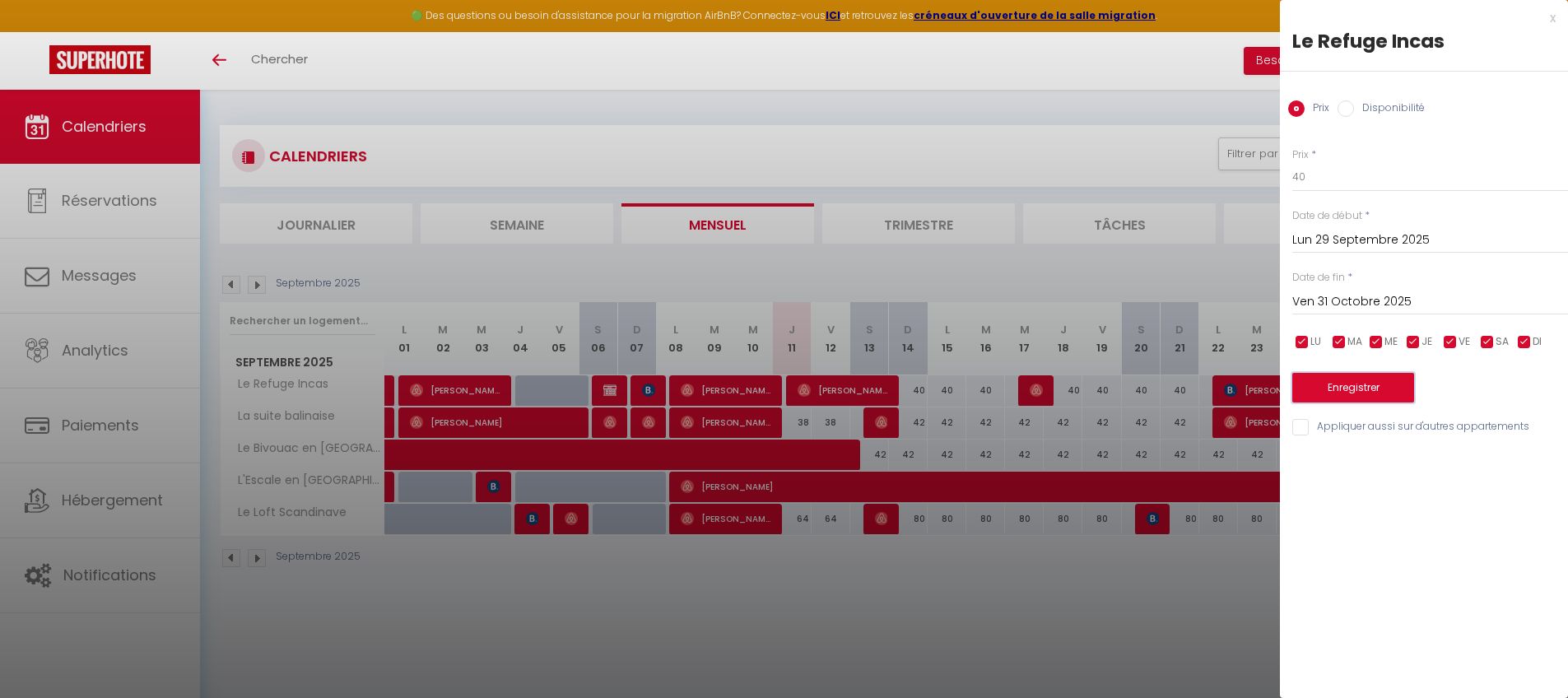
click at [1197, 384] on button "Enregistrer" at bounding box center [1354, 387] width 122 height 30
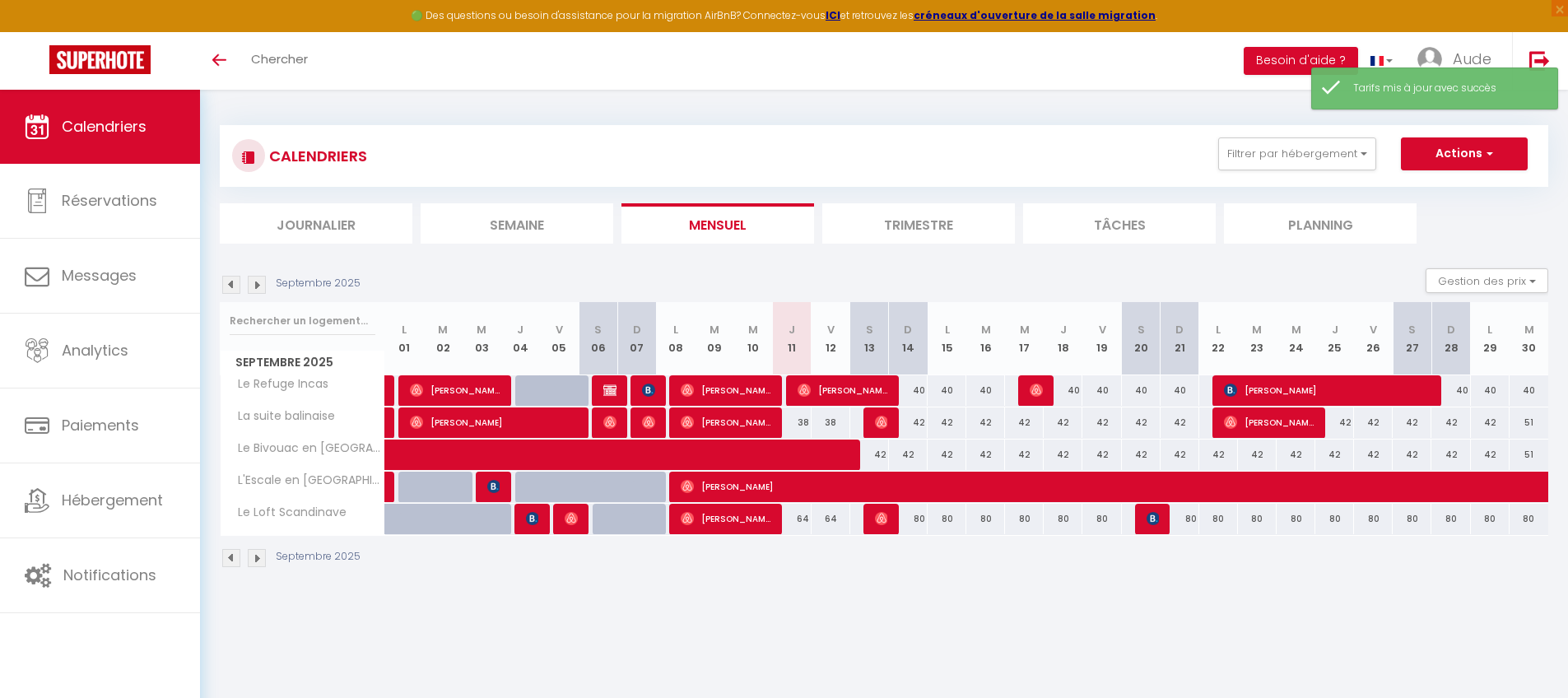
click at [1197, 421] on div "42" at bounding box center [1451, 422] width 38 height 31
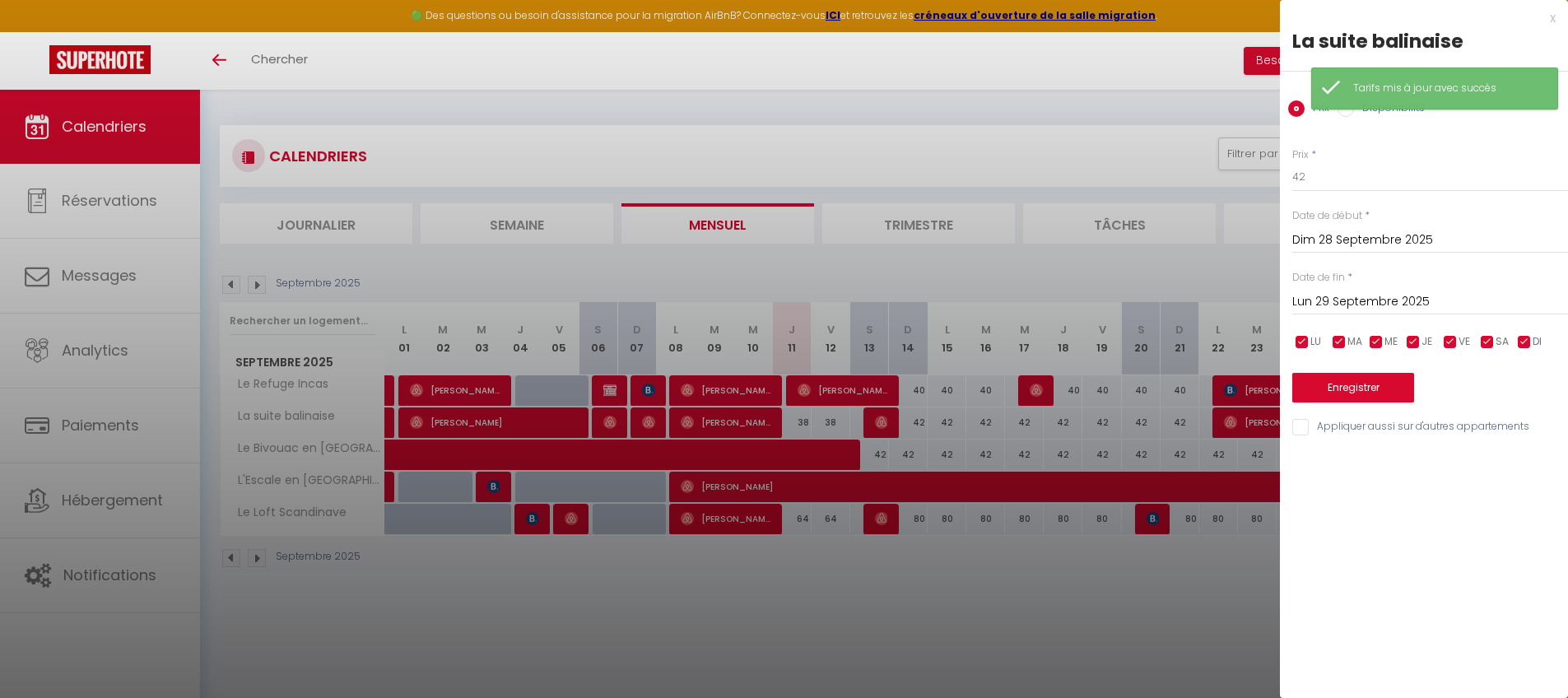
click at [1197, 307] on input "Lun 29 Septembre 2025" at bounding box center [1431, 302] width 276 height 22
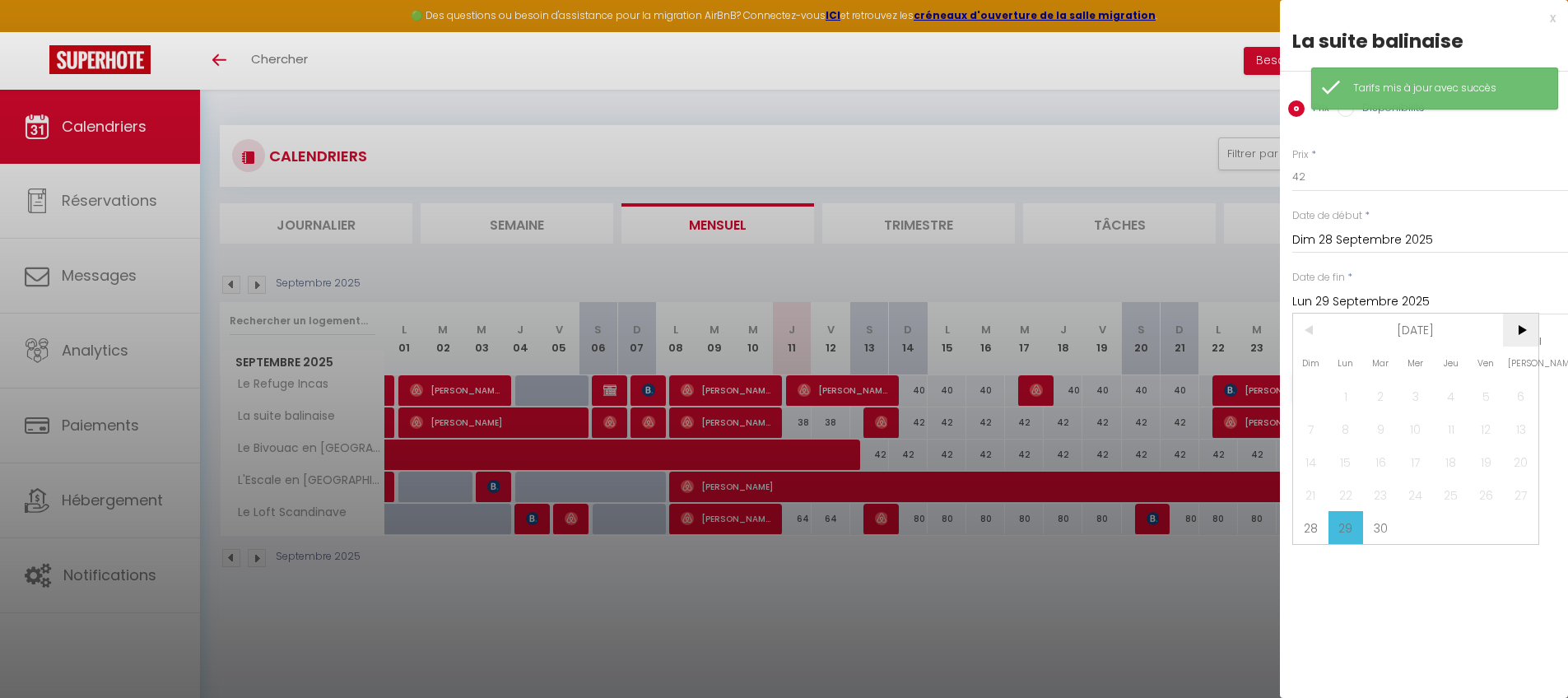
click at [1197, 339] on span ">" at bounding box center [1521, 329] width 36 height 33
click at [1197, 525] on span "31" at bounding box center [1486, 526] width 36 height 33
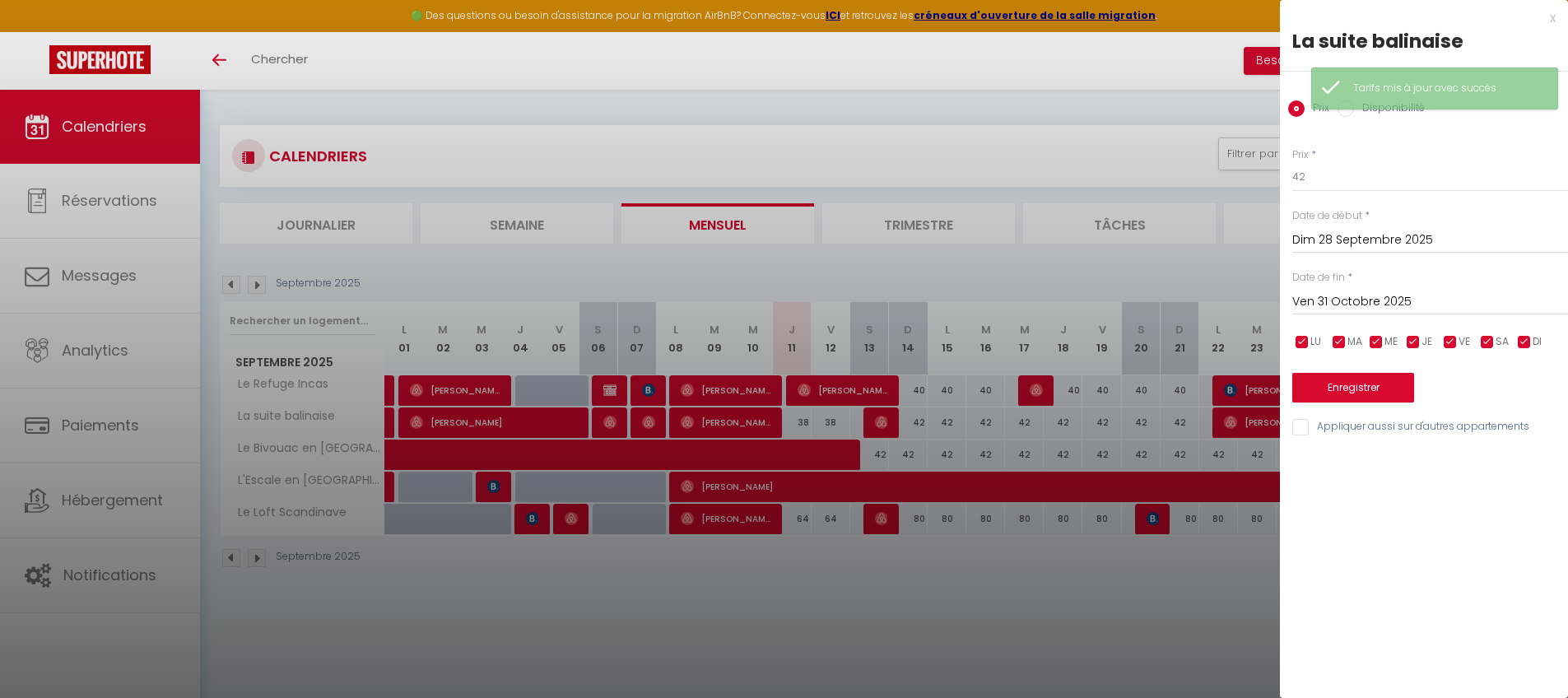
click at [1197, 421] on input "Appliquer aussi sur d'autres appartements" at bounding box center [1431, 427] width 276 height 17
click at [1197, 391] on button "Enregistrer" at bounding box center [1354, 387] width 122 height 30
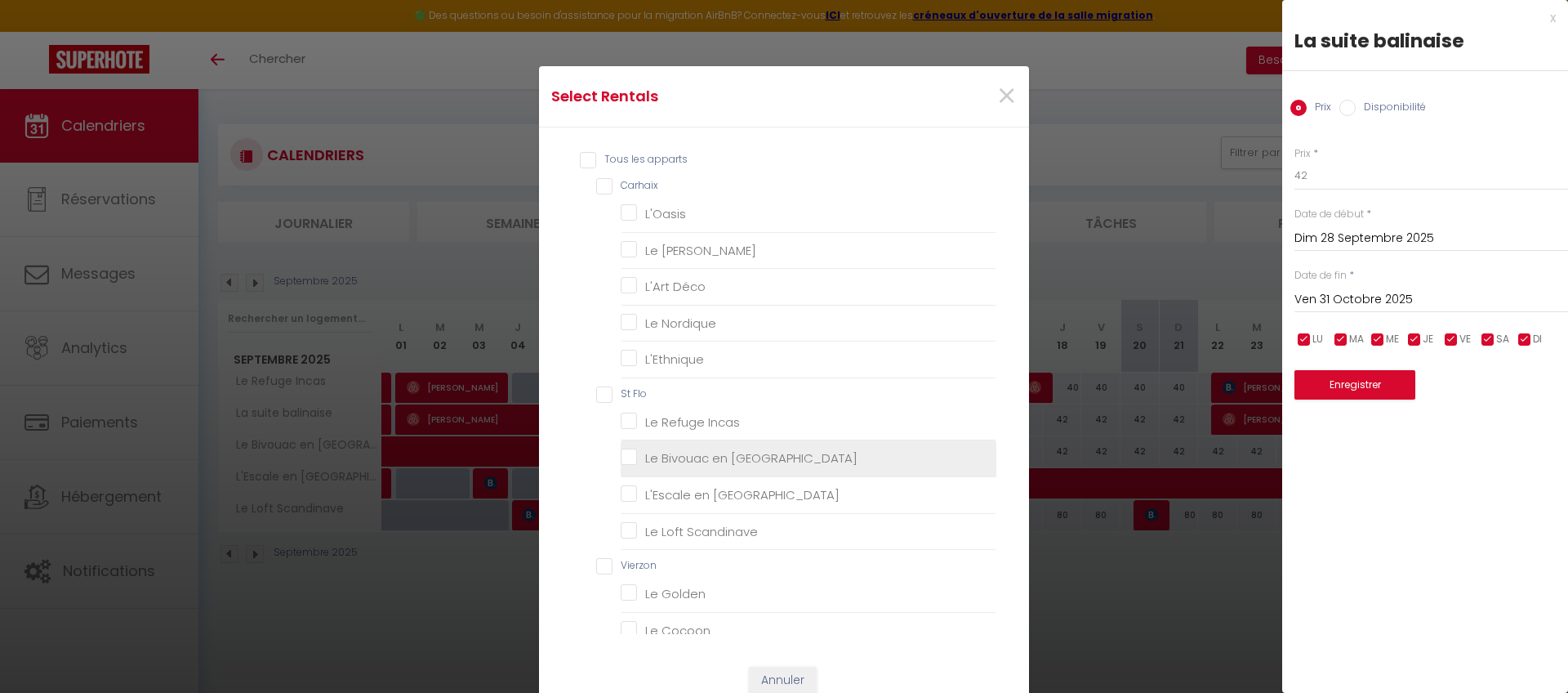
click at [694, 456] on Orient "Le Bivouac en [GEOGRAPHIC_DATA]" at bounding box center [808, 458] width 376 height 17
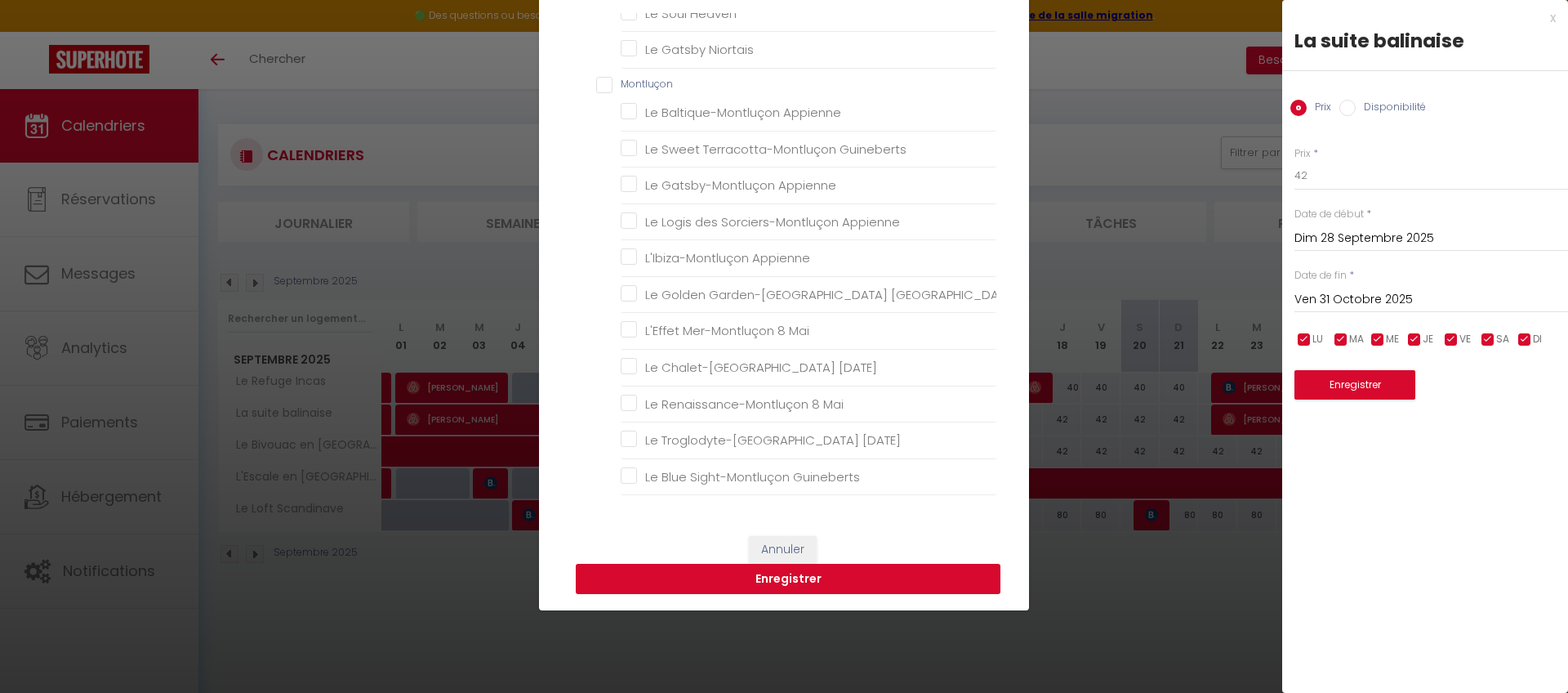
scroll to position [192, 0]
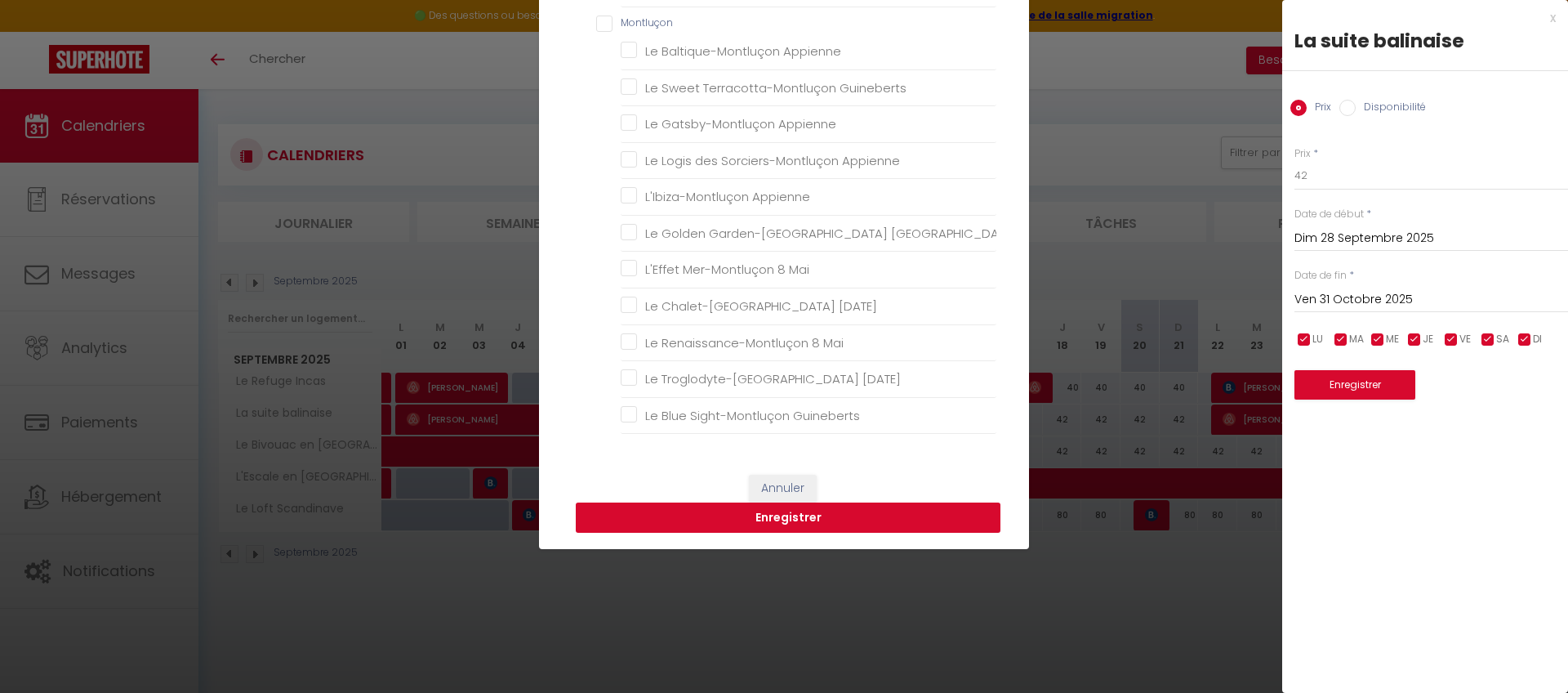
click at [794, 520] on button "Enregistrer" at bounding box center [787, 518] width 425 height 31
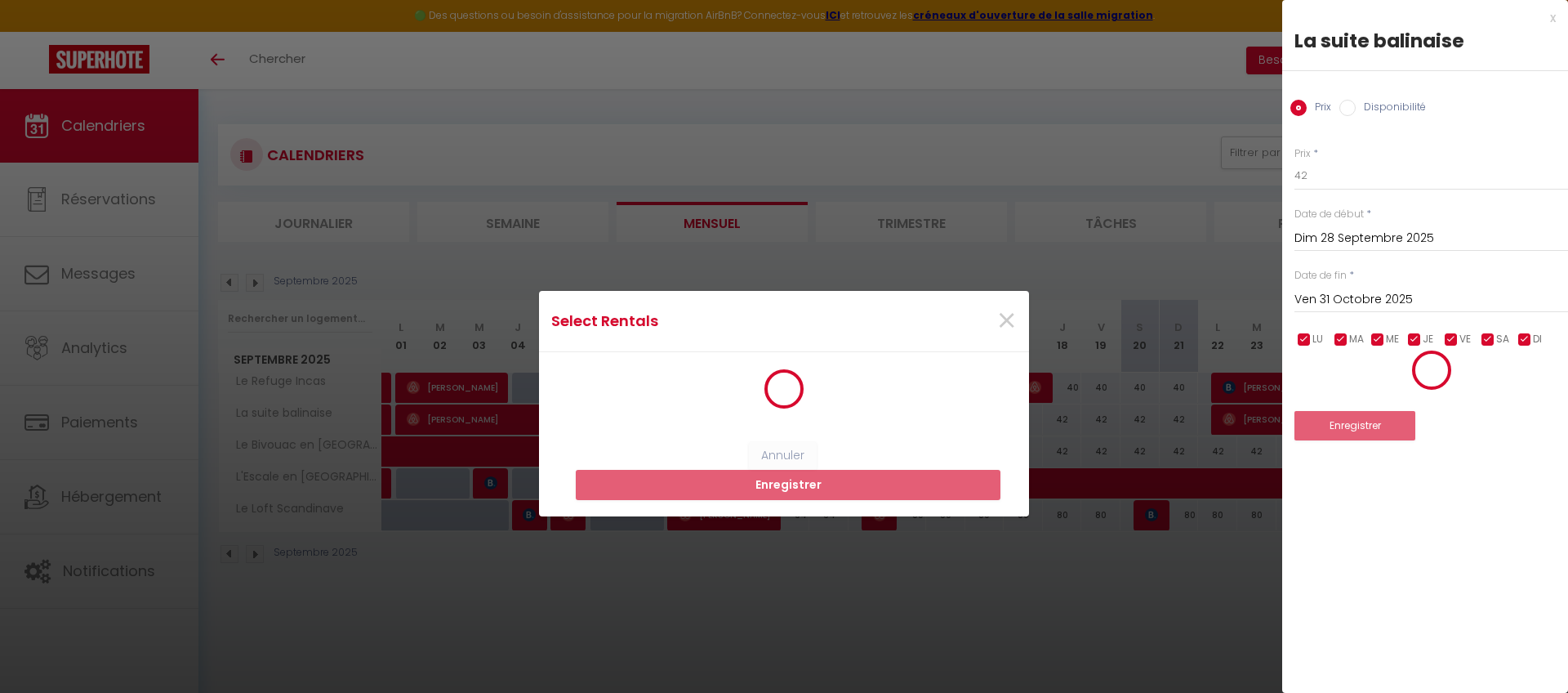
scroll to position [0, 0]
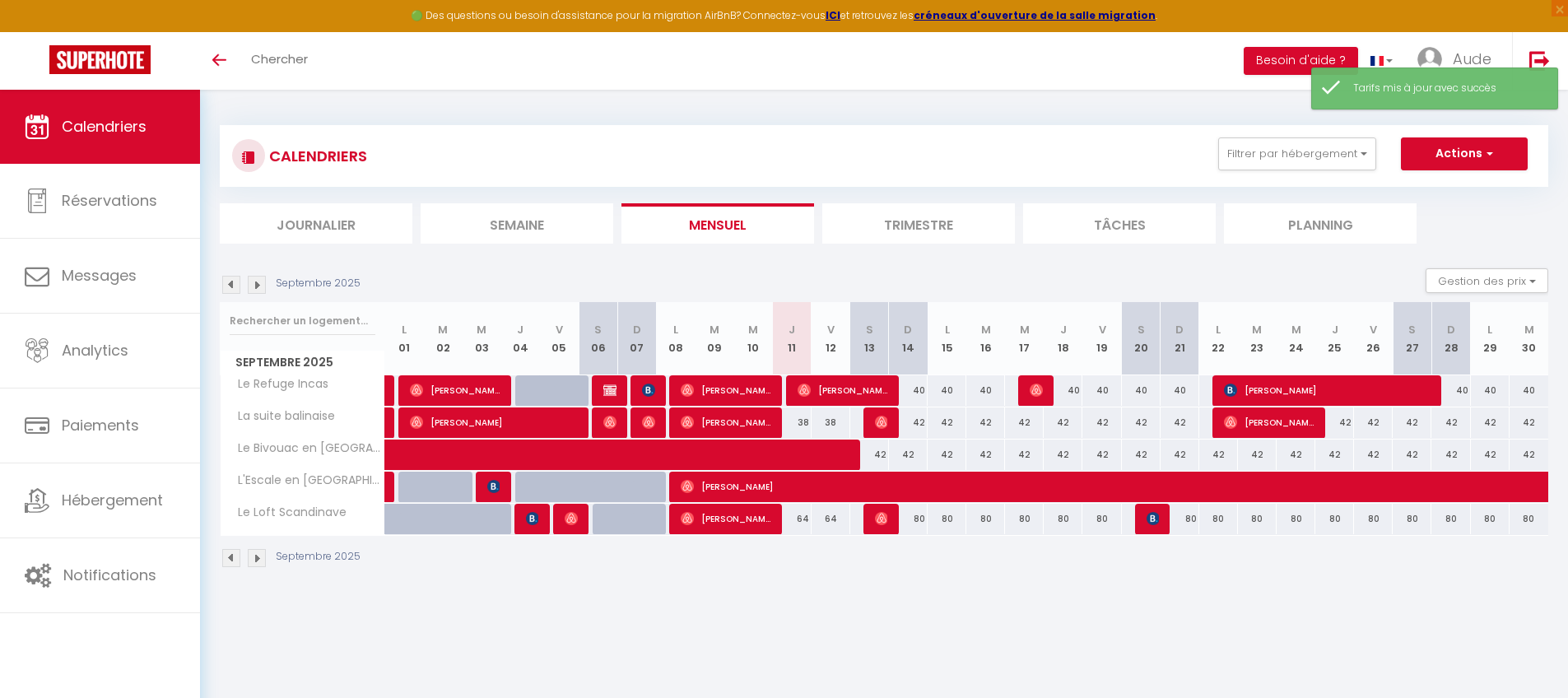
click at [257, 279] on img at bounding box center [256, 285] width 18 height 18
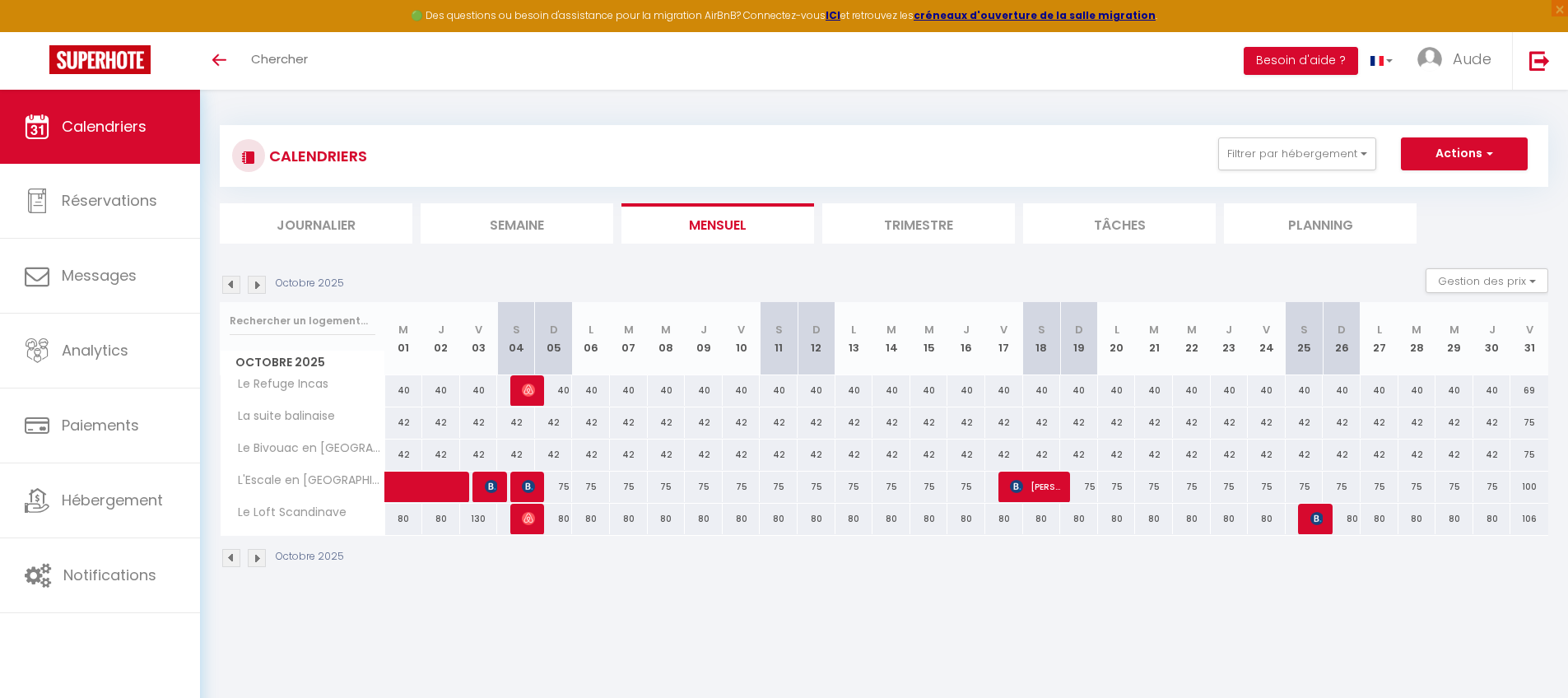
click at [263, 289] on img at bounding box center [256, 285] width 18 height 18
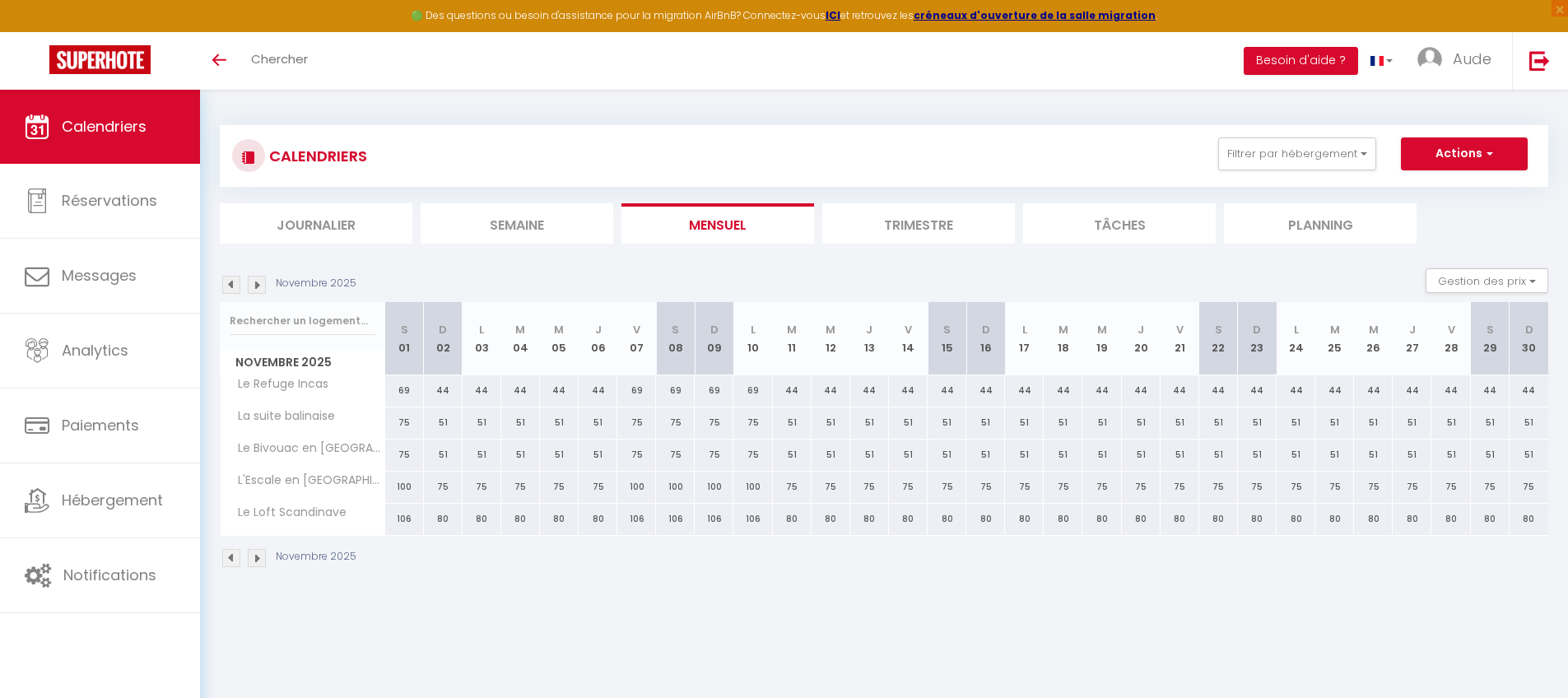
click at [444, 391] on div "44" at bounding box center [443, 390] width 38 height 31
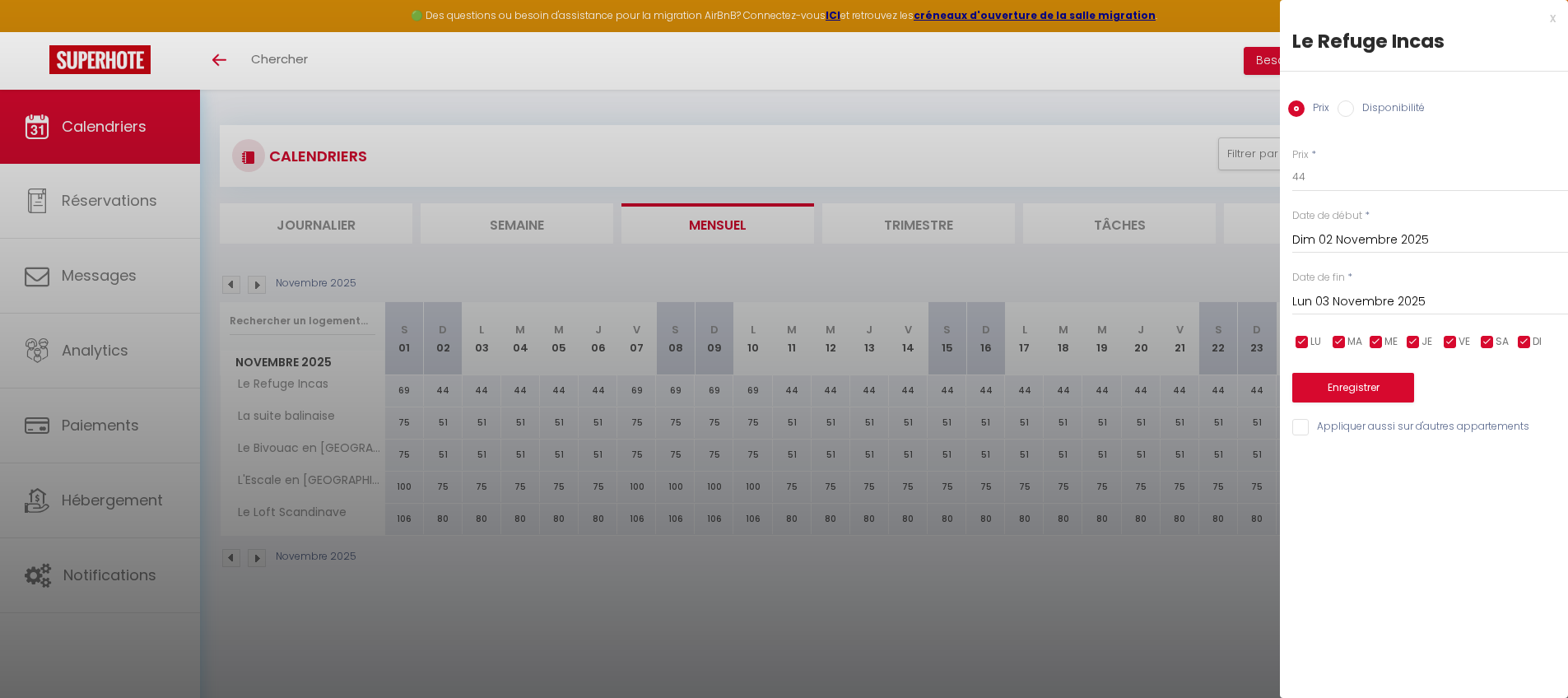
click at [1197, 286] on div "[DATE] < [DATE] > Dim Lun Mar Mer Jeu Ven Sam 1 2 3 4 5 6 7 8 9 10 11 12 13 14 …" at bounding box center [1431, 301] width 276 height 30
click at [1197, 297] on input "Lun 03 Novembre 2025" at bounding box center [1431, 302] width 276 height 22
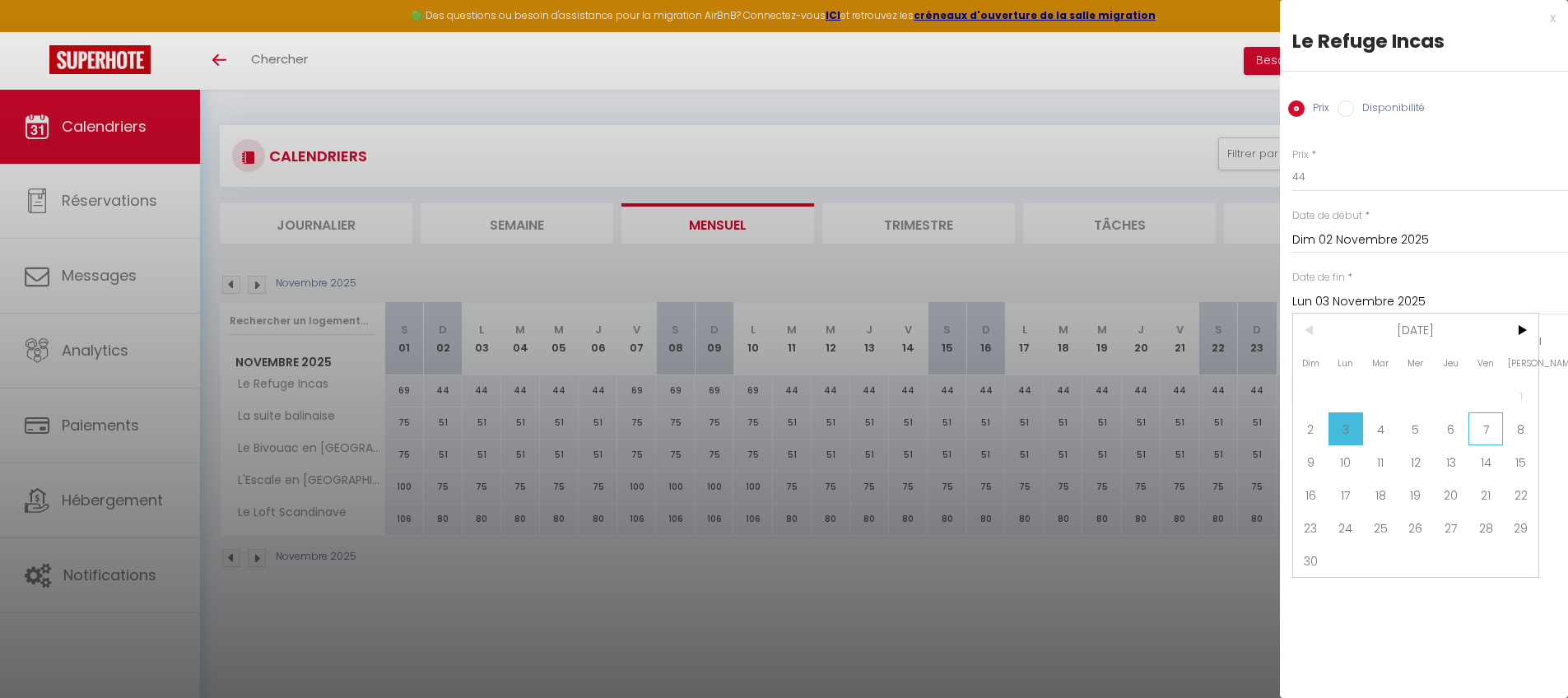
click at [1197, 436] on span "7" at bounding box center [1486, 428] width 36 height 33
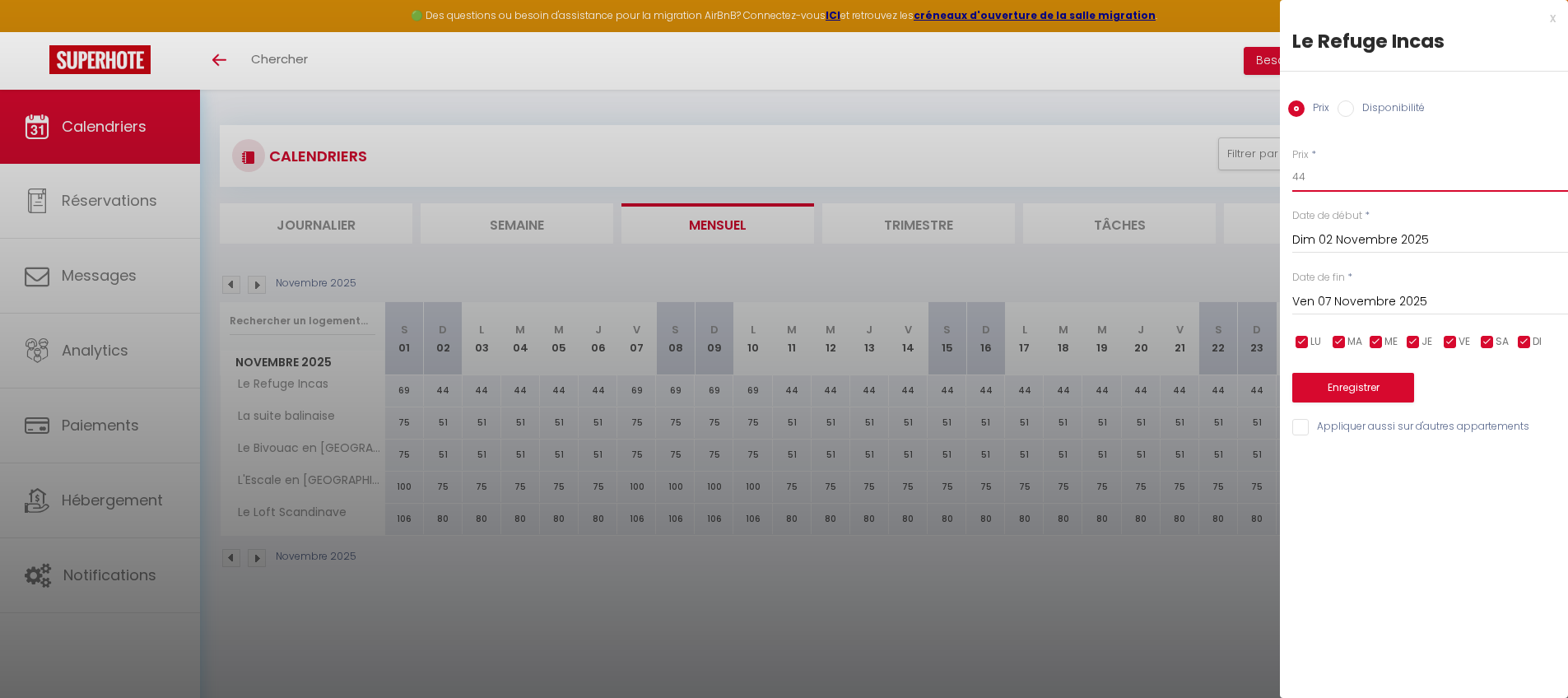
click at [1197, 185] on input "44" at bounding box center [1431, 176] width 276 height 30
click at [1197, 387] on button "Enregistrer" at bounding box center [1354, 387] width 122 height 30
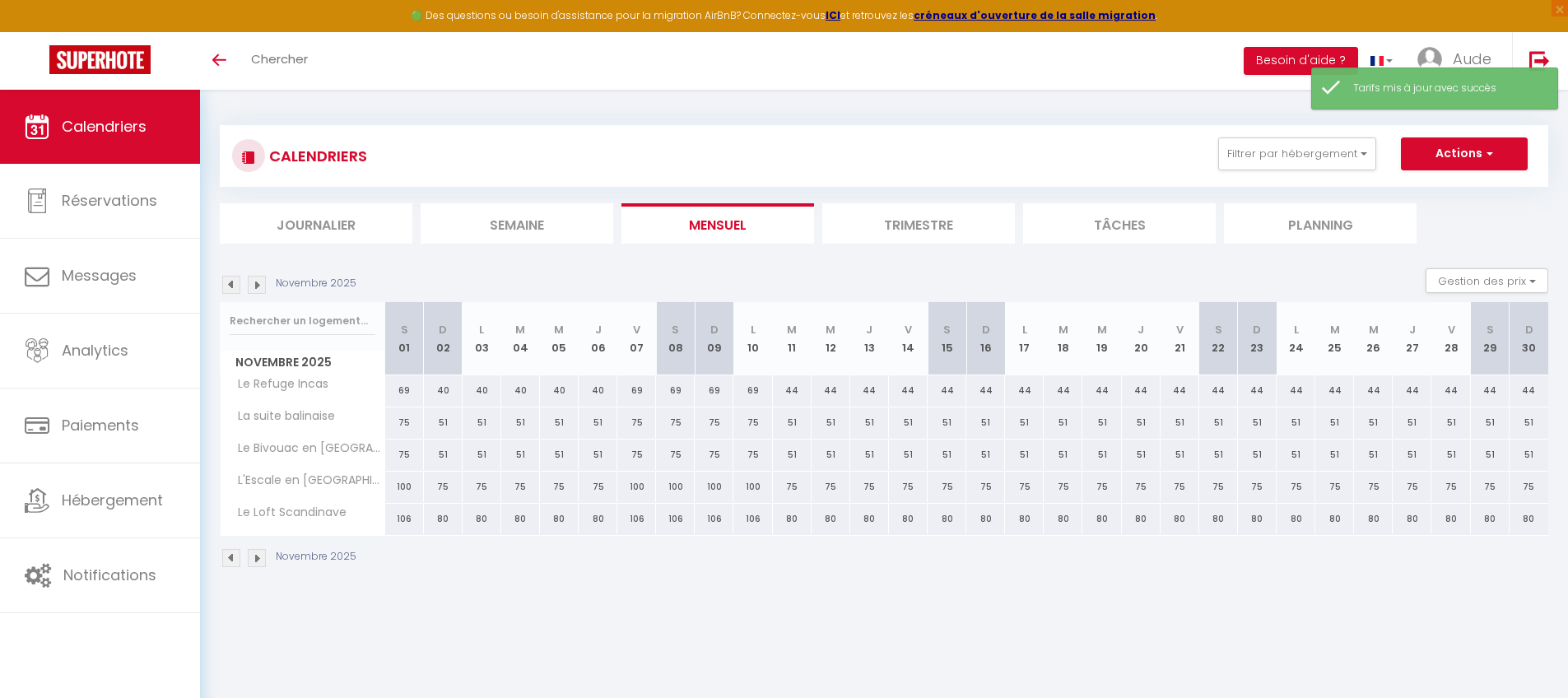
click at [441, 421] on div "51" at bounding box center [443, 422] width 38 height 31
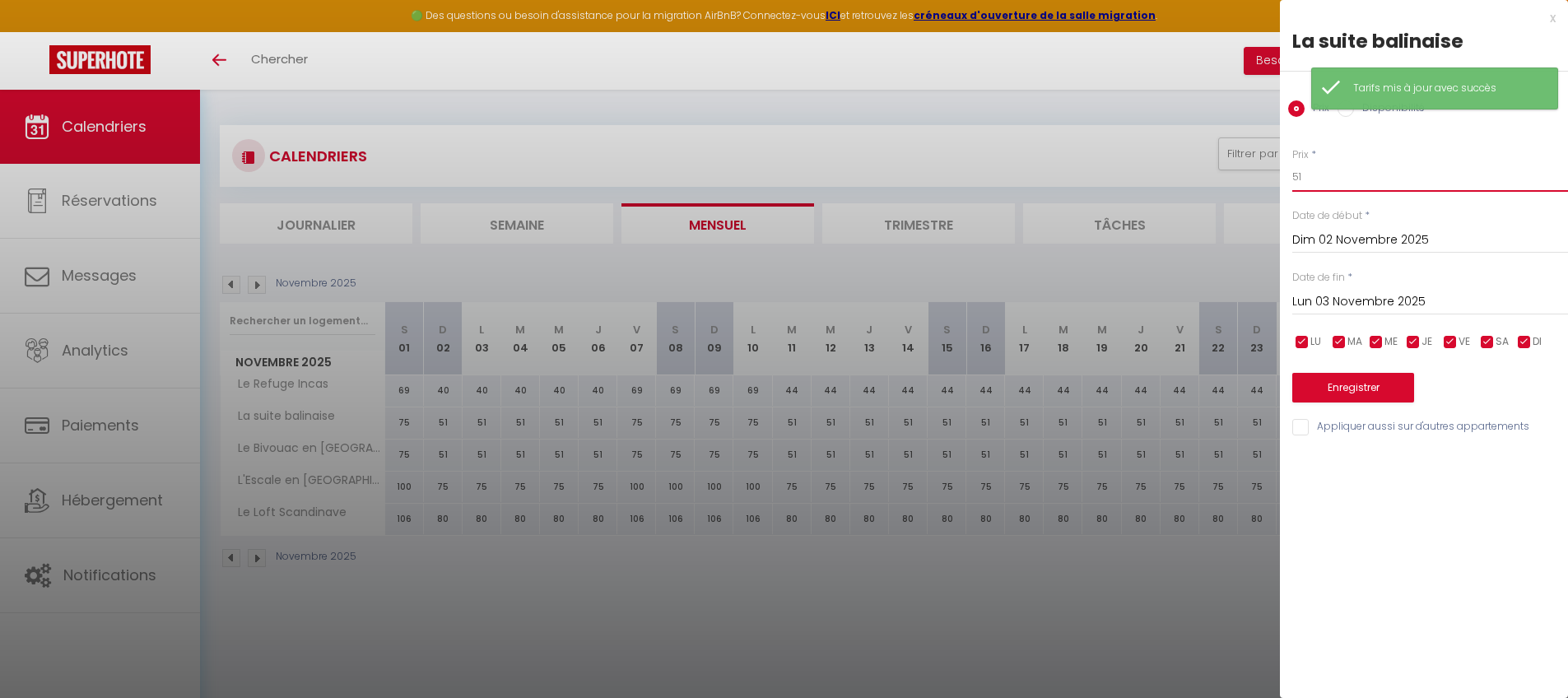
click at [1197, 174] on input "51" at bounding box center [1431, 176] width 276 height 30
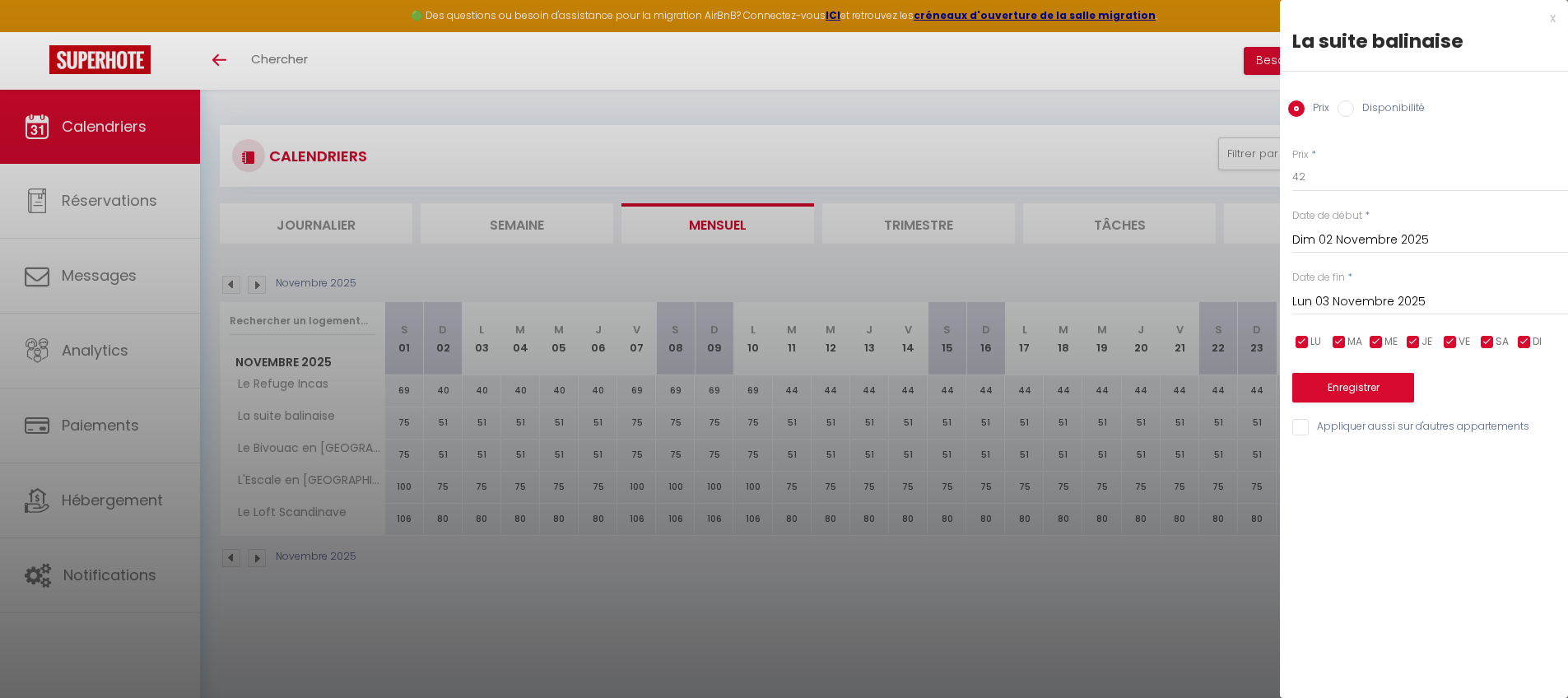
click at [1197, 304] on input "Lun 03 Novembre 2025" at bounding box center [1431, 302] width 276 height 22
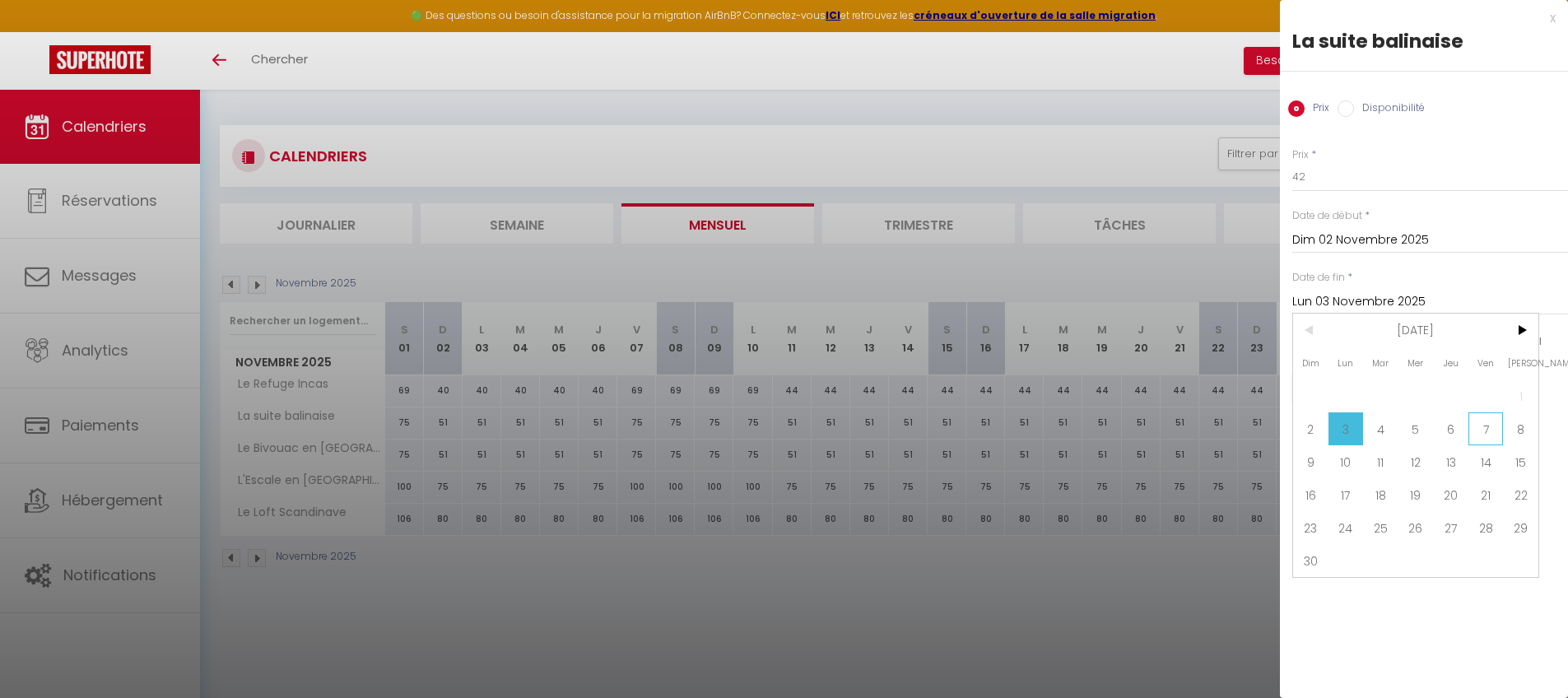
click at [1197, 422] on span "7" at bounding box center [1486, 428] width 36 height 33
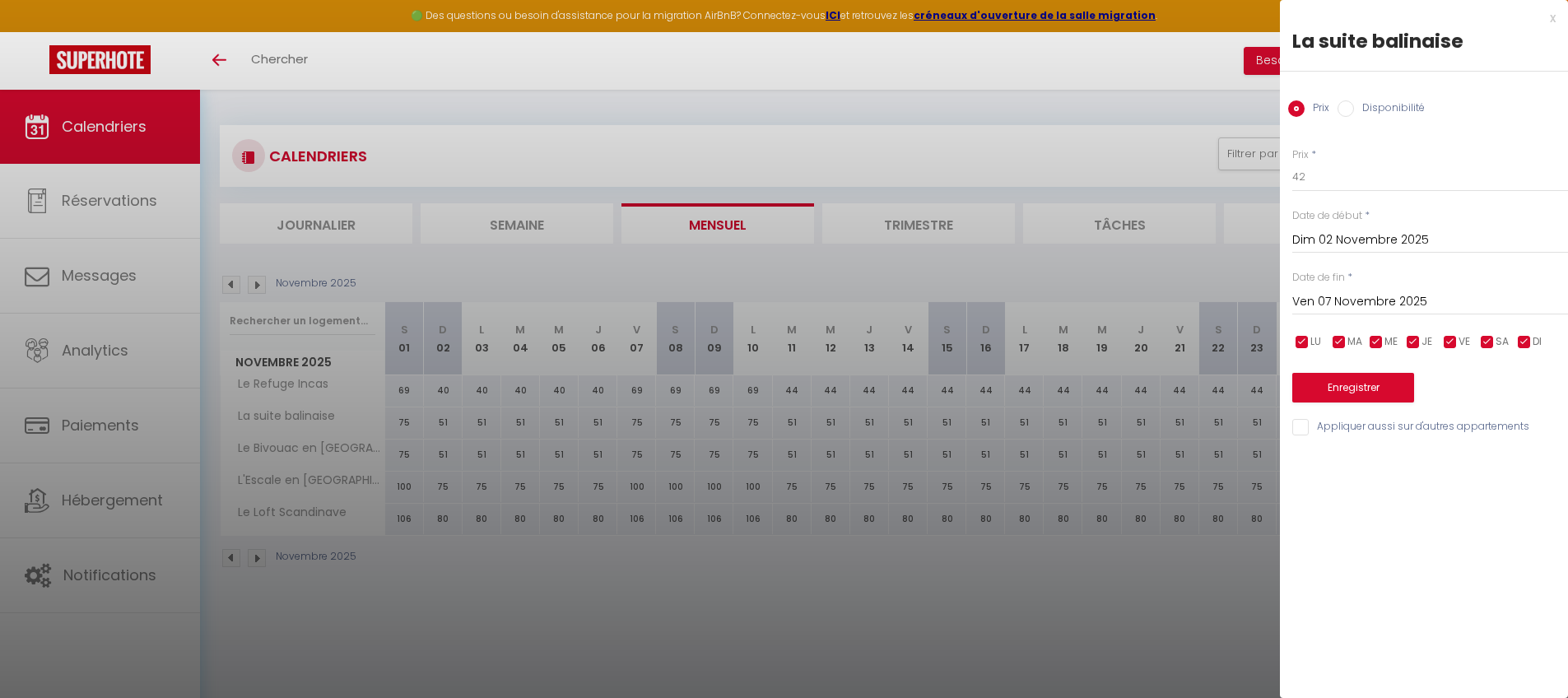
click at [1197, 426] on input "Appliquer aussi sur d'autres appartements" at bounding box center [1431, 427] width 276 height 17
click at [1197, 389] on button "Enregistrer" at bounding box center [1354, 387] width 122 height 30
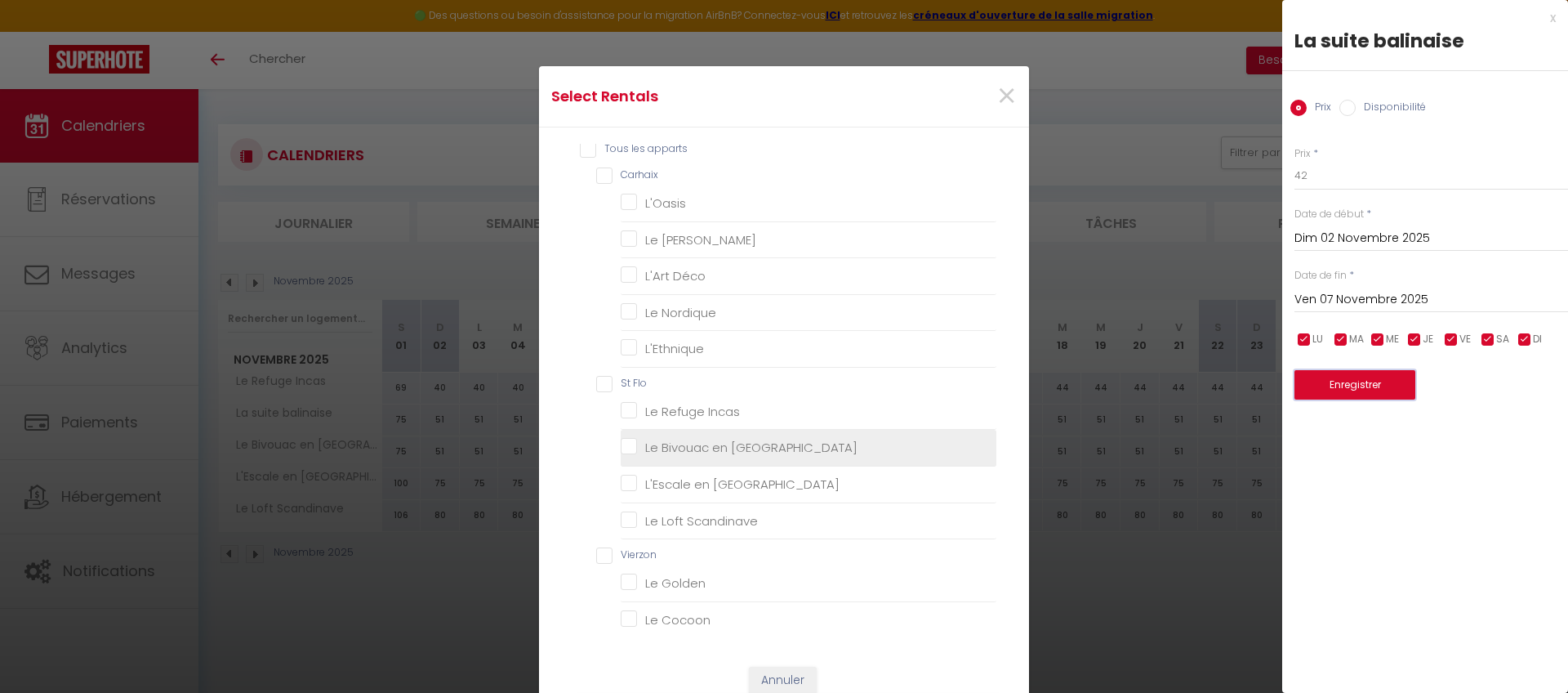
scroll to position [13, 0]
click at [714, 440] on Orient "Le Bivouac en [GEOGRAPHIC_DATA]" at bounding box center [808, 445] width 376 height 17
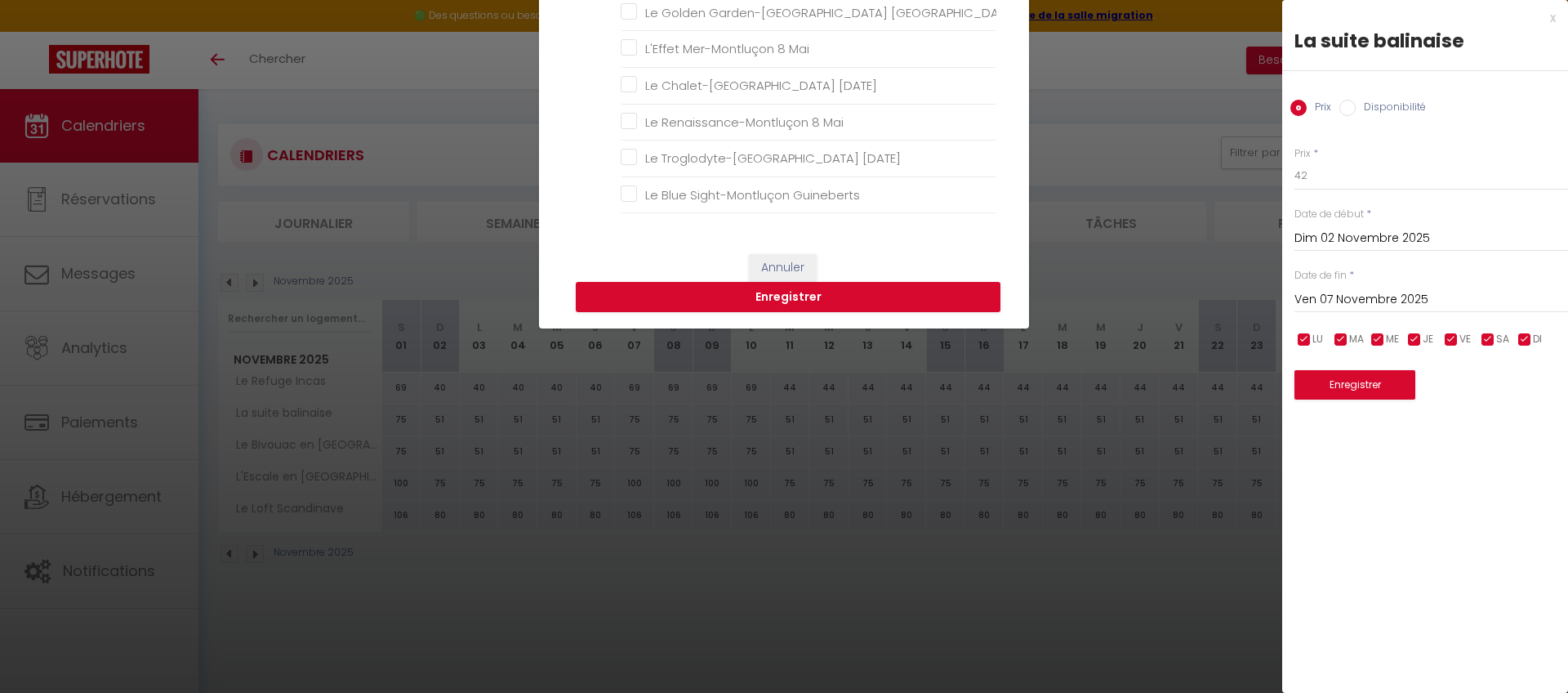
scroll to position [413, 0]
click at [828, 300] on button "Enregistrer" at bounding box center [787, 297] width 425 height 31
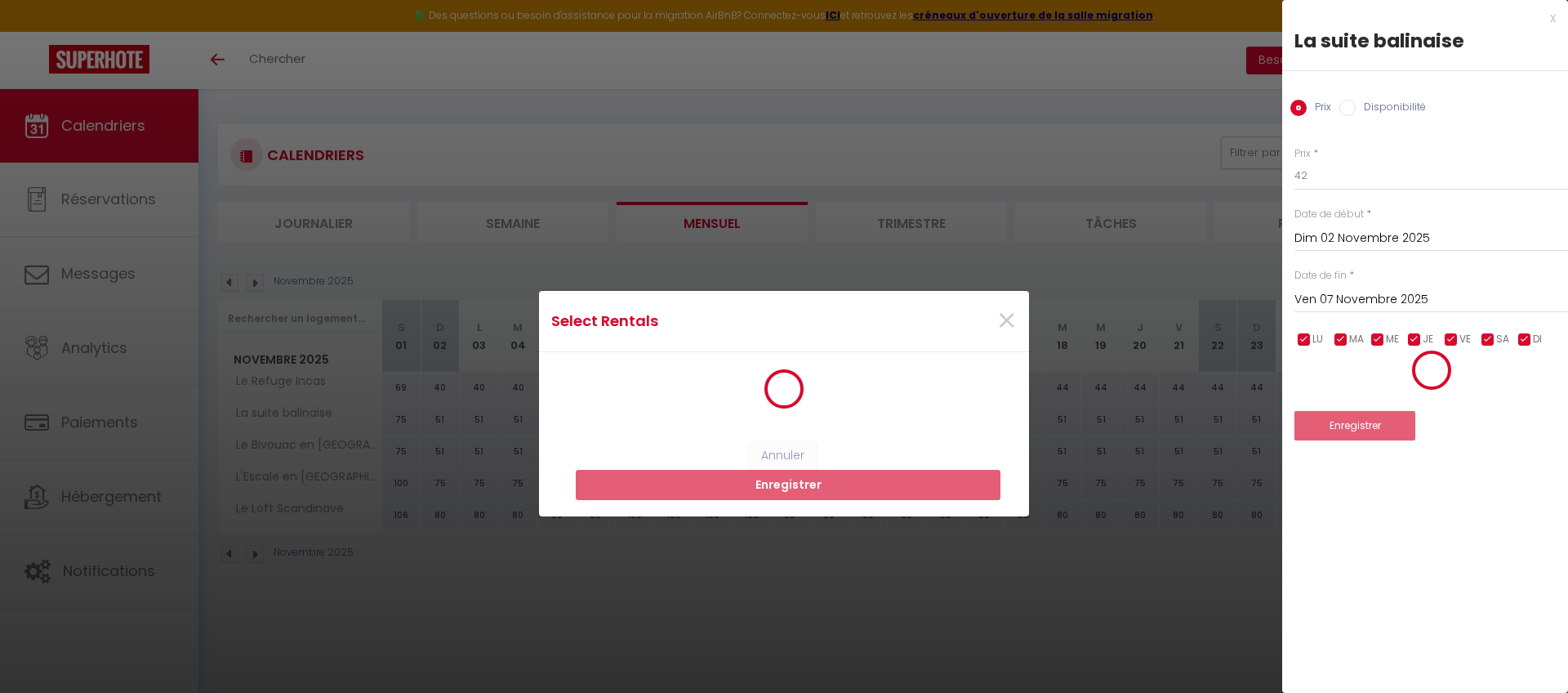
scroll to position [0, 0]
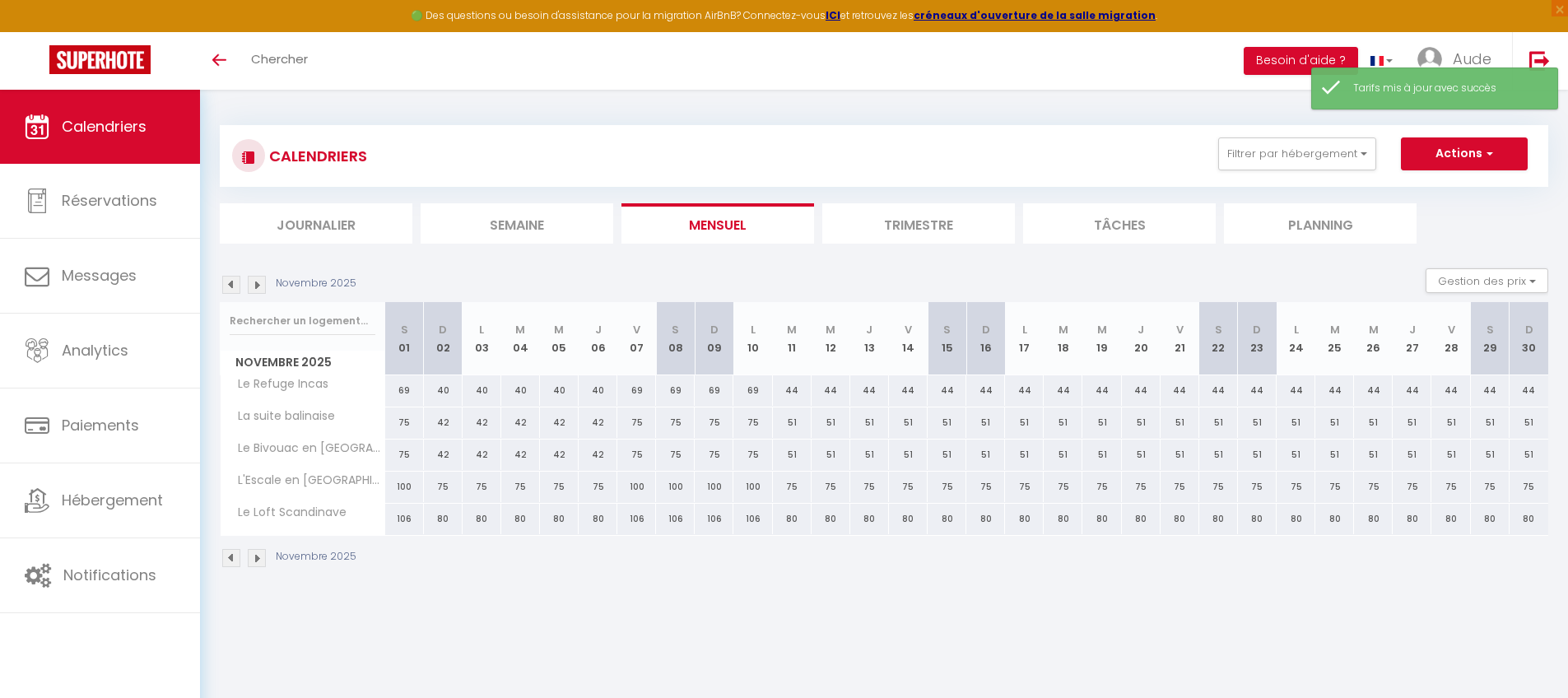
click at [252, 278] on img at bounding box center [256, 285] width 18 height 18
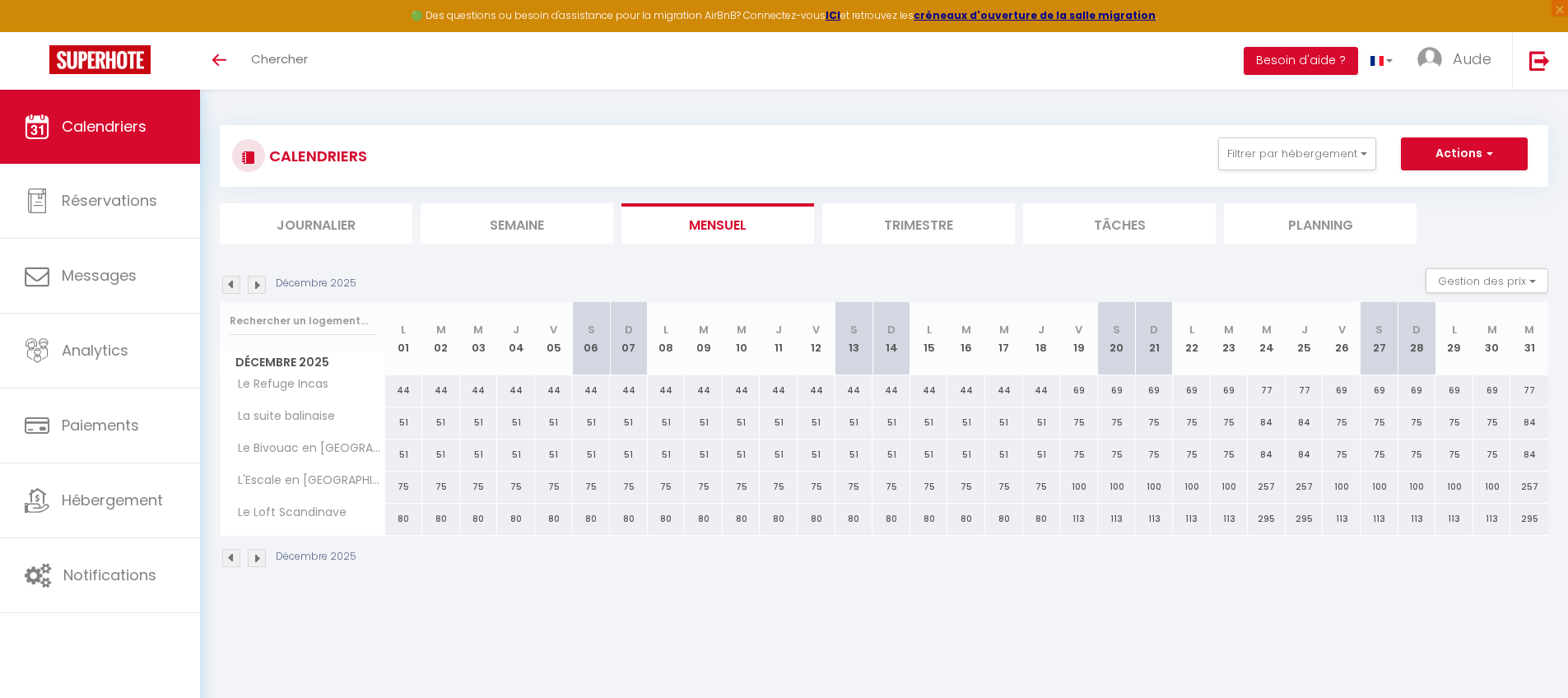
click at [225, 286] on img at bounding box center [231, 285] width 18 height 18
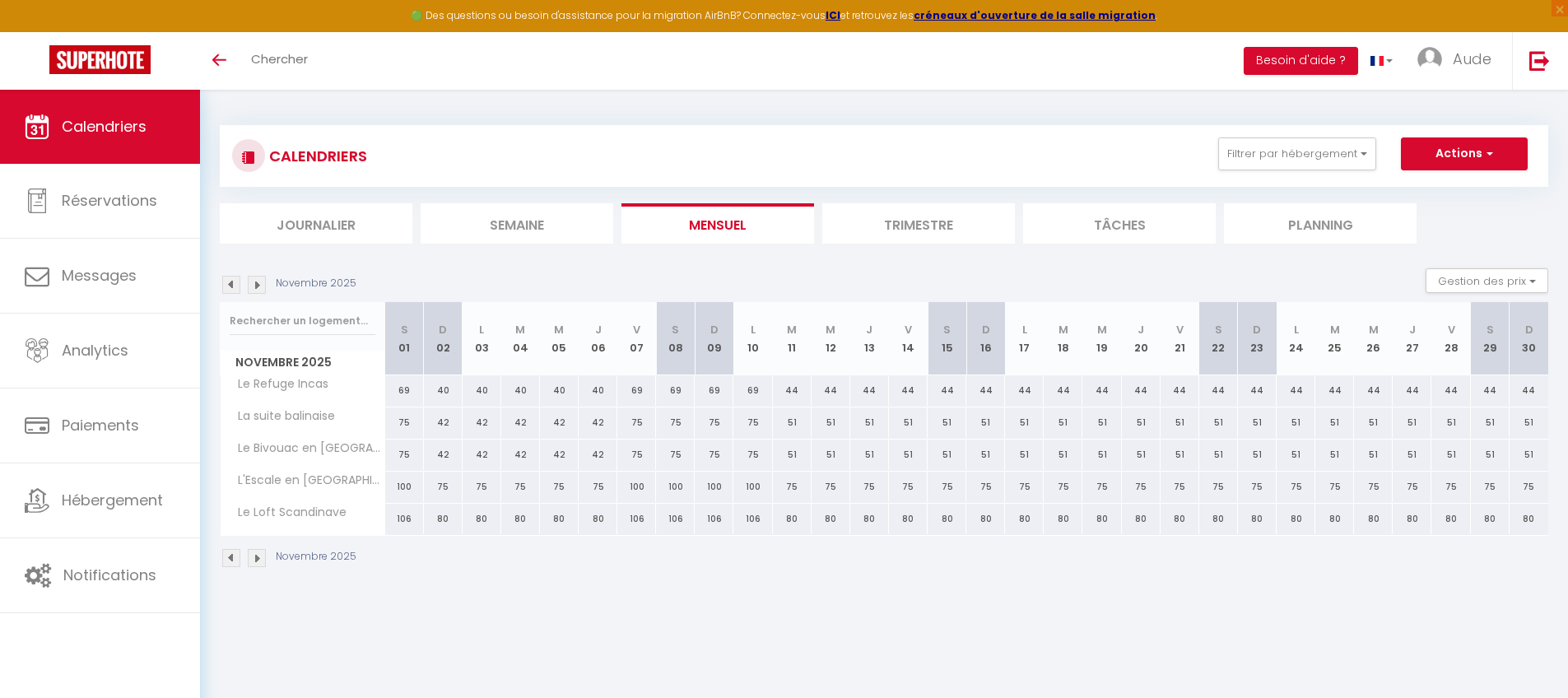
click at [796, 391] on div "44" at bounding box center [792, 390] width 38 height 31
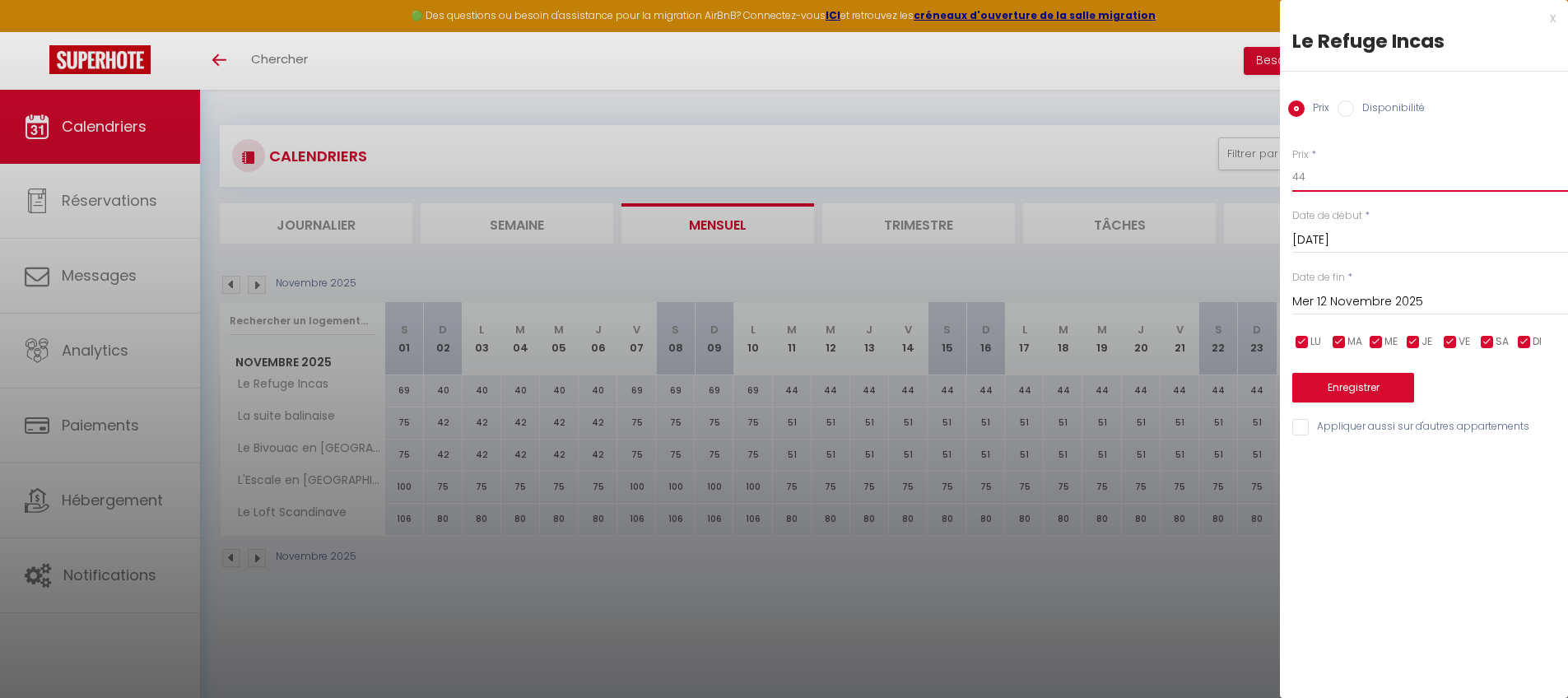
click at [1197, 179] on input "44" at bounding box center [1431, 176] width 276 height 30
click at [1197, 293] on input "Mer 12 Novembre 2025" at bounding box center [1431, 302] width 276 height 22
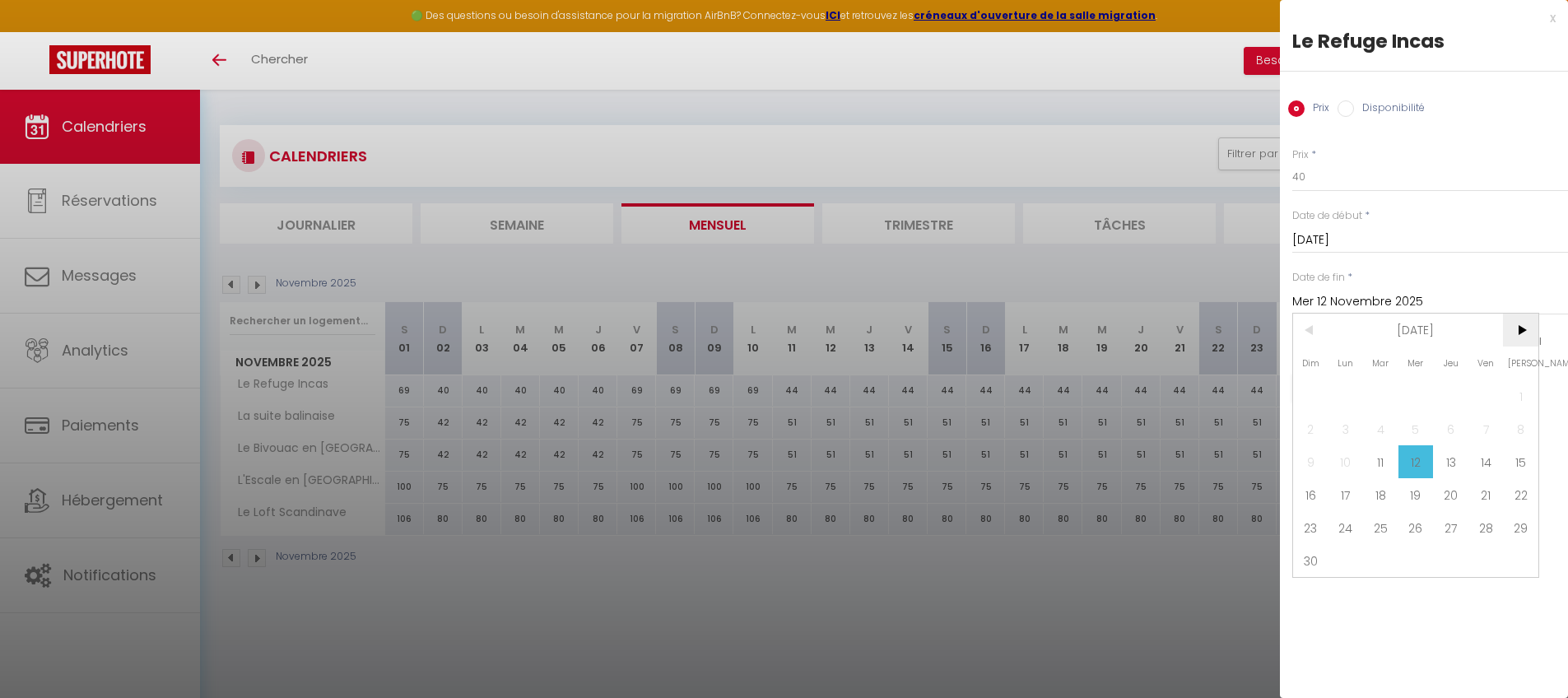
click at [1197, 334] on span ">" at bounding box center [1521, 329] width 36 height 33
click at [1197, 460] on span "19" at bounding box center [1486, 461] width 36 height 33
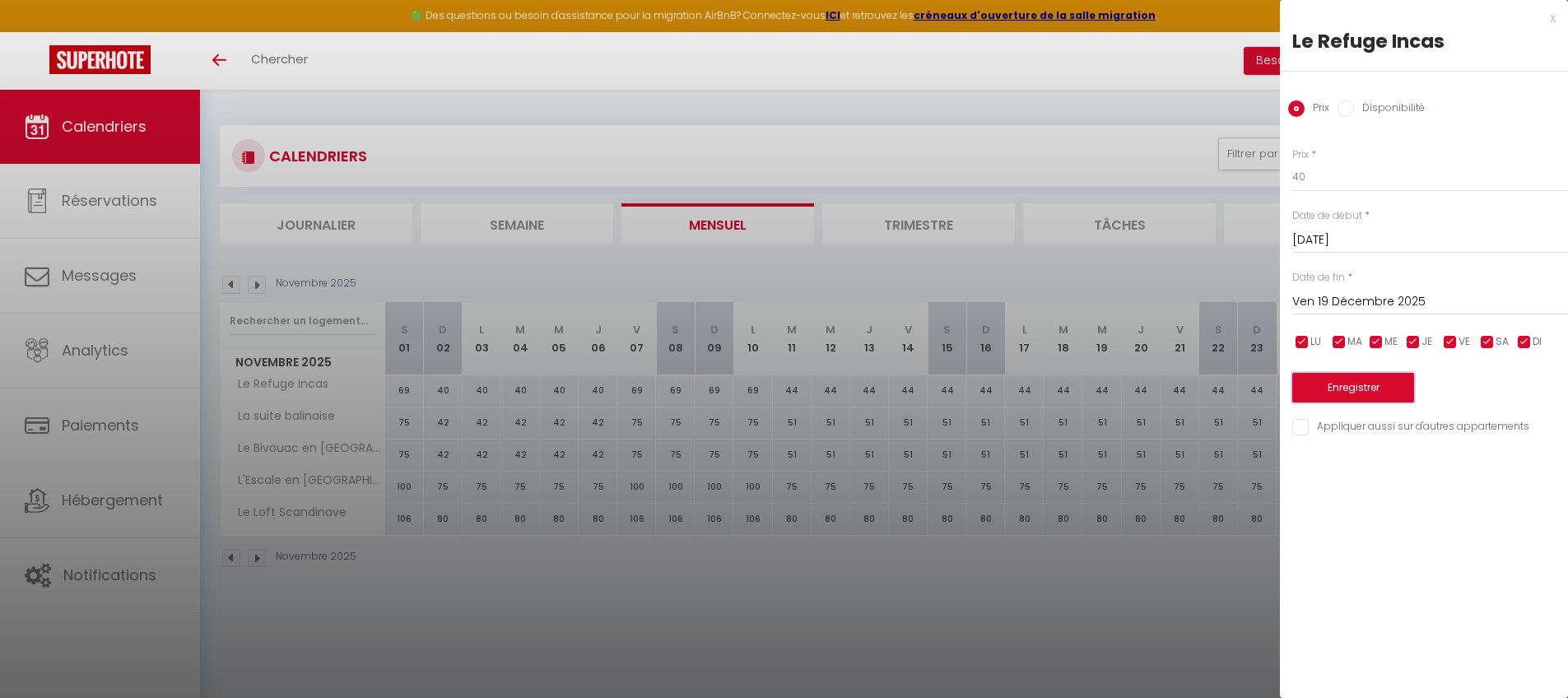
click at [1197, 394] on button "Enregistrer" at bounding box center [1354, 387] width 122 height 30
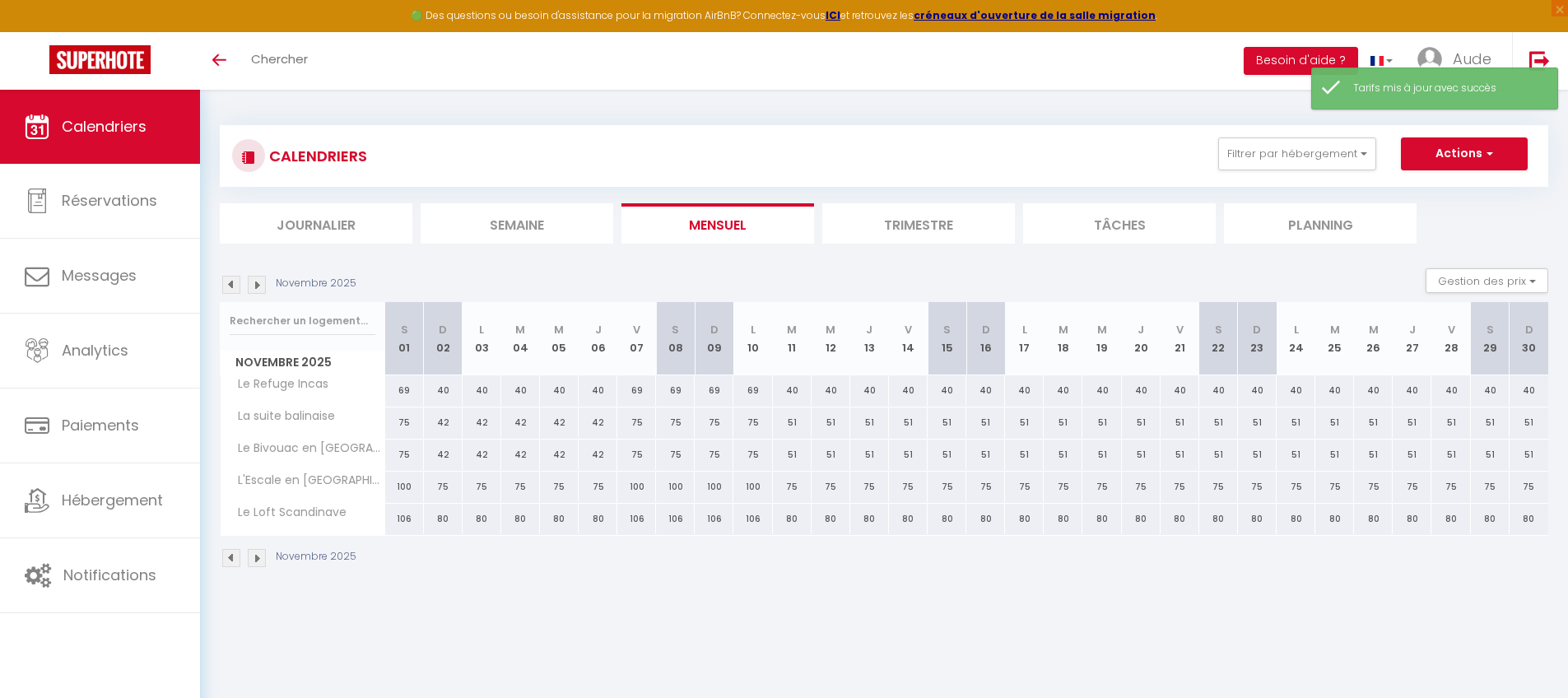
click at [792, 421] on div "51" at bounding box center [792, 422] width 38 height 31
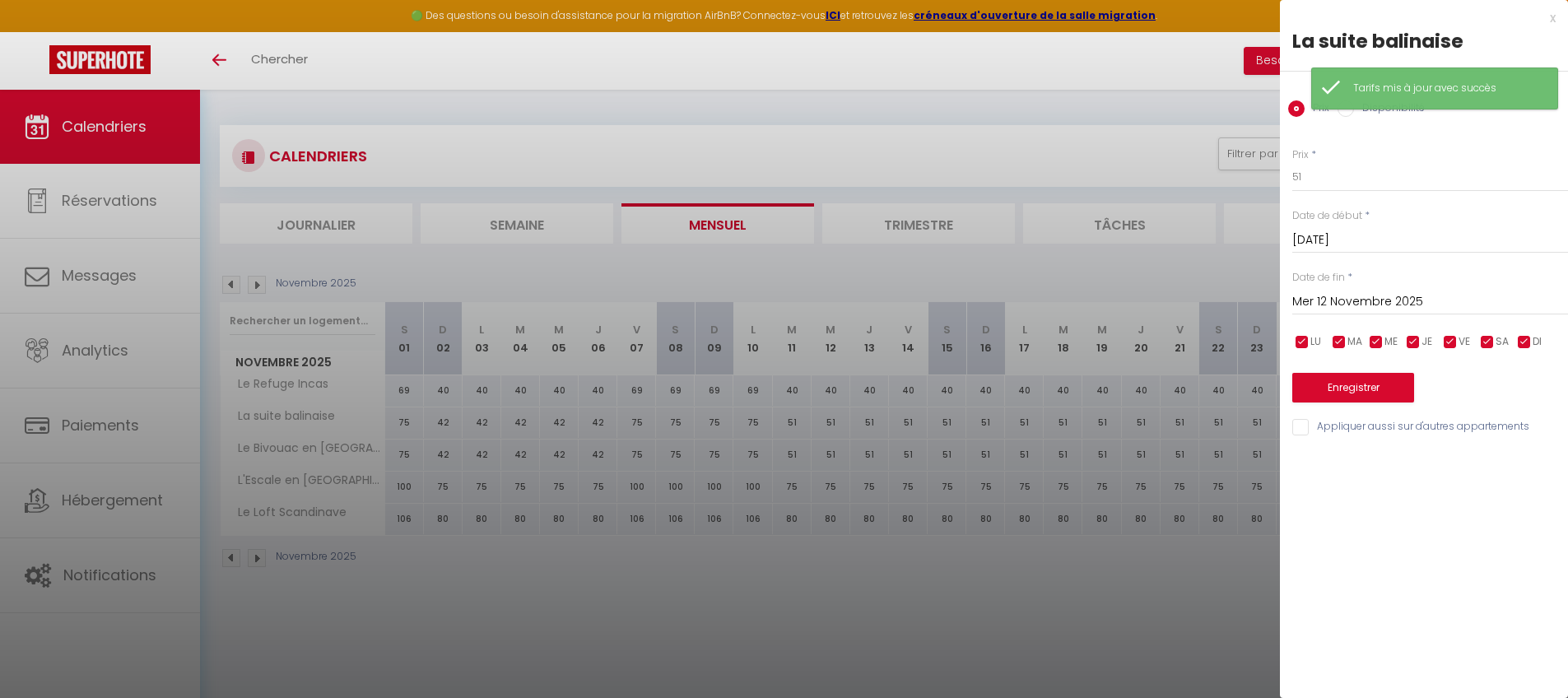
click at [1197, 299] on input "Mer 12 Novembre 2025" at bounding box center [1431, 302] width 276 height 22
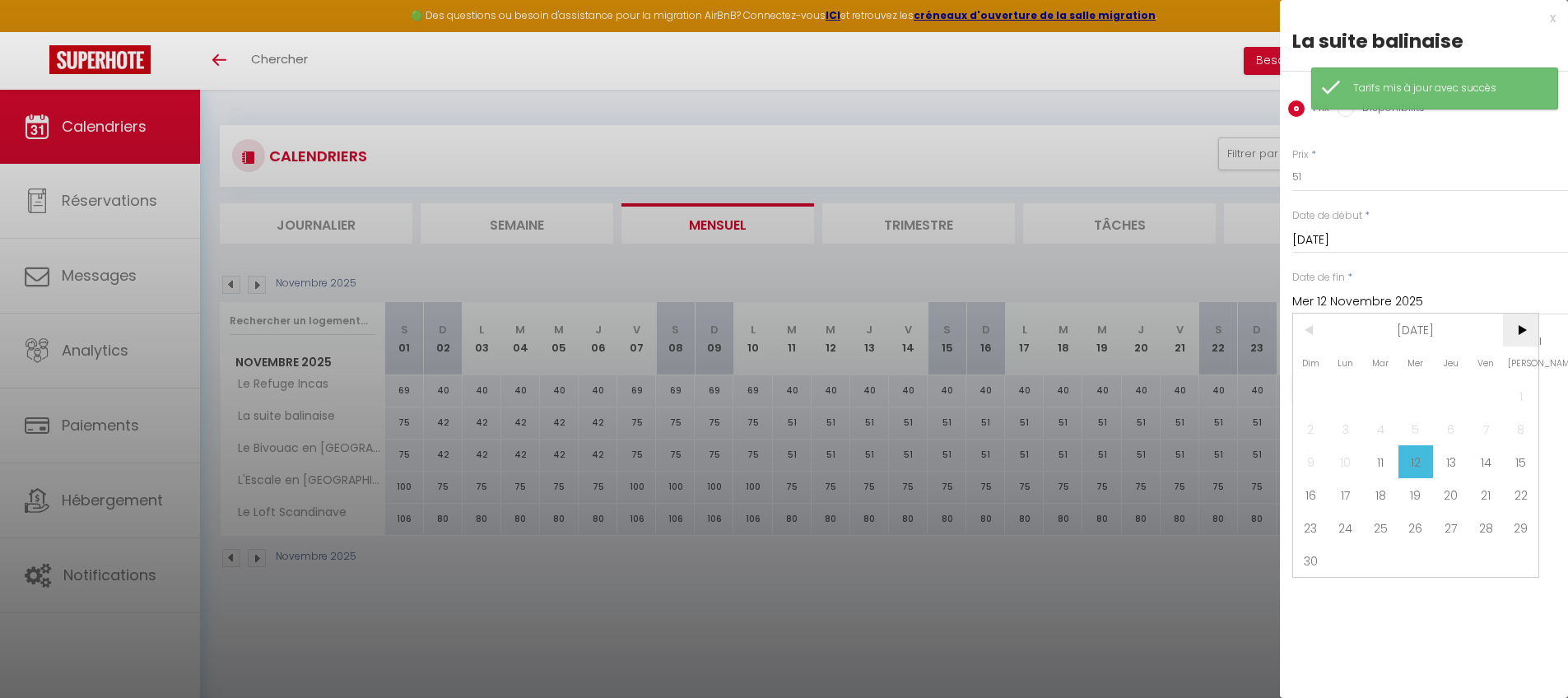
click at [1197, 323] on span ">" at bounding box center [1521, 329] width 36 height 33
drag, startPoint x: 1492, startPoint y: 458, endPoint x: 1481, endPoint y: 424, distance: 35.7
click at [1197, 458] on span "19" at bounding box center [1486, 461] width 36 height 33
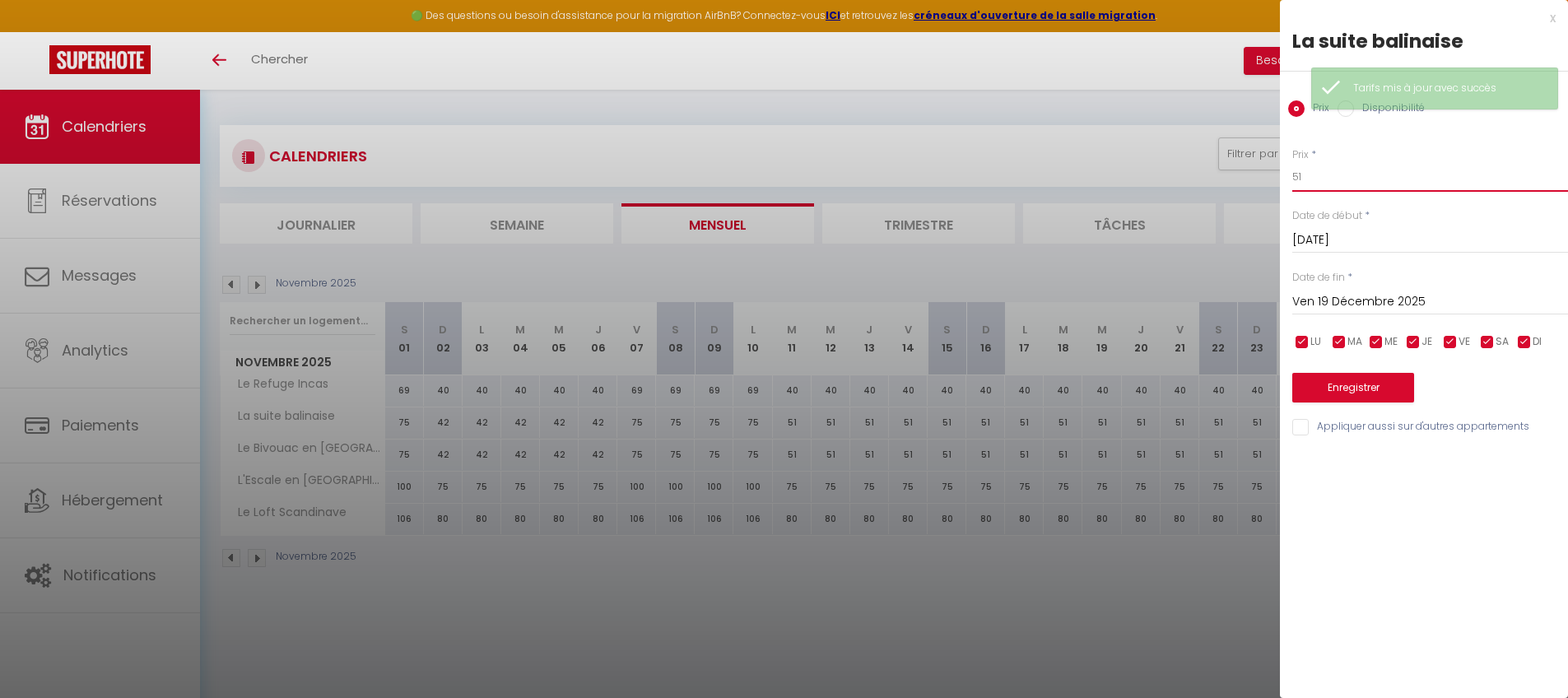
click at [1197, 179] on input "51" at bounding box center [1431, 176] width 276 height 30
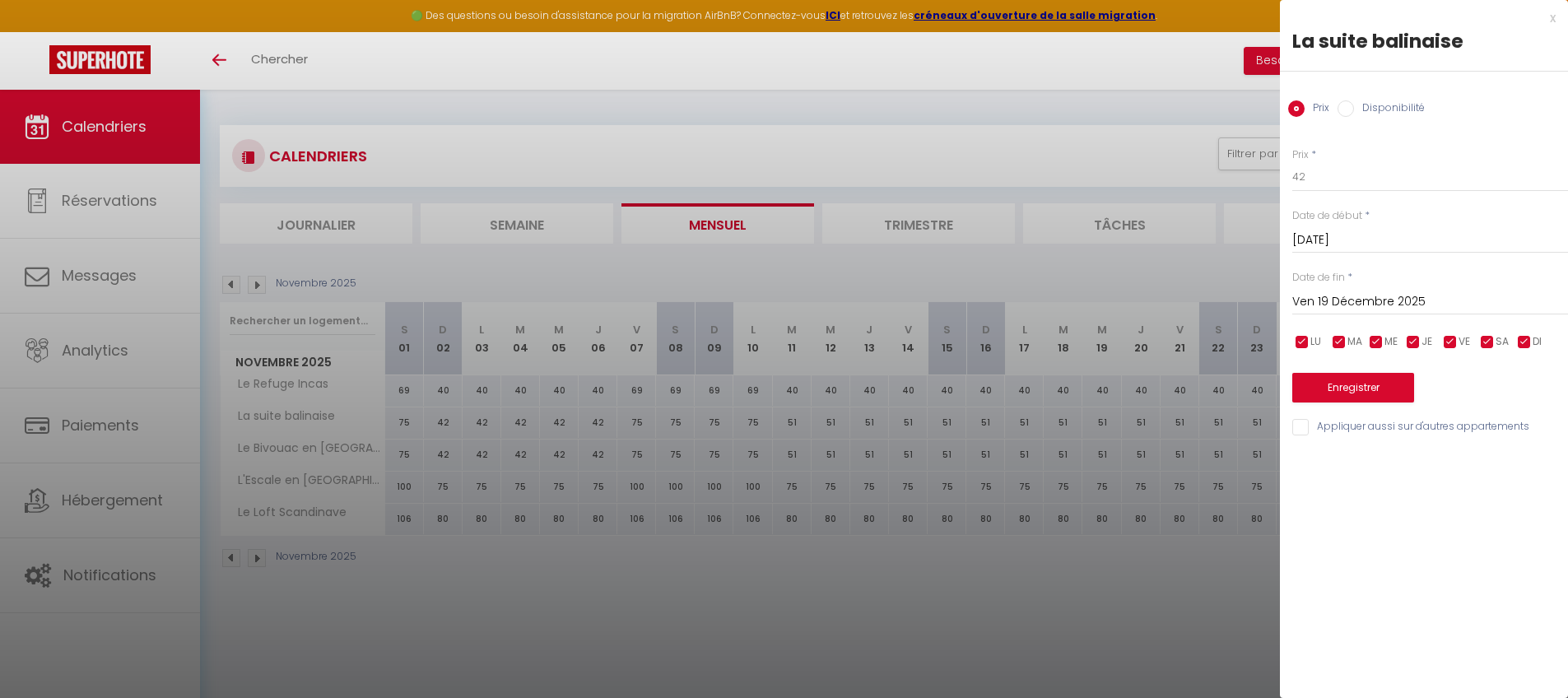
click at [1197, 428] on input "Appliquer aussi sur d'autres appartements" at bounding box center [1431, 427] width 276 height 17
click at [1197, 392] on button "Enregistrer" at bounding box center [1354, 387] width 122 height 30
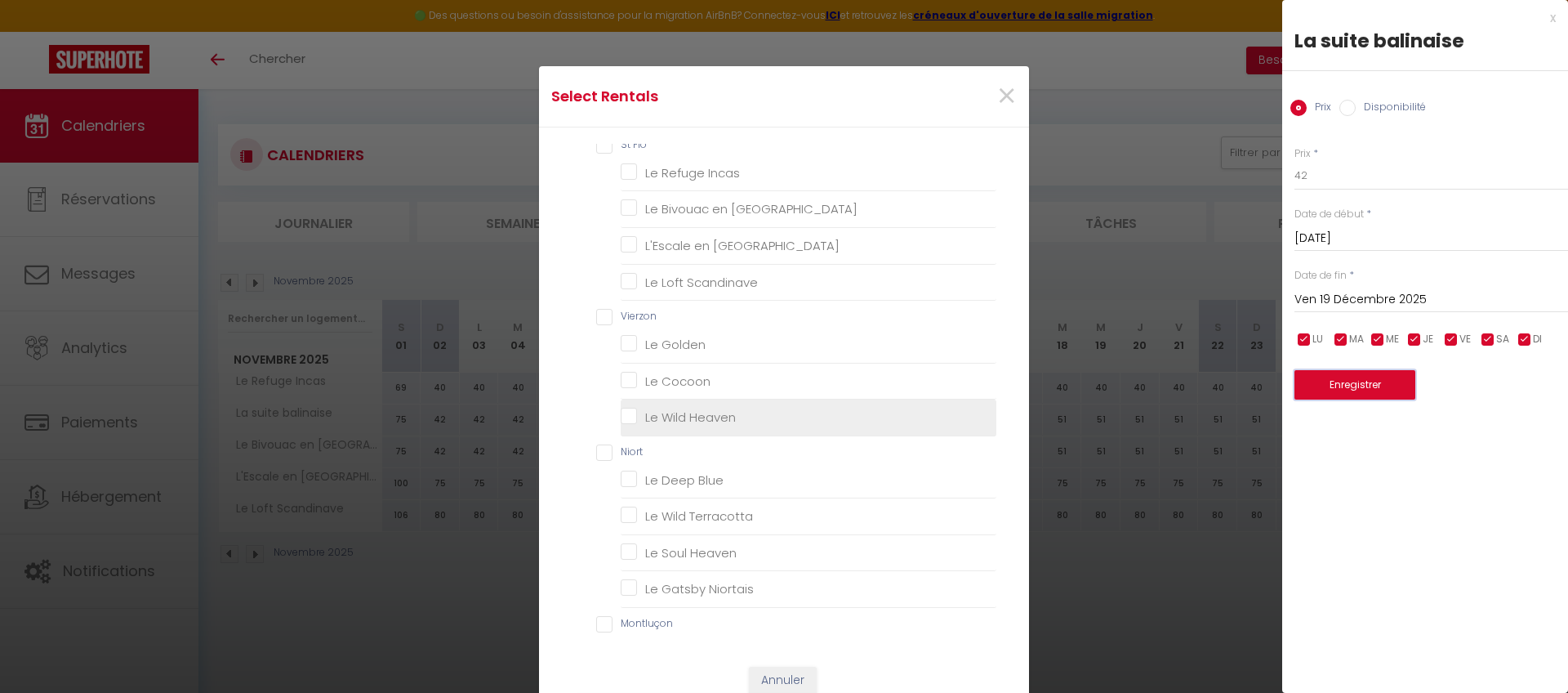
scroll to position [240, 0]
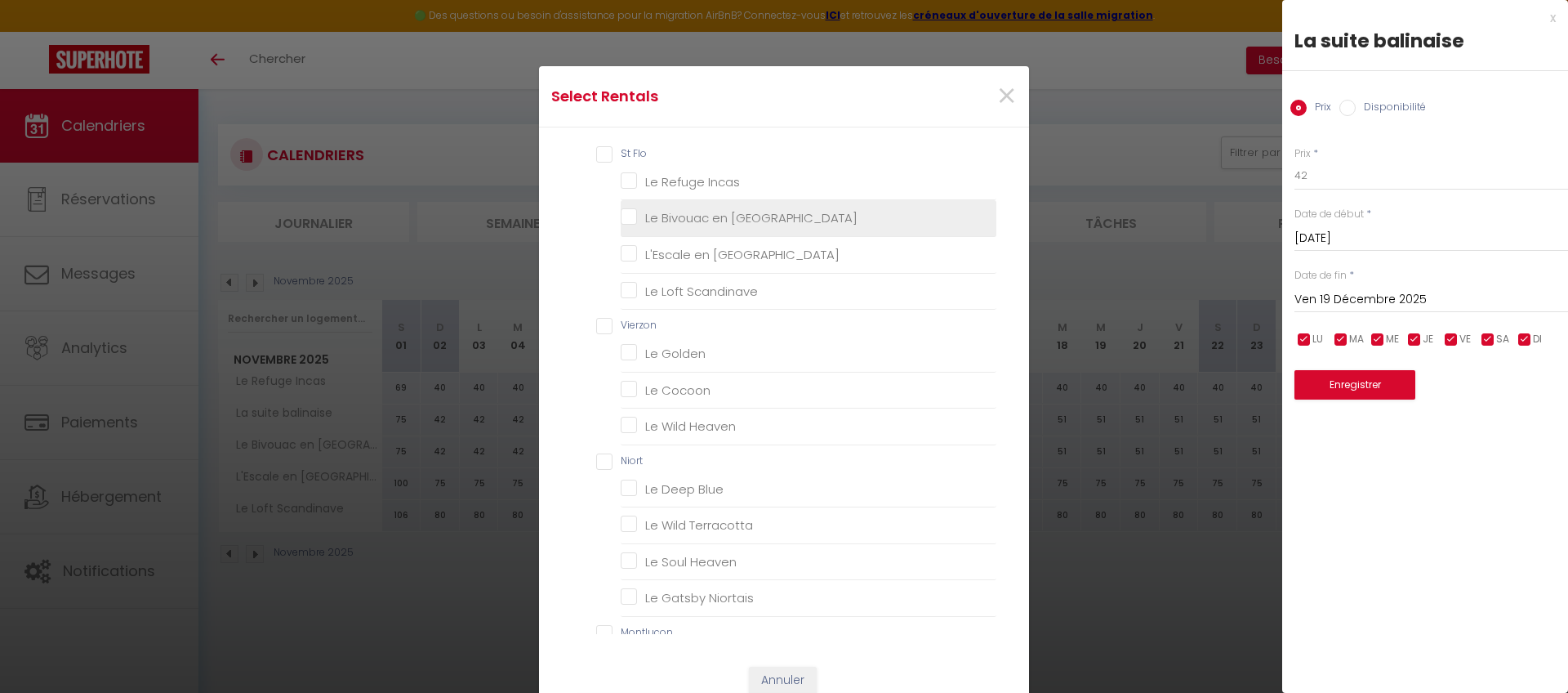
click at [715, 217] on Orient "Le Bivouac en [GEOGRAPHIC_DATA]" at bounding box center [808, 218] width 376 height 17
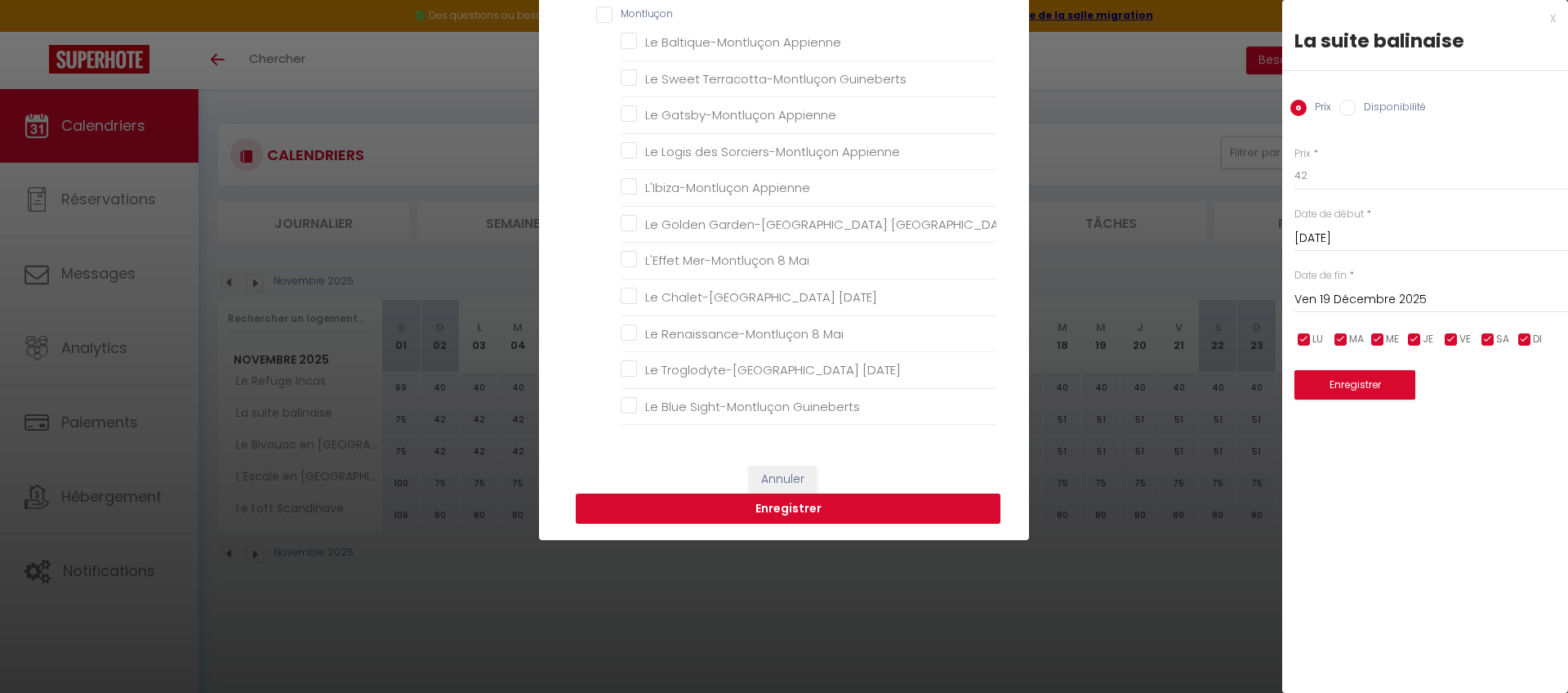
scroll to position [201, 0]
click at [784, 517] on button "Enregistrer" at bounding box center [787, 509] width 425 height 31
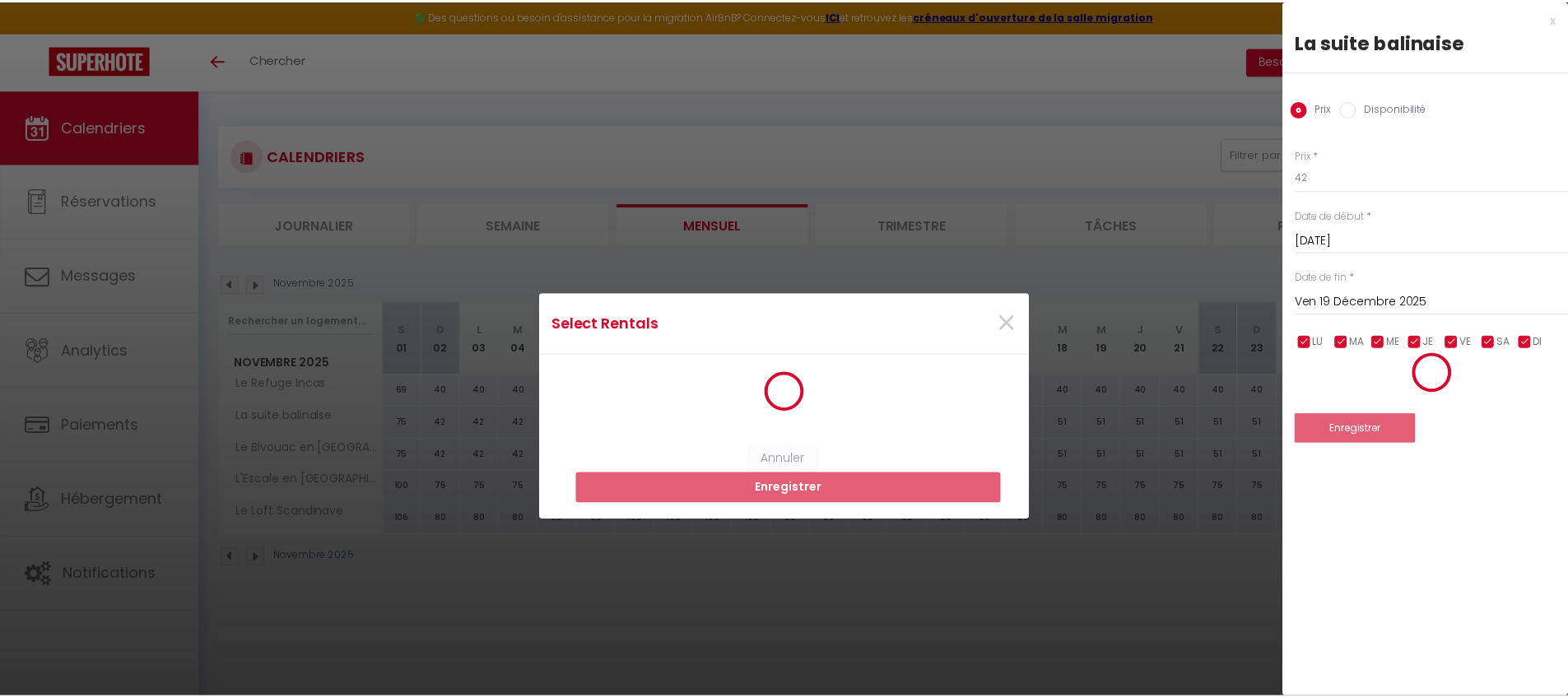
scroll to position [0, 0]
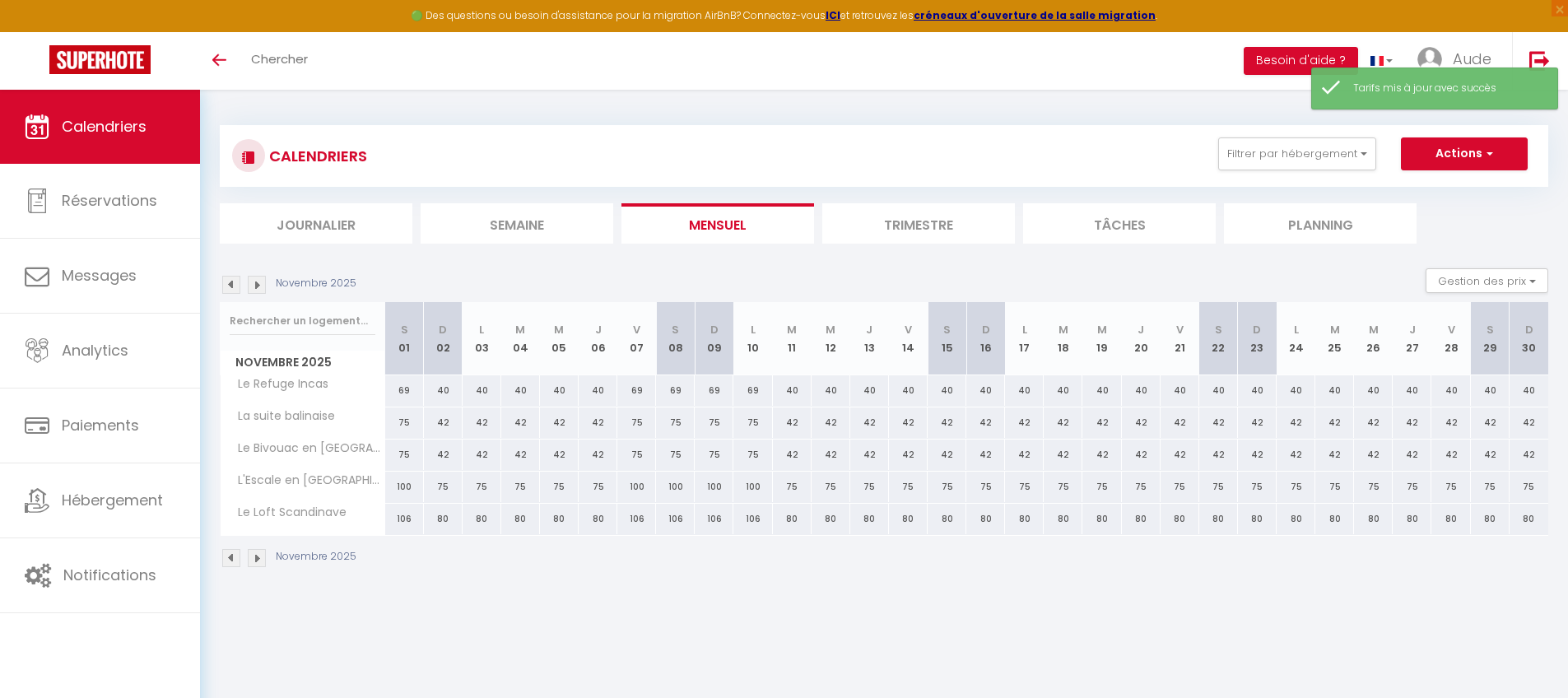
click at [259, 289] on img at bounding box center [256, 285] width 18 height 18
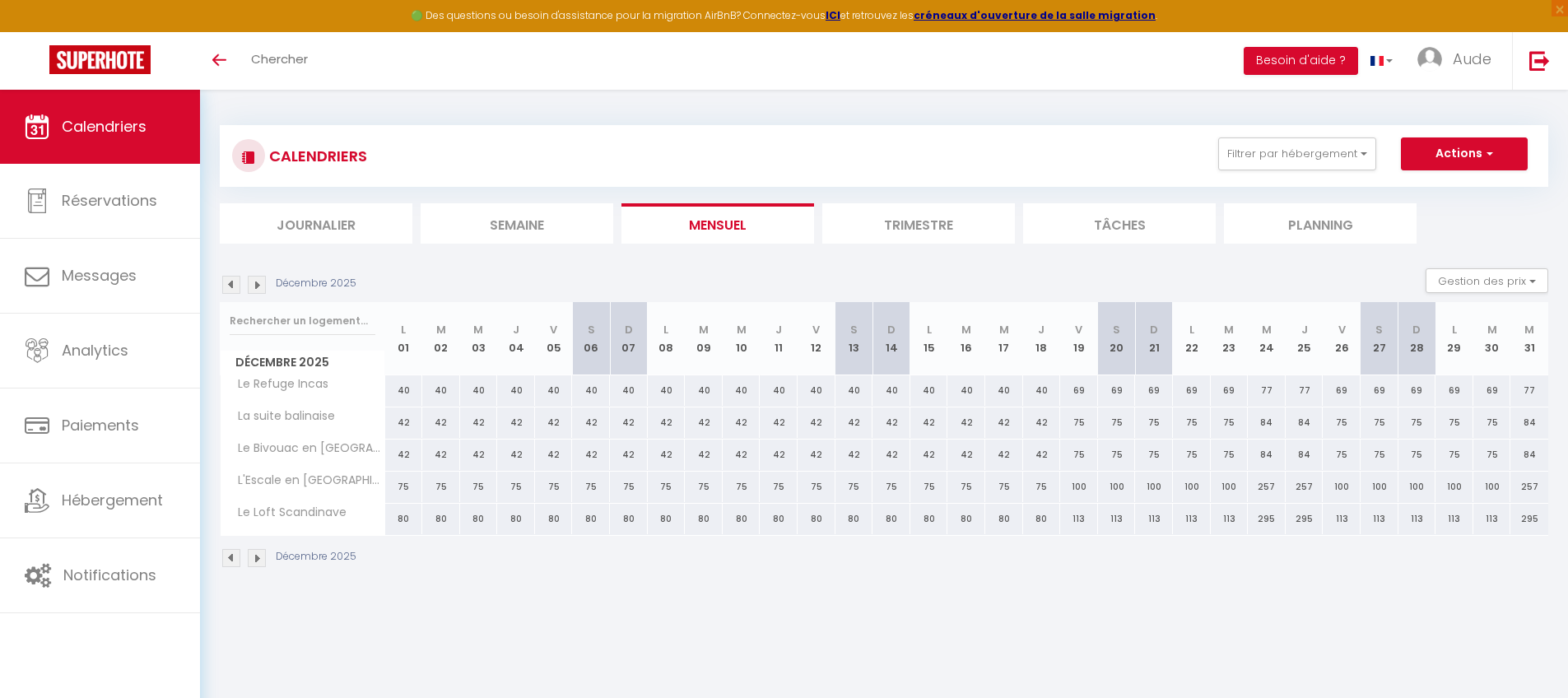
click at [236, 283] on img at bounding box center [231, 285] width 18 height 18
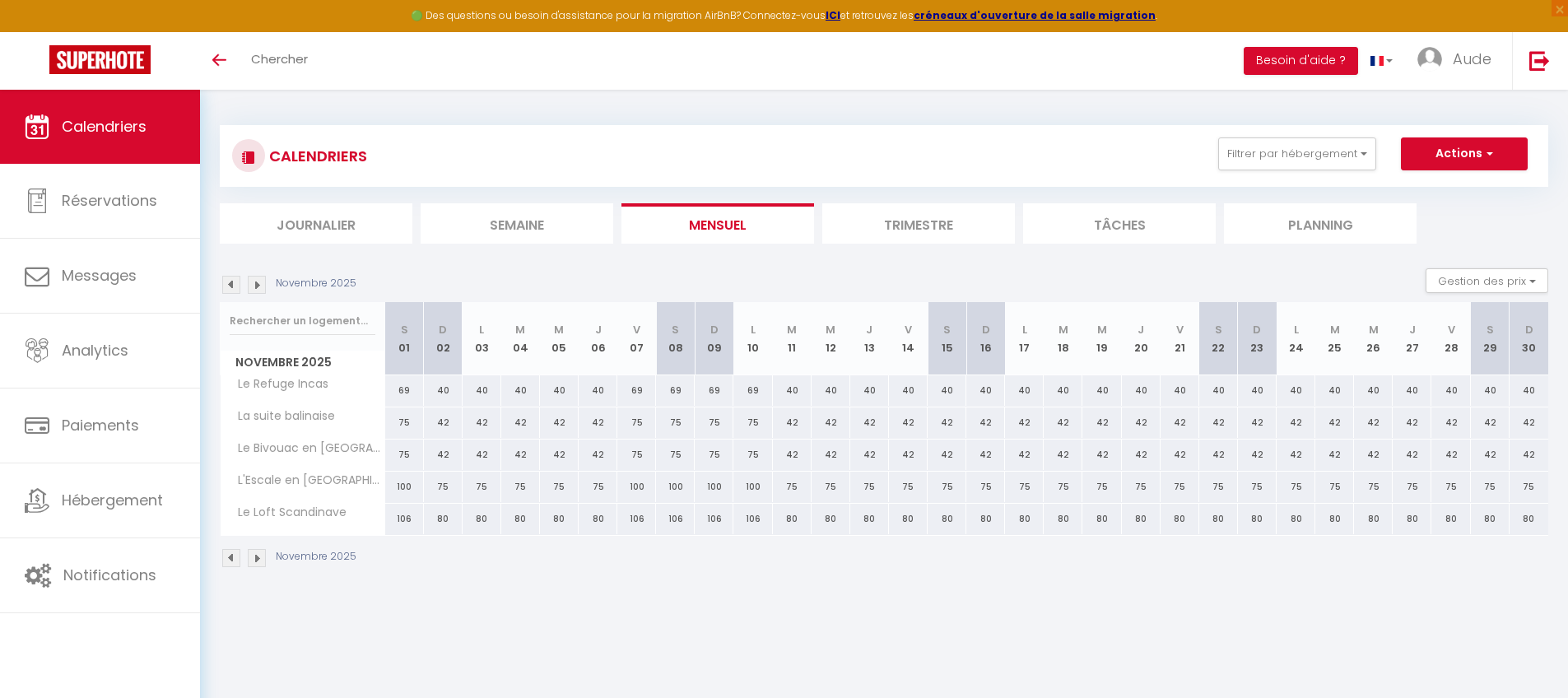
click at [236, 283] on img at bounding box center [231, 285] width 18 height 18
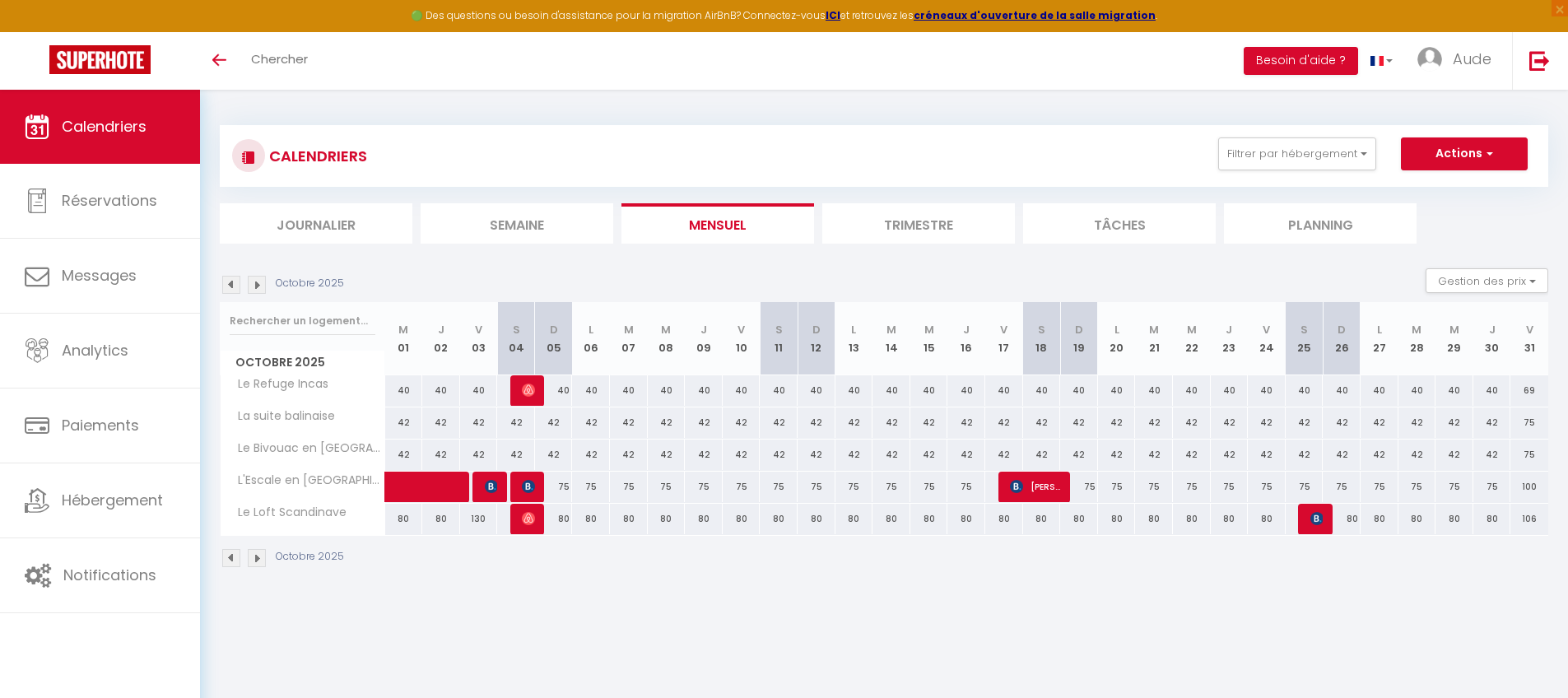
click at [236, 283] on img at bounding box center [231, 285] width 18 height 18
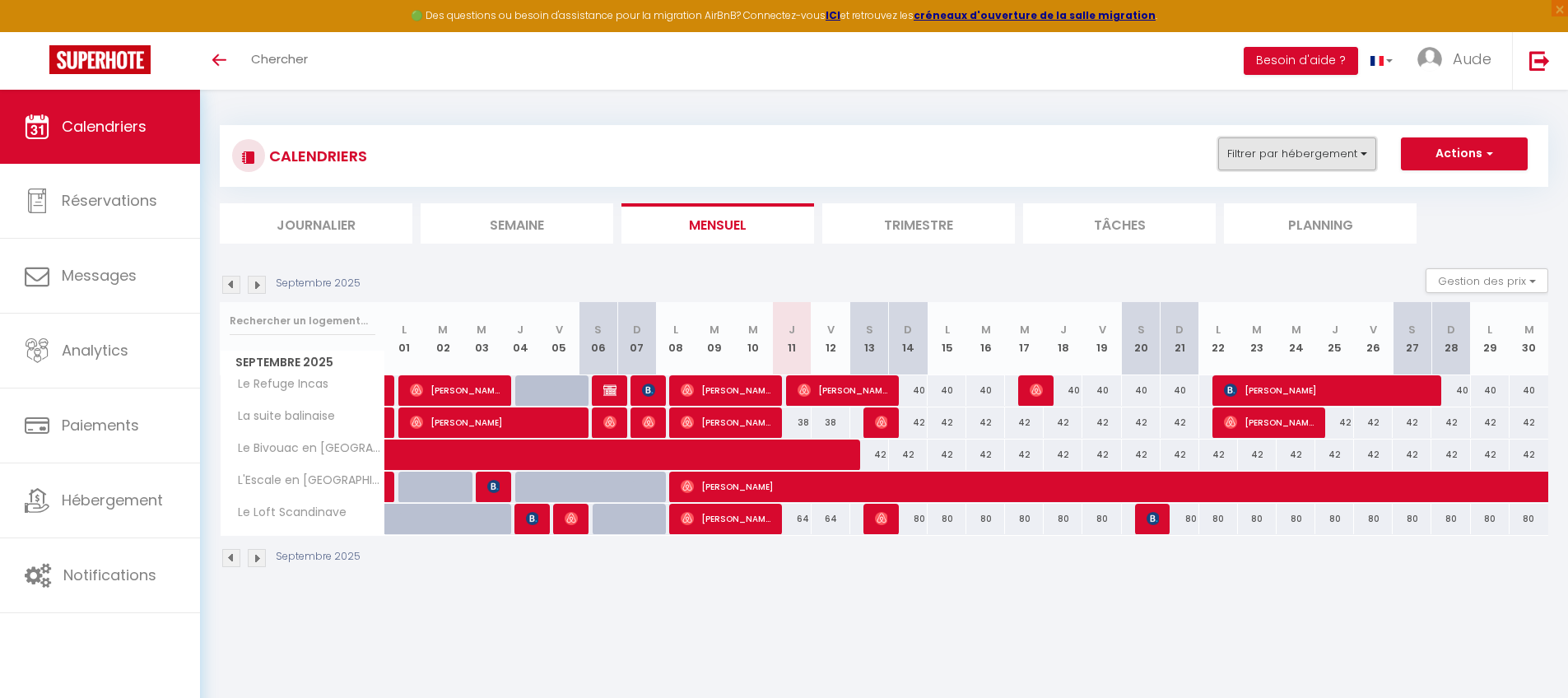
click at [1197, 142] on button "Filtrer par hébergement" at bounding box center [1297, 153] width 158 height 33
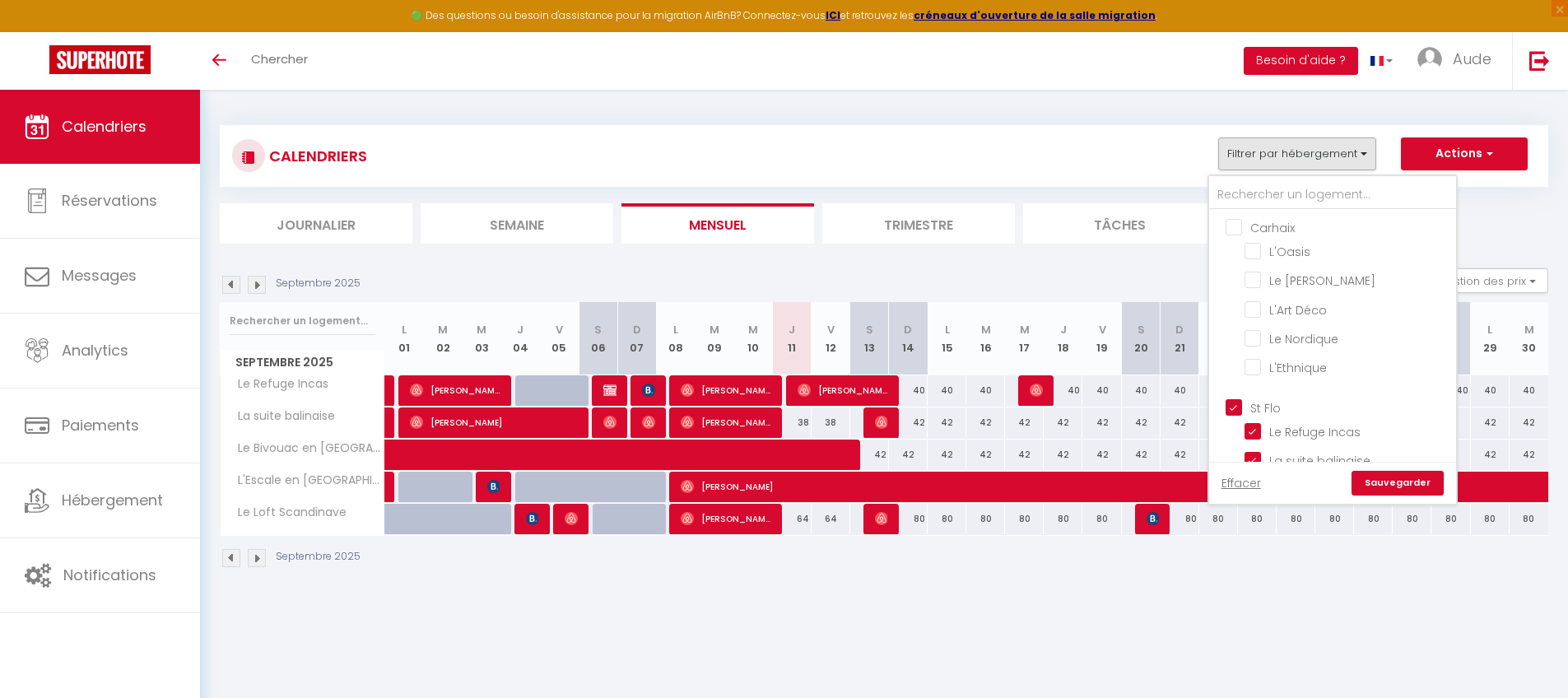
click at [1197, 224] on input "Carhaix" at bounding box center [1349, 226] width 247 height 17
click at [1197, 402] on input "St Flo" at bounding box center [1349, 406] width 247 height 17
click at [1197, 482] on link "Sauvegarder" at bounding box center [1397, 482] width 92 height 25
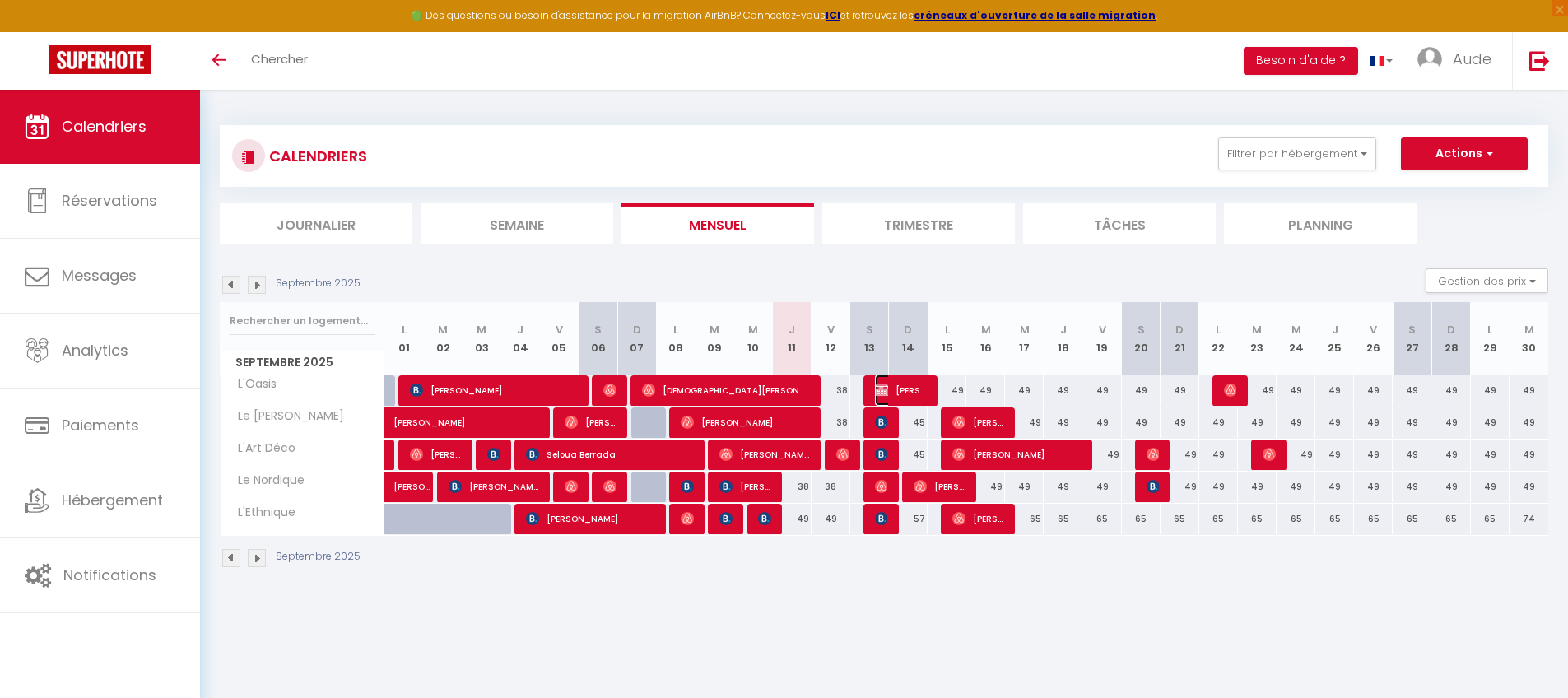
click at [907, 395] on span "[PERSON_NAME]" at bounding box center [900, 390] width 52 height 32
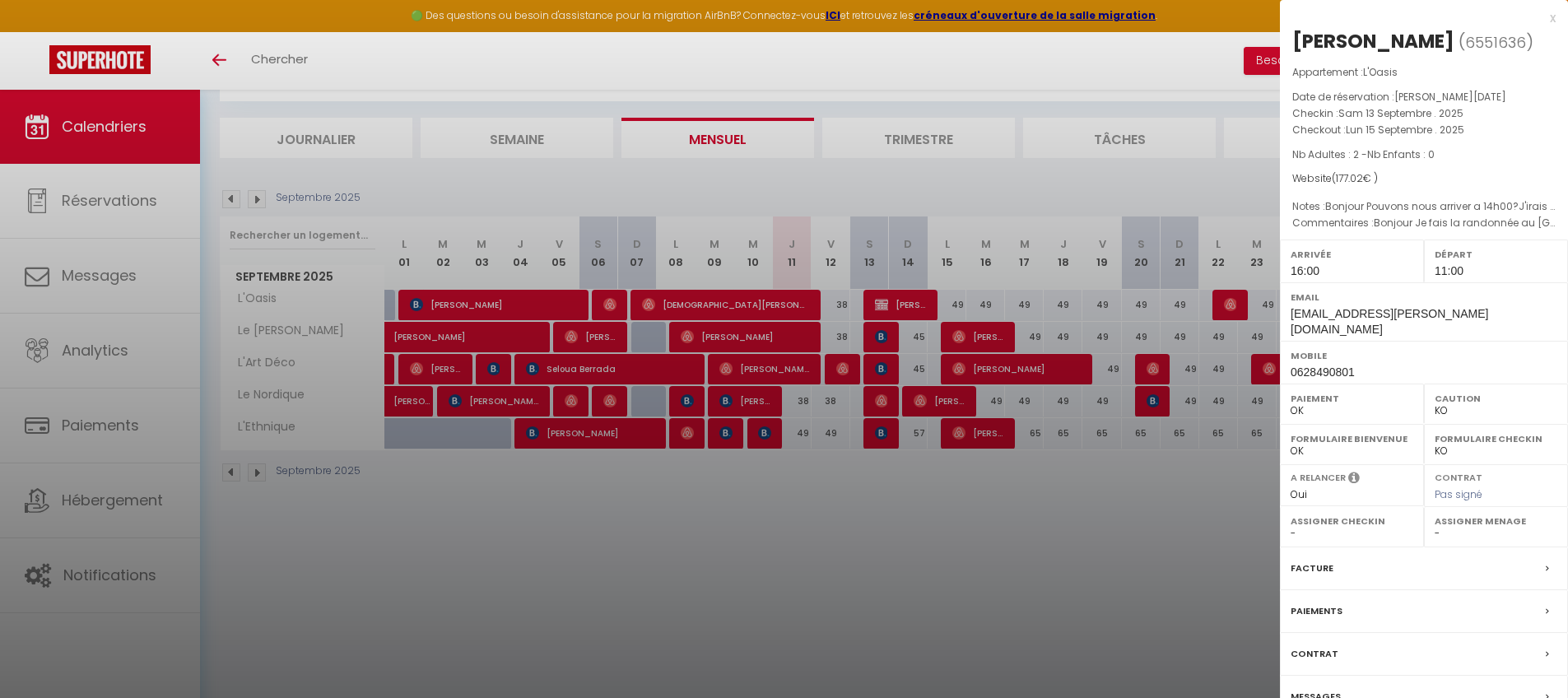
scroll to position [90, 0]
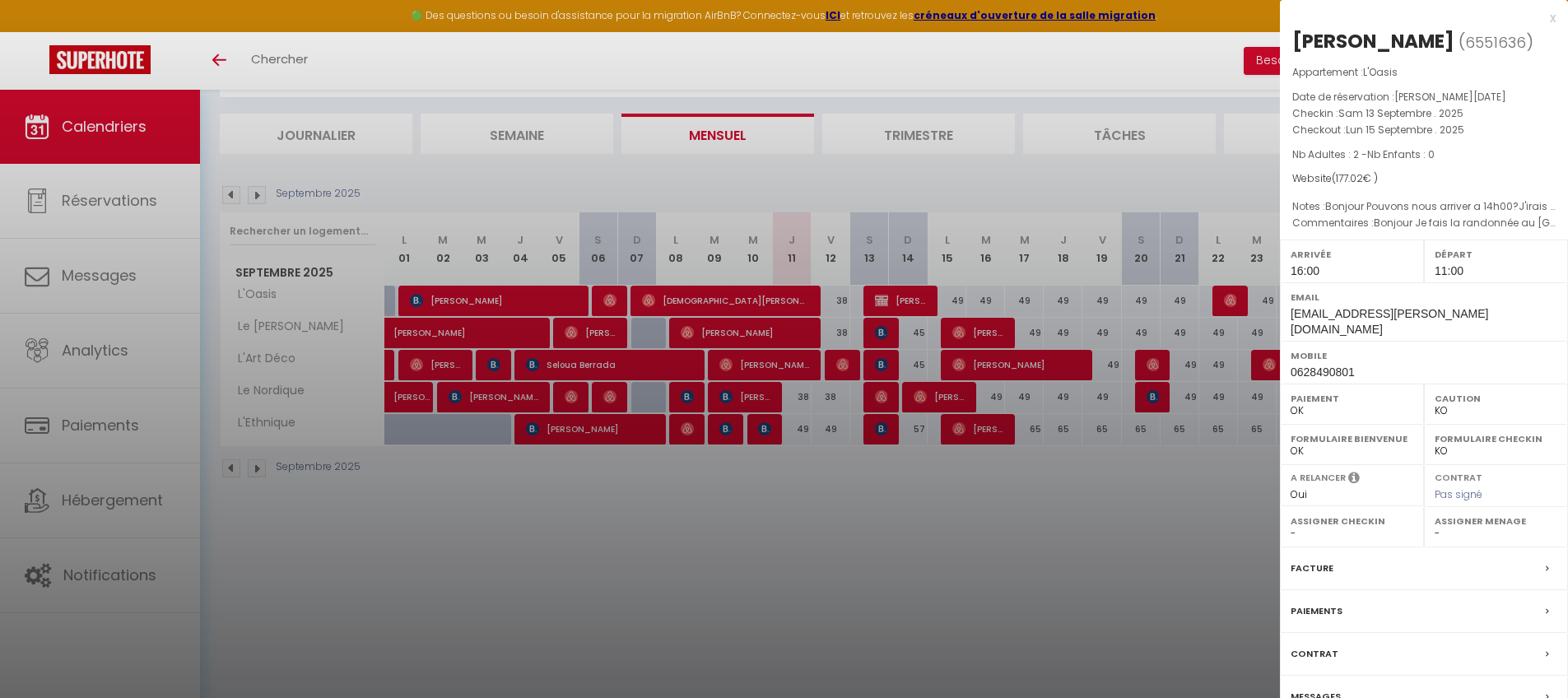
click at [1099, 586] on div at bounding box center [784, 349] width 1568 height 698
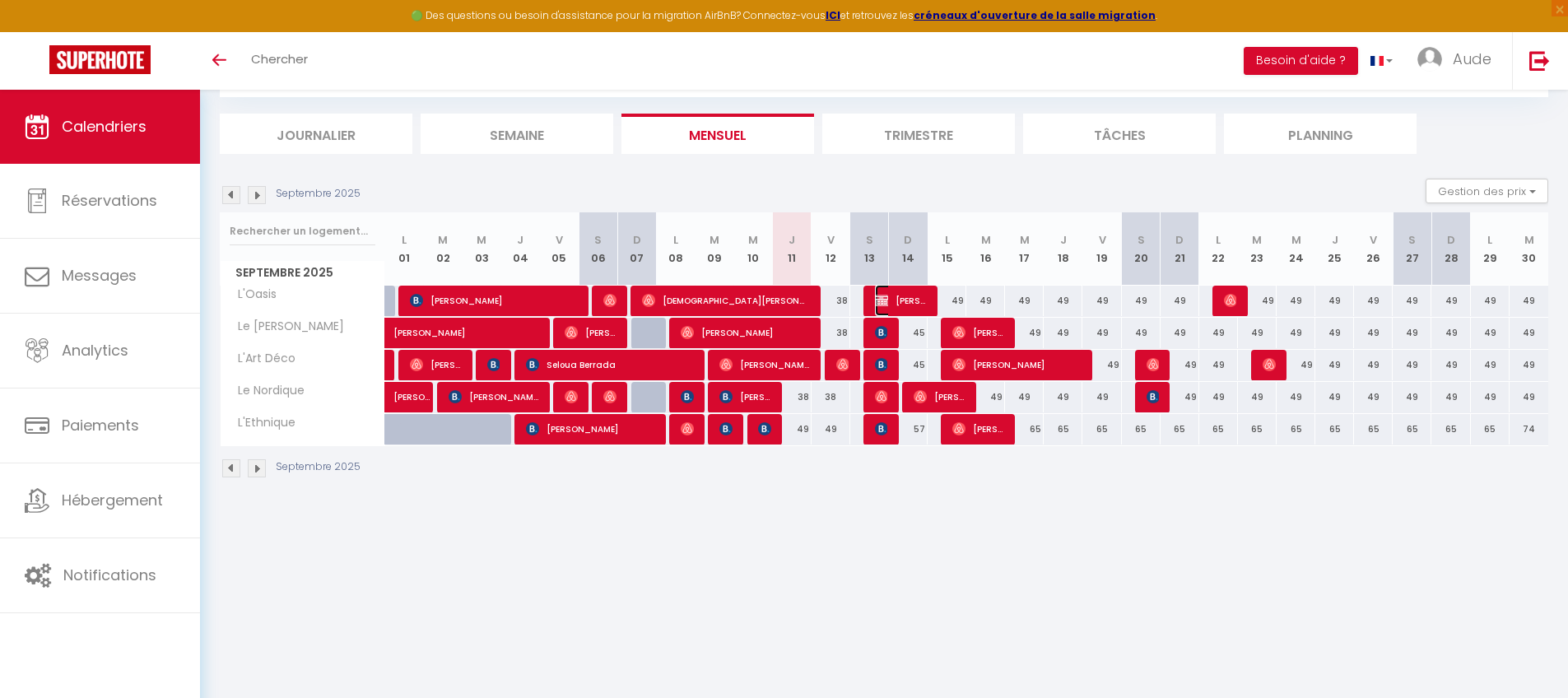
click at [901, 308] on span "[PERSON_NAME]" at bounding box center [900, 301] width 52 height 32
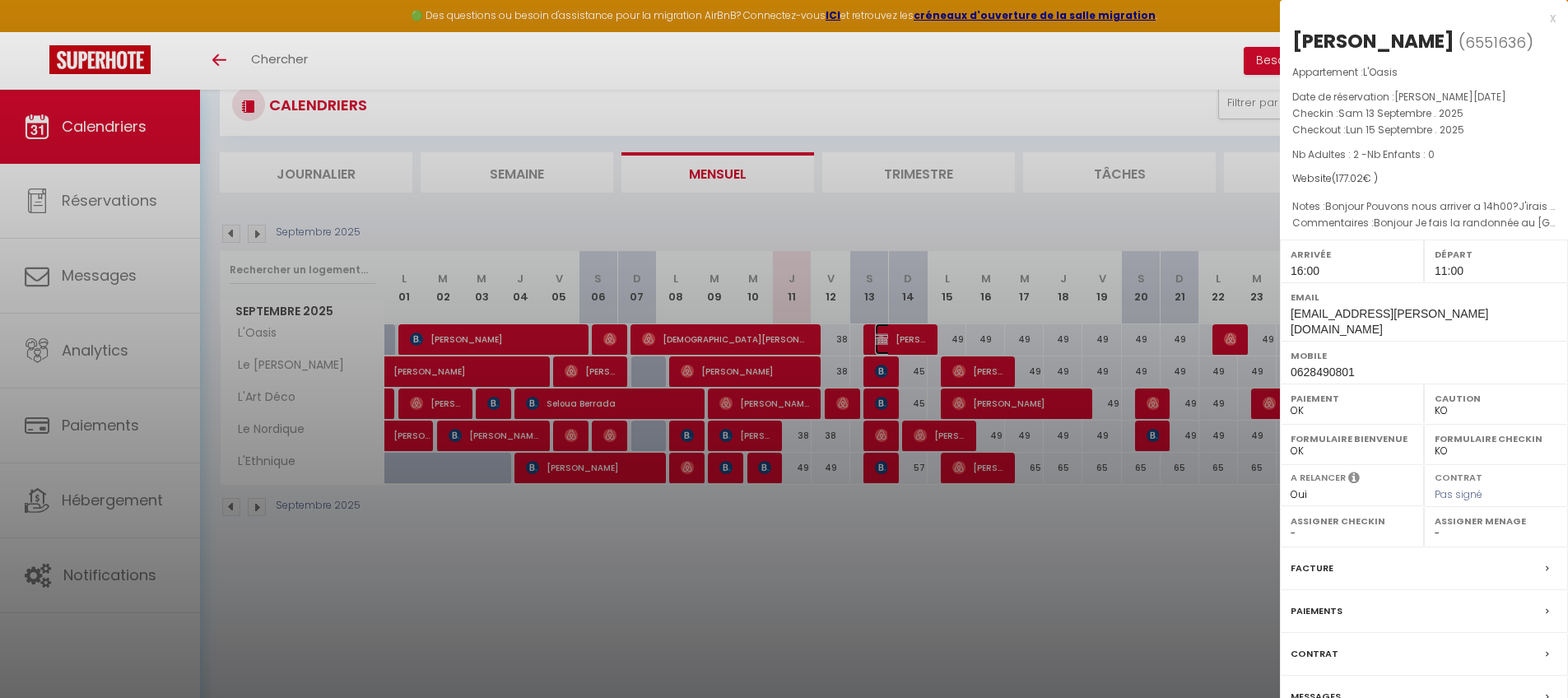
scroll to position [0, 0]
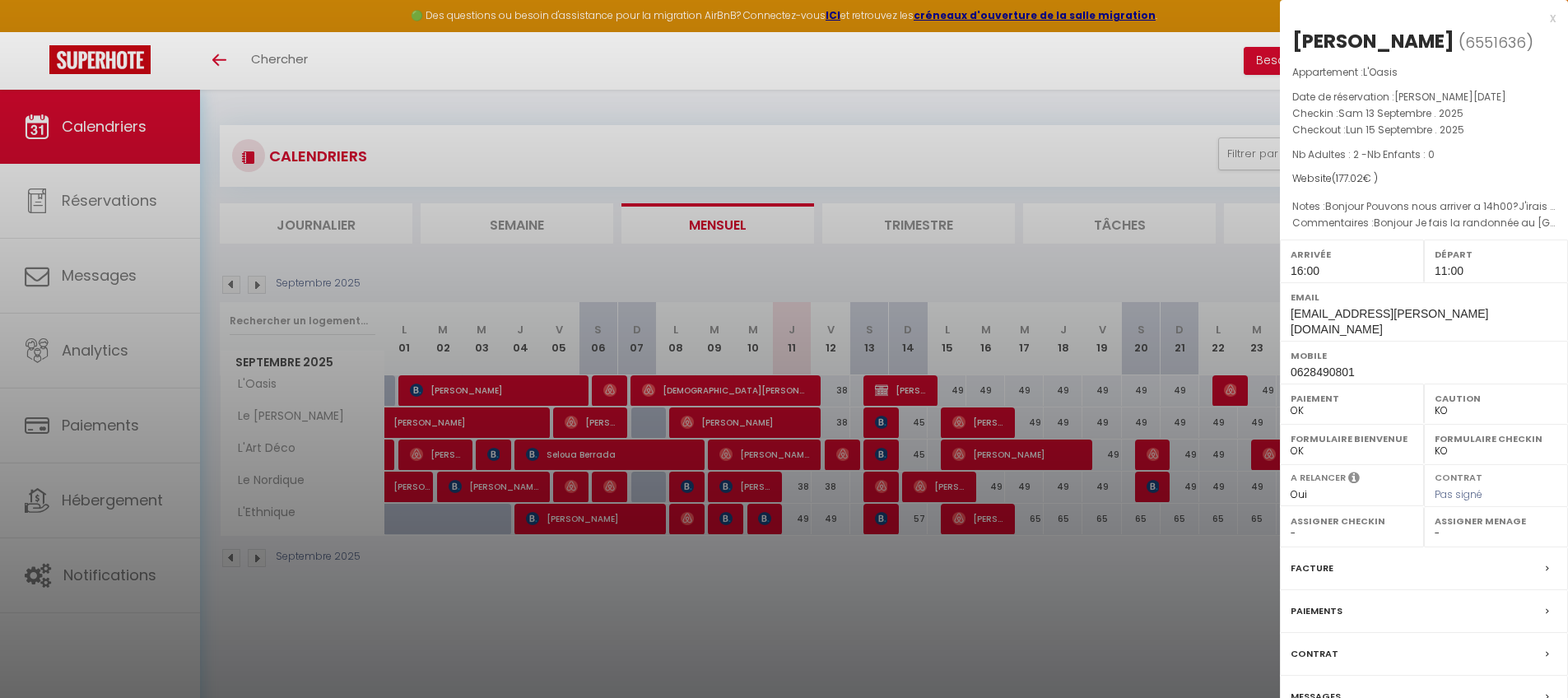
click at [973, 146] on div at bounding box center [784, 349] width 1568 height 698
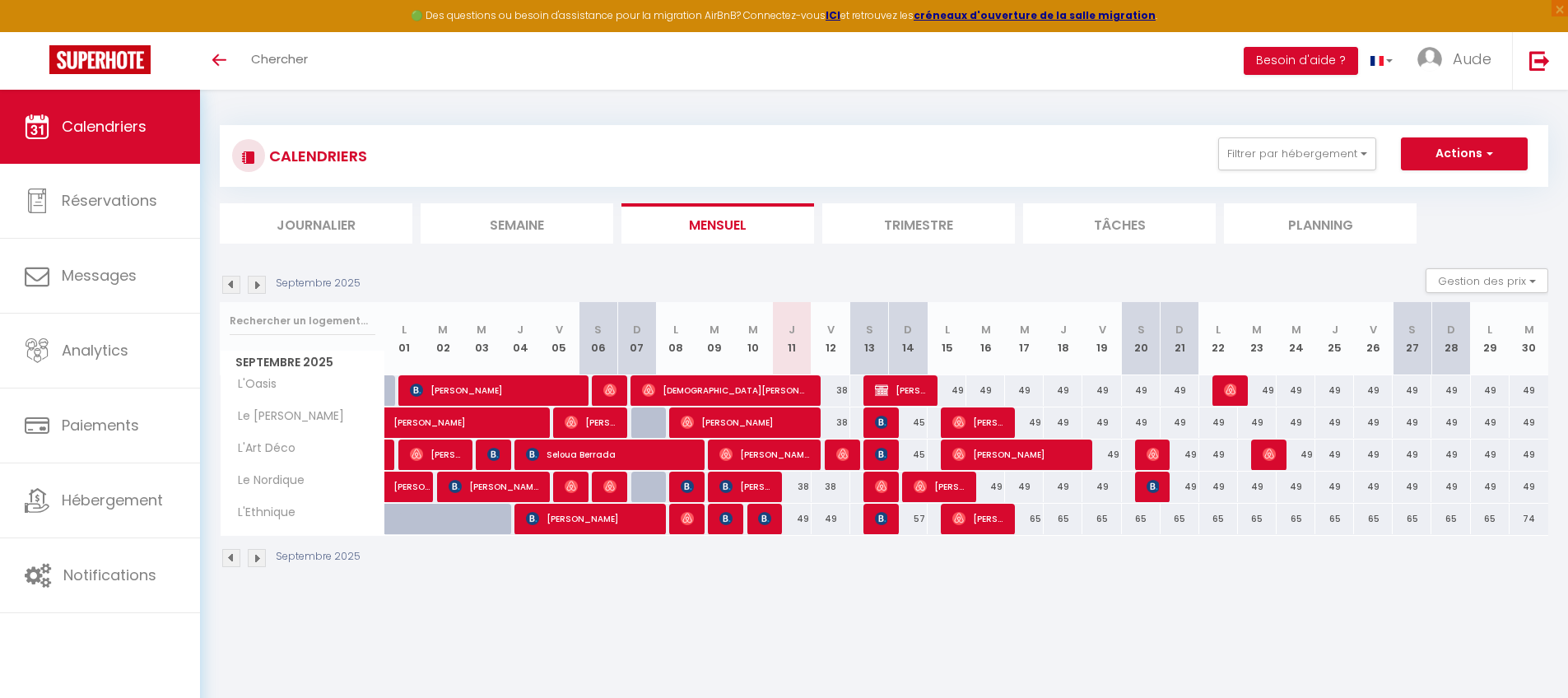
click at [675, 586] on body "🟢 Des questions ou besoin d'assistance pour la migration AirBnB? Connectez-vous…" at bounding box center [784, 439] width 1568 height 698
